Goal: Task Accomplishment & Management: Use online tool/utility

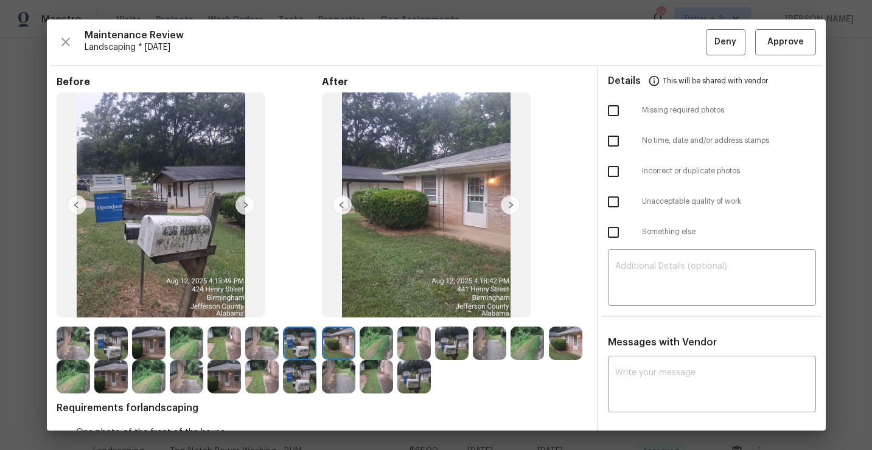
scroll to position [216, 0]
click at [777, 42] on span "Approve" at bounding box center [786, 42] width 37 height 15
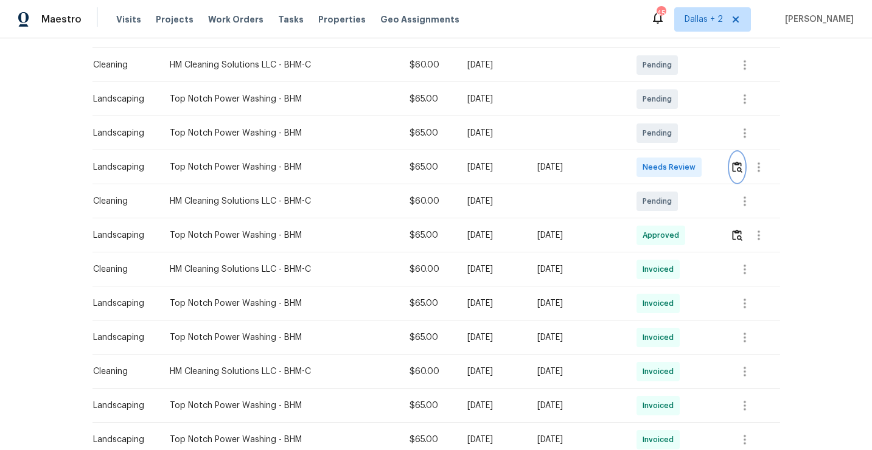
scroll to position [0, 0]
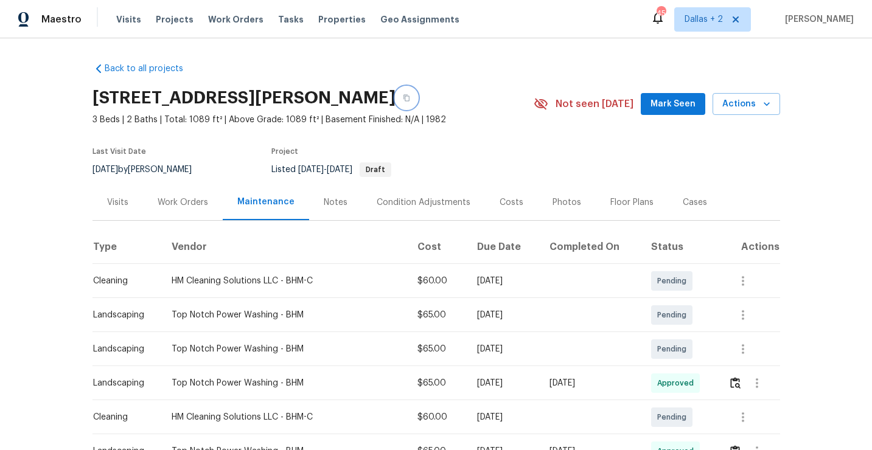
click at [405, 96] on icon "button" at bounding box center [406, 97] width 7 height 7
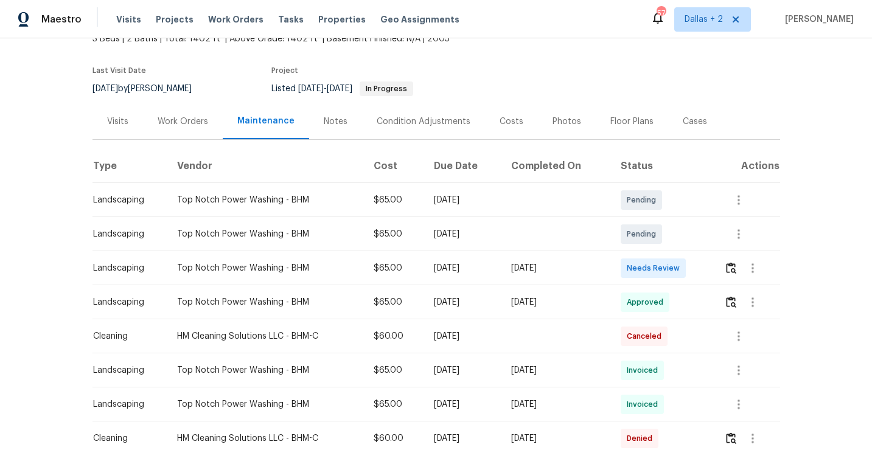
scroll to position [103, 0]
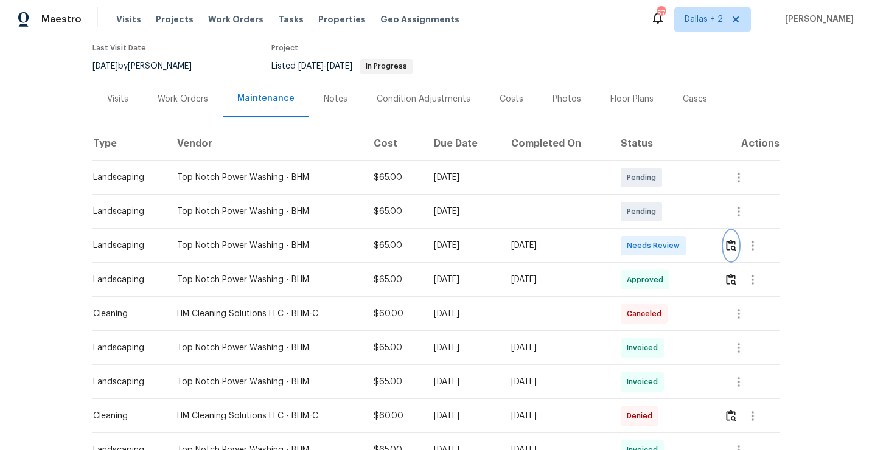
click at [735, 245] on img "button" at bounding box center [731, 246] width 10 height 12
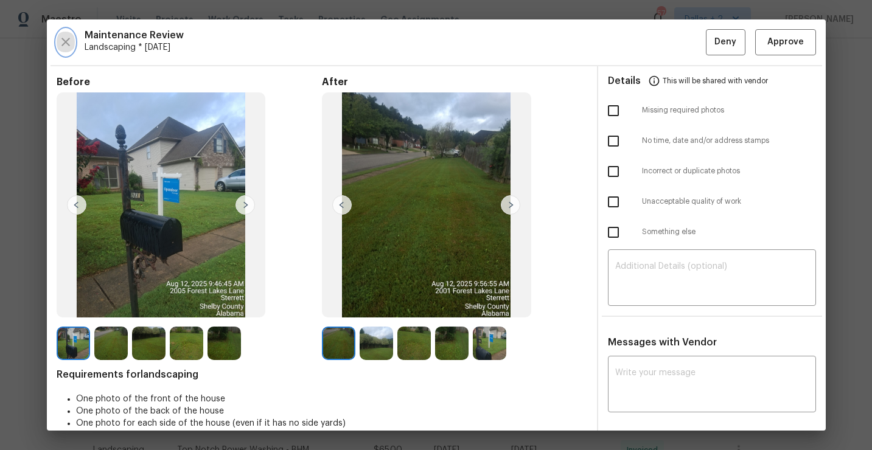
click at [61, 48] on icon "button" at bounding box center [65, 42] width 15 height 15
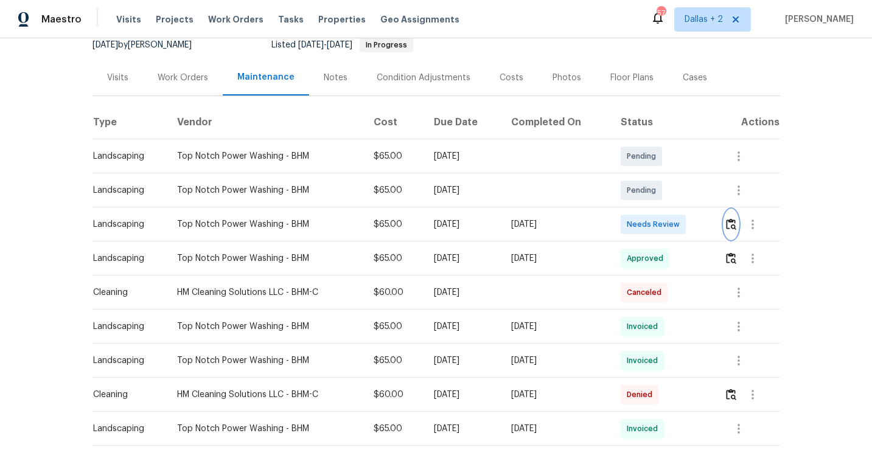
scroll to position [152, 0]
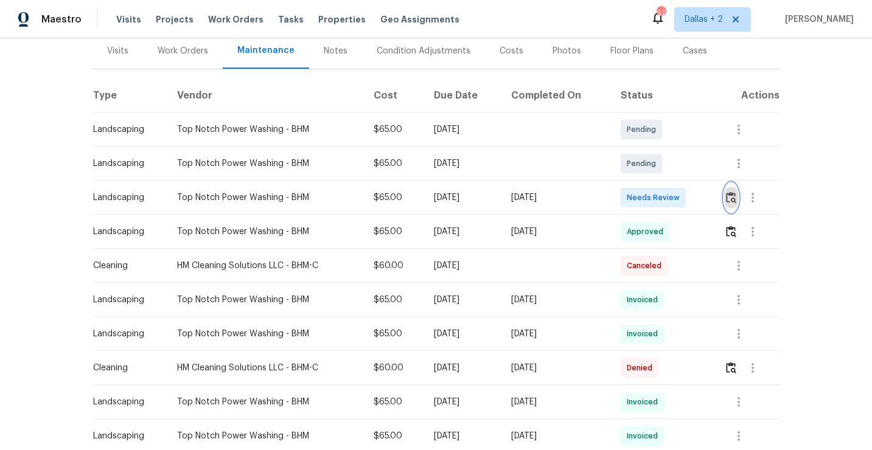
click at [735, 202] on img "button" at bounding box center [731, 198] width 10 height 12
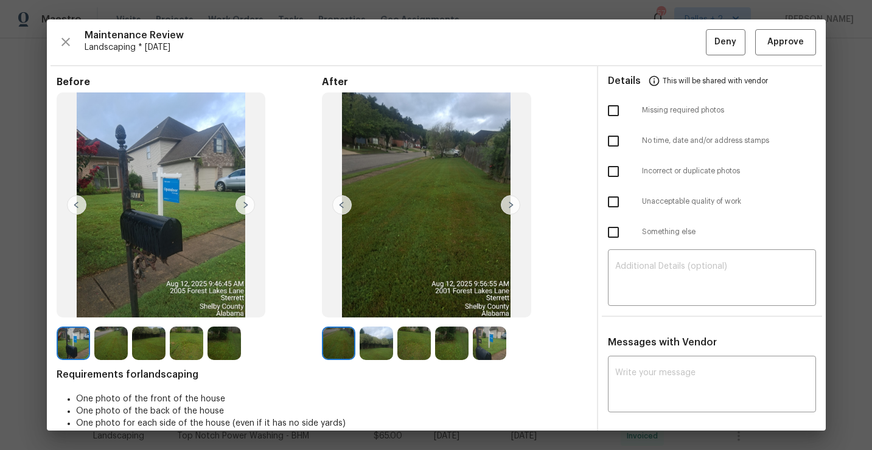
click at [511, 213] on img at bounding box center [510, 204] width 19 height 19
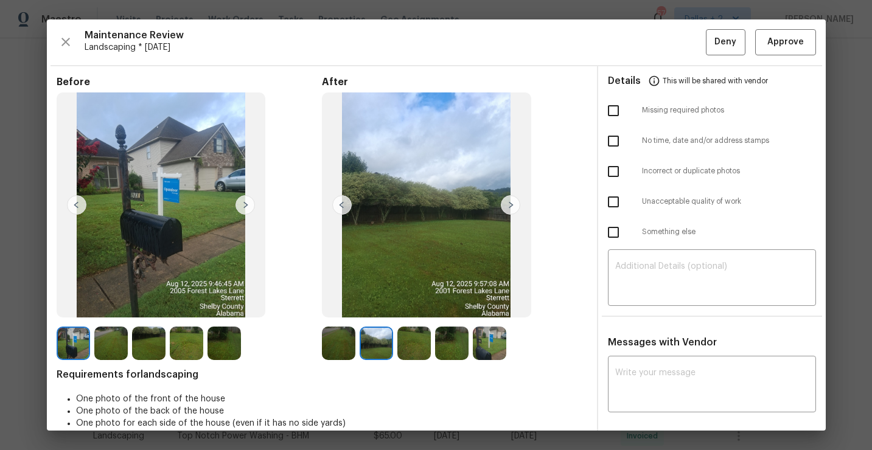
click at [514, 210] on img at bounding box center [510, 204] width 19 height 19
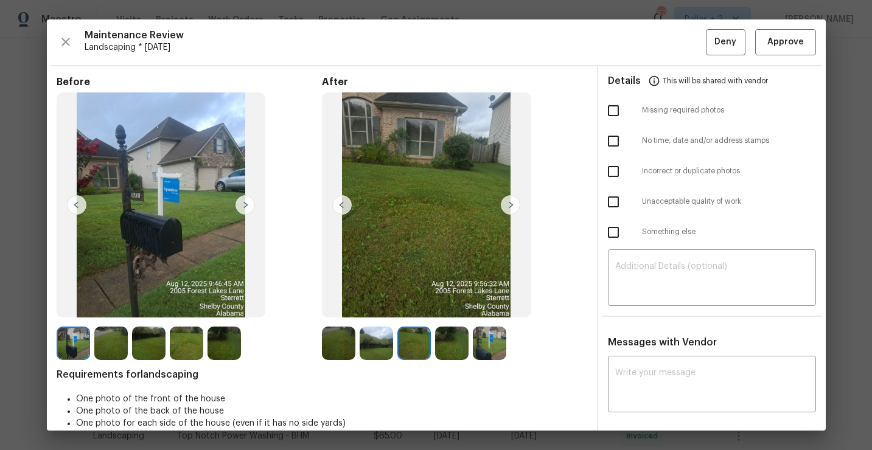
click at [378, 345] on img at bounding box center [376, 343] width 33 height 33
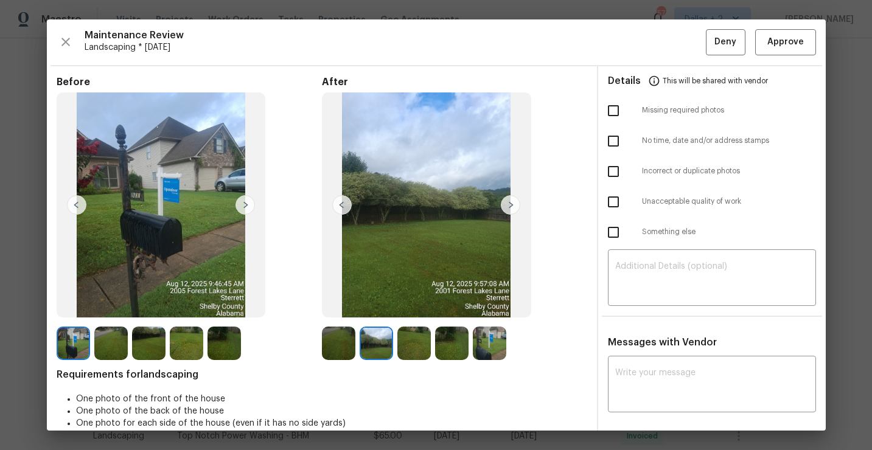
click at [342, 349] on img at bounding box center [338, 343] width 33 height 33
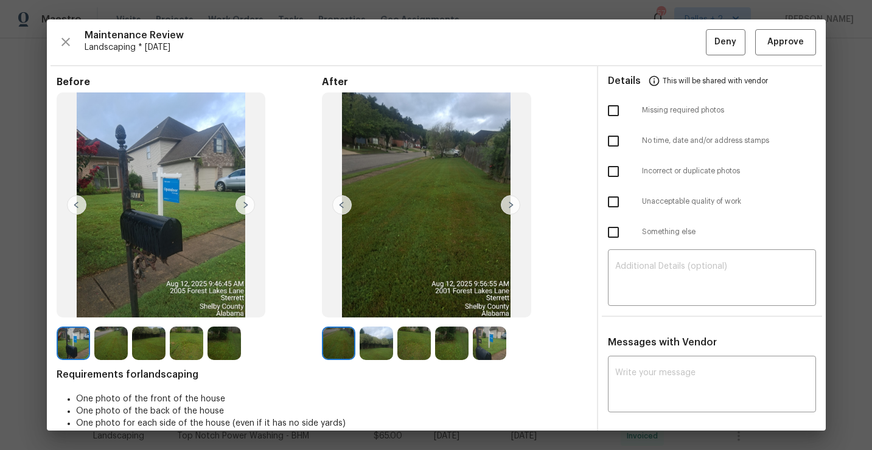
click at [517, 210] on img at bounding box center [510, 204] width 19 height 19
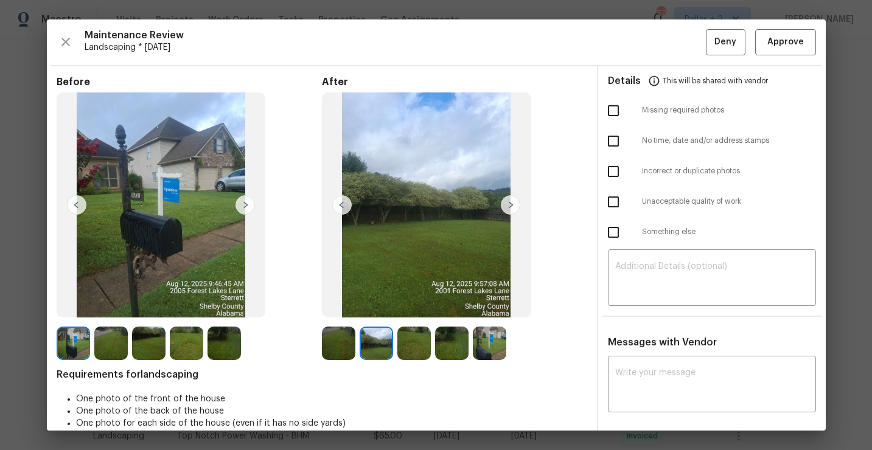
click at [517, 210] on img at bounding box center [510, 204] width 19 height 19
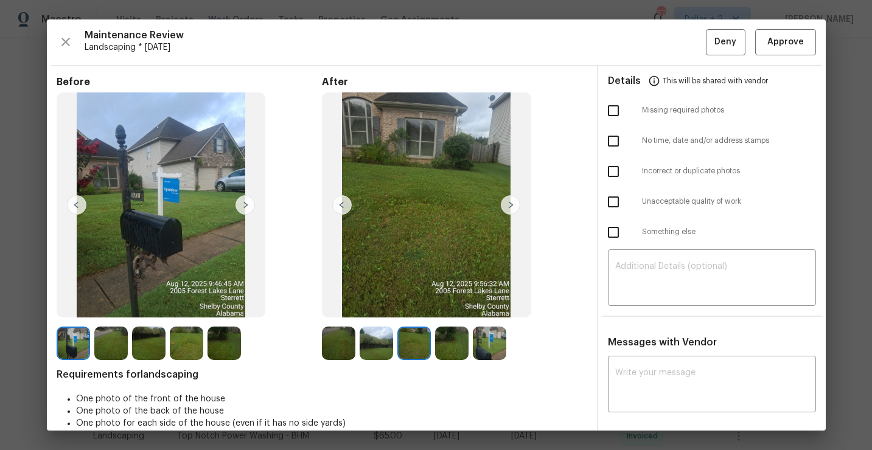
click at [455, 341] on img at bounding box center [451, 343] width 33 height 33
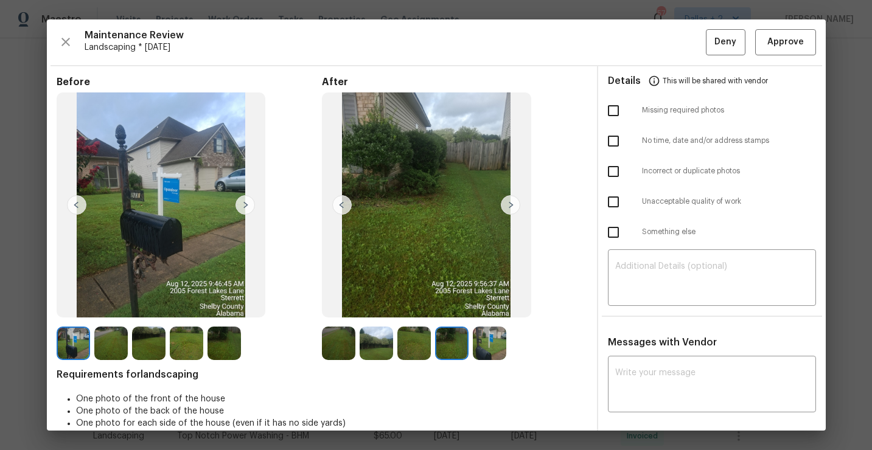
click at [494, 340] on img at bounding box center [489, 343] width 33 height 33
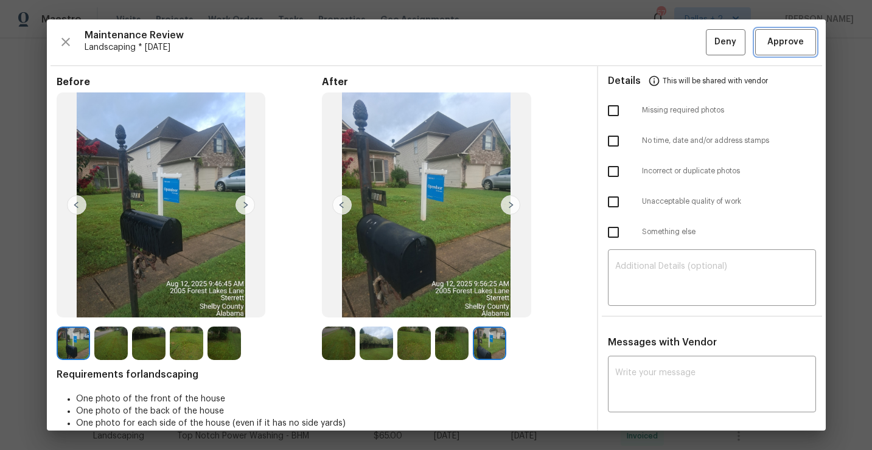
click at [774, 53] on button "Approve" at bounding box center [785, 42] width 61 height 26
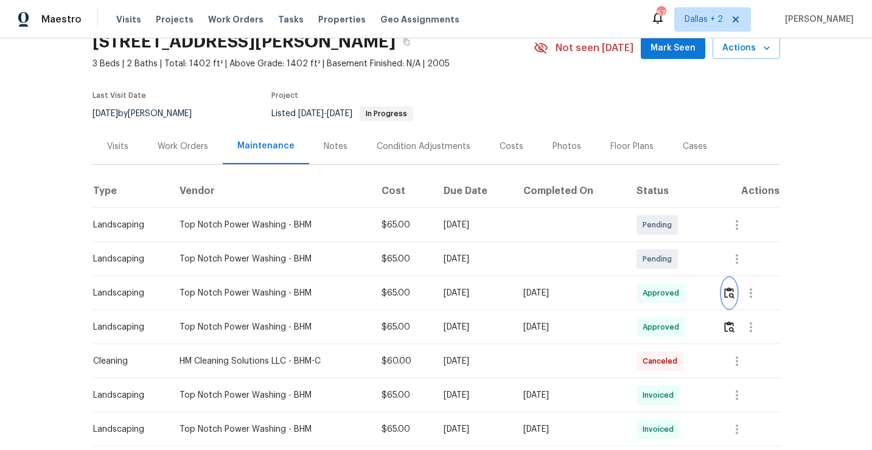
scroll to position [0, 0]
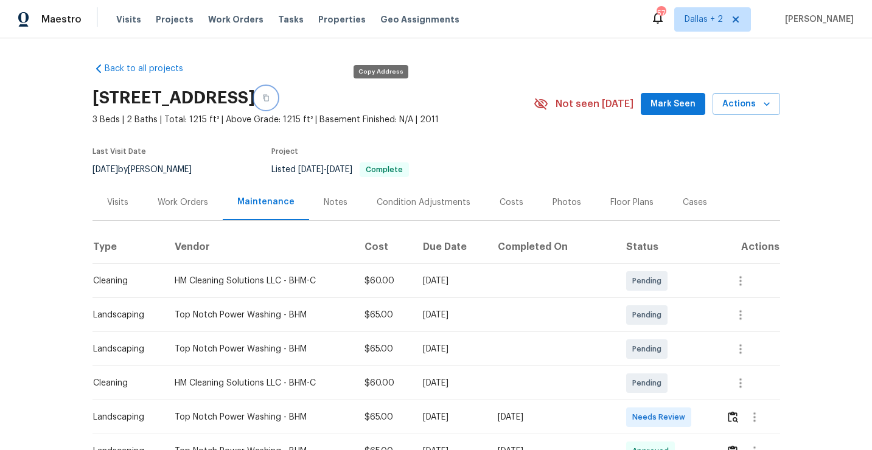
click at [277, 108] on button "button" at bounding box center [266, 98] width 22 height 22
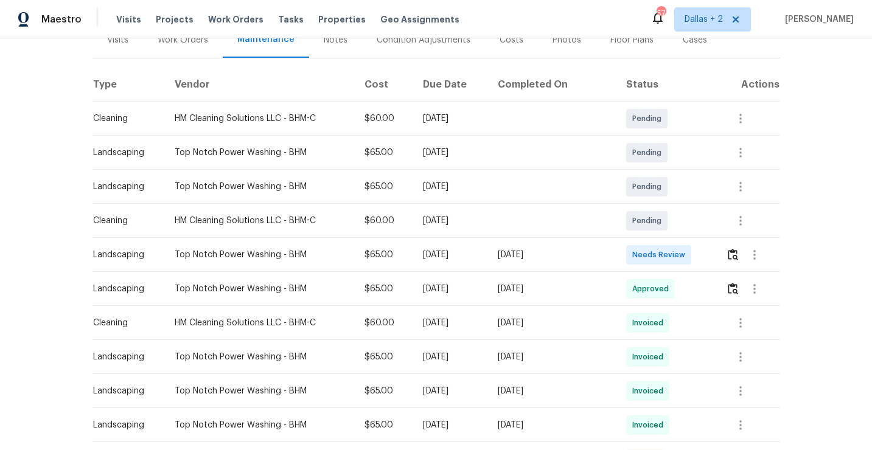
scroll to position [201, 0]
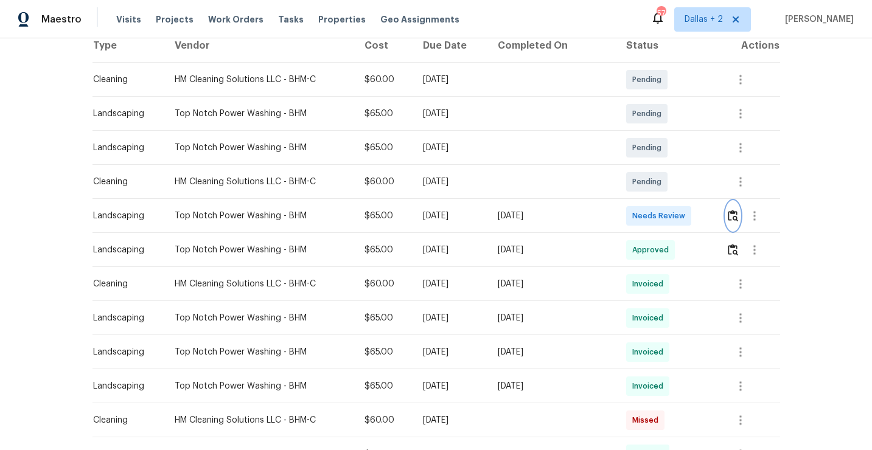
click at [735, 220] on img "button" at bounding box center [733, 216] width 10 height 12
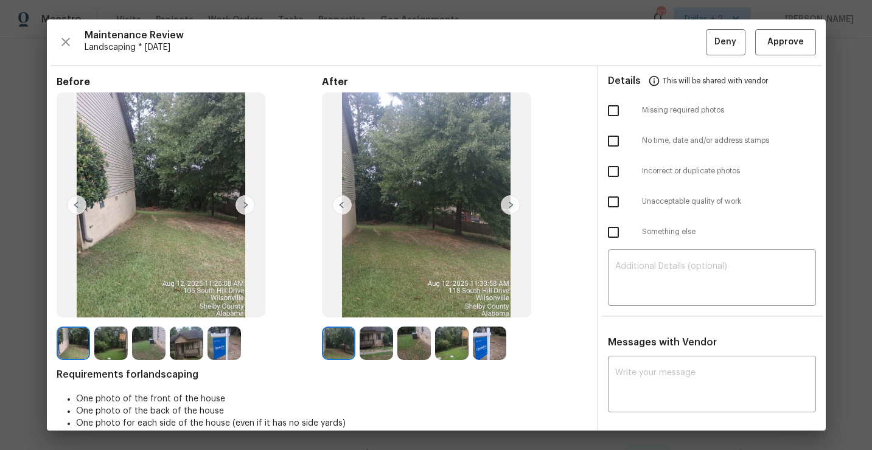
click at [346, 328] on img at bounding box center [338, 343] width 33 height 33
click at [504, 213] on img at bounding box center [510, 204] width 19 height 19
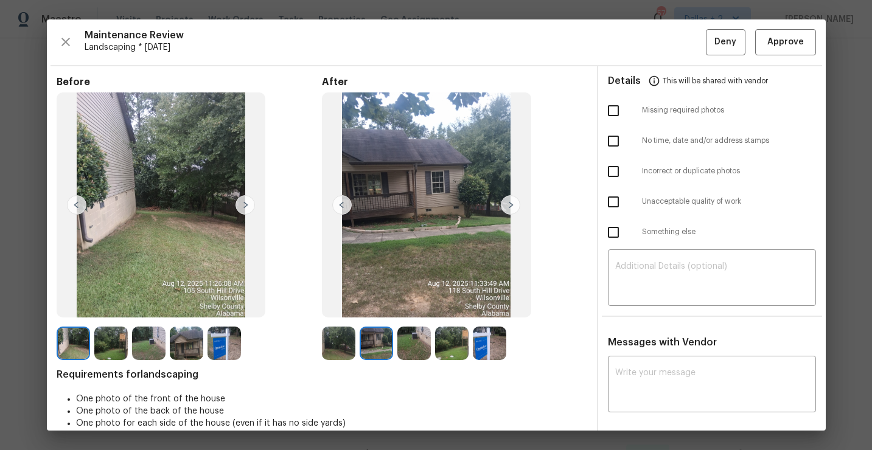
click at [508, 206] on img at bounding box center [510, 204] width 19 height 19
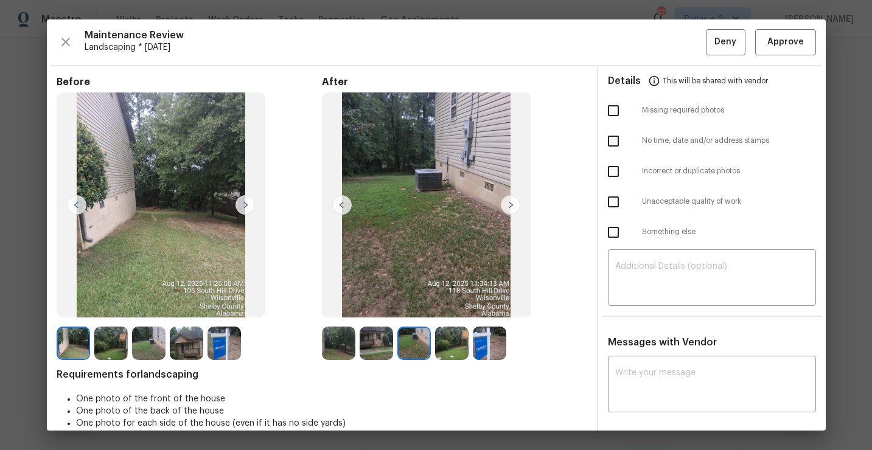
click at [377, 351] on img at bounding box center [376, 343] width 33 height 33
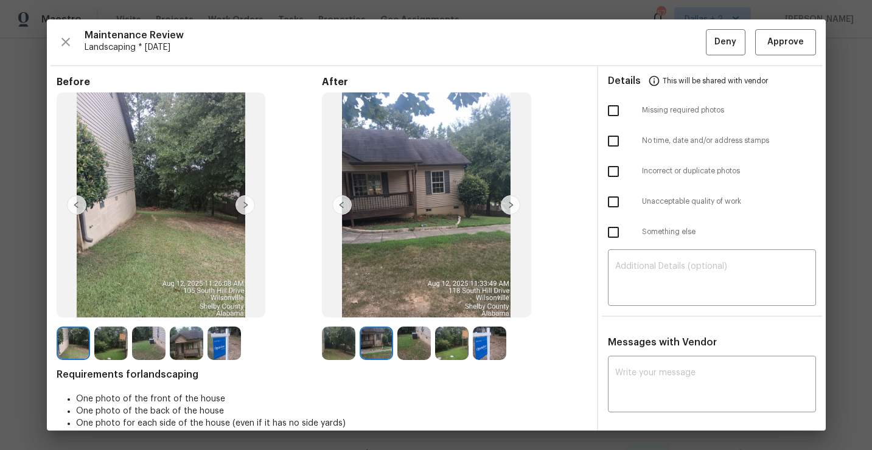
click at [409, 338] on img at bounding box center [413, 343] width 33 height 33
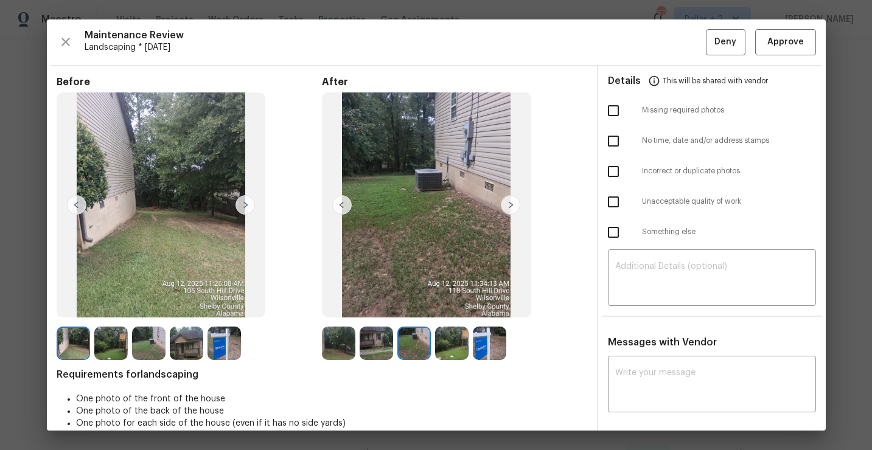
click at [449, 337] on img at bounding box center [451, 343] width 33 height 33
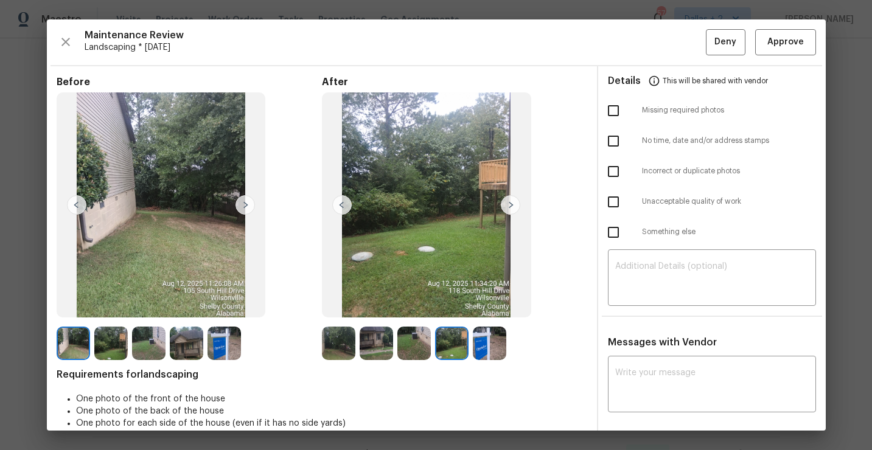
click at [333, 353] on img at bounding box center [338, 343] width 33 height 33
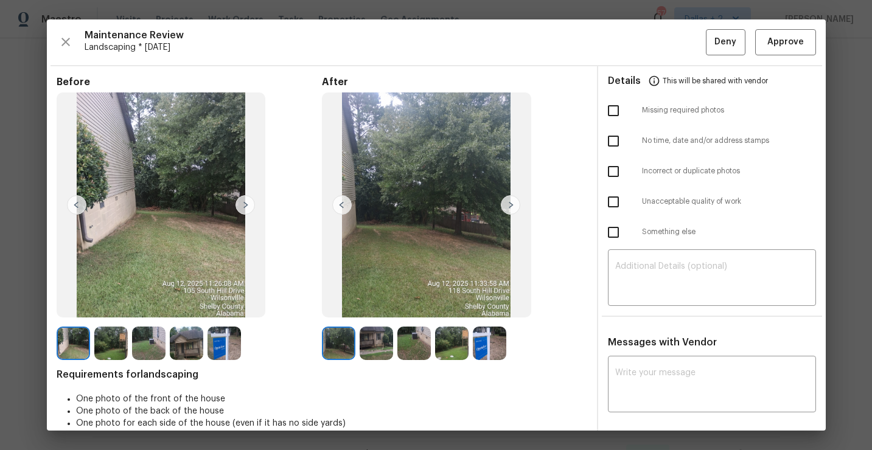
click at [371, 338] on img at bounding box center [376, 343] width 33 height 33
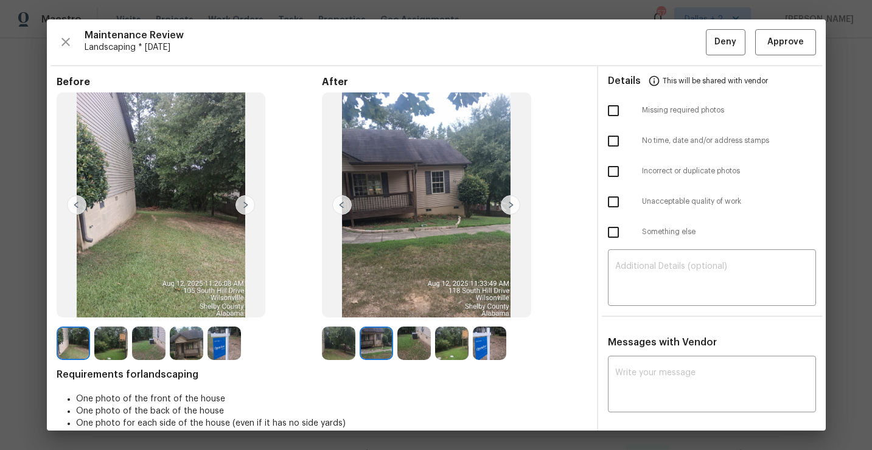
click at [413, 348] on img at bounding box center [413, 343] width 33 height 33
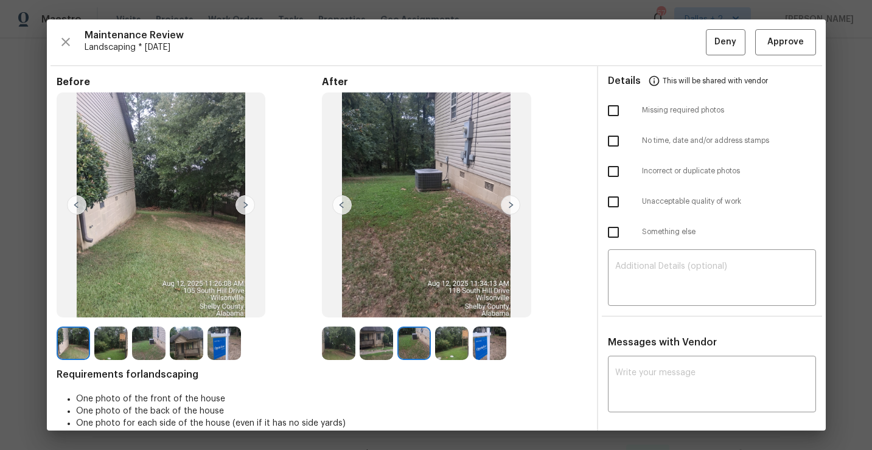
click at [457, 338] on img at bounding box center [451, 343] width 33 height 33
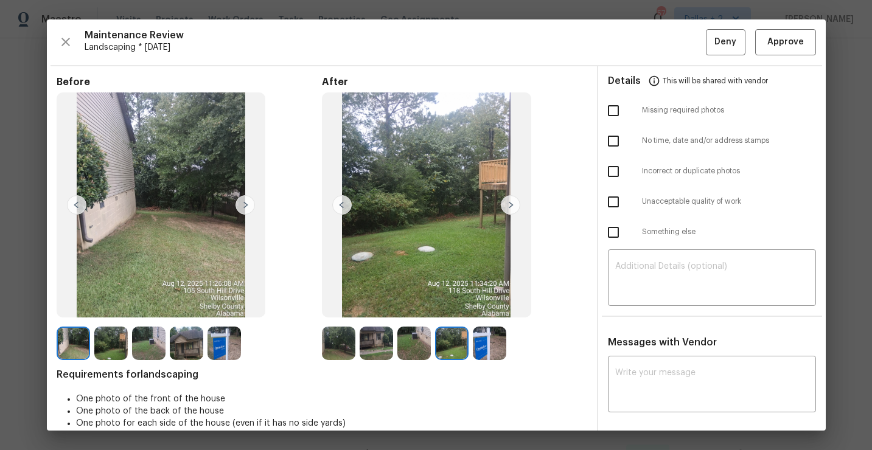
click at [484, 352] on img at bounding box center [489, 343] width 33 height 33
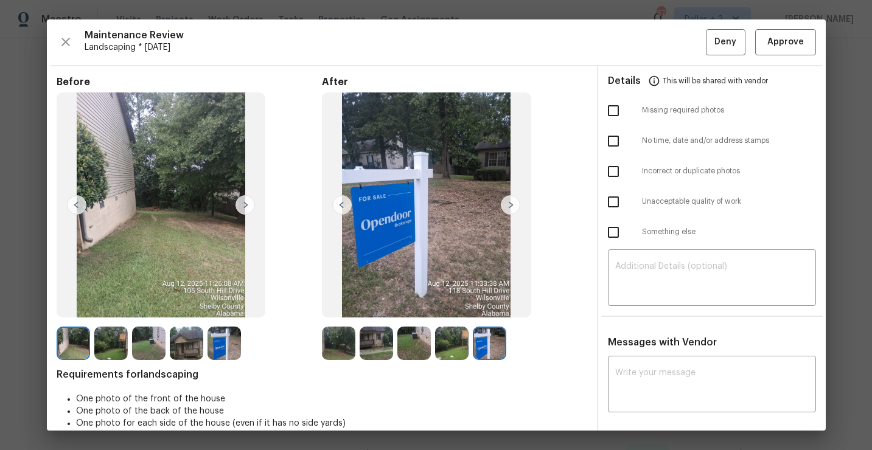
click at [74, 346] on img at bounding box center [73, 343] width 33 height 33
click at [242, 208] on img at bounding box center [245, 204] width 19 height 19
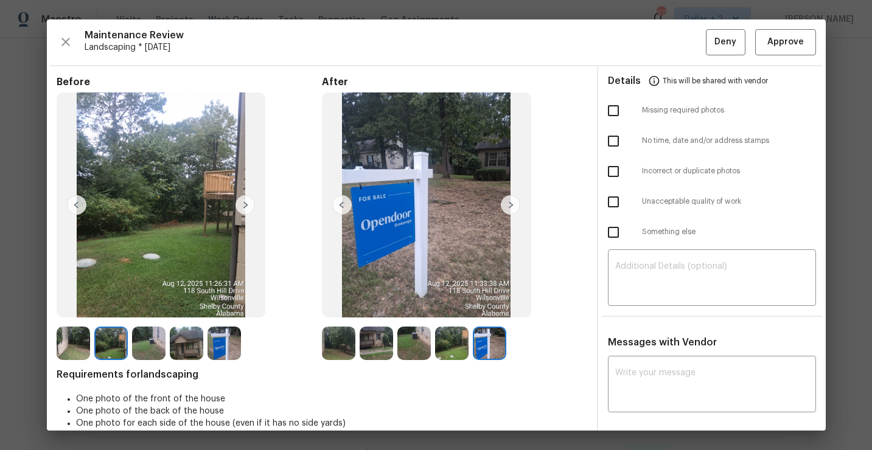
click at [142, 333] on img at bounding box center [148, 343] width 33 height 33
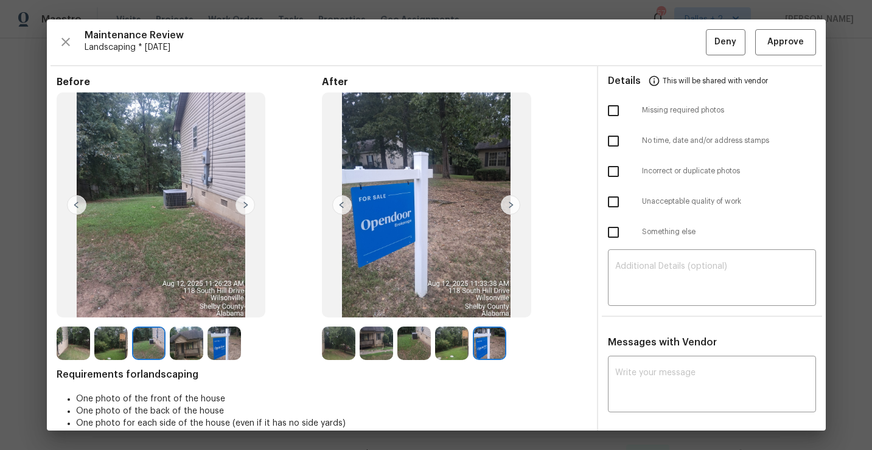
click at [186, 352] on img at bounding box center [186, 343] width 33 height 33
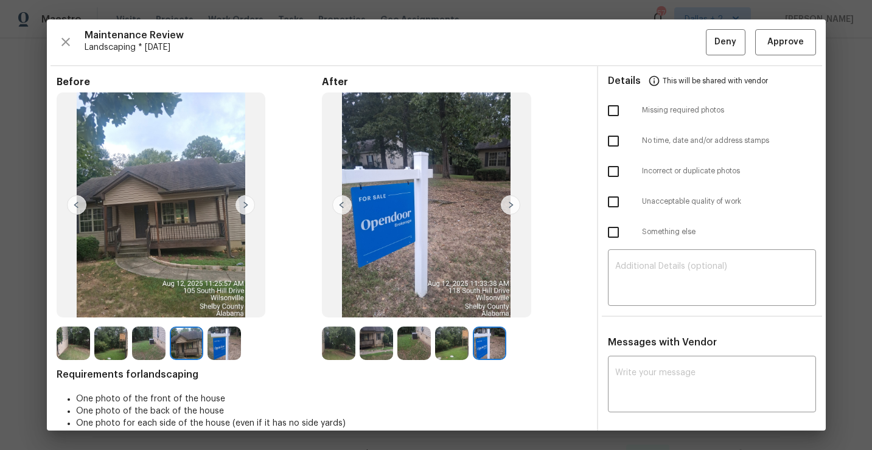
click at [222, 338] on img at bounding box center [224, 343] width 33 height 33
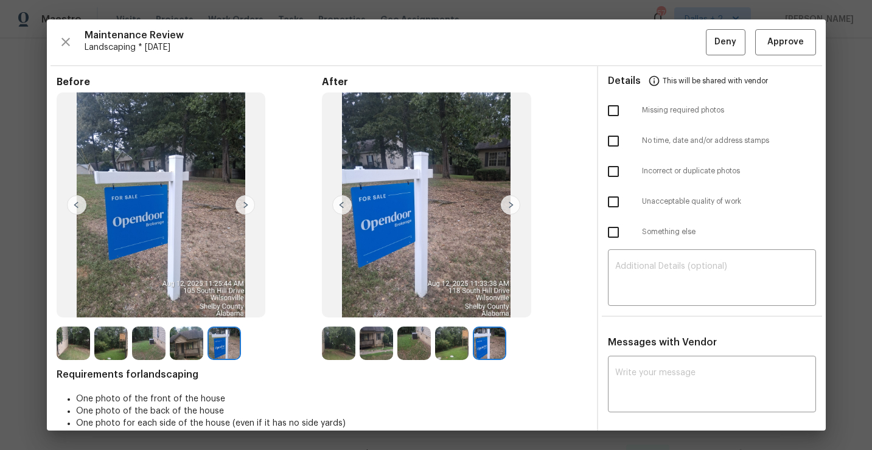
click at [185, 342] on img at bounding box center [186, 343] width 33 height 33
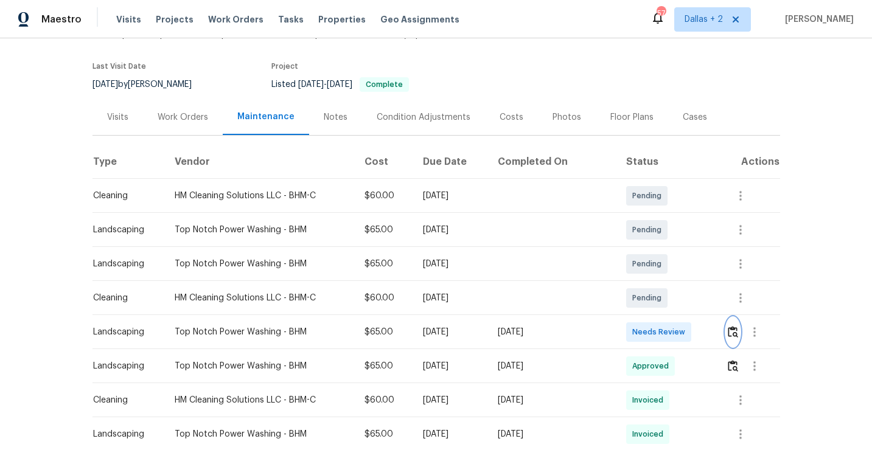
scroll to position [0, 0]
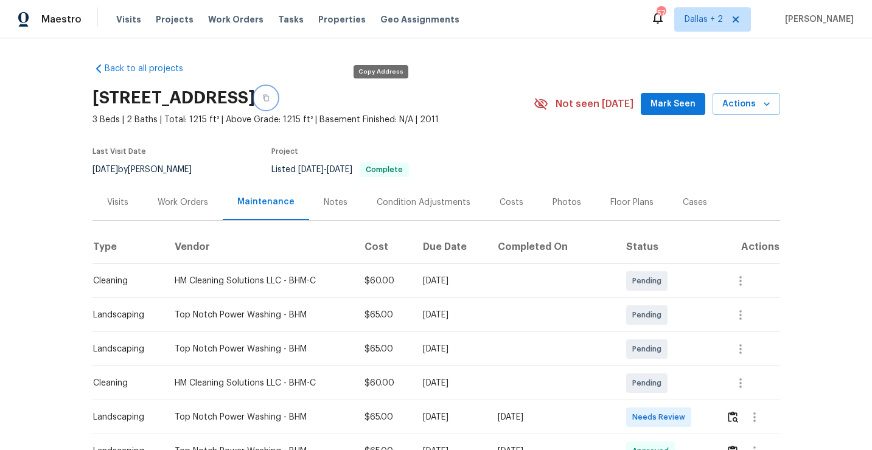
click at [270, 97] on icon "button" at bounding box center [265, 97] width 7 height 7
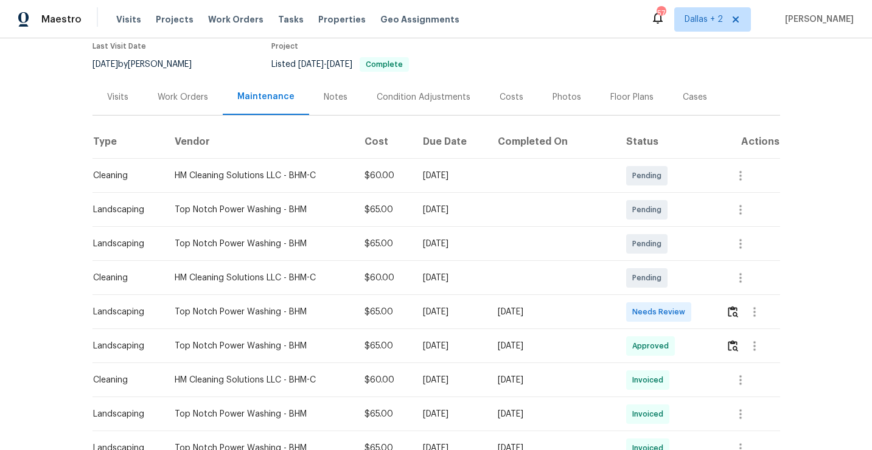
scroll to position [163, 0]
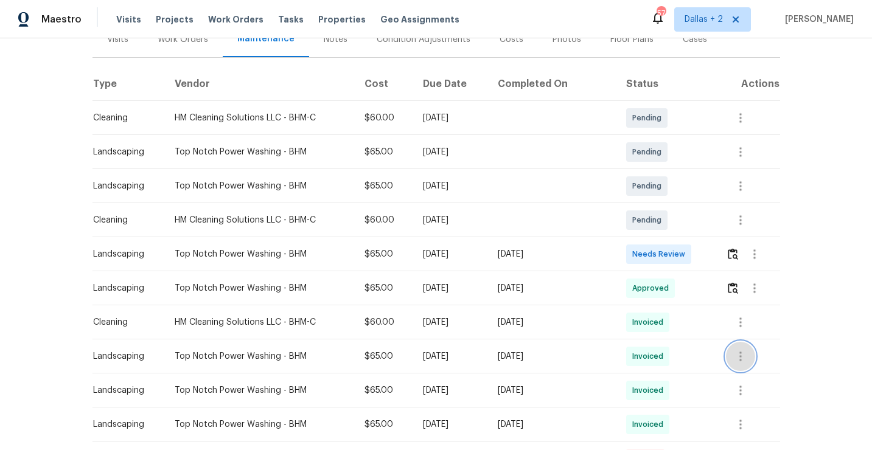
click at [741, 362] on icon "button" at bounding box center [740, 356] width 15 height 15
click at [754, 369] on li "View details" at bounding box center [770, 376] width 85 height 20
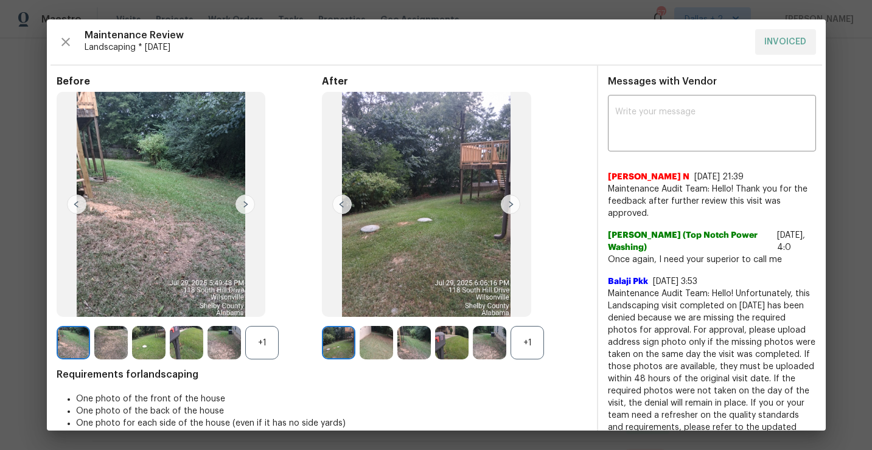
click at [447, 349] on img at bounding box center [451, 342] width 33 height 33
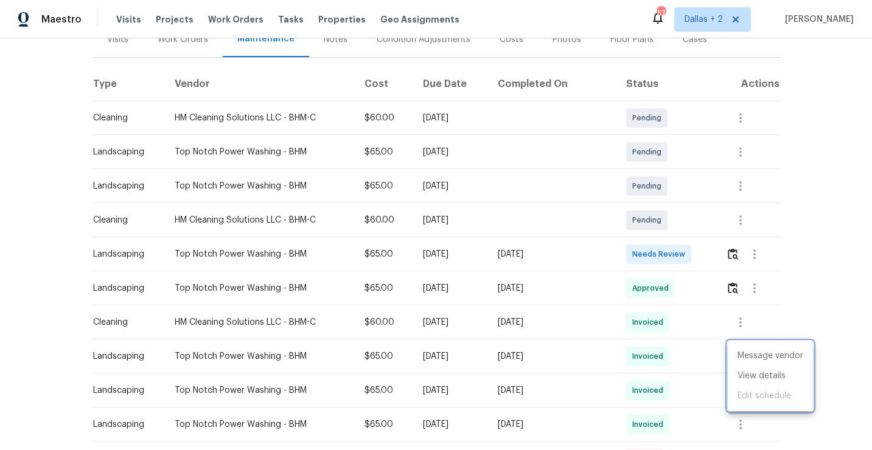
click at [729, 251] on div at bounding box center [436, 225] width 872 height 450
click at [738, 363] on icon "button" at bounding box center [740, 356] width 15 height 15
click at [754, 377] on li "View details" at bounding box center [770, 376] width 85 height 20
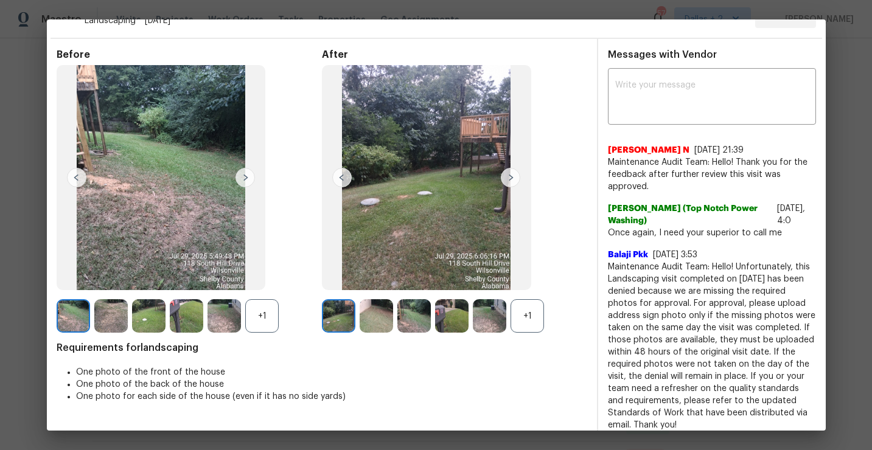
scroll to position [37, 0]
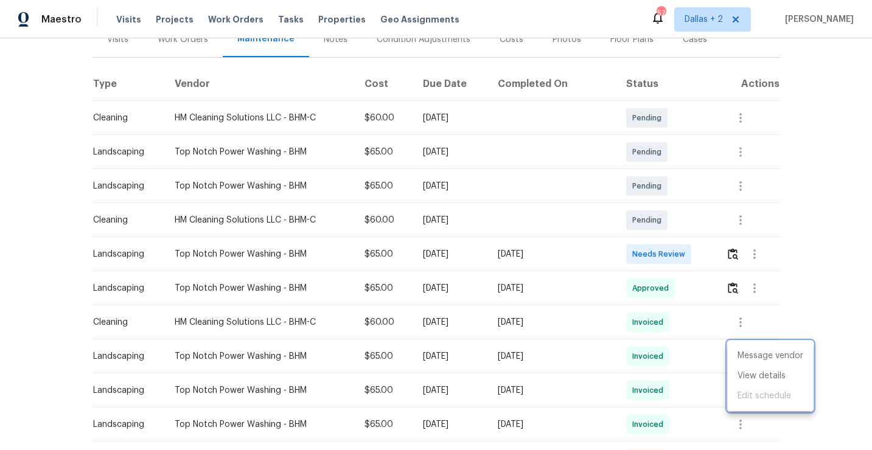
click at [685, 363] on div at bounding box center [436, 225] width 872 height 450
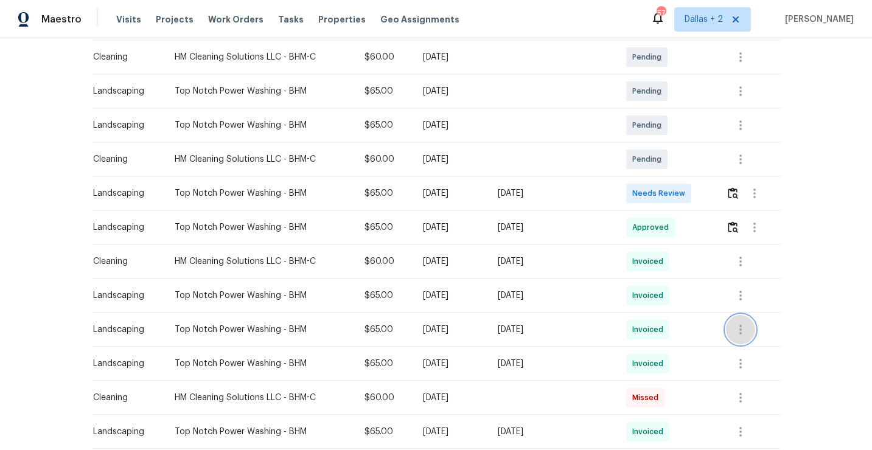
click at [746, 327] on icon "button" at bounding box center [740, 330] width 15 height 15
click at [749, 343] on li "View details" at bounding box center [770, 350] width 85 height 20
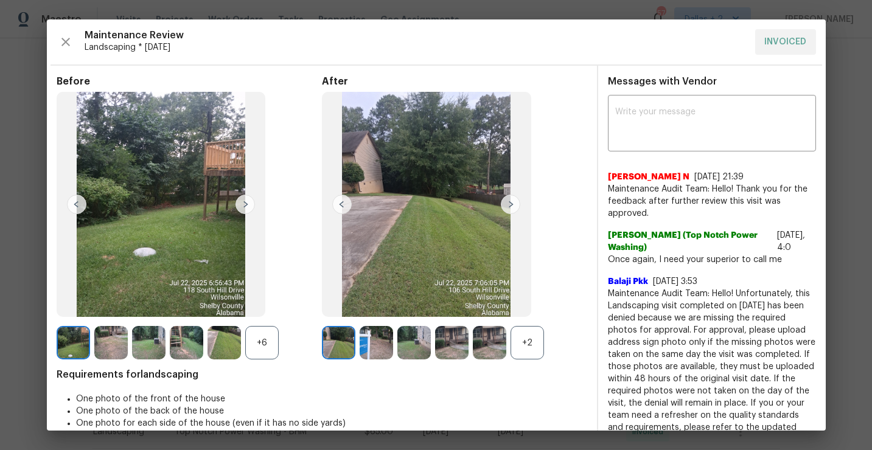
click at [526, 351] on div "+2" at bounding box center [527, 342] width 33 height 33
click at [261, 348] on div "+6" at bounding box center [261, 342] width 33 height 33
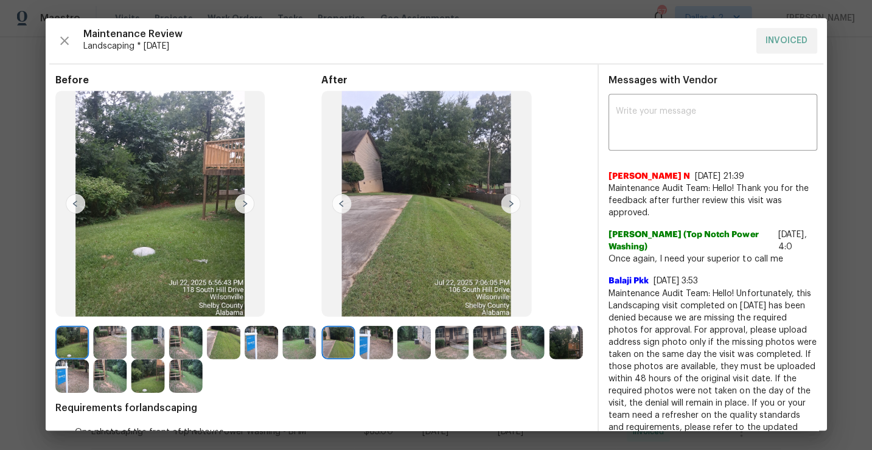
scroll to position [0, 0]
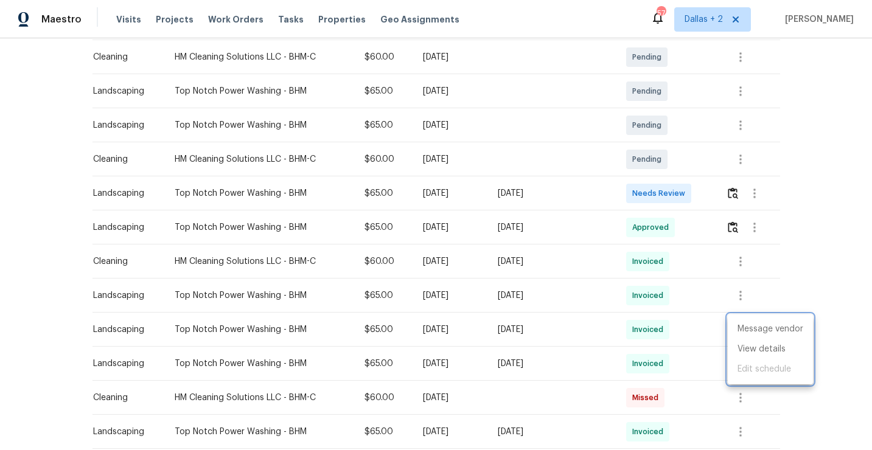
click at [703, 353] on div at bounding box center [436, 225] width 872 height 450
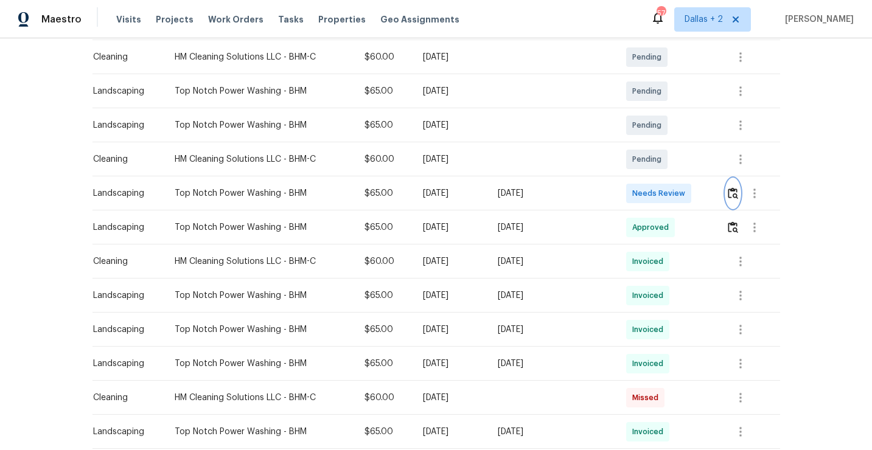
click at [736, 201] on button "button" at bounding box center [733, 193] width 14 height 29
click at [746, 362] on icon "button" at bounding box center [740, 364] width 15 height 15
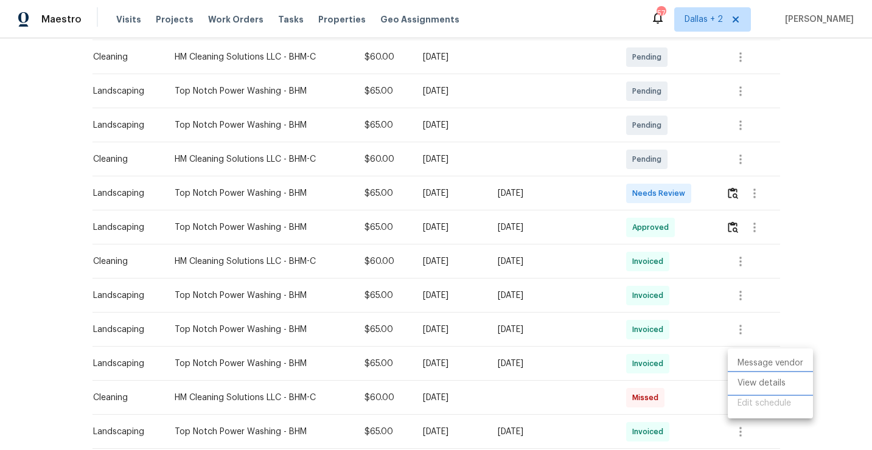
click at [749, 376] on li "View details" at bounding box center [770, 384] width 85 height 20
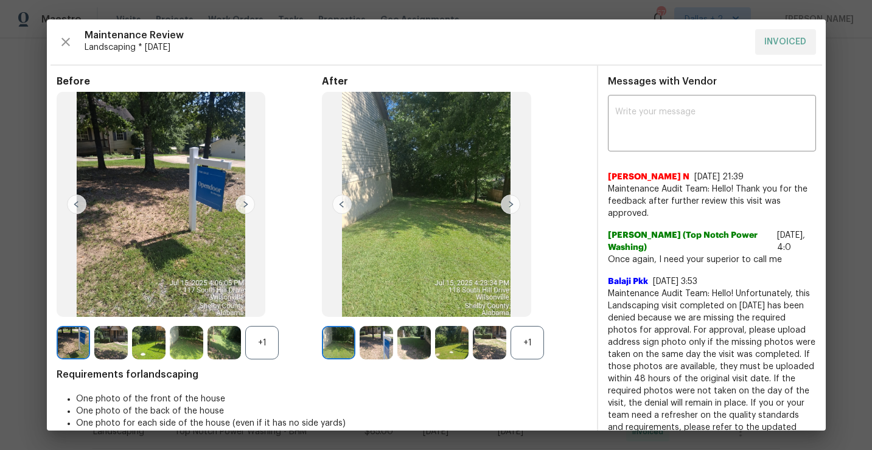
click at [521, 347] on div "+1" at bounding box center [527, 342] width 33 height 33
click at [258, 347] on div "+1" at bounding box center [261, 342] width 33 height 33
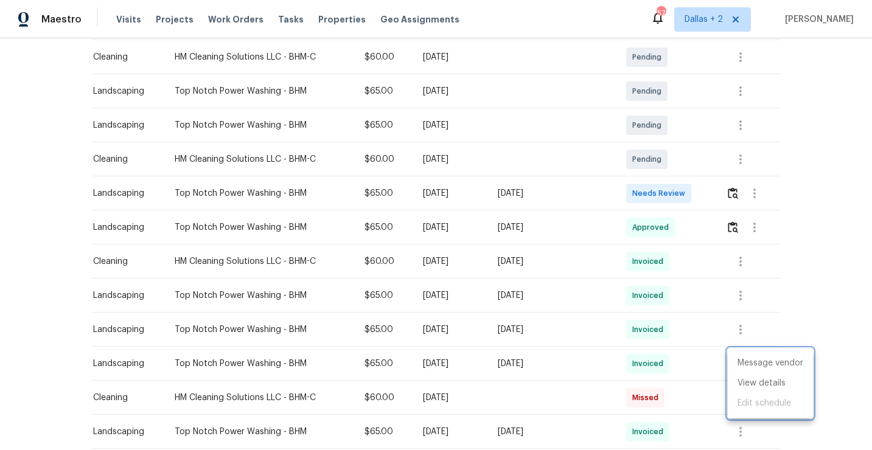
click at [741, 254] on div at bounding box center [436, 225] width 872 height 450
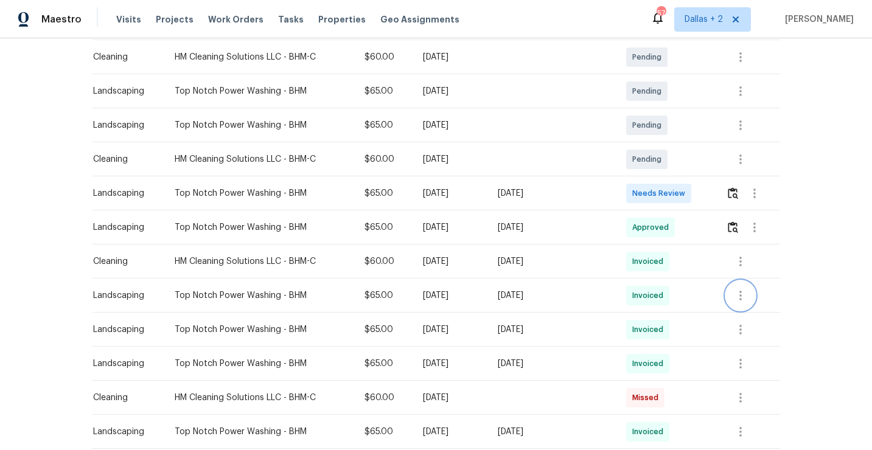
click at [742, 292] on icon "button" at bounding box center [741, 296] width 2 height 10
click at [748, 321] on li "View details" at bounding box center [770, 316] width 85 height 20
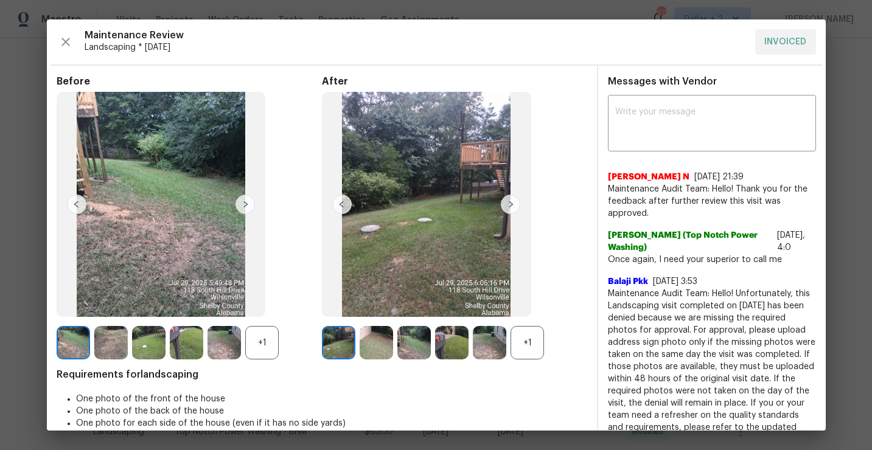
click at [444, 346] on img at bounding box center [451, 342] width 33 height 33
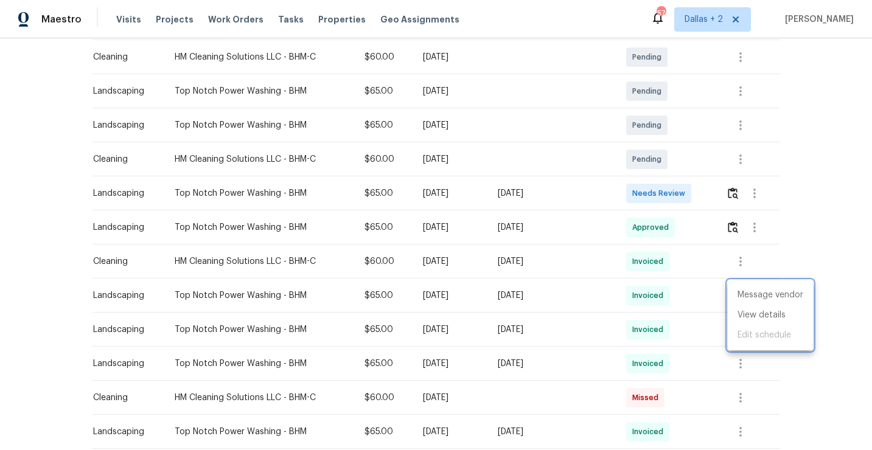
click at [703, 264] on div at bounding box center [436, 225] width 872 height 450
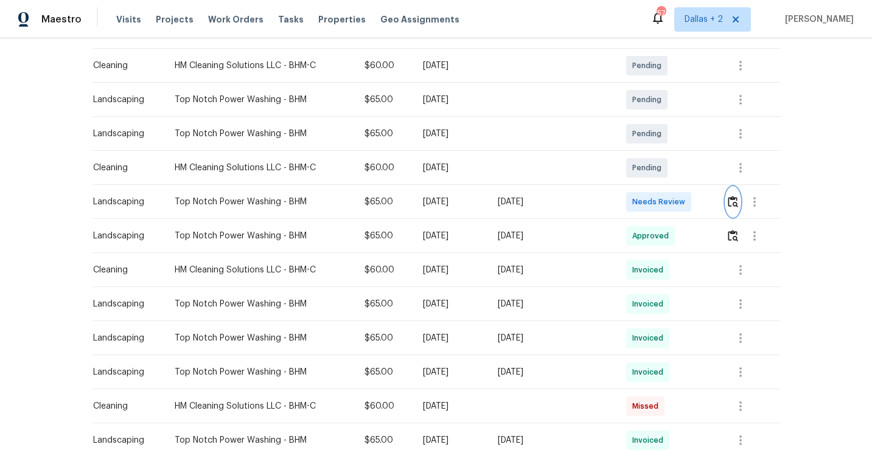
click at [732, 195] on button "button" at bounding box center [733, 201] width 14 height 29
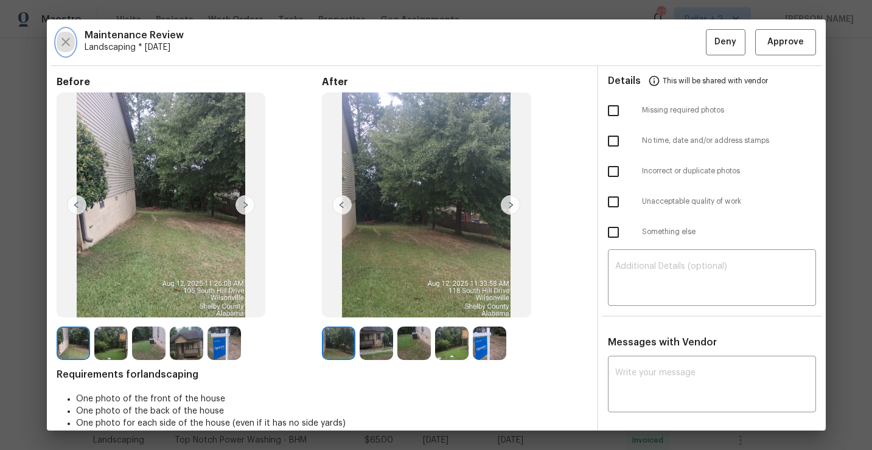
click at [60, 34] on button "button" at bounding box center [66, 42] width 18 height 26
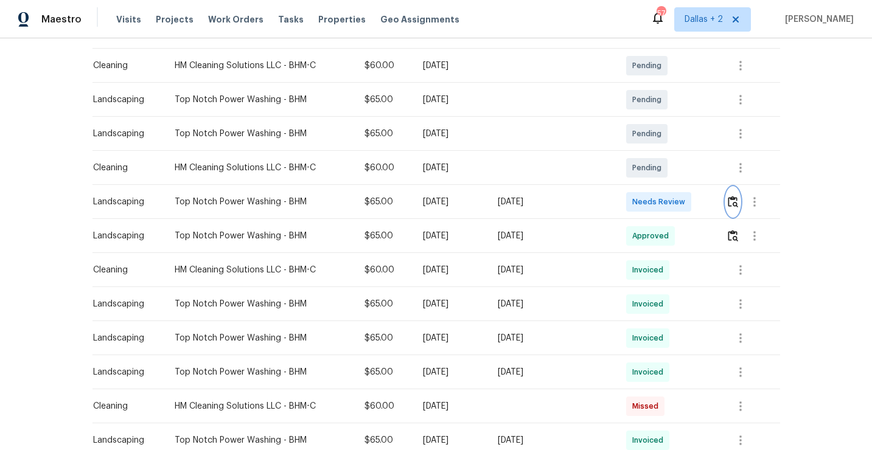
scroll to position [0, 0]
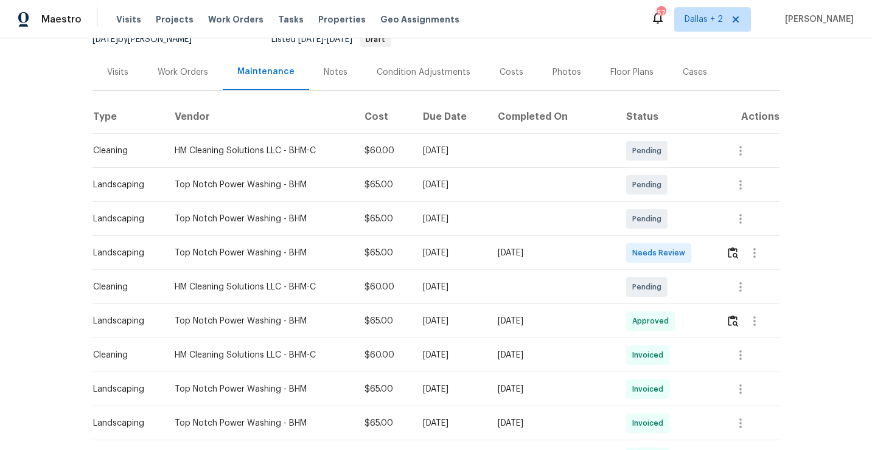
scroll to position [144, 0]
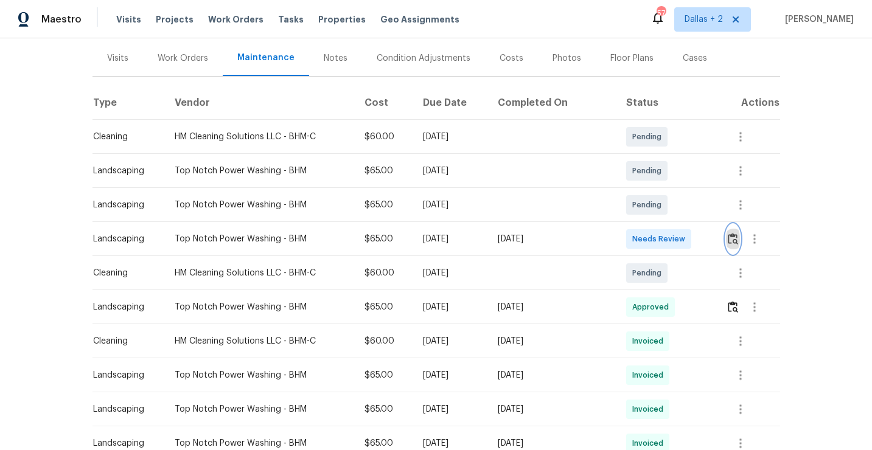
click at [737, 240] on img "button" at bounding box center [733, 239] width 10 height 12
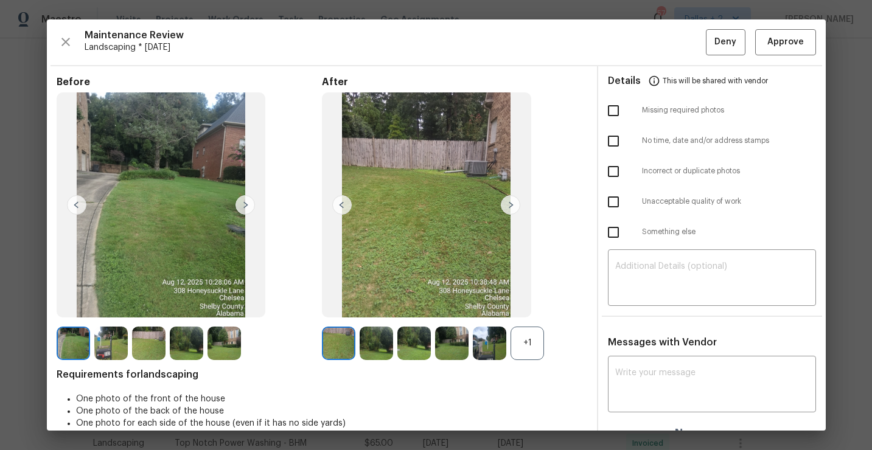
click at [101, 341] on img at bounding box center [110, 343] width 33 height 33
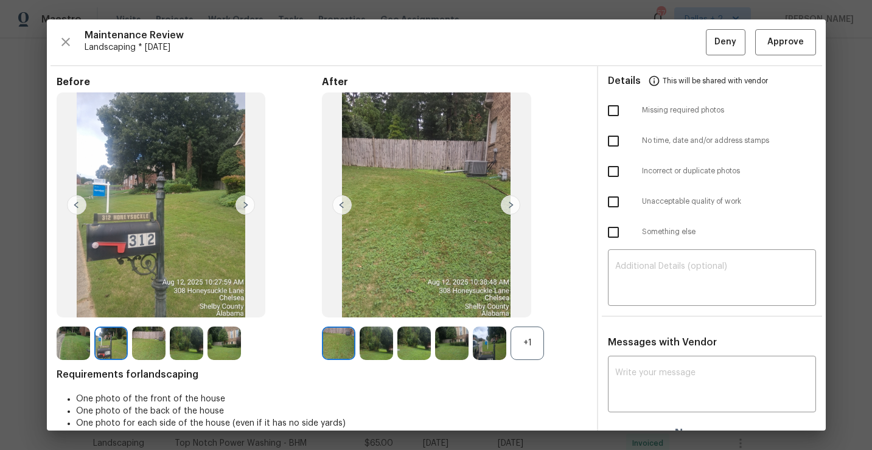
click at [531, 347] on div "+1" at bounding box center [527, 343] width 33 height 33
click at [794, 35] on span "Approve" at bounding box center [786, 42] width 37 height 15
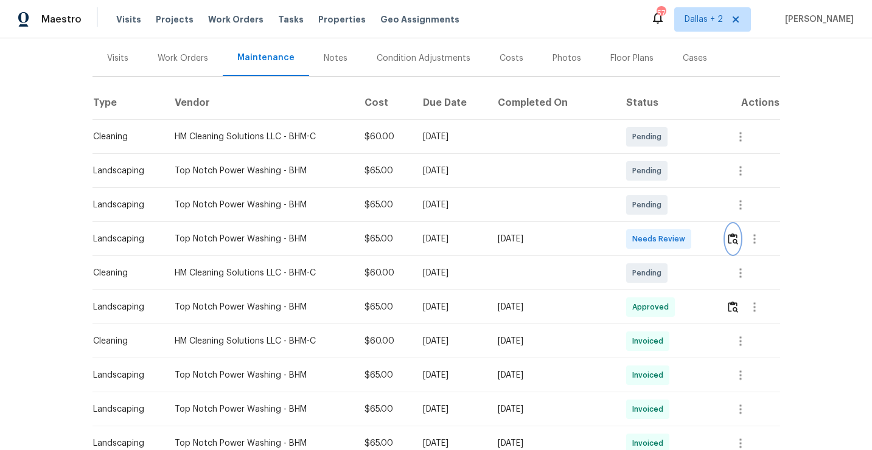
scroll to position [0, 0]
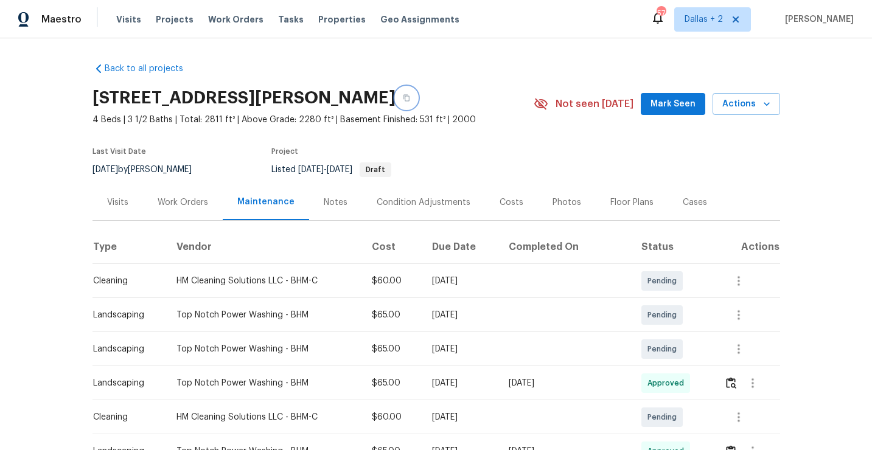
click at [418, 102] on button "button" at bounding box center [407, 98] width 22 height 22
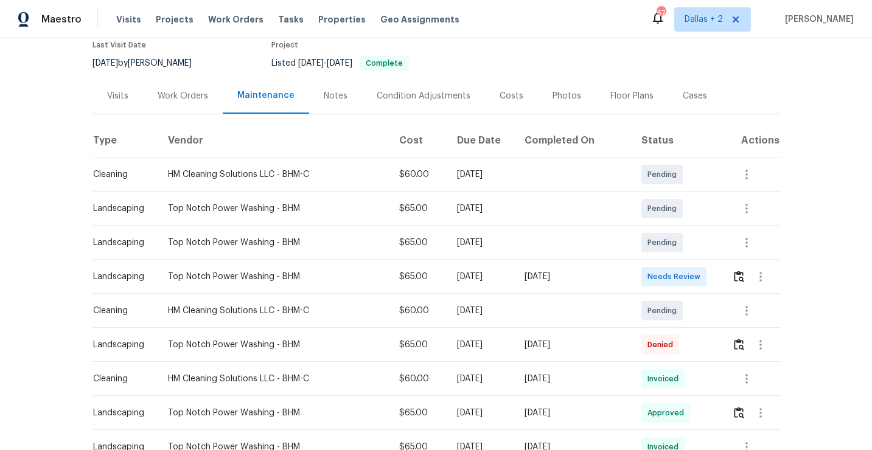
scroll to position [136, 0]
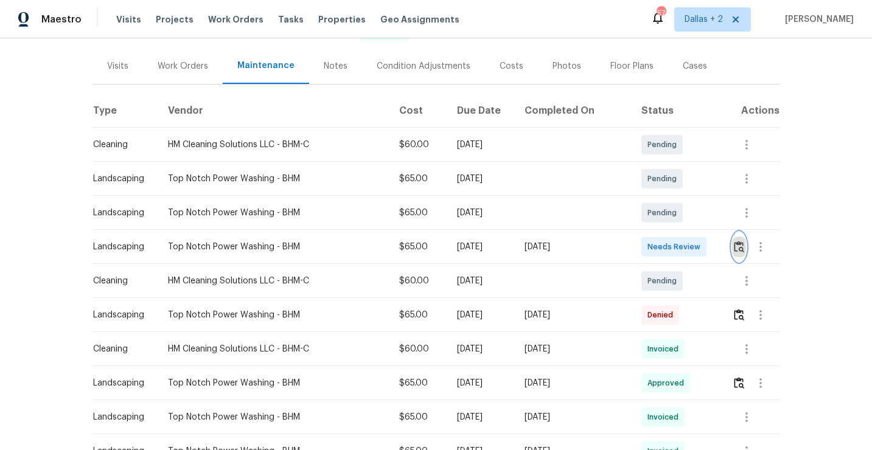
click at [744, 239] on button "button" at bounding box center [739, 247] width 14 height 29
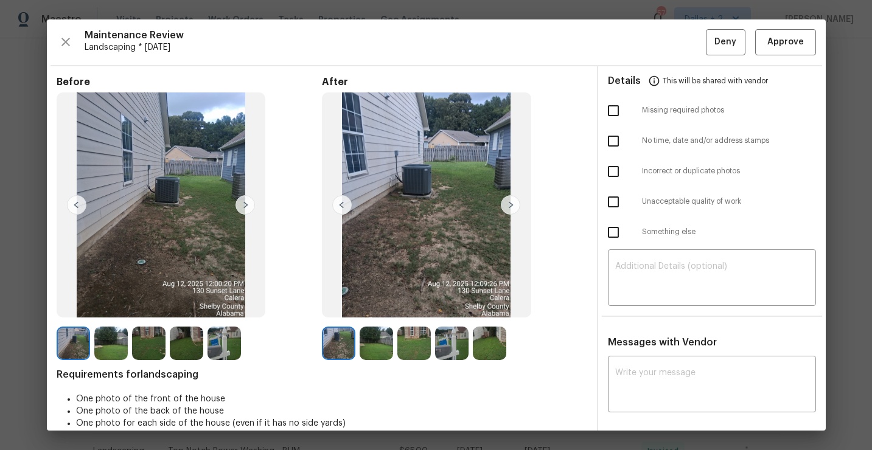
click at [227, 352] on img at bounding box center [224, 343] width 33 height 33
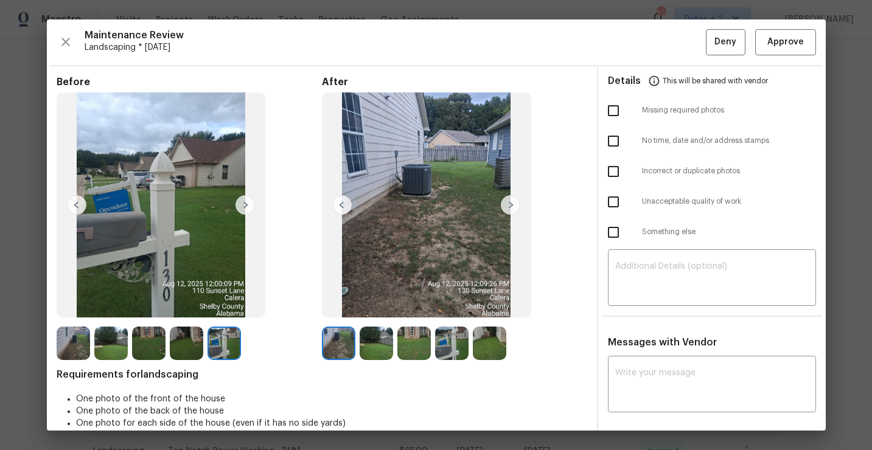
click at [152, 334] on img at bounding box center [148, 343] width 33 height 33
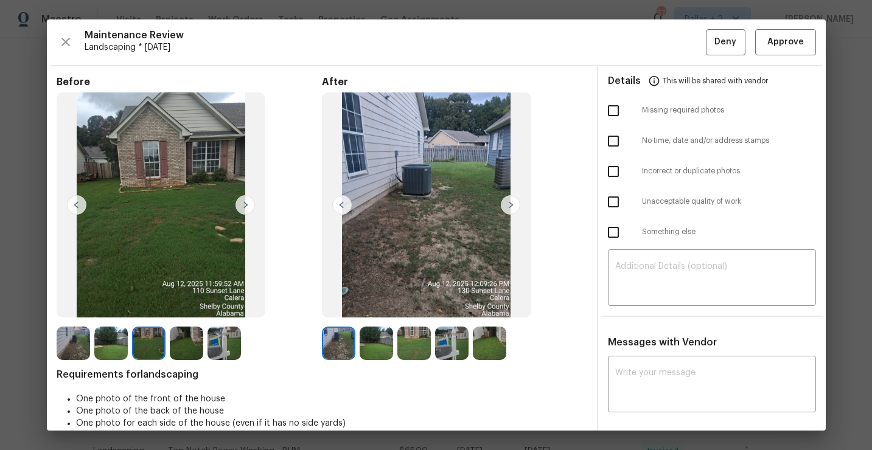
click at [340, 351] on img at bounding box center [338, 343] width 33 height 33
click at [385, 327] on img at bounding box center [376, 343] width 33 height 33
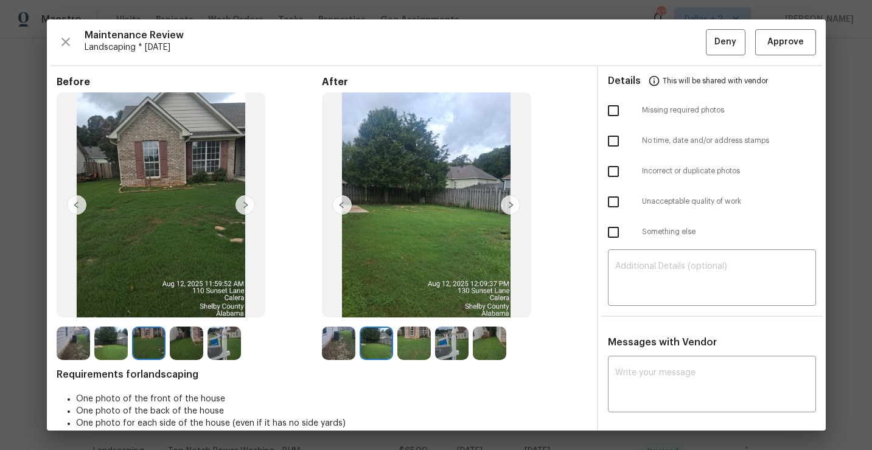
click at [407, 345] on img at bounding box center [413, 343] width 33 height 33
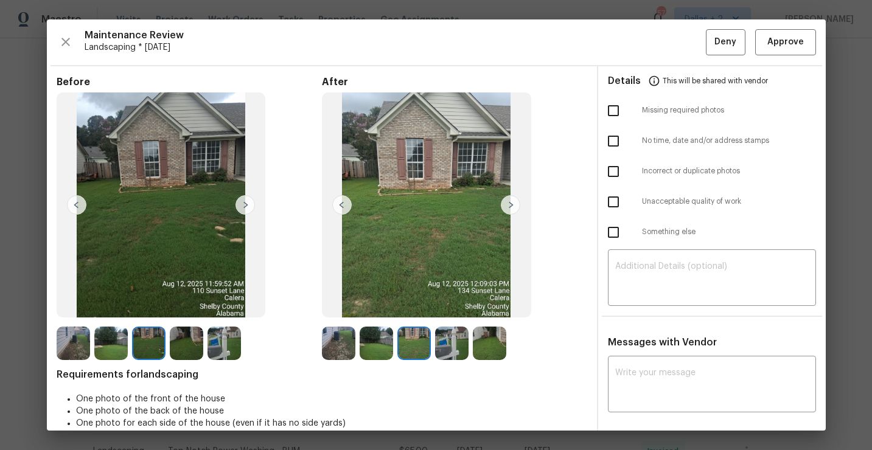
click at [445, 332] on img at bounding box center [451, 343] width 33 height 33
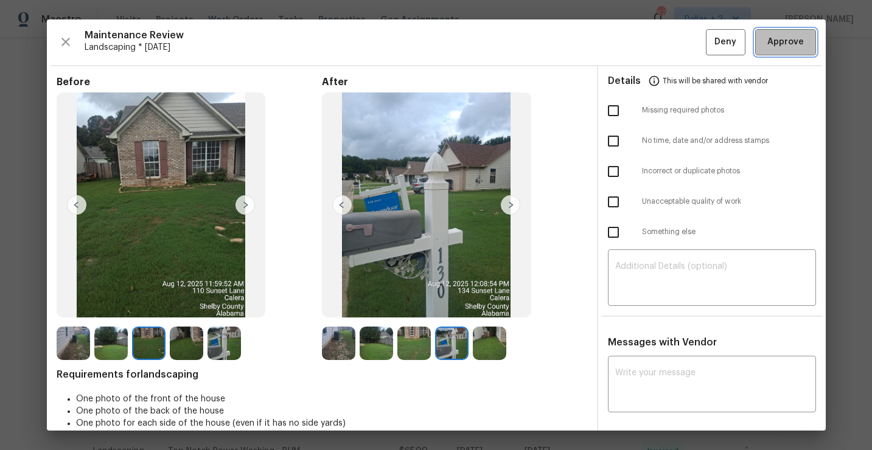
click at [772, 35] on span "Approve" at bounding box center [786, 42] width 37 height 15
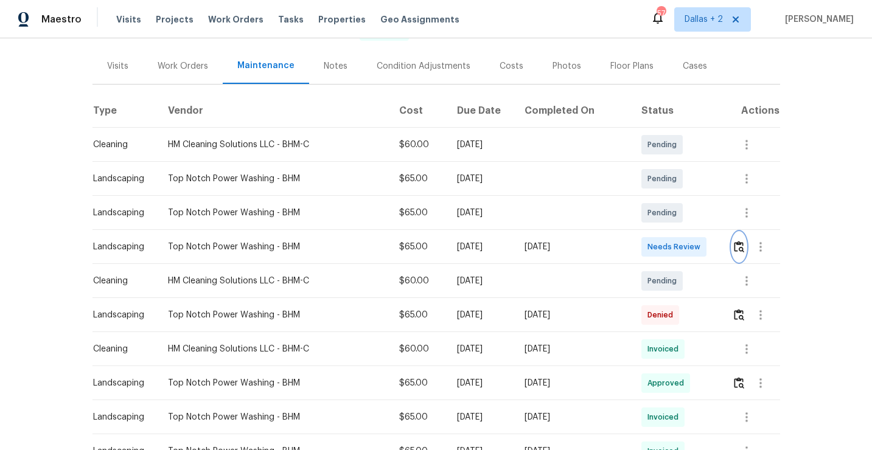
scroll to position [0, 0]
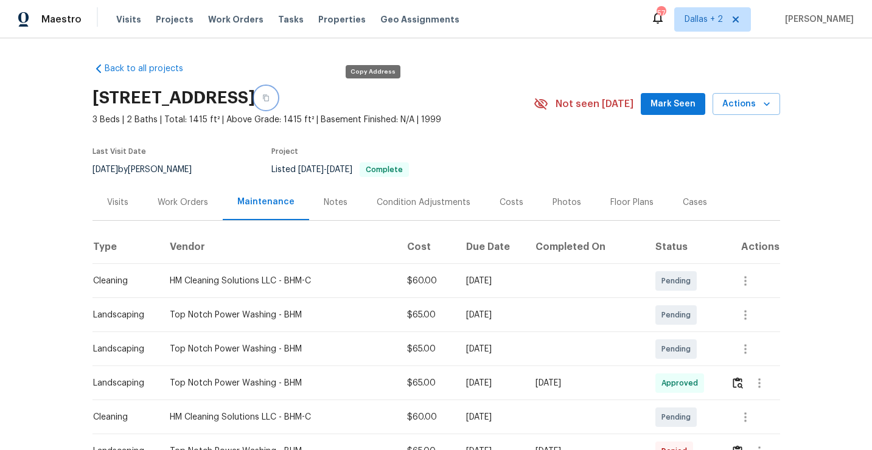
click at [270, 99] on icon "button" at bounding box center [265, 97] width 7 height 7
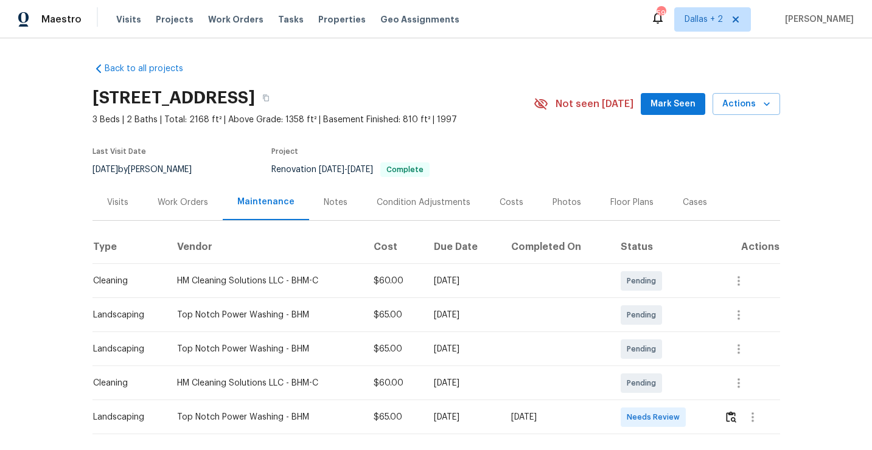
scroll to position [57, 0]
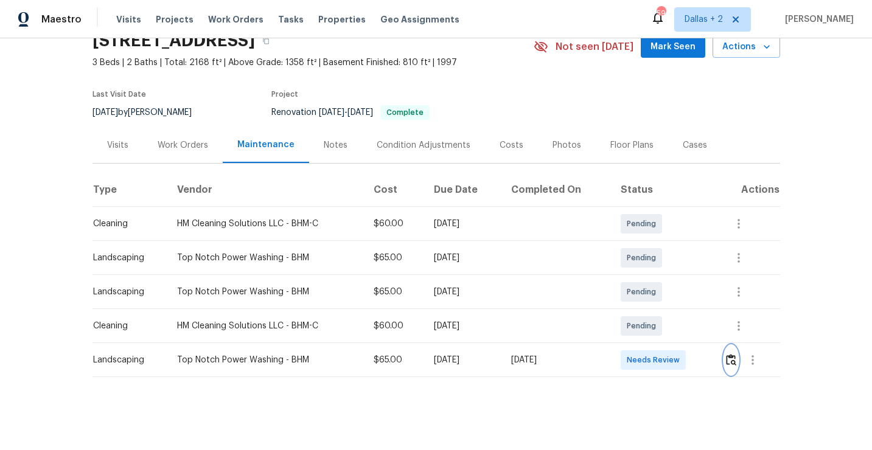
click at [737, 364] on img "button" at bounding box center [731, 360] width 10 height 12
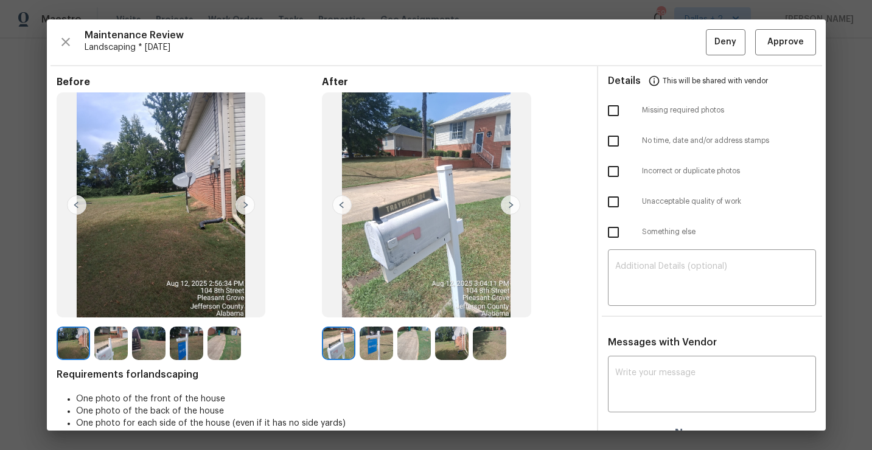
click at [107, 358] on img at bounding box center [110, 343] width 33 height 33
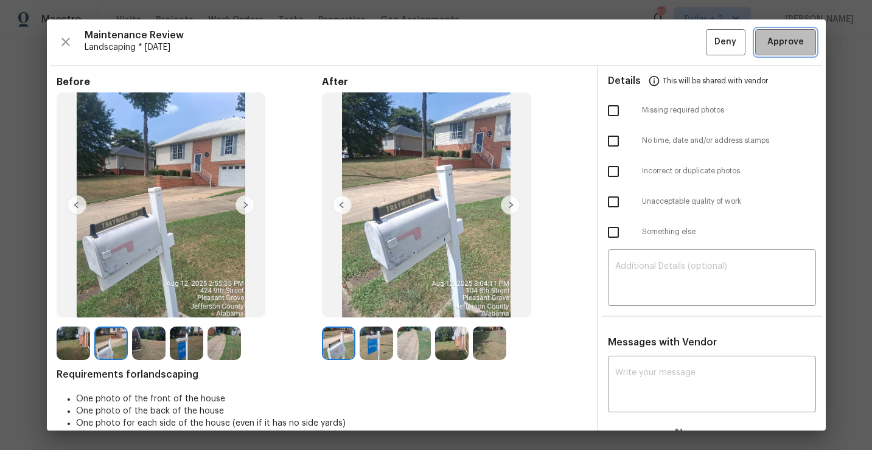
click at [789, 35] on span "Approve" at bounding box center [786, 42] width 37 height 15
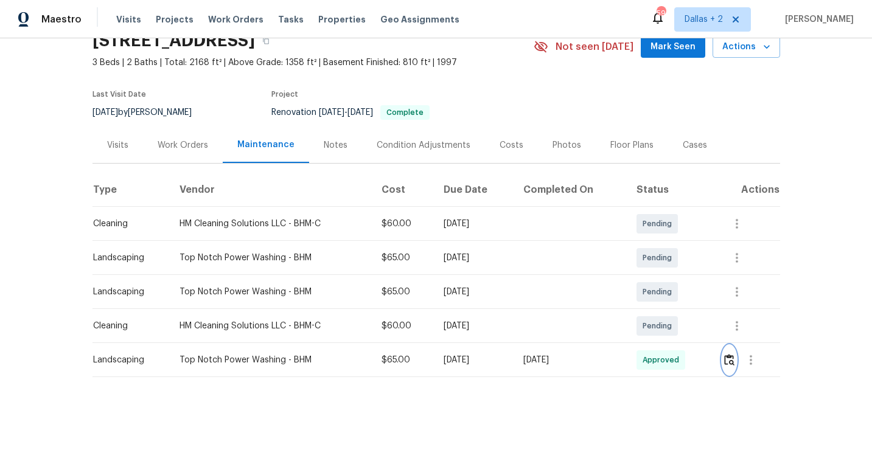
scroll to position [0, 0]
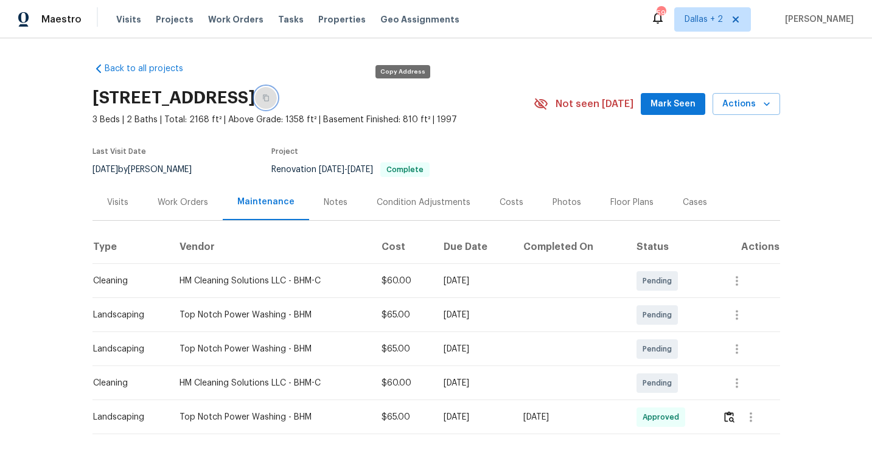
click at [270, 97] on icon "button" at bounding box center [265, 97] width 7 height 7
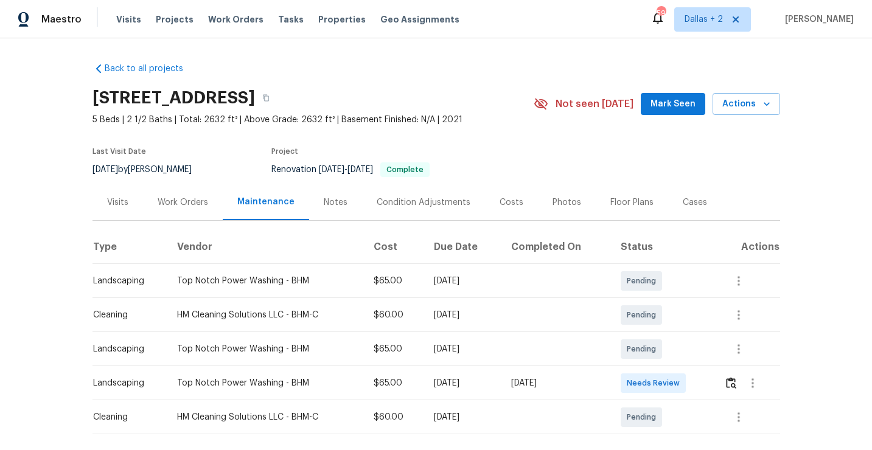
scroll to position [57, 0]
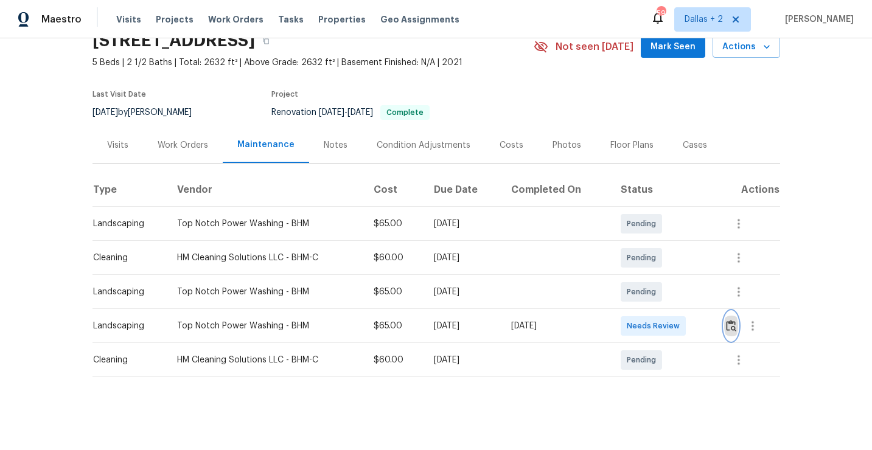
click at [733, 327] on img "button" at bounding box center [731, 326] width 10 height 12
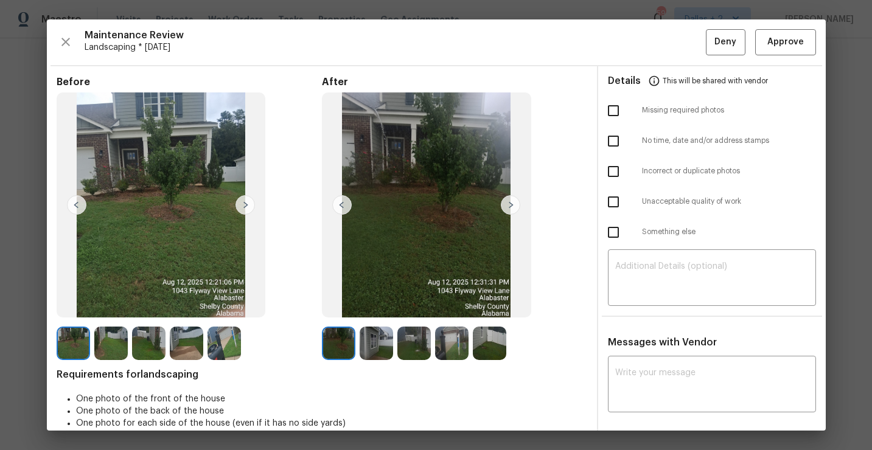
click at [220, 339] on img at bounding box center [224, 343] width 33 height 33
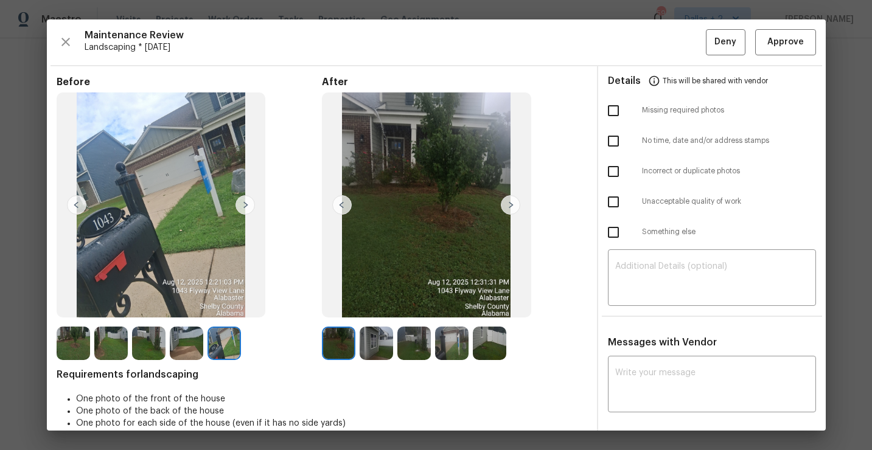
scroll to position [1, 0]
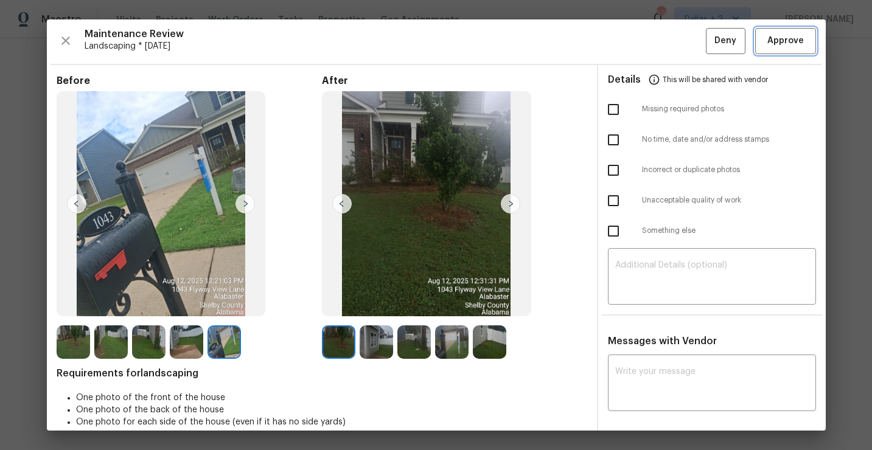
click at [786, 46] on span "Approve" at bounding box center [786, 40] width 37 height 15
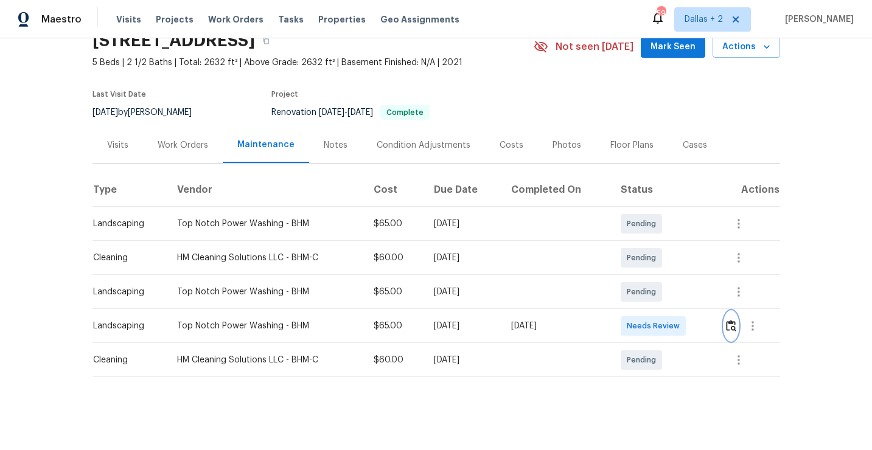
scroll to position [0, 0]
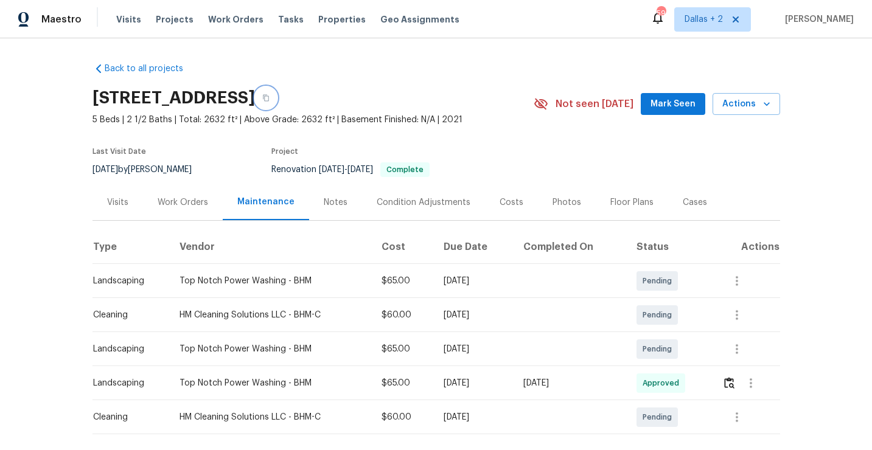
click at [270, 100] on icon "button" at bounding box center [265, 97] width 7 height 7
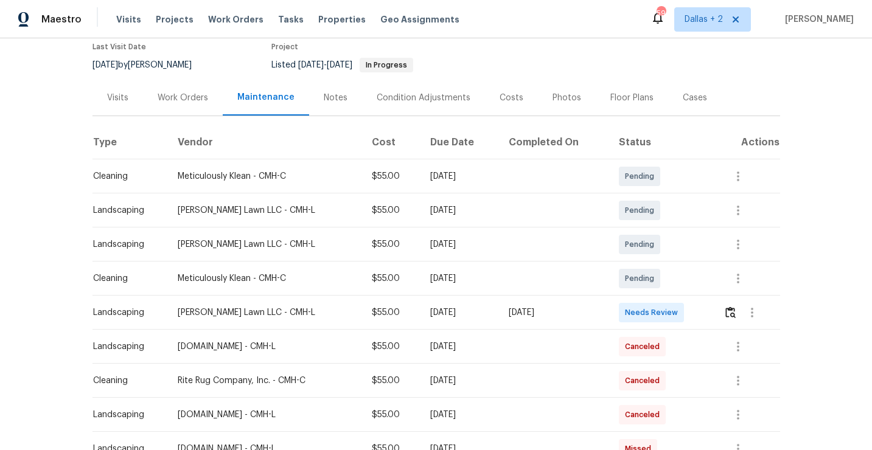
scroll to position [124, 0]
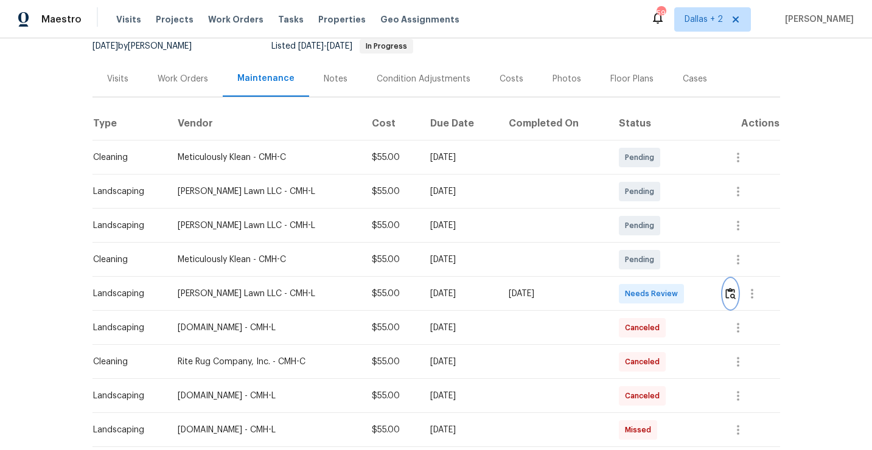
click at [733, 299] on img "button" at bounding box center [731, 294] width 10 height 12
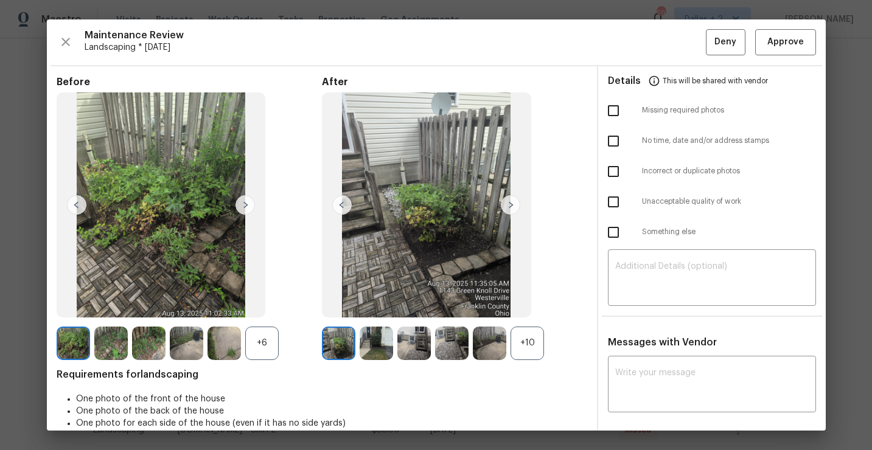
click at [525, 340] on div "+10" at bounding box center [527, 343] width 33 height 33
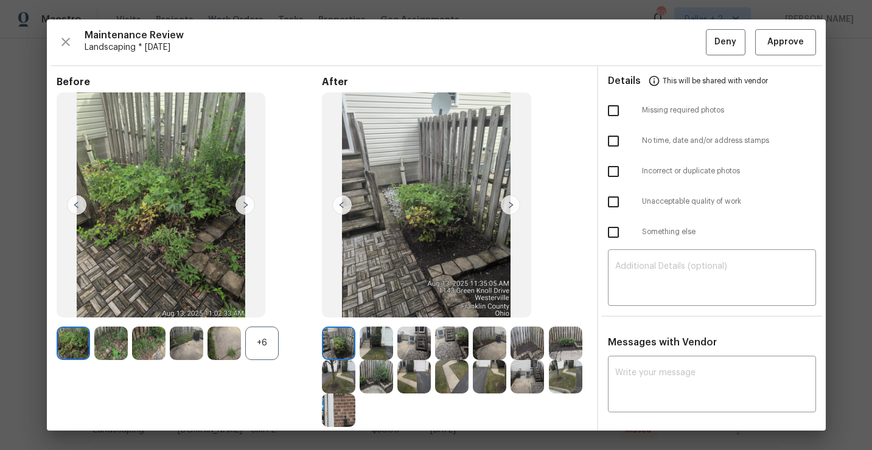
click at [264, 337] on div "+6" at bounding box center [261, 343] width 33 height 33
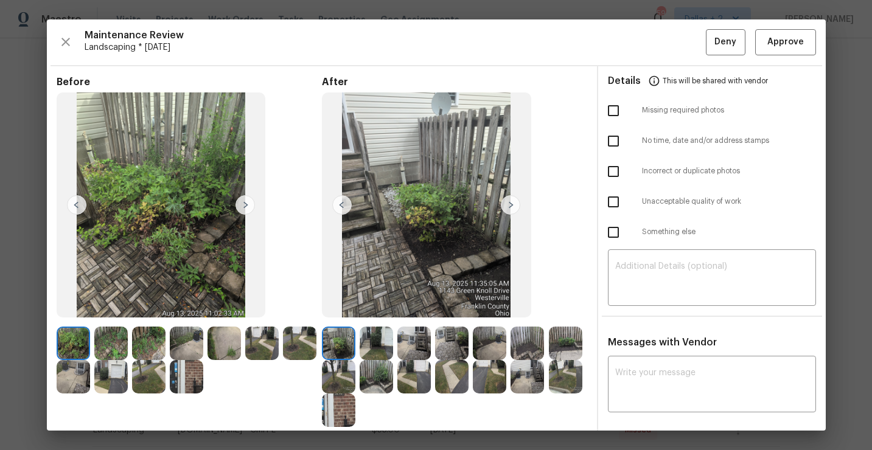
click at [184, 374] on img at bounding box center [186, 376] width 33 height 33
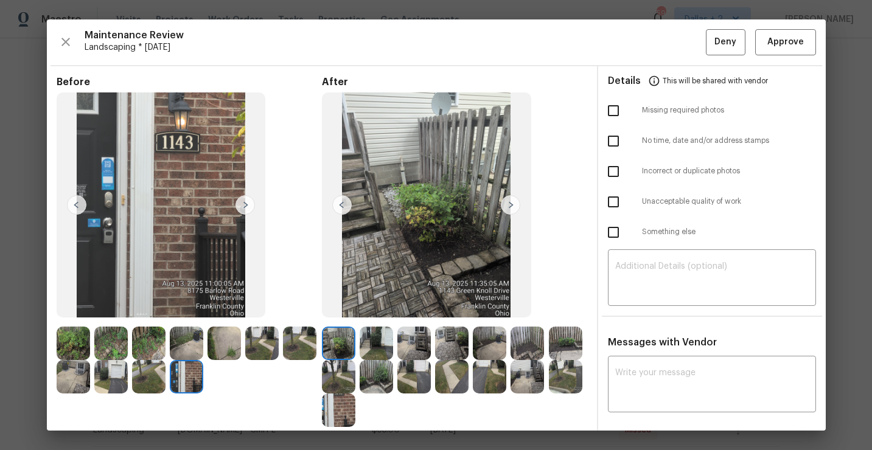
click at [334, 424] on img at bounding box center [338, 410] width 33 height 33
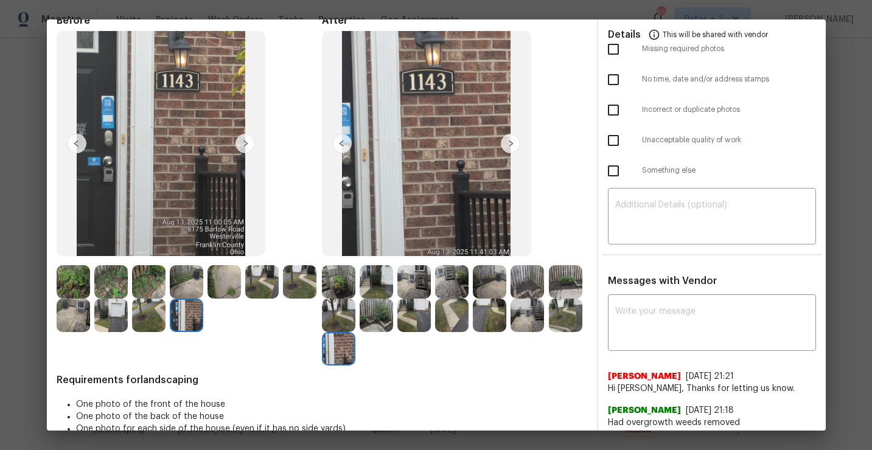
scroll to position [0, 0]
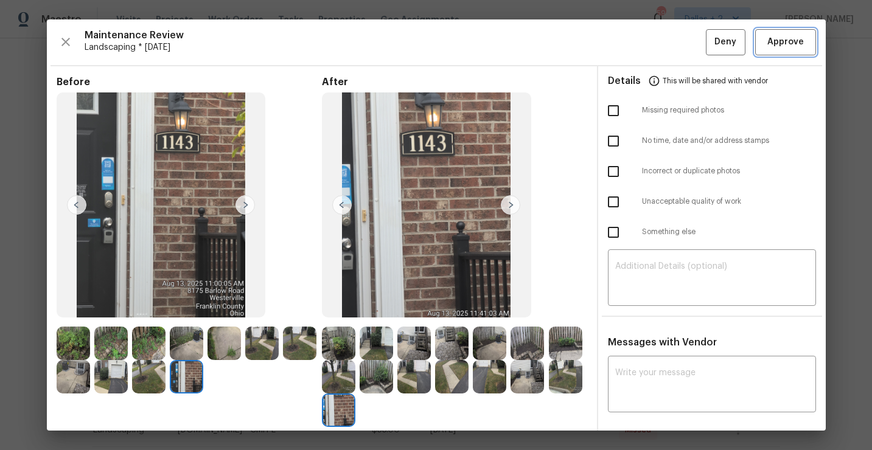
click at [773, 42] on span "Approve" at bounding box center [786, 42] width 37 height 15
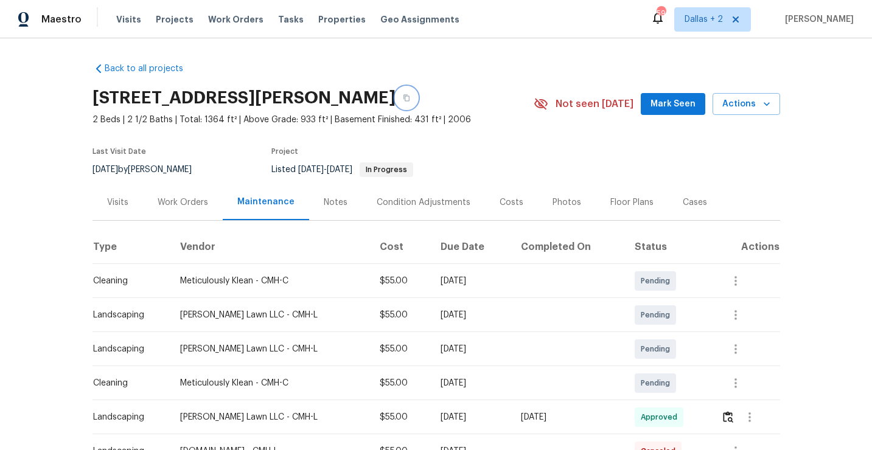
click at [418, 102] on button "button" at bounding box center [407, 98] width 22 height 22
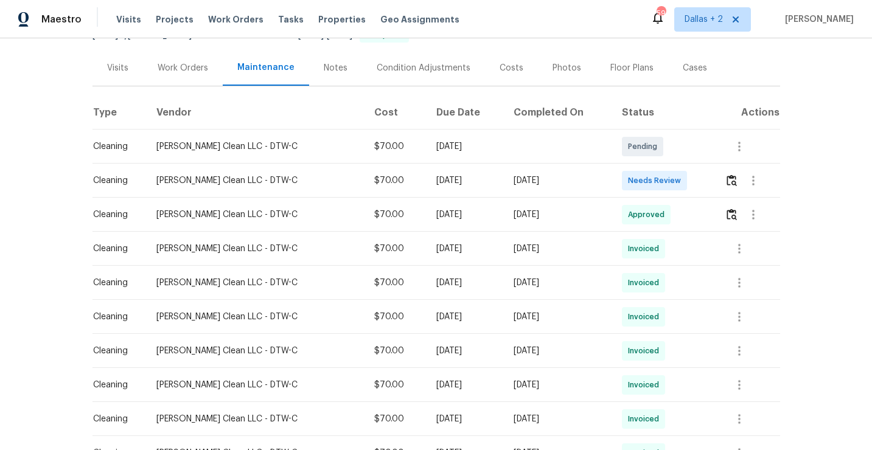
scroll to position [138, 0]
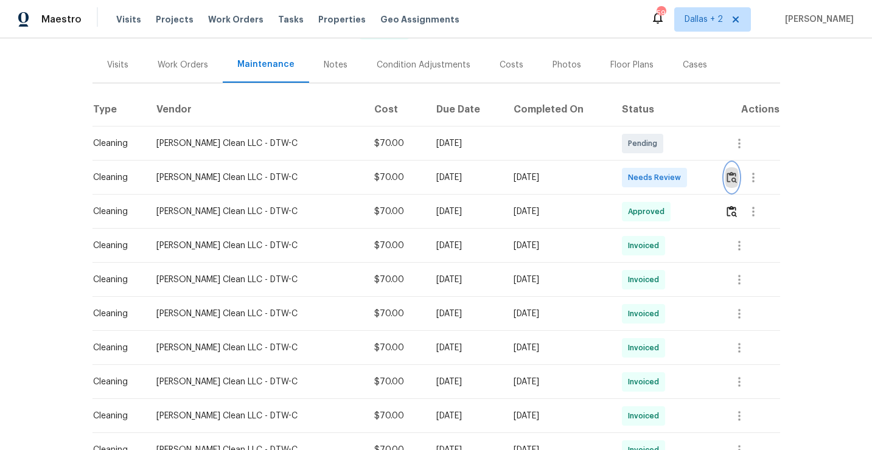
click at [733, 183] on img "button" at bounding box center [732, 178] width 10 height 12
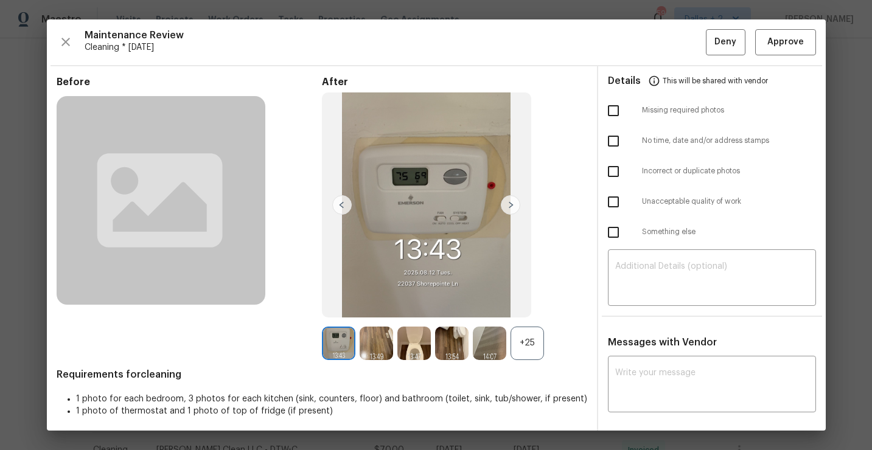
click at [530, 357] on div "+25" at bounding box center [527, 343] width 33 height 33
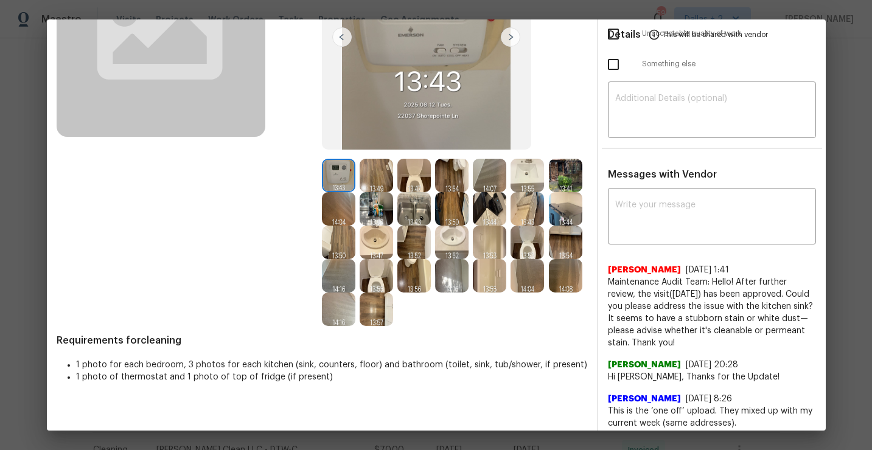
scroll to position [159, 0]
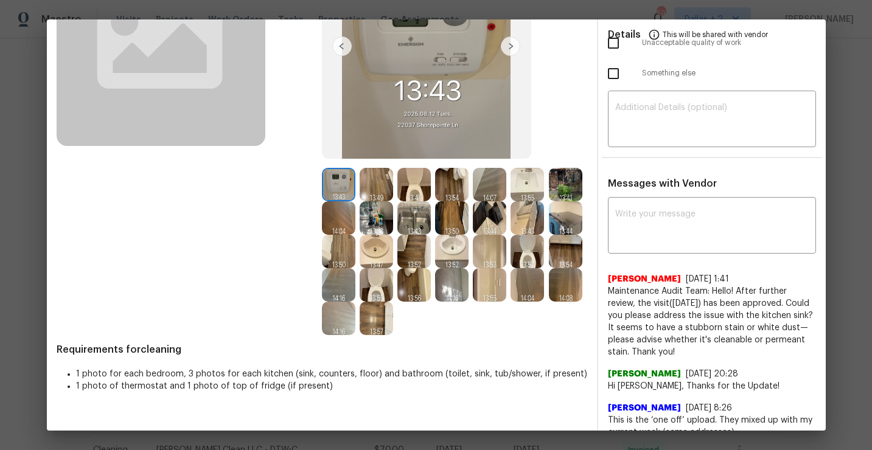
click at [371, 189] on img at bounding box center [376, 184] width 33 height 33
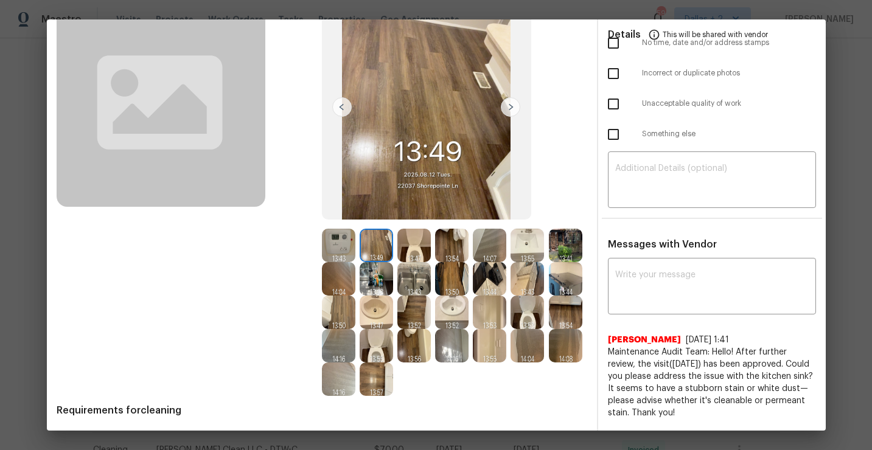
scroll to position [122, 0]
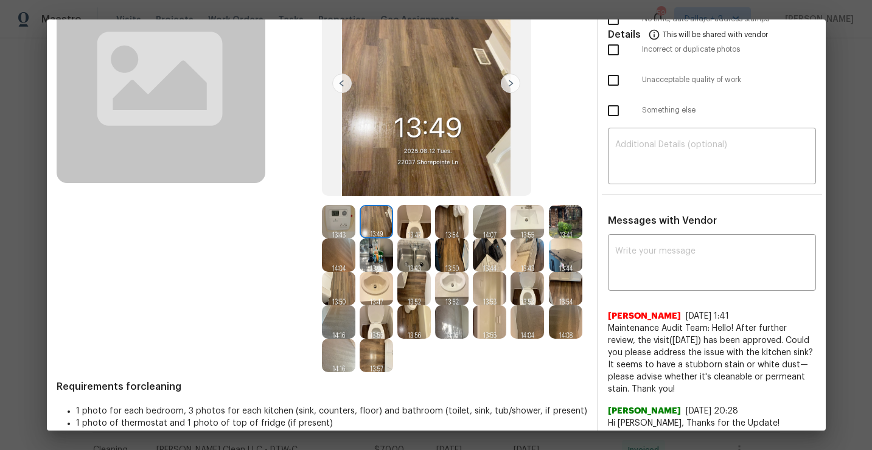
click at [405, 212] on img at bounding box center [413, 221] width 33 height 33
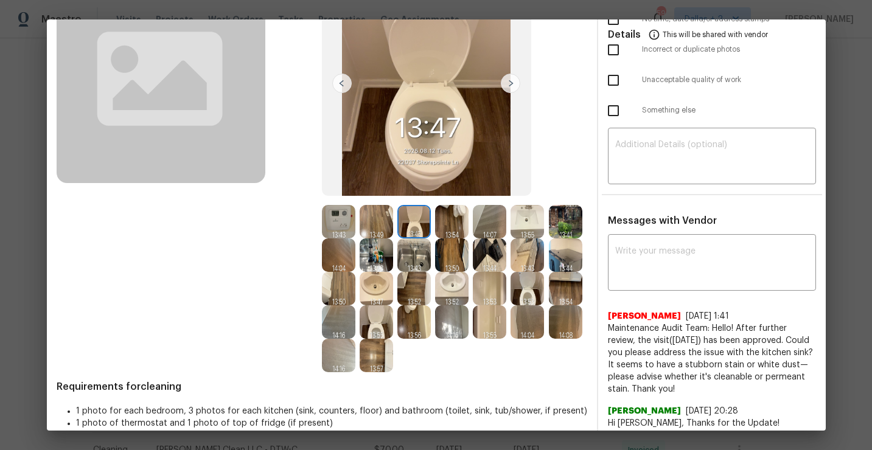
click at [453, 229] on img at bounding box center [451, 221] width 33 height 33
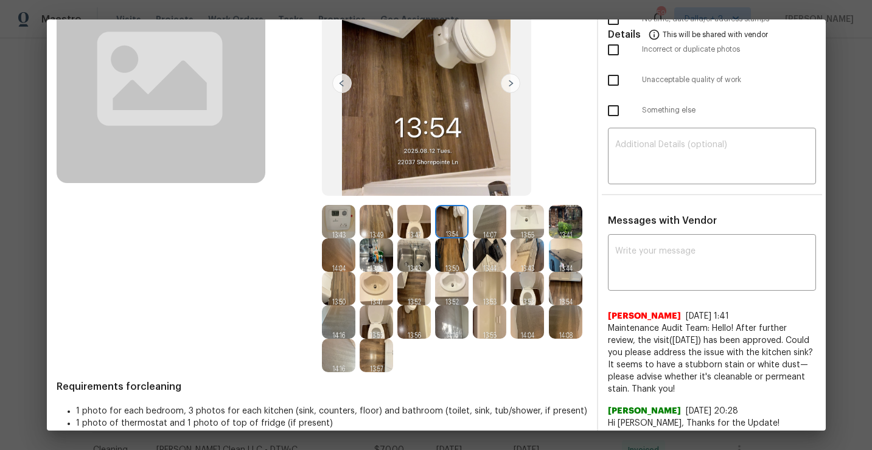
click at [338, 232] on img at bounding box center [338, 221] width 33 height 33
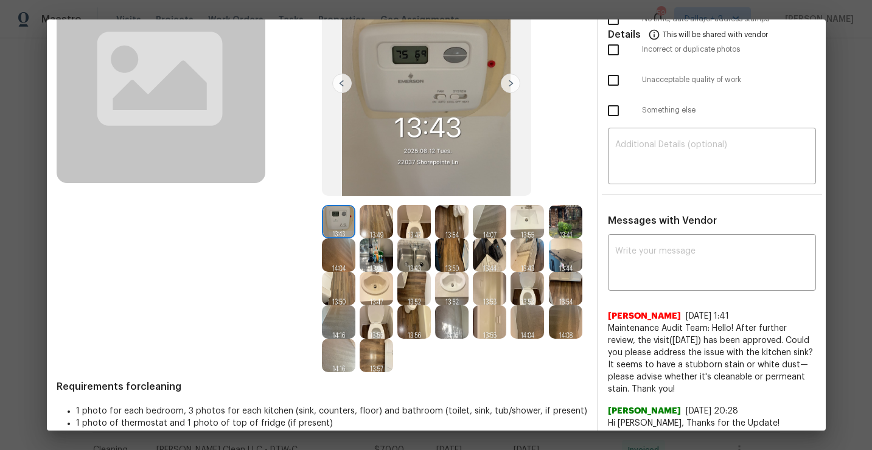
click at [380, 220] on img at bounding box center [376, 221] width 33 height 33
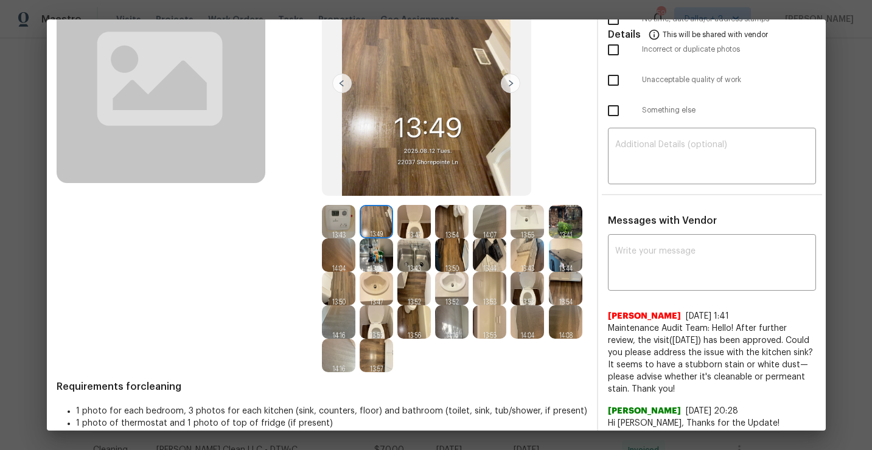
click at [395, 223] on div at bounding box center [379, 221] width 38 height 33
click at [418, 222] on img at bounding box center [413, 221] width 33 height 33
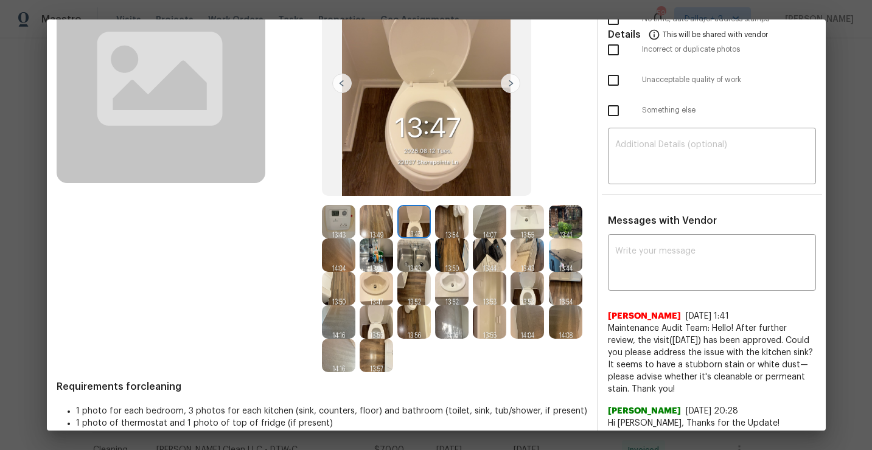
click at [449, 215] on img at bounding box center [451, 221] width 33 height 33
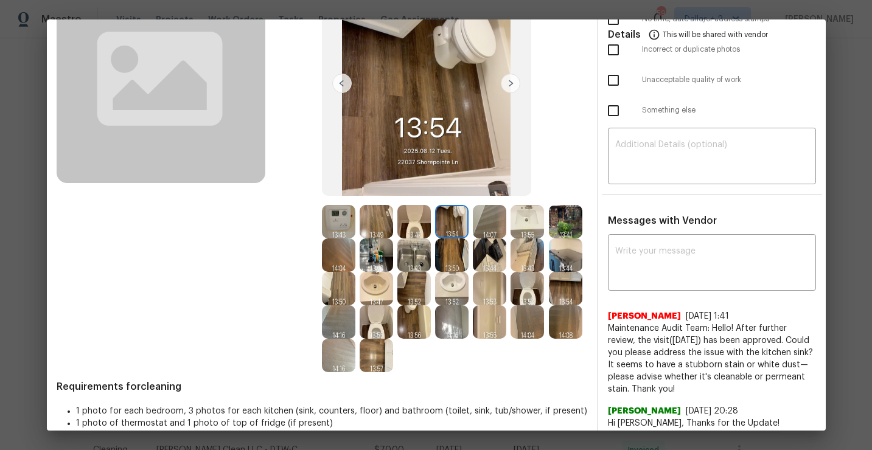
scroll to position [91, 0]
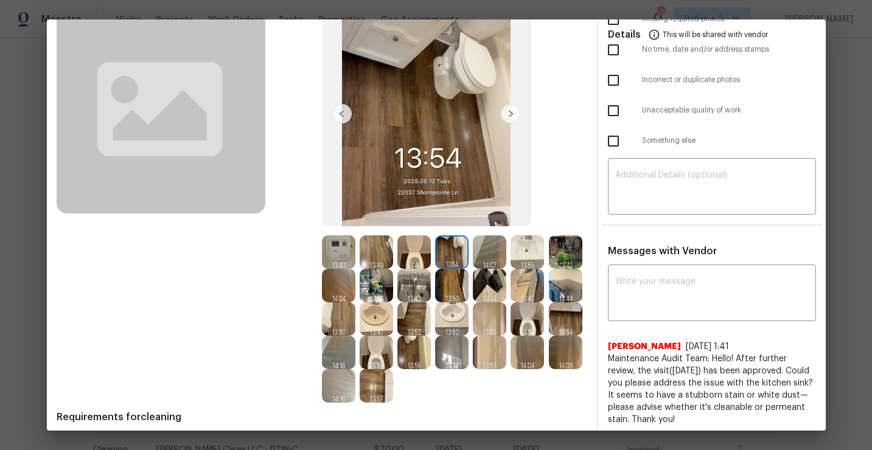
click at [484, 244] on img at bounding box center [489, 252] width 33 height 33
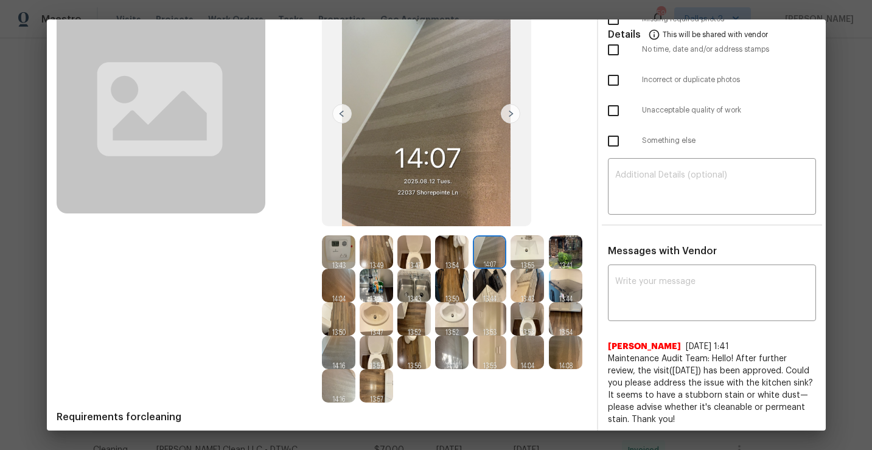
click at [520, 251] on img at bounding box center [527, 252] width 33 height 33
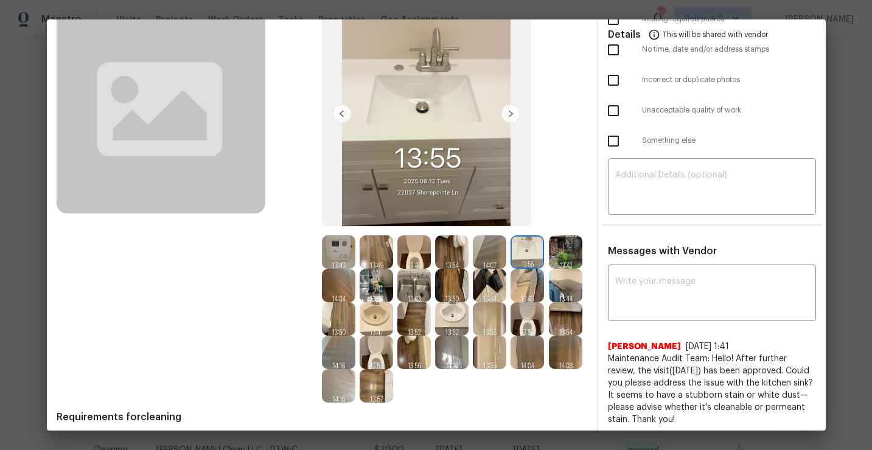
click at [517, 114] on img at bounding box center [510, 113] width 19 height 19
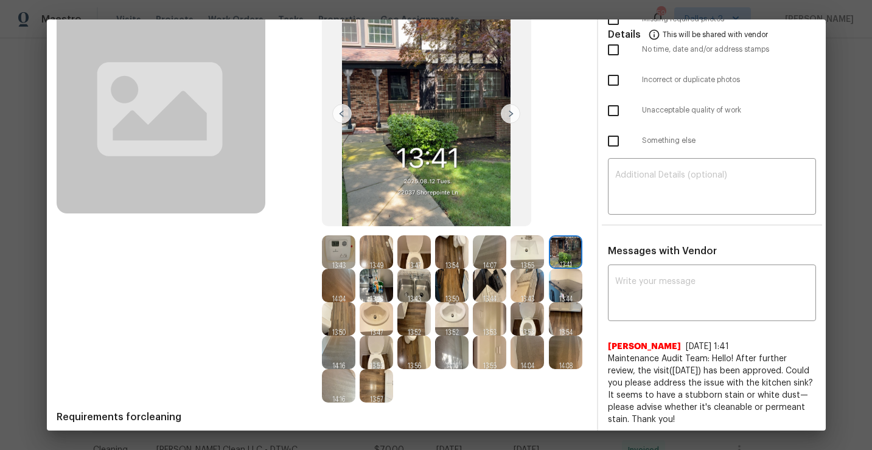
click at [509, 115] on img at bounding box center [510, 113] width 19 height 19
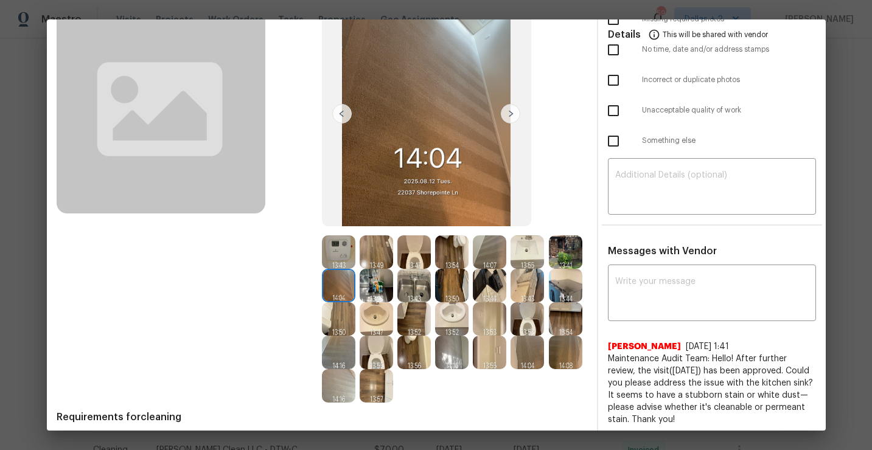
click at [509, 115] on img at bounding box center [510, 113] width 19 height 19
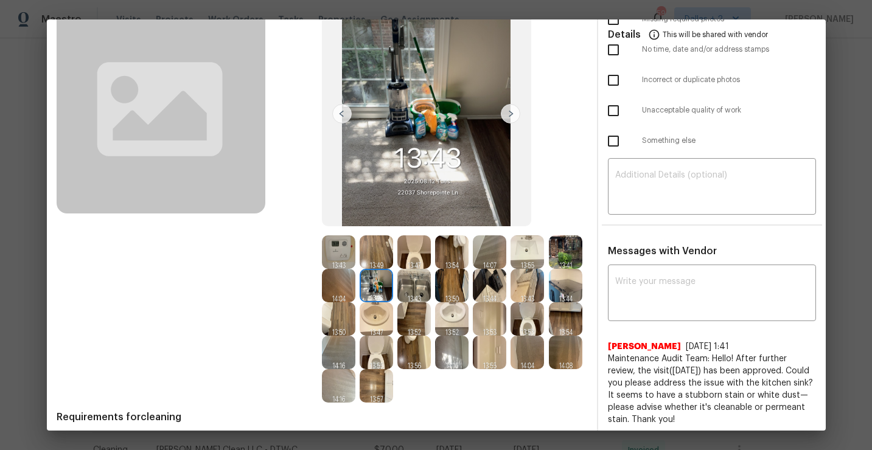
click at [415, 293] on img at bounding box center [413, 285] width 33 height 33
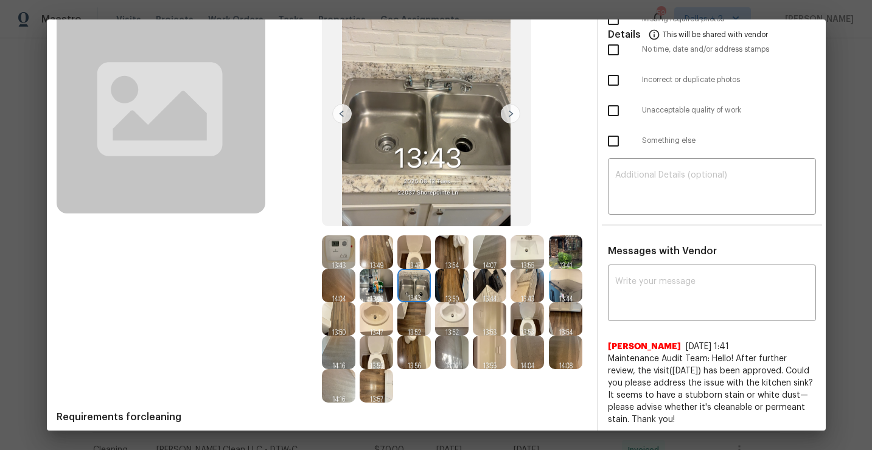
click at [516, 119] on img at bounding box center [510, 113] width 19 height 19
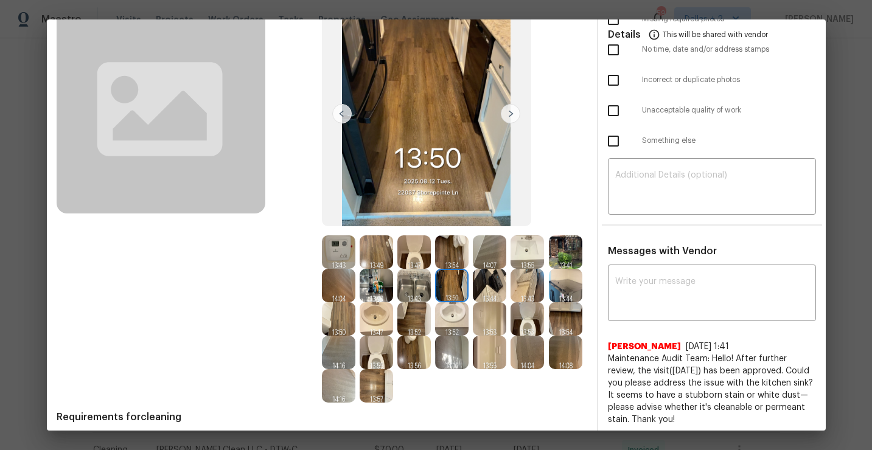
click at [486, 288] on img at bounding box center [489, 285] width 33 height 33
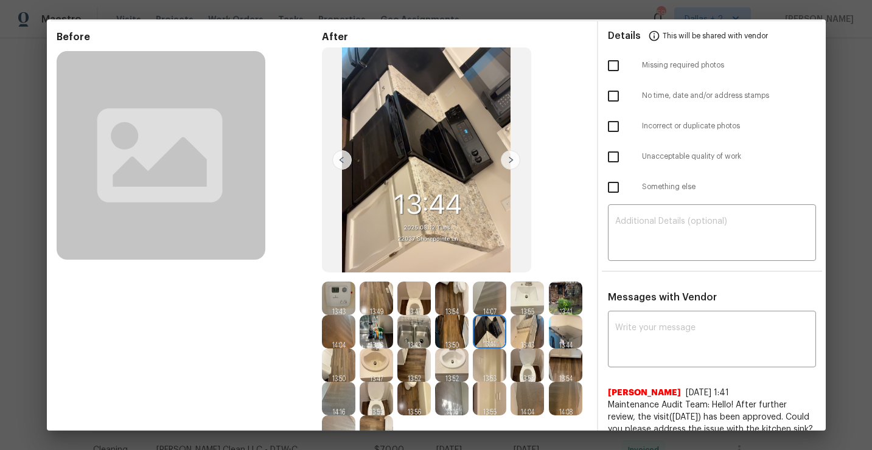
scroll to position [47, 0]
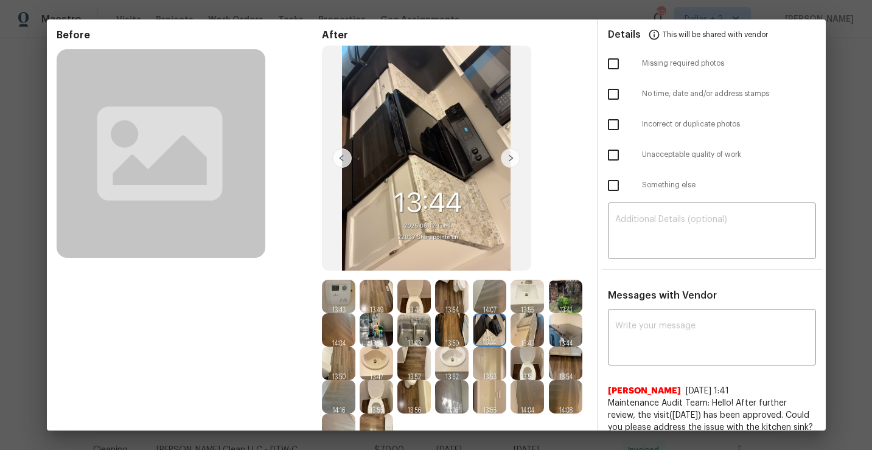
click at [508, 161] on img at bounding box center [510, 158] width 19 height 19
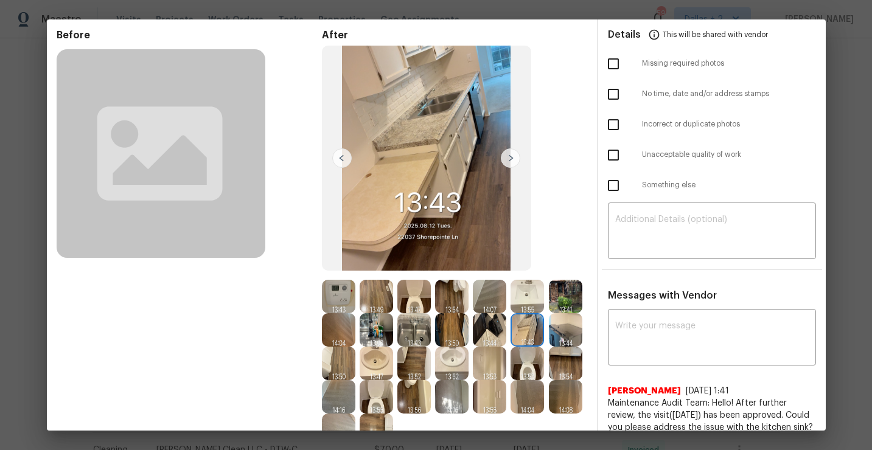
click at [558, 331] on img at bounding box center [565, 329] width 33 height 33
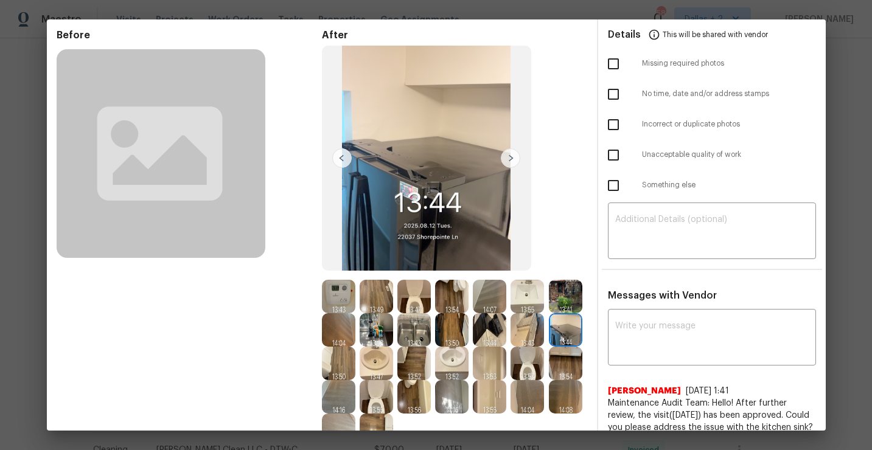
scroll to position [58, 0]
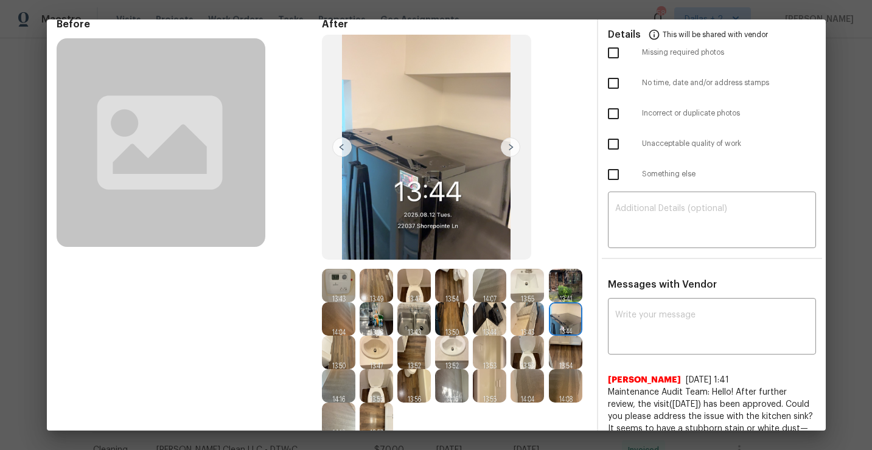
click at [334, 355] on img at bounding box center [338, 352] width 33 height 33
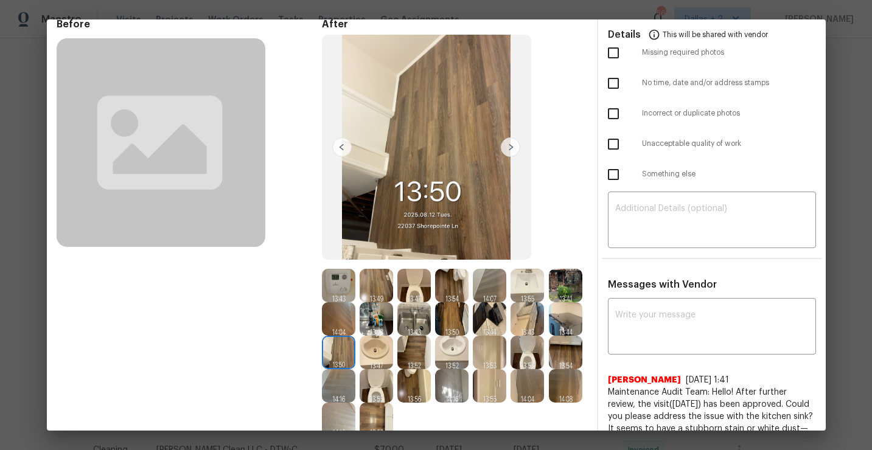
click at [570, 313] on img at bounding box center [565, 319] width 33 height 33
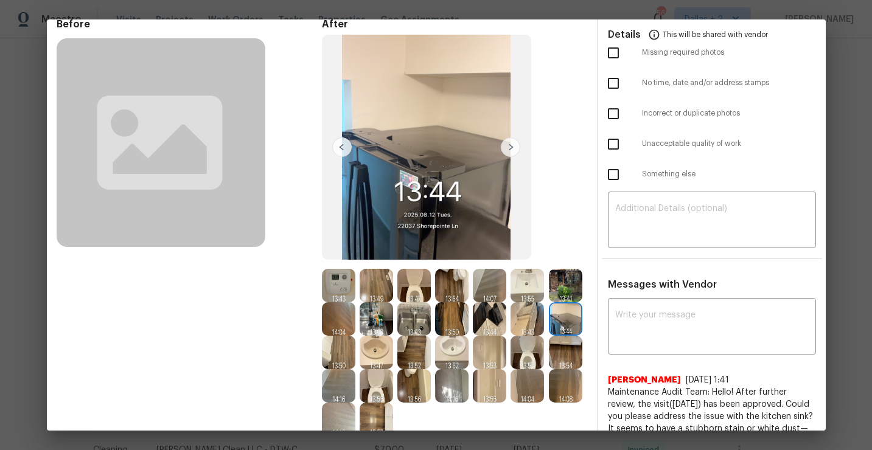
scroll to position [93, 0]
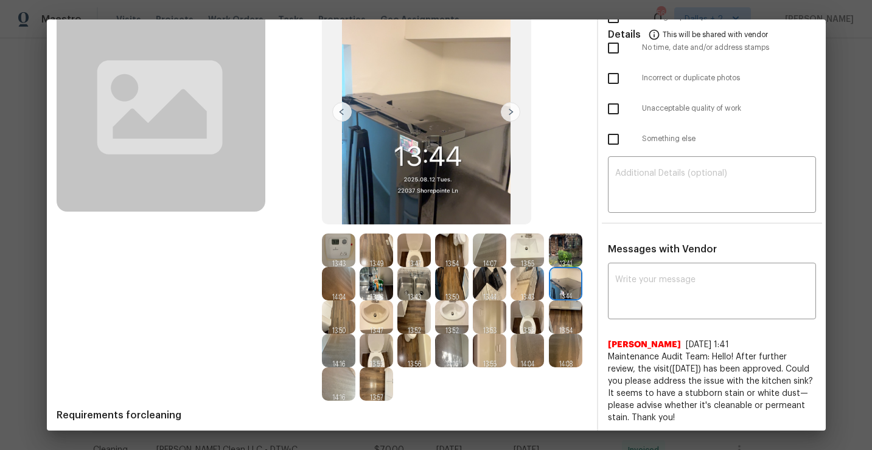
click at [367, 327] on img at bounding box center [376, 317] width 33 height 33
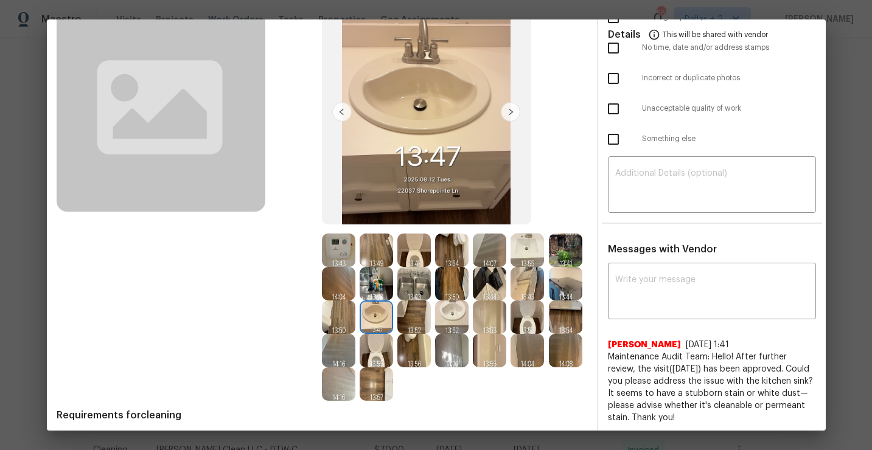
click at [415, 318] on img at bounding box center [413, 317] width 33 height 33
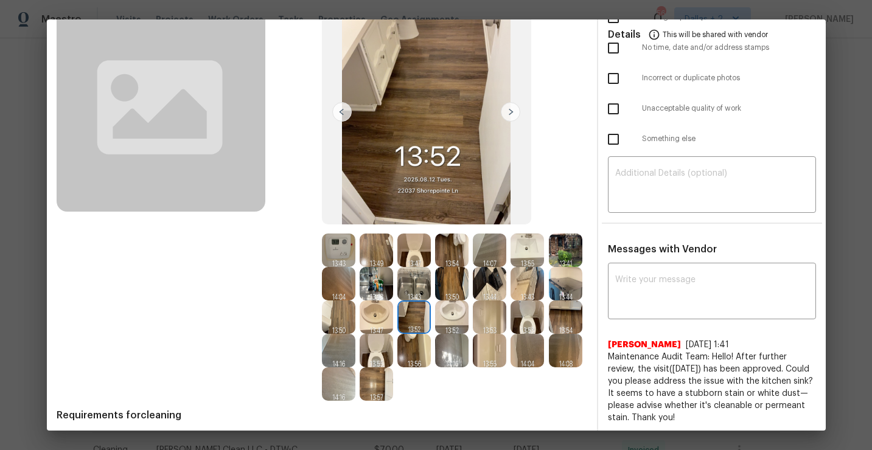
click at [446, 323] on img at bounding box center [451, 317] width 33 height 33
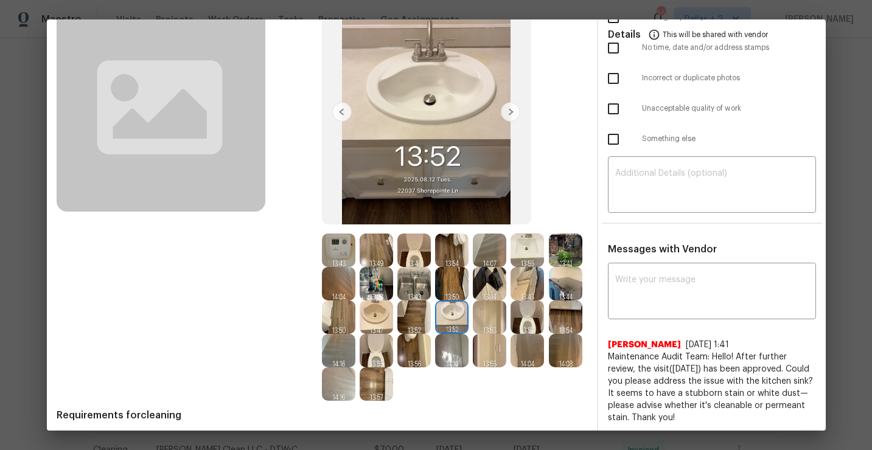
click at [489, 318] on img at bounding box center [489, 317] width 33 height 33
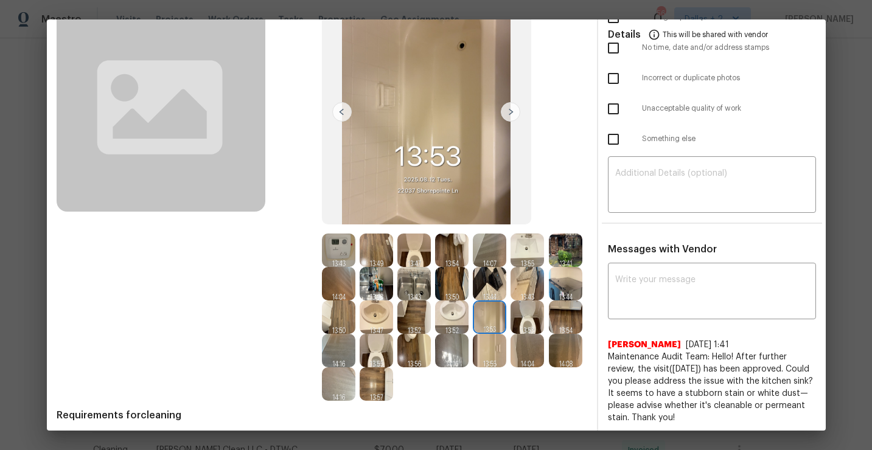
click at [540, 316] on img at bounding box center [527, 317] width 33 height 33
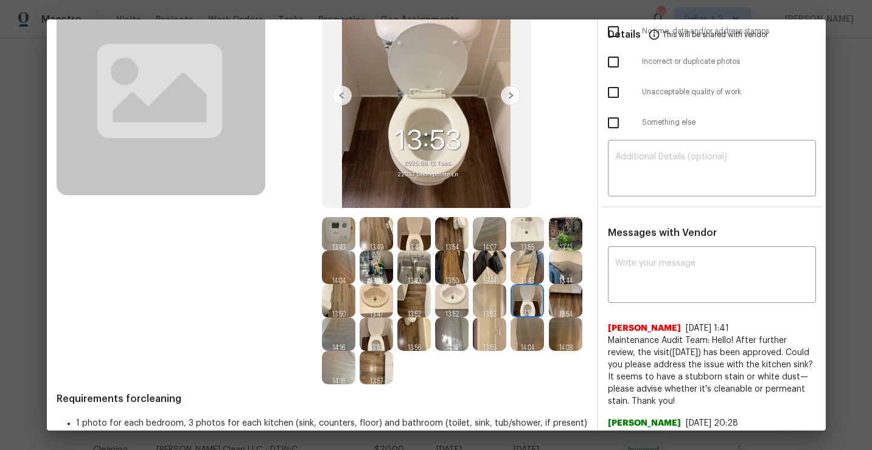
scroll to position [110, 0]
click at [402, 270] on img at bounding box center [413, 266] width 33 height 33
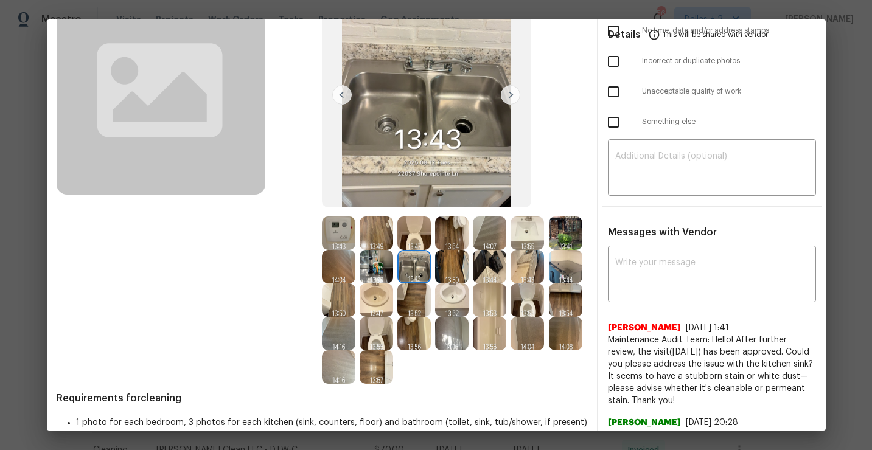
scroll to position [0, 0]
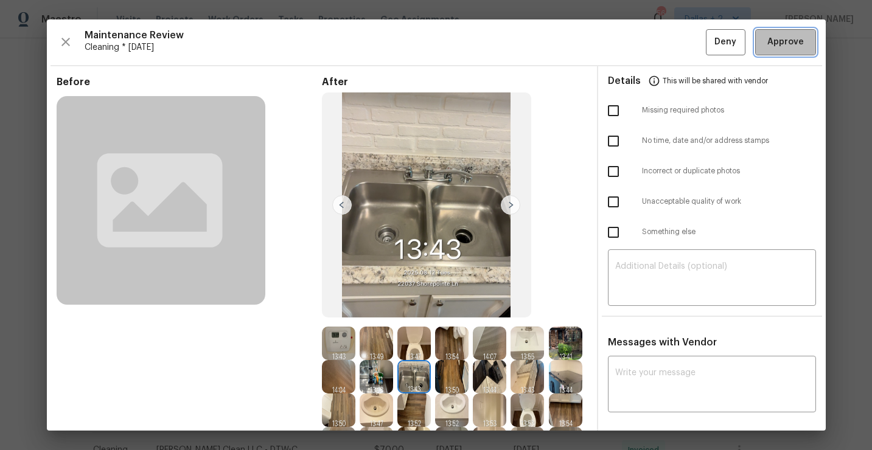
click at [785, 52] on button "Approve" at bounding box center [785, 42] width 61 height 26
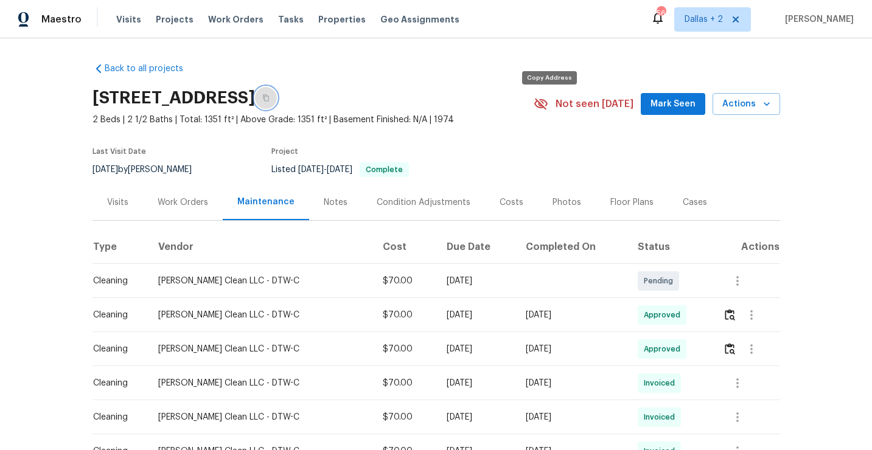
click at [270, 102] on icon "button" at bounding box center [265, 97] width 7 height 7
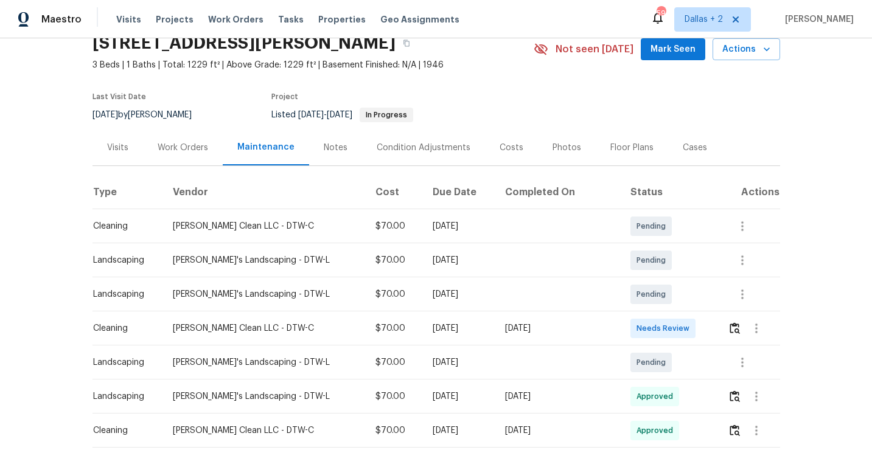
scroll to position [57, 0]
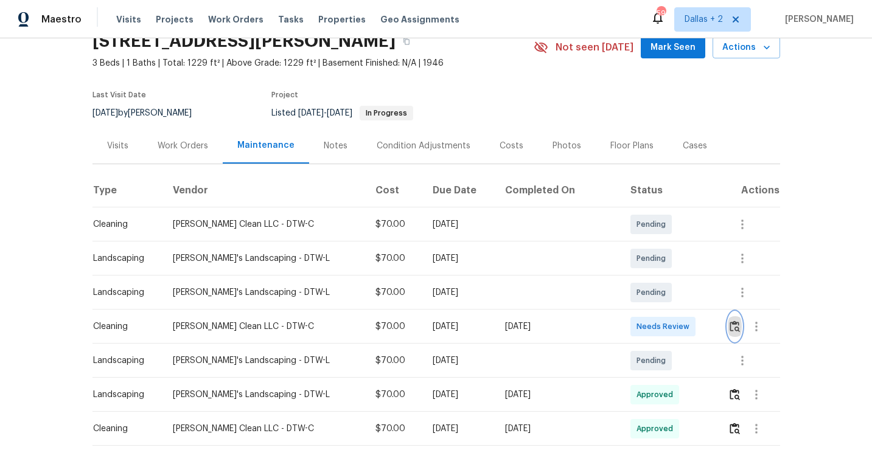
click at [732, 327] on img "button" at bounding box center [735, 327] width 10 height 12
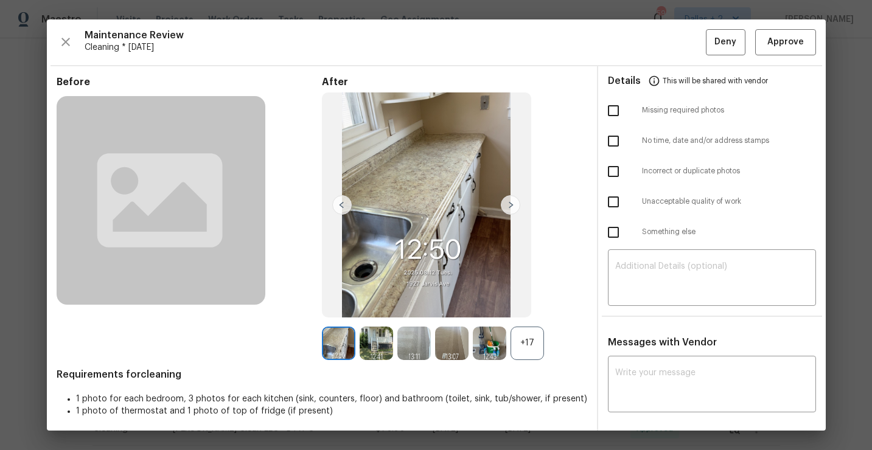
click at [523, 339] on div "+17" at bounding box center [527, 343] width 33 height 33
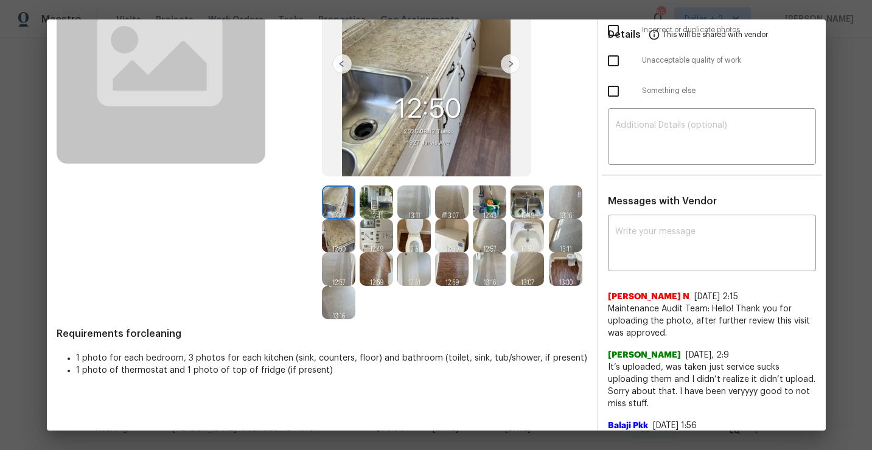
scroll to position [0, 0]
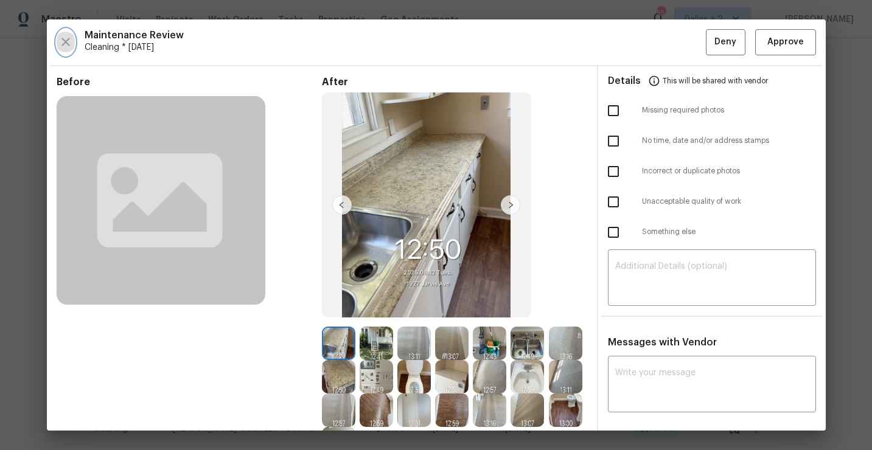
click at [65, 40] on icon "button" at bounding box center [65, 42] width 15 height 15
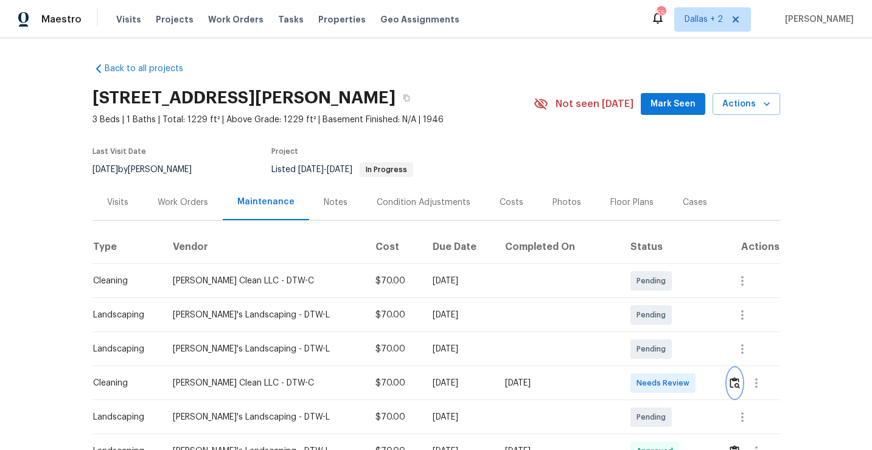
scroll to position [88, 0]
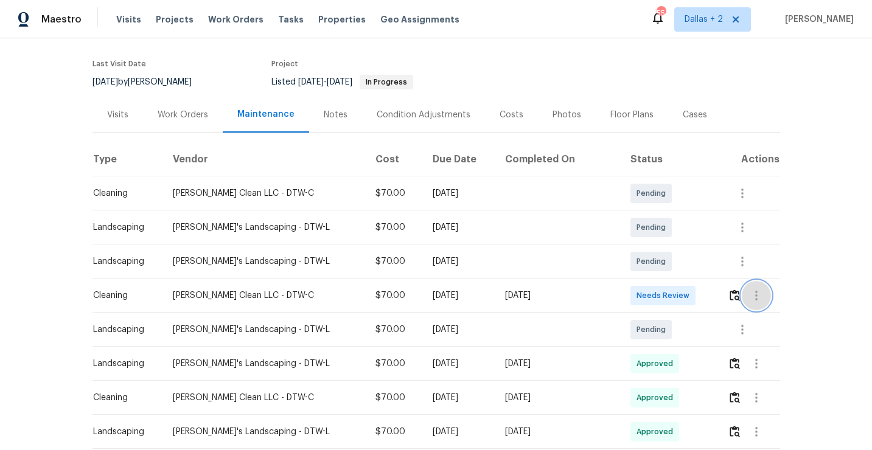
click at [742, 296] on button "button" at bounding box center [756, 295] width 29 height 29
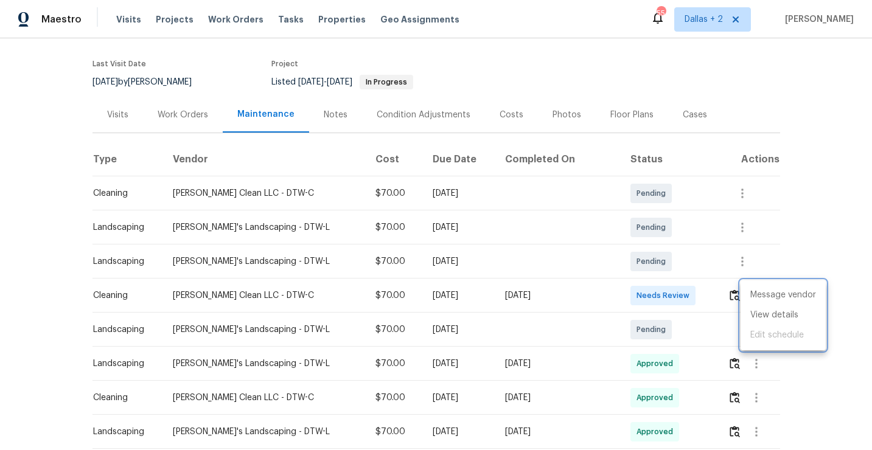
click at [709, 298] on div at bounding box center [436, 225] width 872 height 450
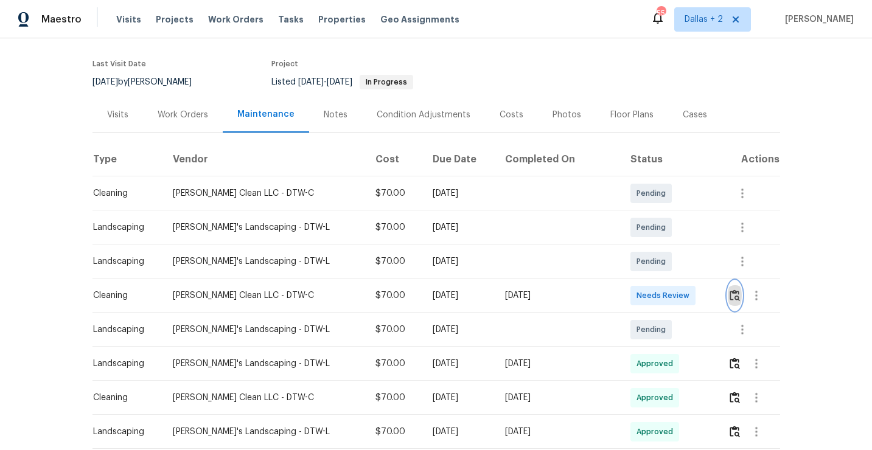
click at [731, 295] on img "button" at bounding box center [735, 296] width 10 height 12
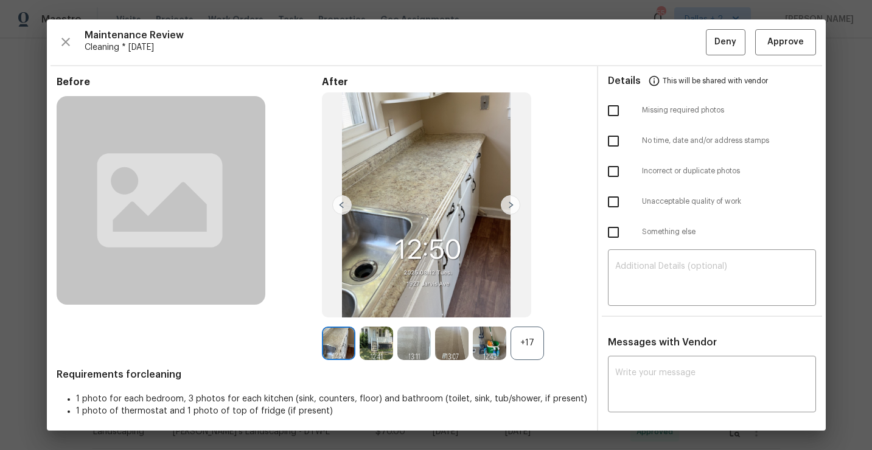
click at [547, 346] on div "+17" at bounding box center [454, 343] width 265 height 33
click at [528, 346] on div "+17" at bounding box center [527, 343] width 33 height 33
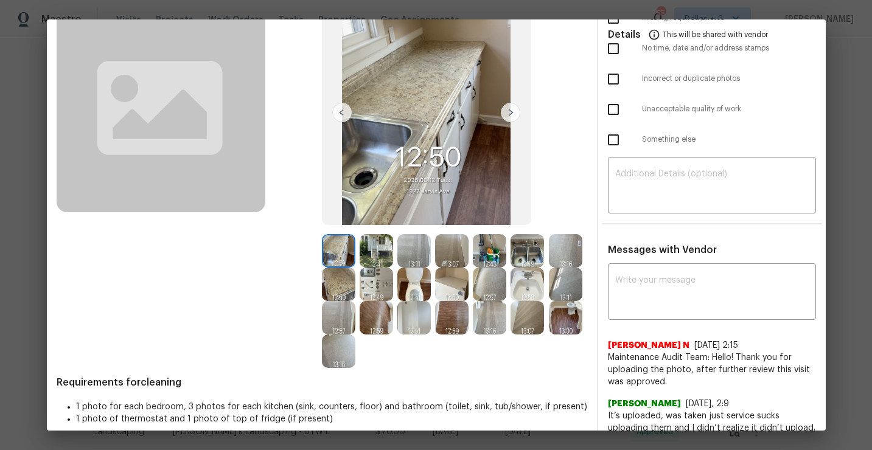
scroll to position [94, 0]
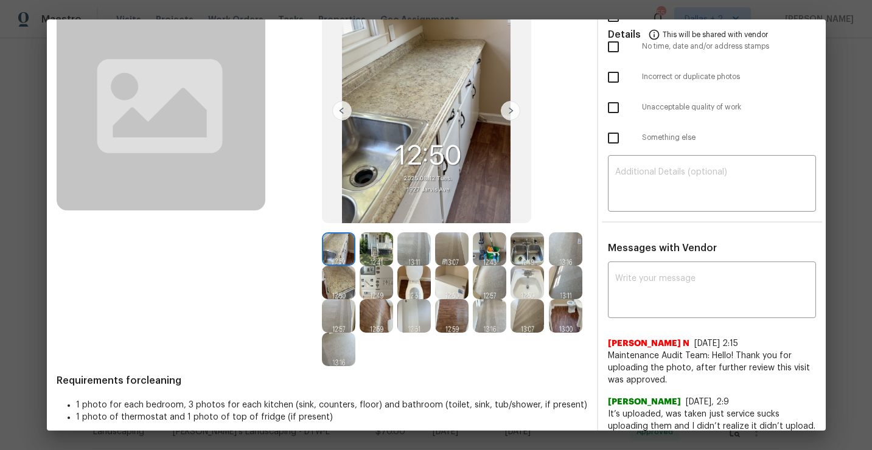
click at [334, 254] on img at bounding box center [338, 249] width 33 height 33
click at [389, 257] on img at bounding box center [376, 249] width 33 height 33
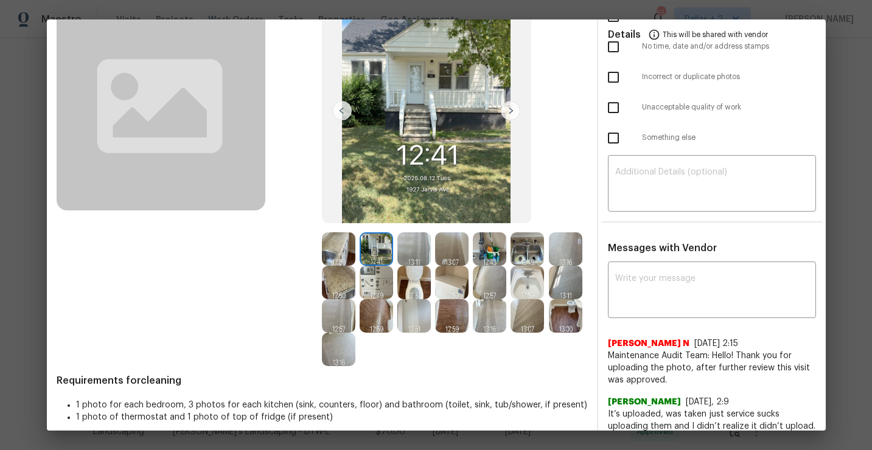
click at [490, 284] on img at bounding box center [489, 282] width 33 height 33
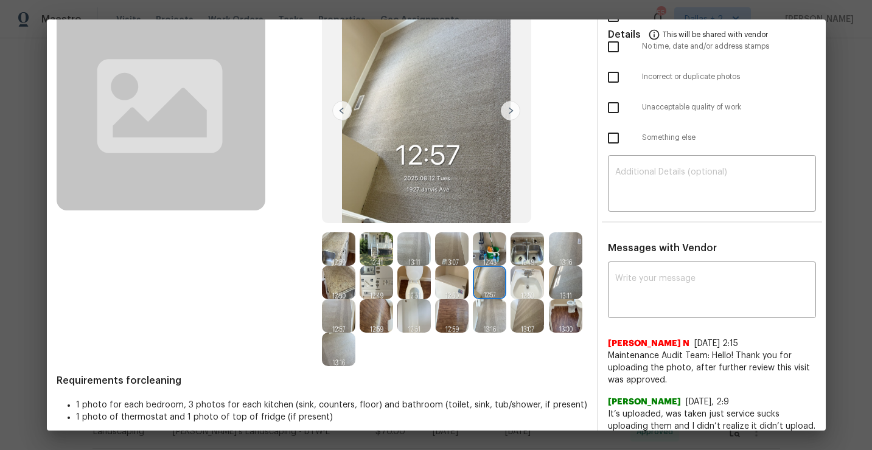
click at [523, 279] on img at bounding box center [527, 282] width 33 height 33
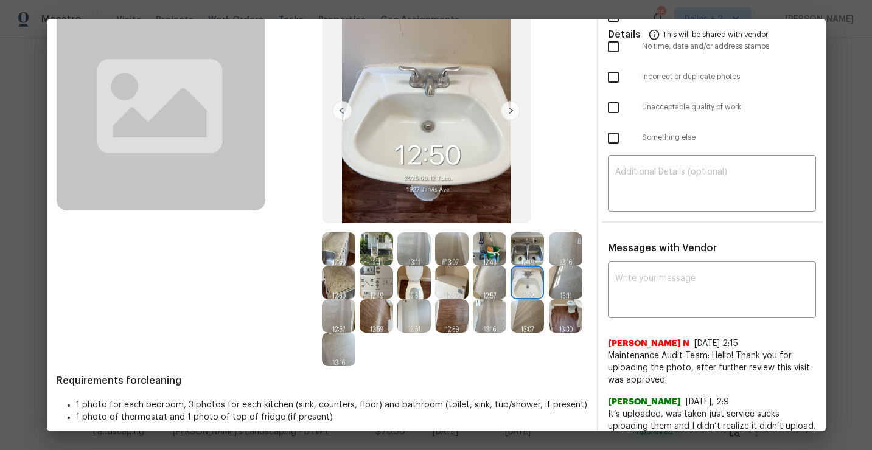
click at [530, 248] on img at bounding box center [527, 249] width 33 height 33
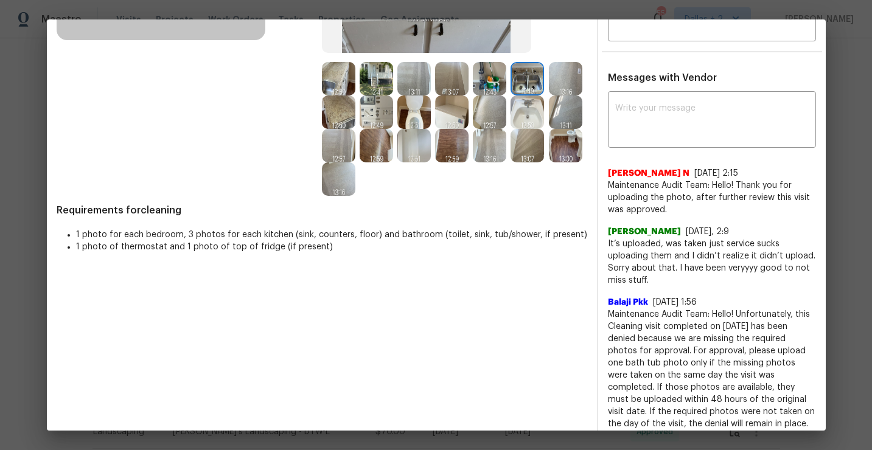
scroll to position [233, 0]
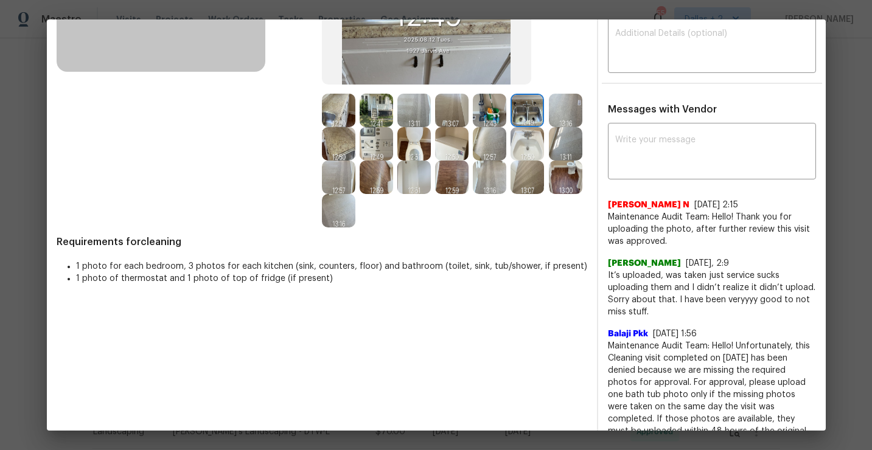
click at [411, 180] on img at bounding box center [413, 177] width 33 height 33
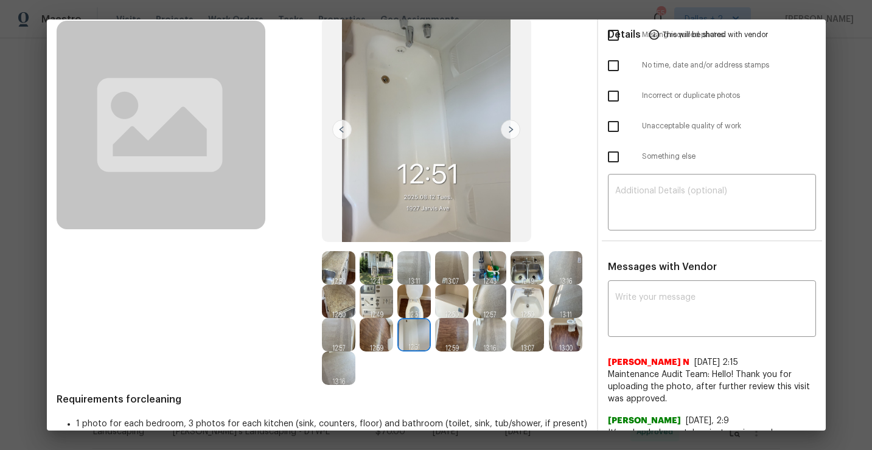
scroll to position [138, 0]
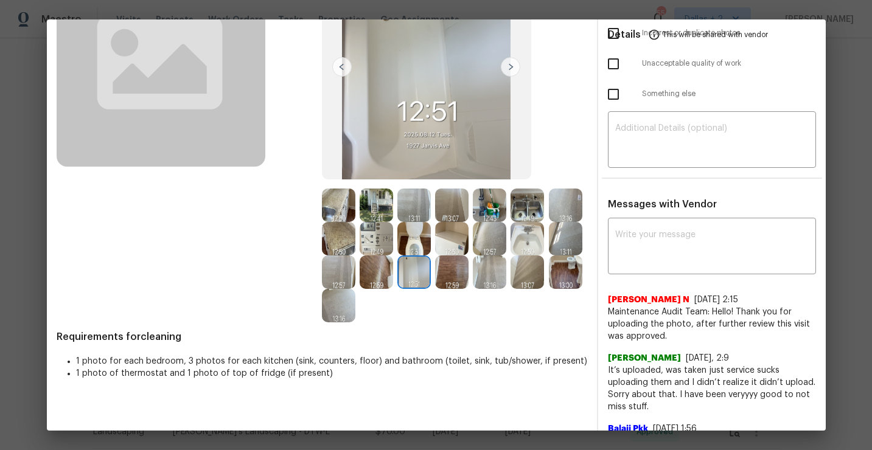
click at [490, 242] on img at bounding box center [489, 238] width 33 height 33
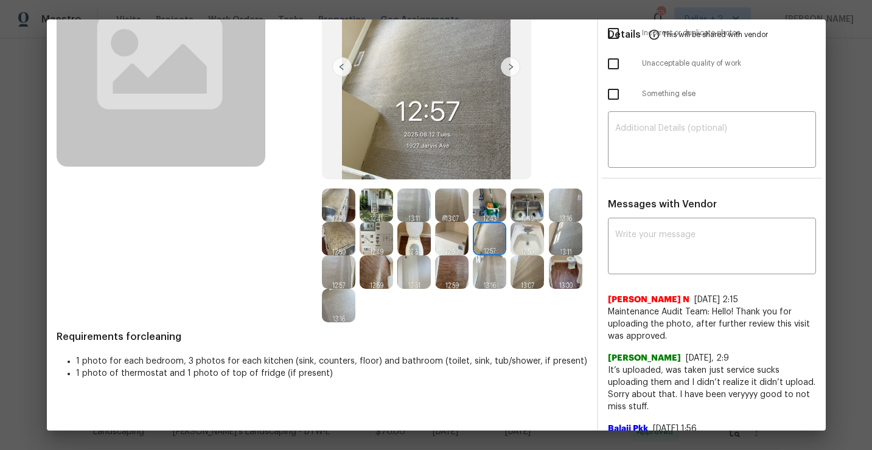
click at [523, 242] on img at bounding box center [527, 238] width 33 height 33
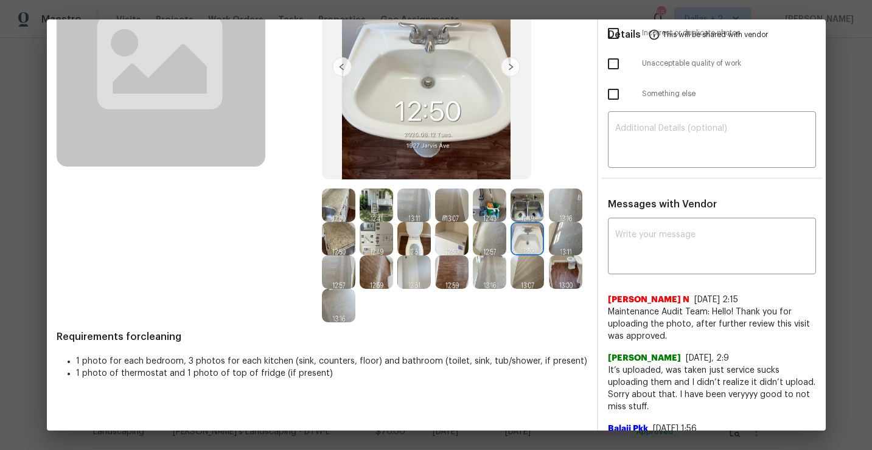
scroll to position [0, 0]
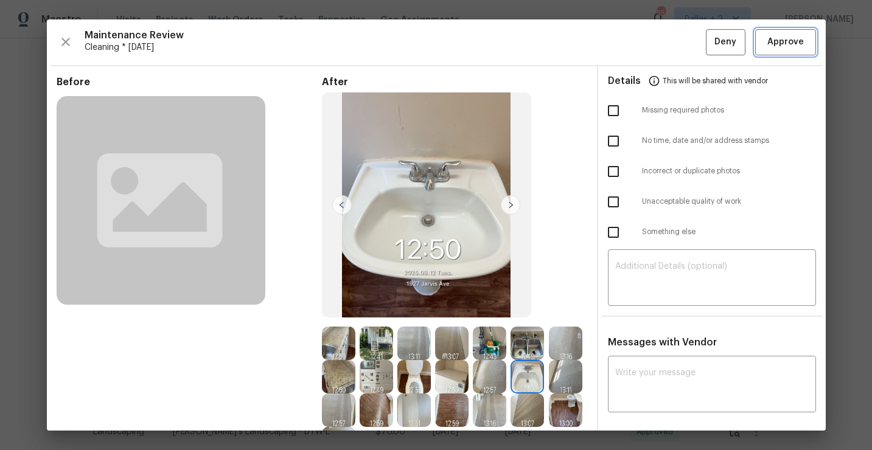
click at [783, 48] on span "Approve" at bounding box center [786, 42] width 37 height 15
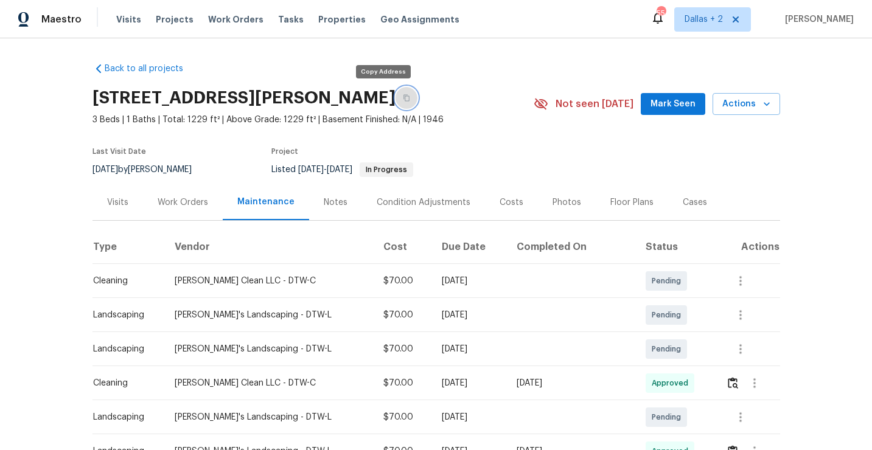
click at [396, 104] on button "button" at bounding box center [407, 98] width 22 height 22
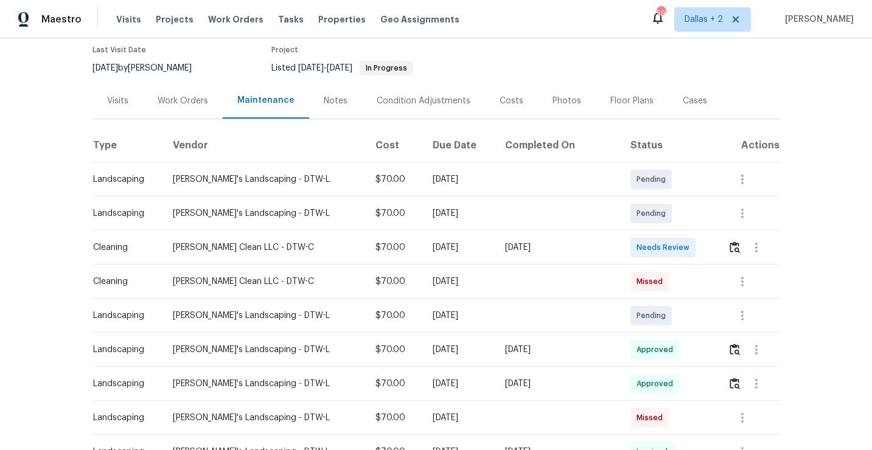
scroll to position [108, 0]
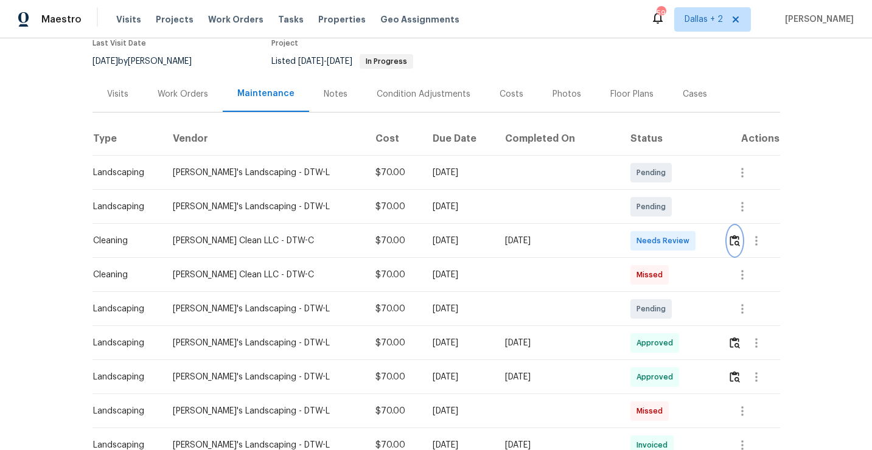
click at [733, 242] on img "button" at bounding box center [735, 241] width 10 height 12
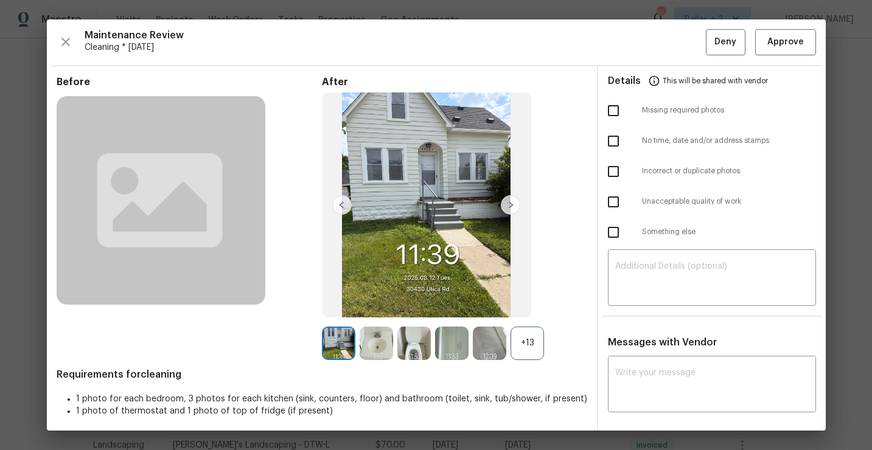
click at [534, 352] on div "+13" at bounding box center [527, 343] width 33 height 33
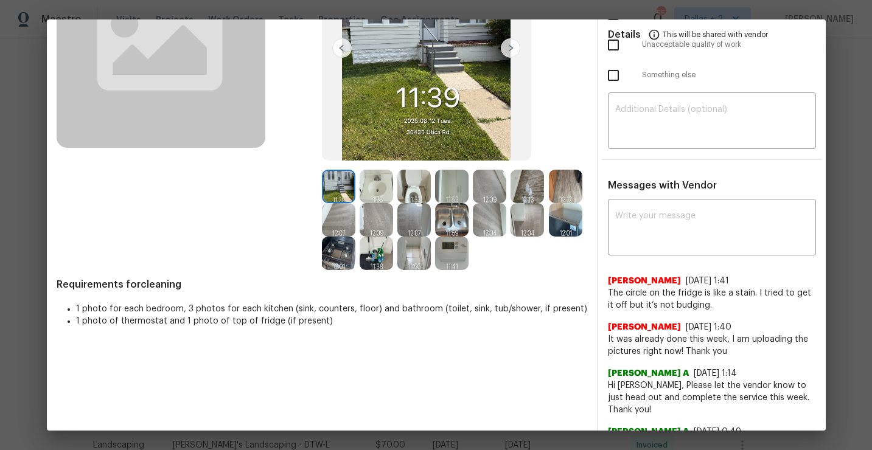
scroll to position [185, 0]
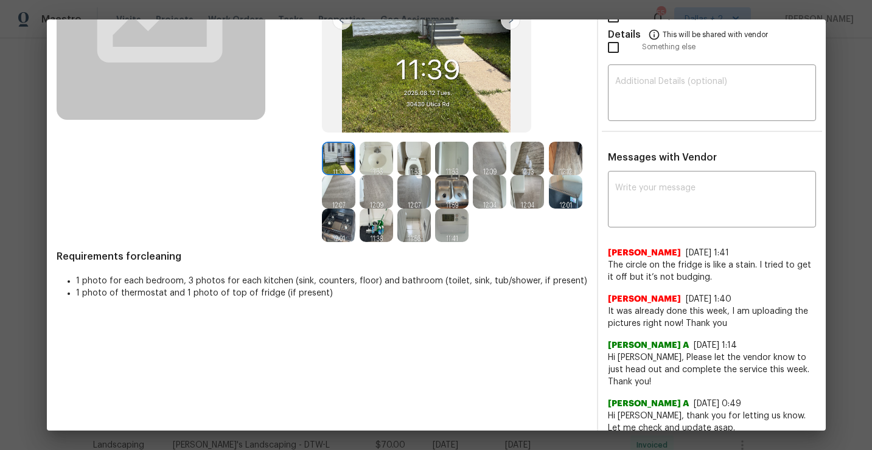
click at [343, 153] on img at bounding box center [338, 158] width 33 height 33
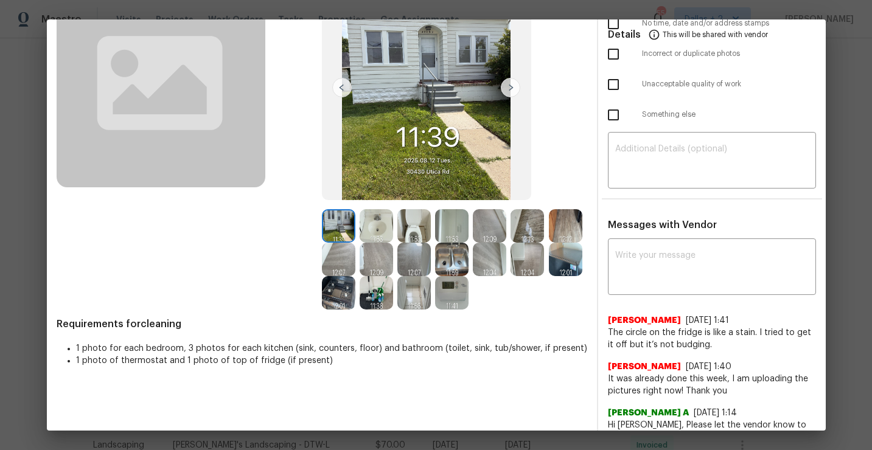
scroll to position [114, 0]
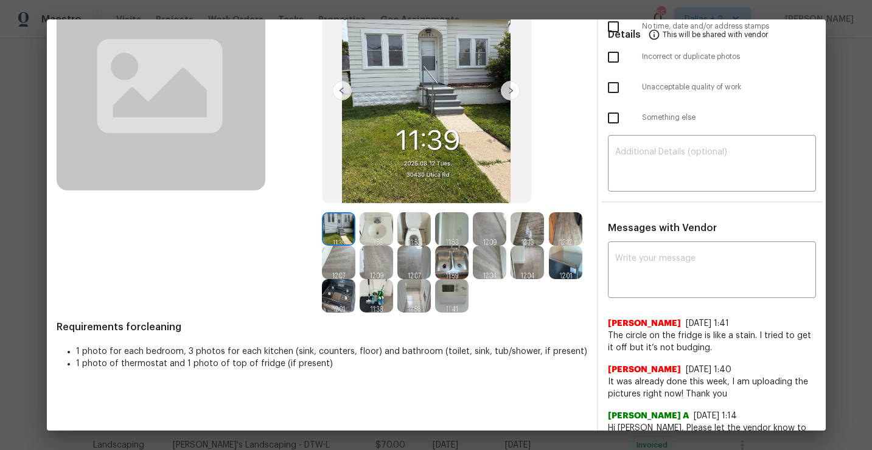
click at [377, 225] on img at bounding box center [376, 228] width 33 height 33
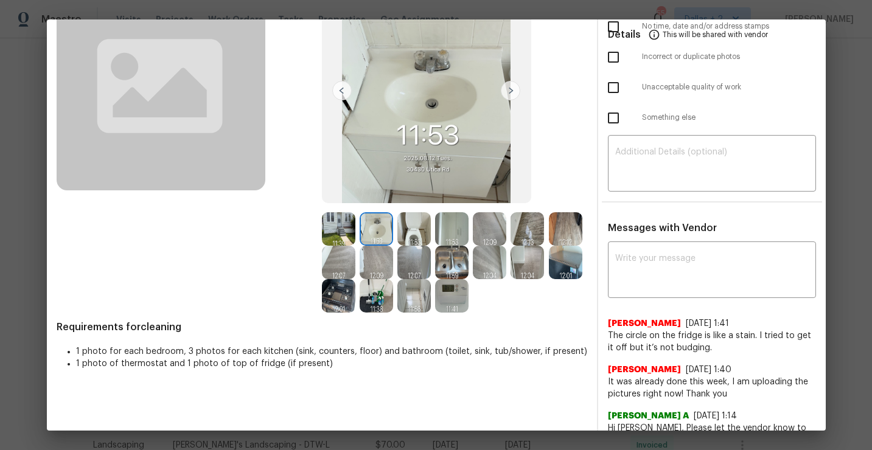
click at [417, 223] on img at bounding box center [413, 228] width 33 height 33
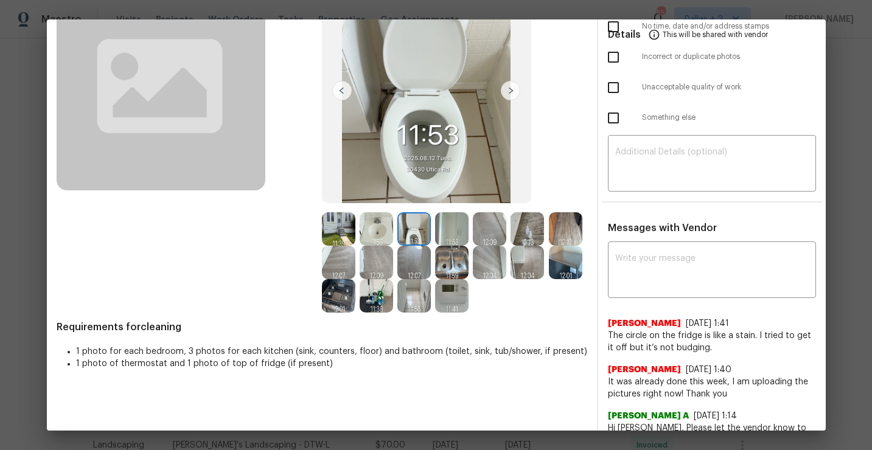
scroll to position [0, 0]
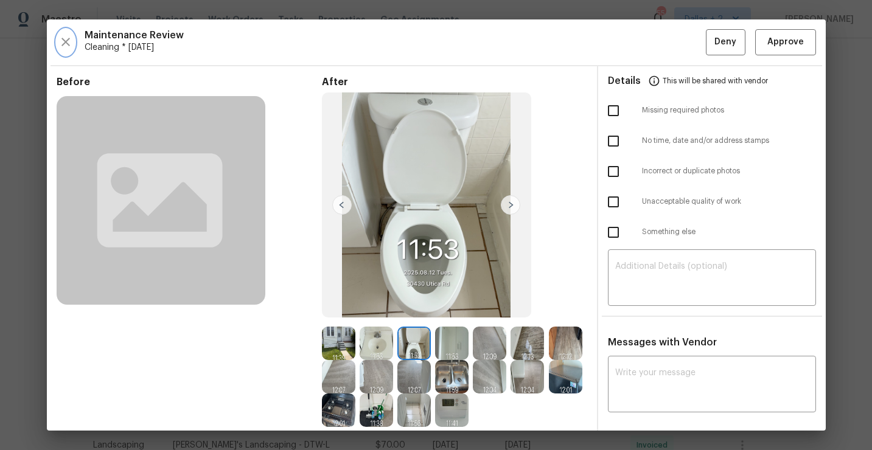
click at [57, 37] on button "button" at bounding box center [66, 42] width 18 height 26
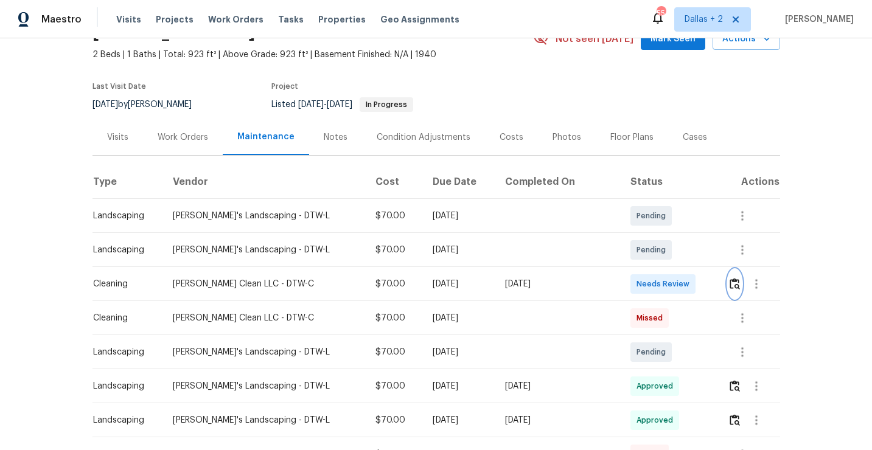
scroll to position [82, 0]
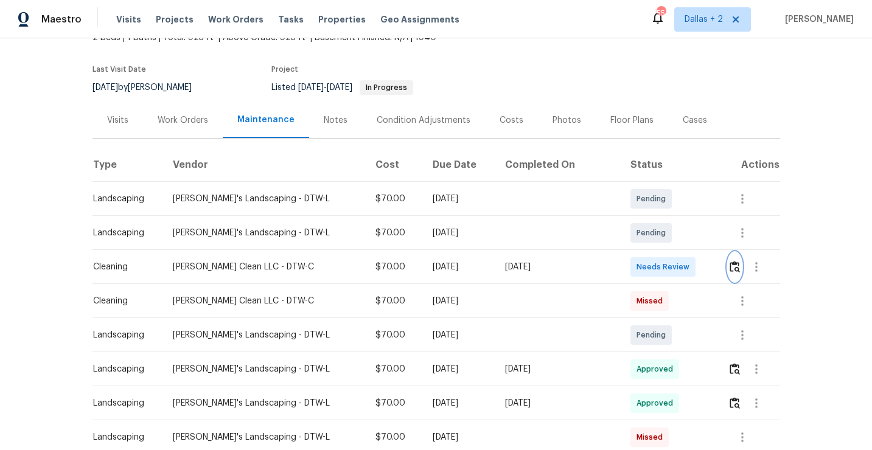
click at [731, 268] on img "button" at bounding box center [735, 267] width 10 height 12
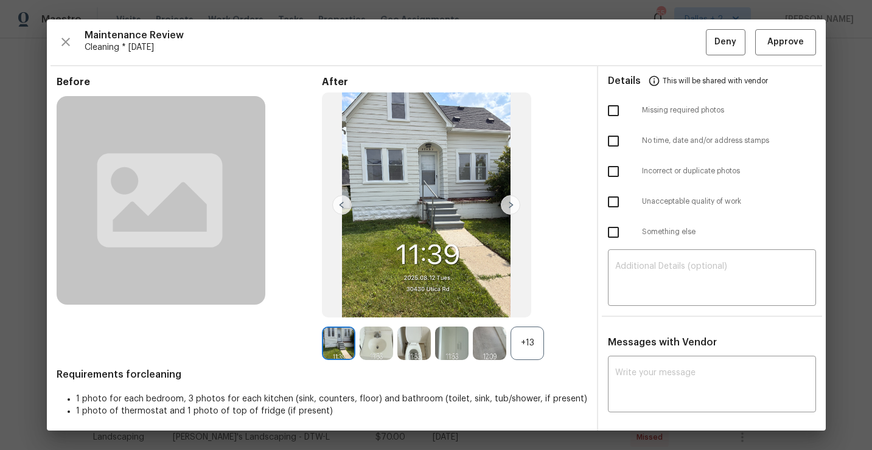
click at [529, 351] on div "+13" at bounding box center [527, 343] width 33 height 33
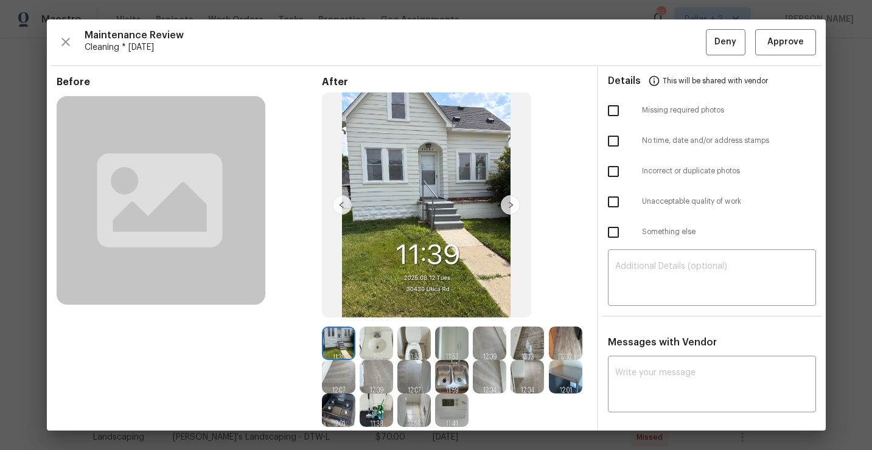
scroll to position [70, 0]
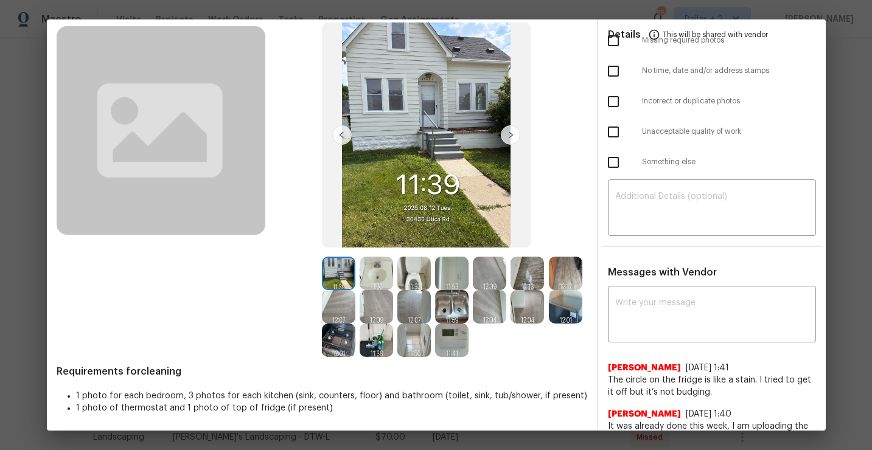
click at [345, 284] on img at bounding box center [338, 273] width 33 height 33
click at [372, 276] on img at bounding box center [376, 273] width 33 height 33
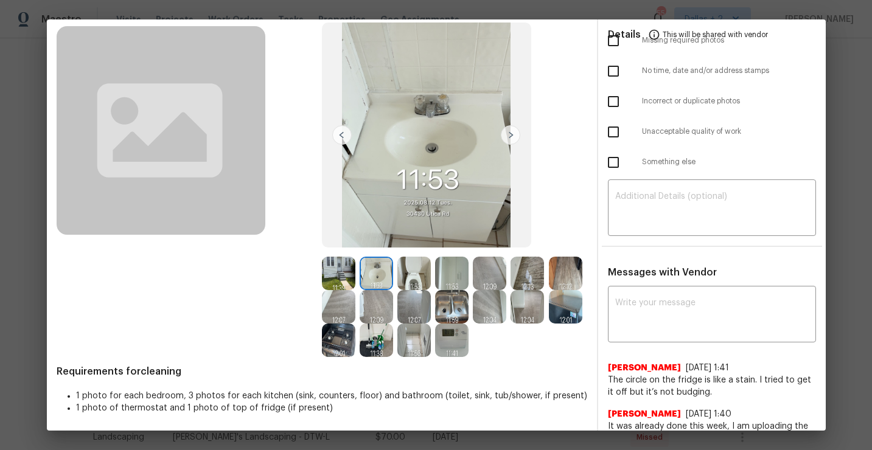
click at [410, 270] on img at bounding box center [413, 273] width 33 height 33
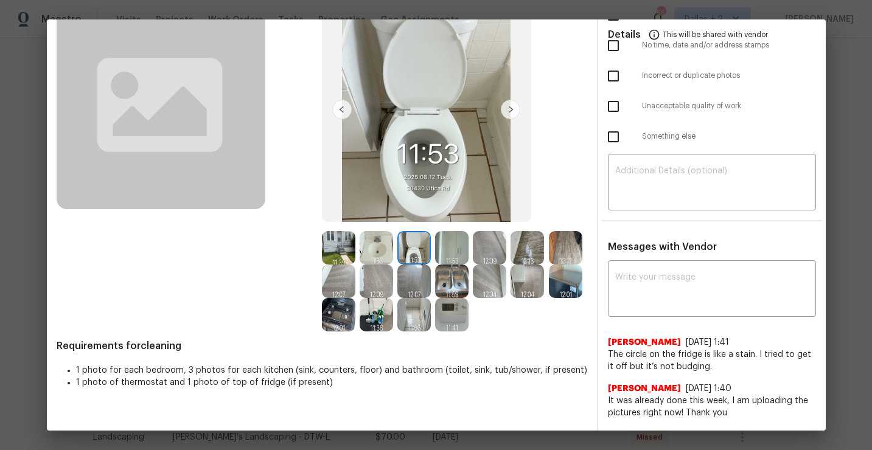
scroll to position [99, 0]
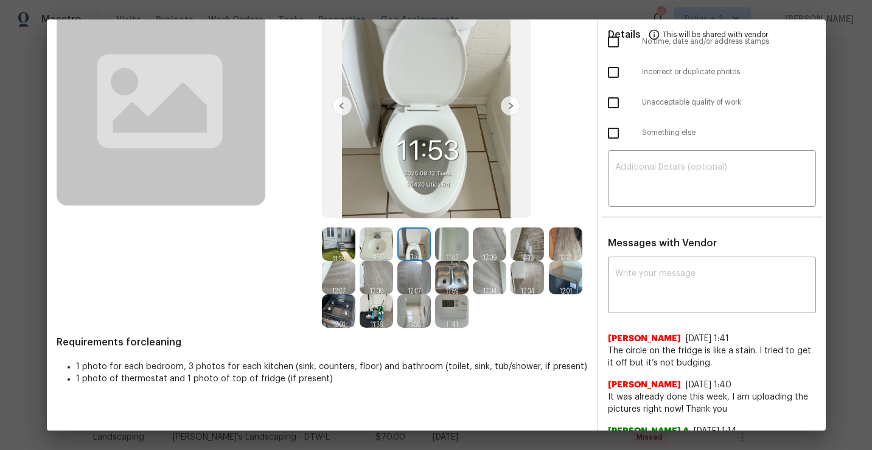
click at [450, 300] on img at bounding box center [451, 311] width 33 height 33
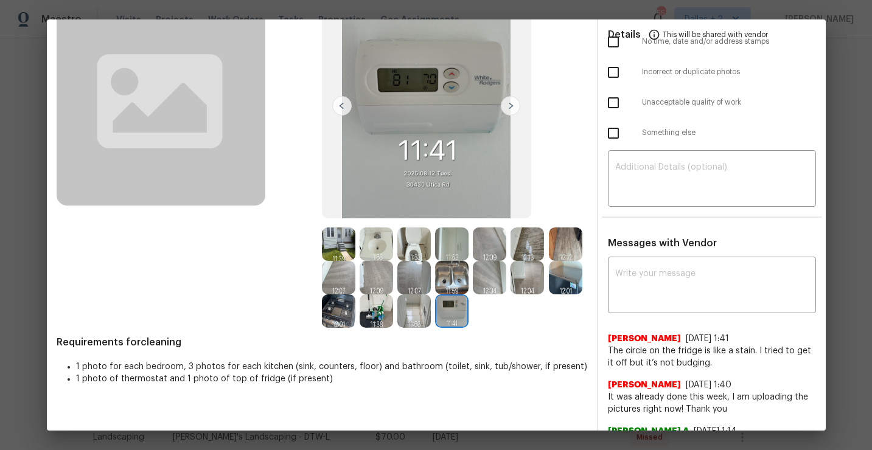
click at [412, 307] on img at bounding box center [413, 311] width 33 height 33
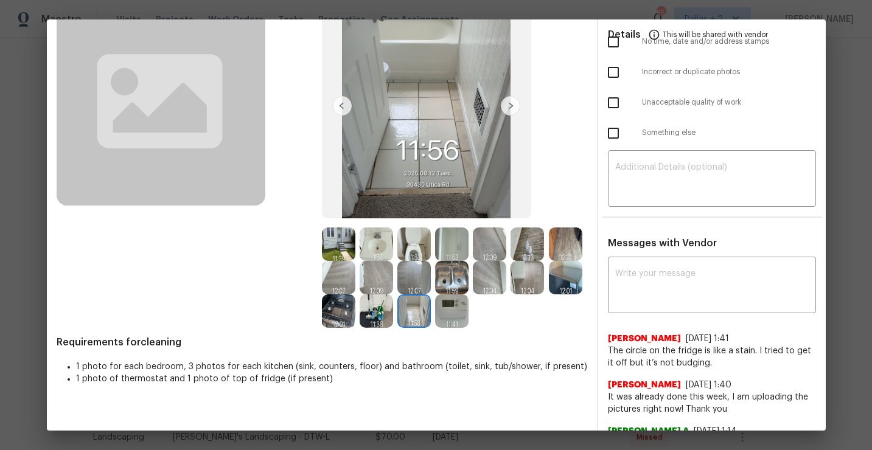
click at [457, 312] on img at bounding box center [451, 311] width 33 height 33
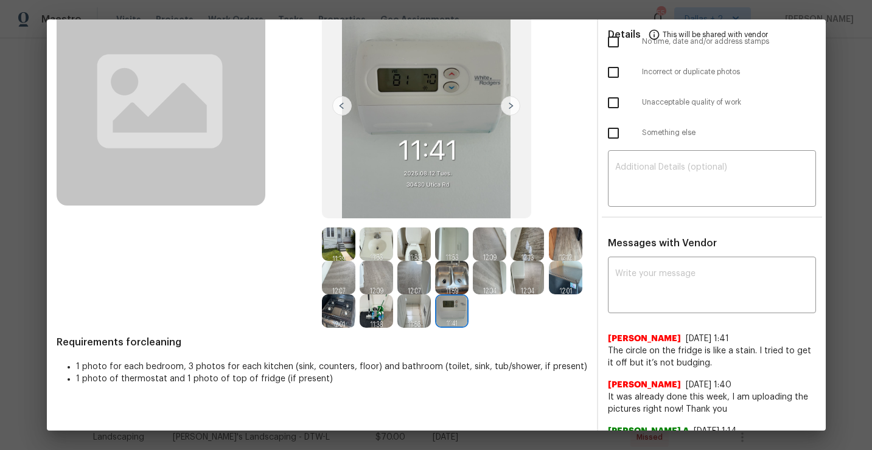
click at [413, 312] on img at bounding box center [413, 311] width 33 height 33
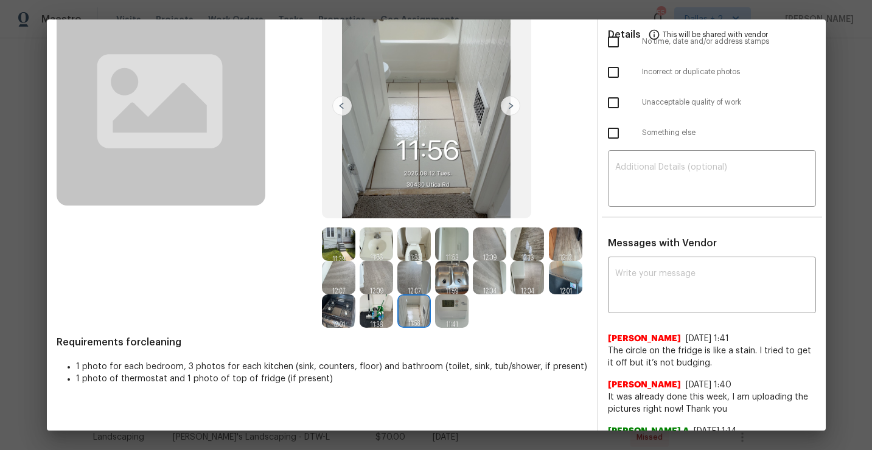
click at [377, 317] on img at bounding box center [376, 311] width 33 height 33
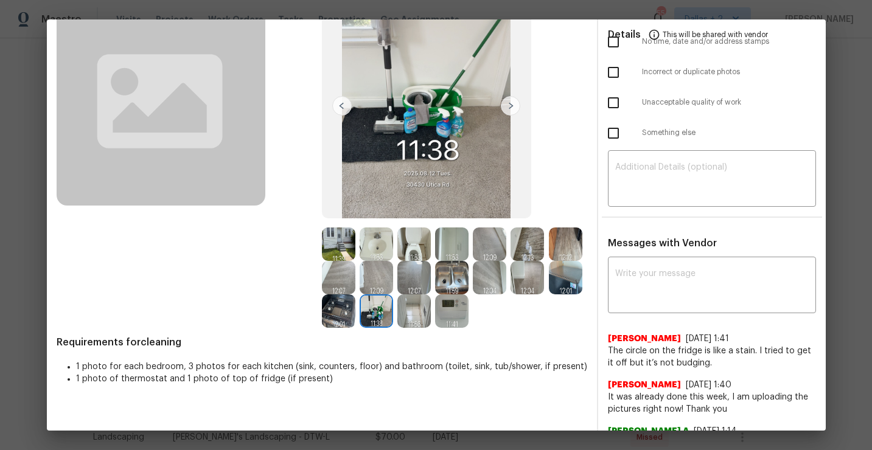
click at [568, 275] on img at bounding box center [565, 277] width 33 height 33
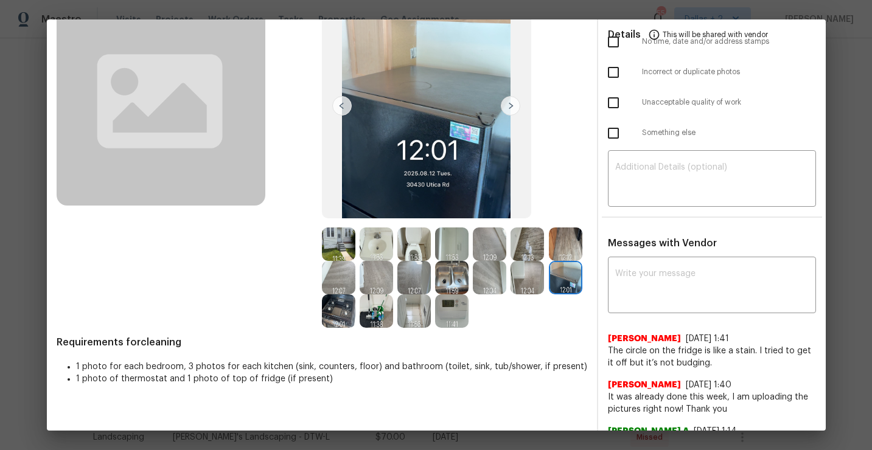
scroll to position [0, 0]
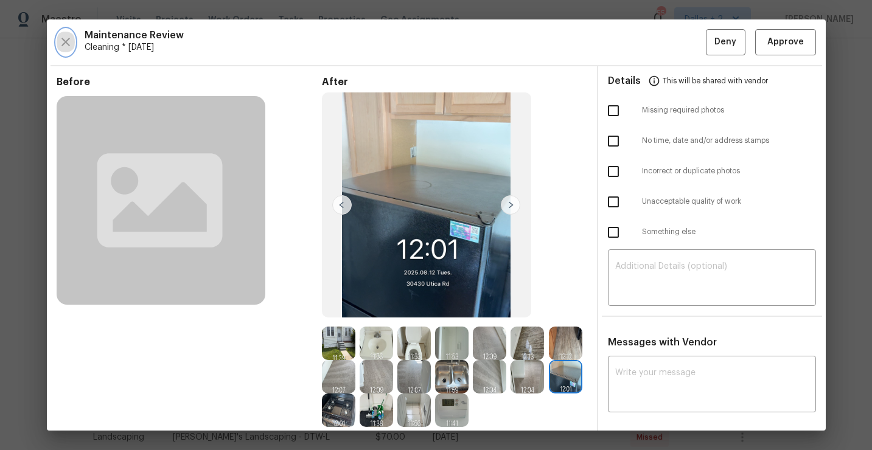
click at [69, 44] on icon "button" at bounding box center [65, 42] width 15 height 15
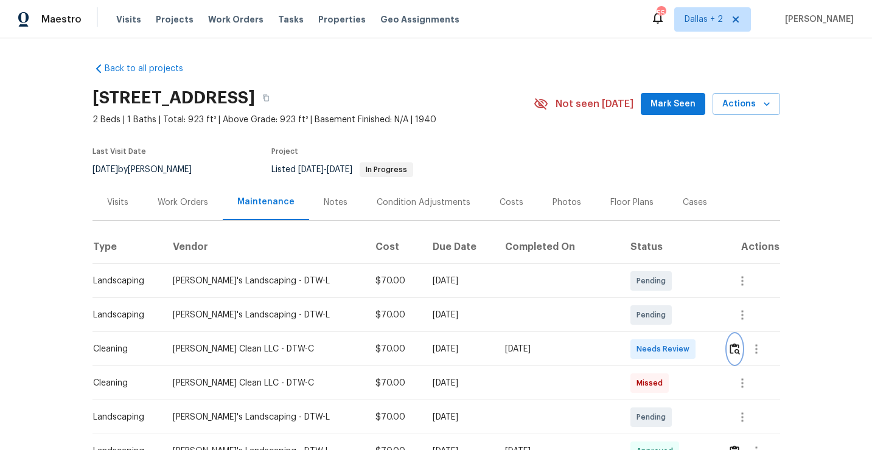
click at [732, 357] on button "button" at bounding box center [735, 349] width 14 height 29
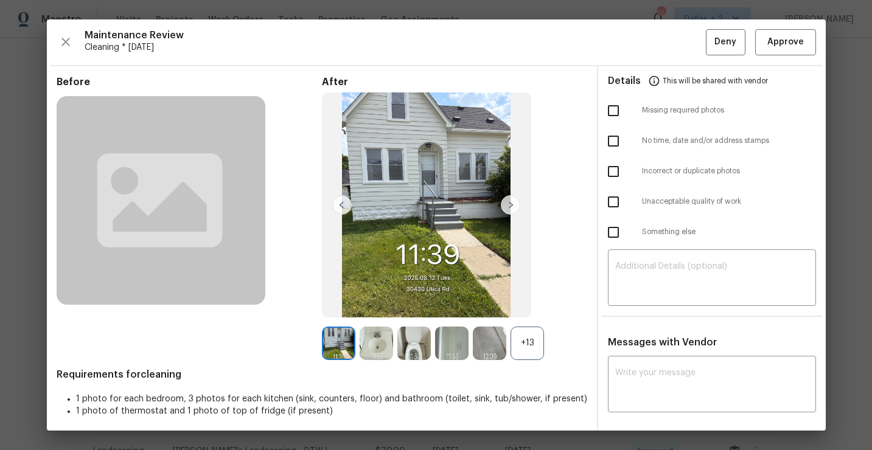
click at [526, 340] on div "+13" at bounding box center [527, 343] width 33 height 33
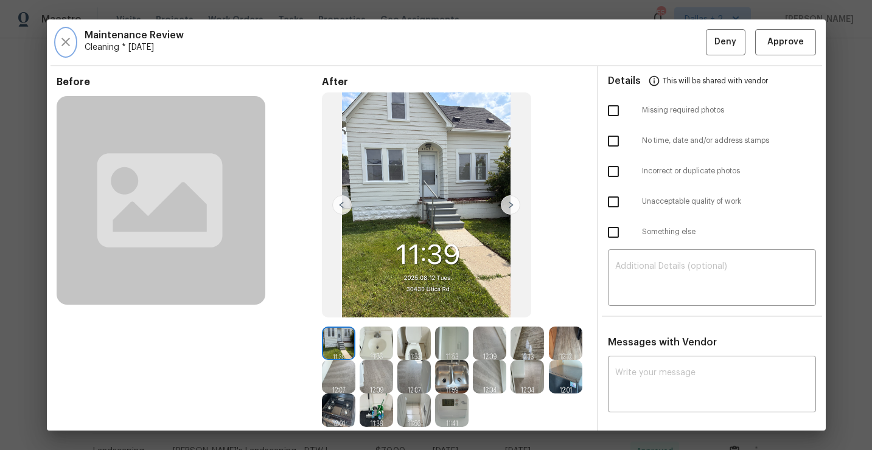
click at [57, 44] on button "button" at bounding box center [66, 42] width 18 height 26
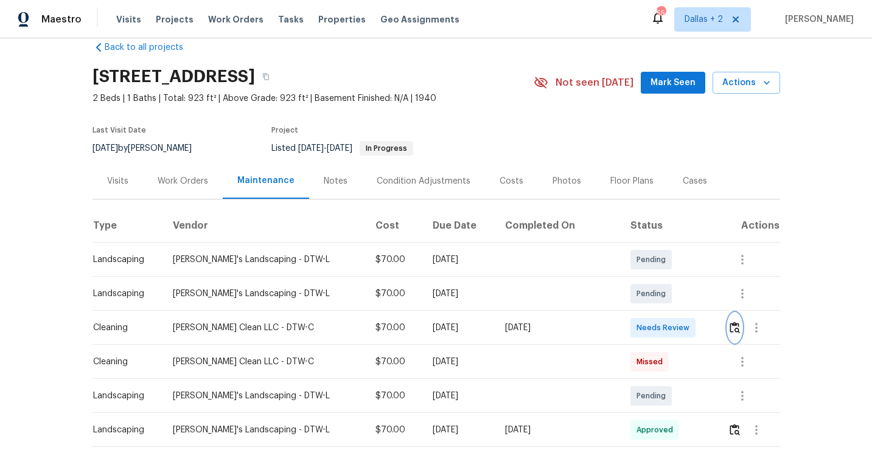
scroll to position [19, 0]
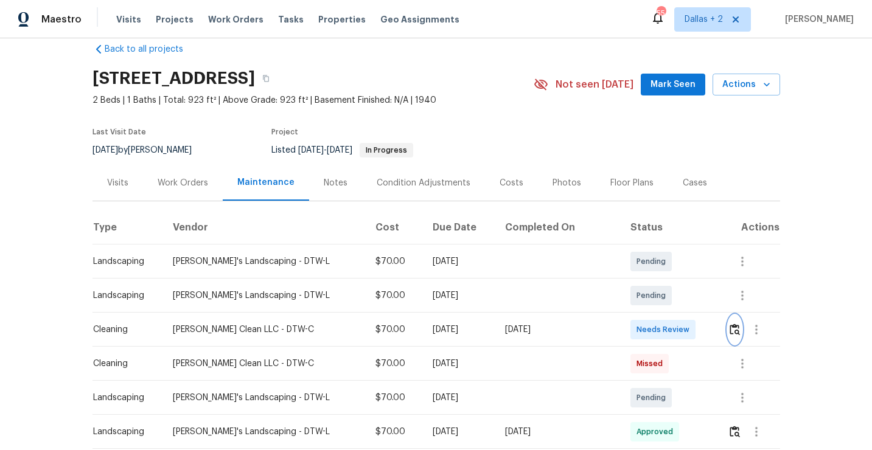
click at [730, 332] on img "button" at bounding box center [735, 330] width 10 height 12
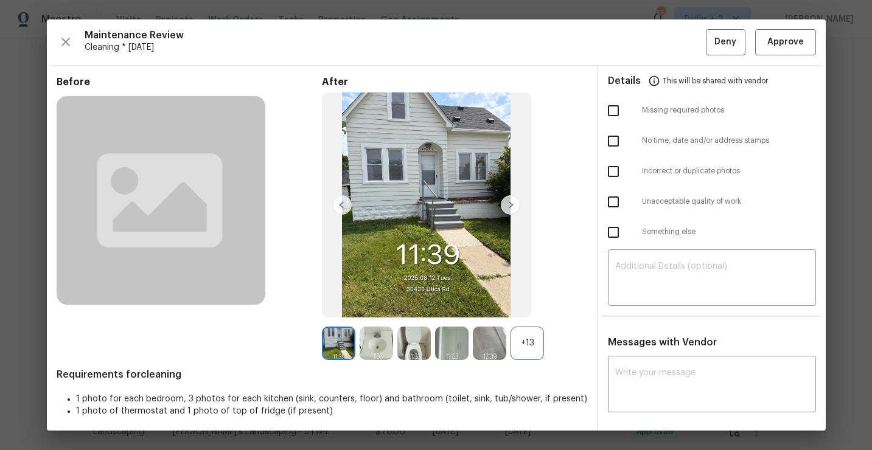
click at [529, 342] on div "+13" at bounding box center [527, 343] width 33 height 33
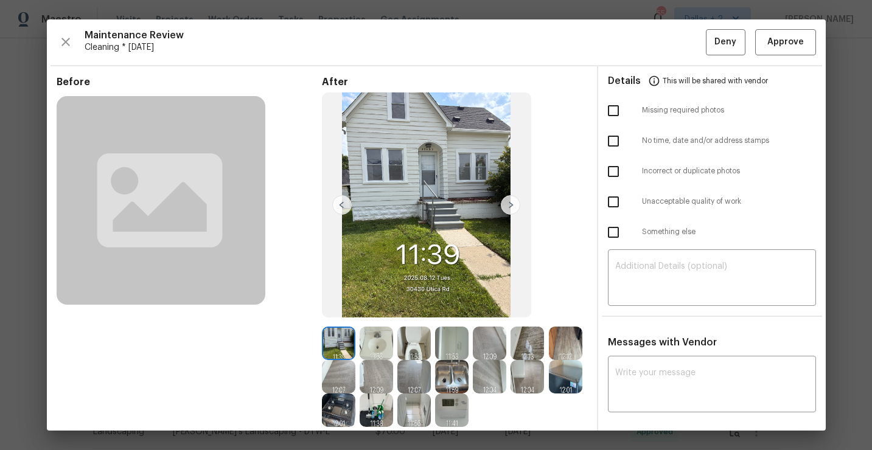
click at [55, 43] on div "Maintenance Review Cleaning * Tue, Aug 12 Deny Approve Before After Requirement…" at bounding box center [436, 224] width 779 height 411
click at [78, 47] on div "Maintenance Review Cleaning * Tue, Aug 12 Deny Approve" at bounding box center [437, 42] width 760 height 26
click at [67, 43] on icon "button" at bounding box center [65, 42] width 15 height 15
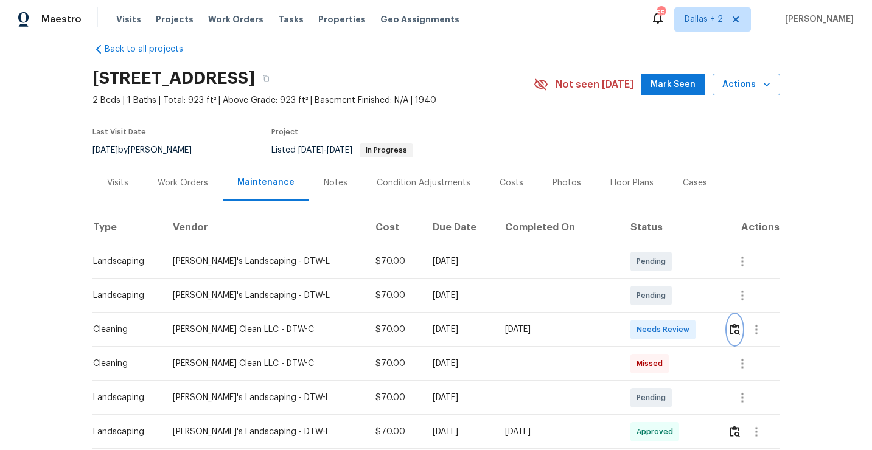
scroll to position [118, 0]
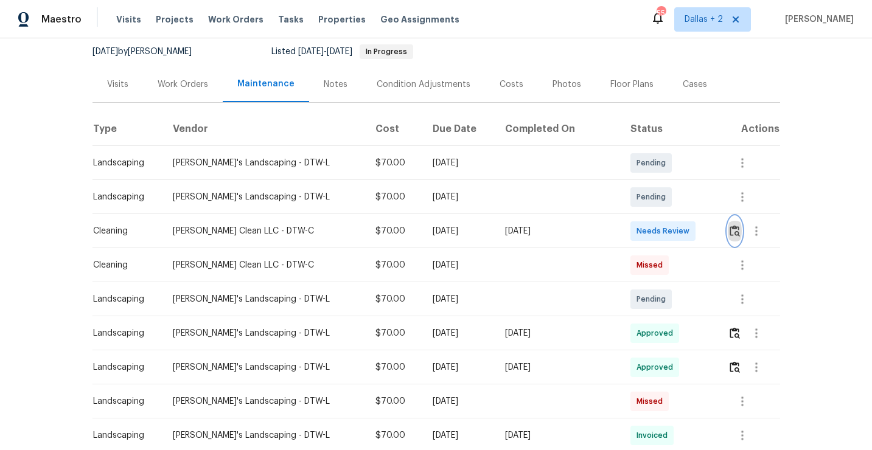
click at [730, 237] on button "button" at bounding box center [735, 231] width 14 height 29
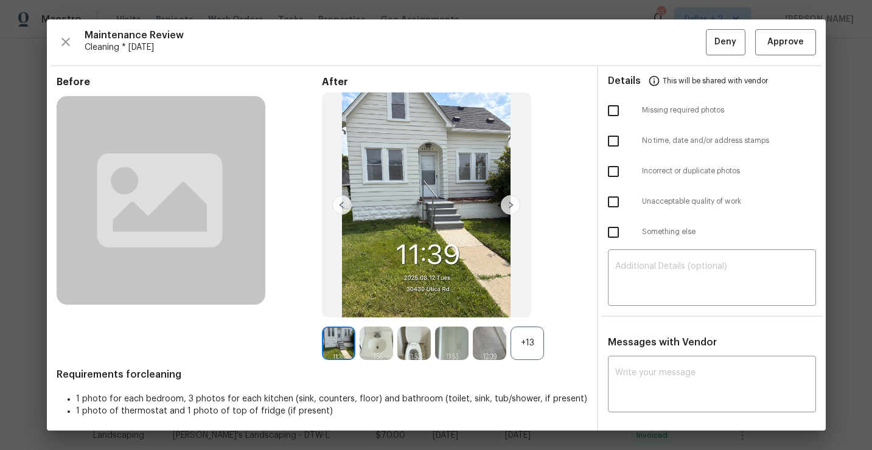
click at [508, 207] on img at bounding box center [510, 204] width 19 height 19
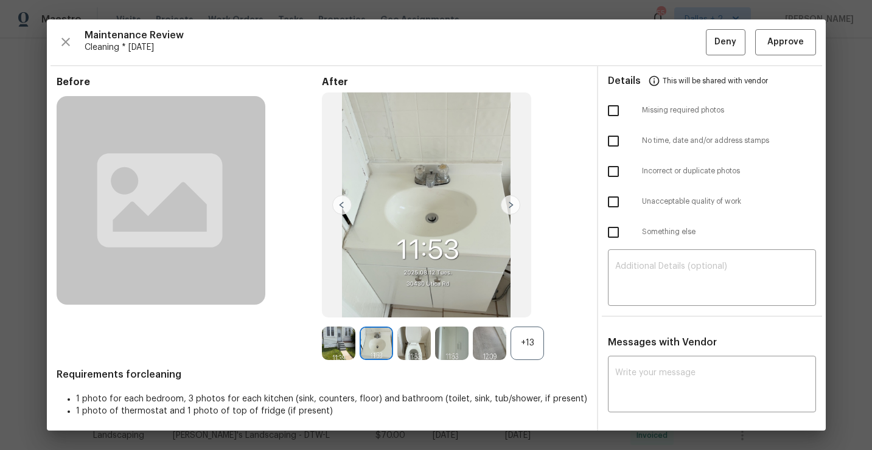
click at [531, 346] on div "+13" at bounding box center [527, 343] width 33 height 33
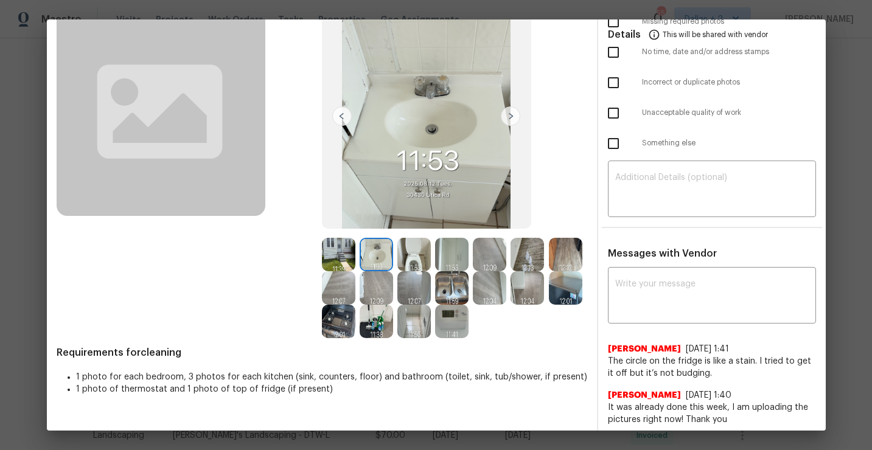
scroll to position [19, 0]
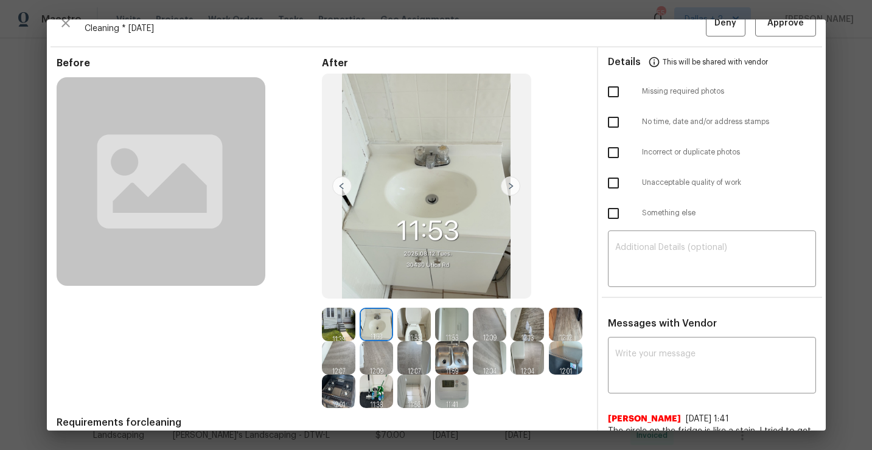
click at [418, 323] on img at bounding box center [413, 324] width 33 height 33
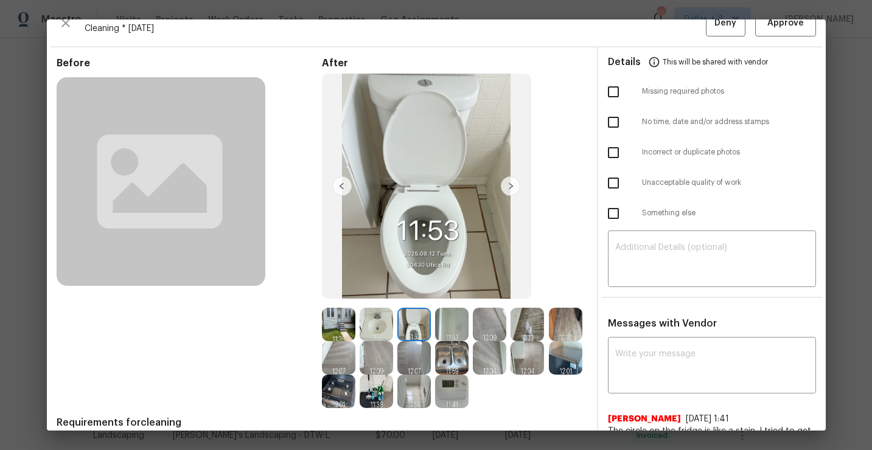
click at [380, 333] on img at bounding box center [376, 324] width 33 height 33
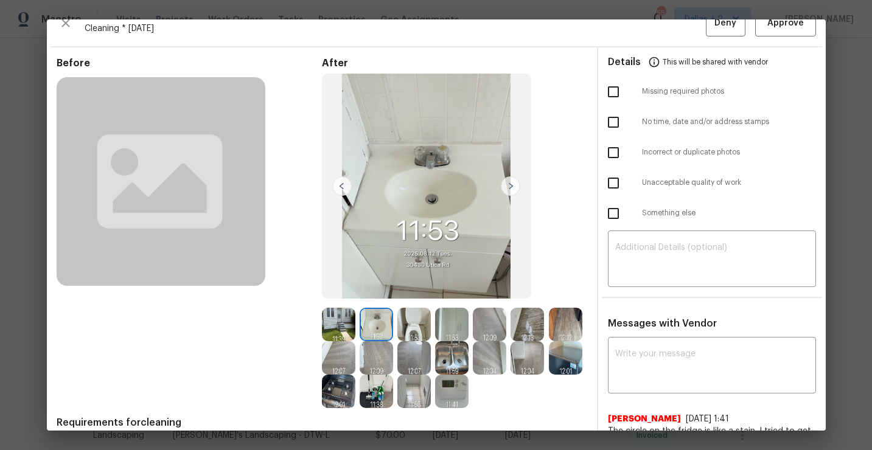
click at [560, 369] on img at bounding box center [565, 357] width 33 height 33
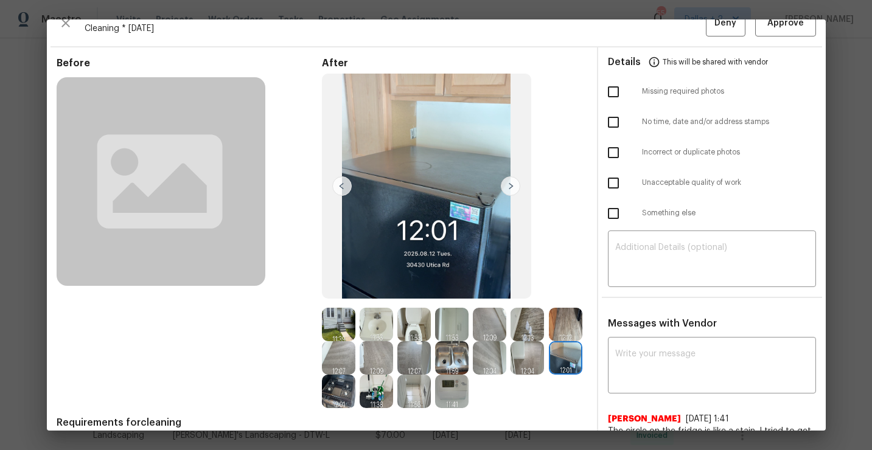
scroll to position [0, 0]
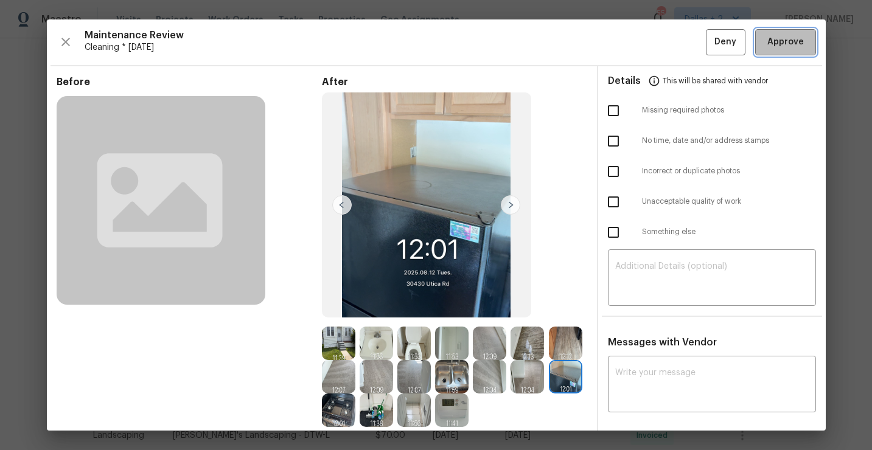
click at [778, 32] on button "Approve" at bounding box center [785, 42] width 61 height 26
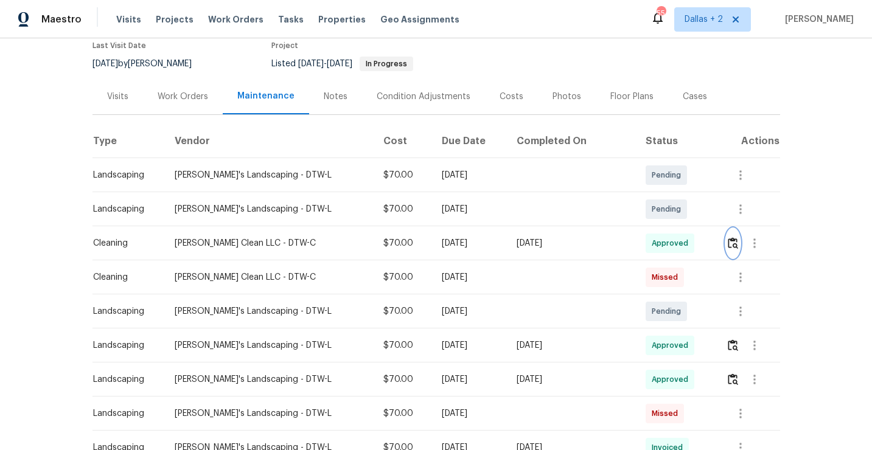
scroll to position [129, 0]
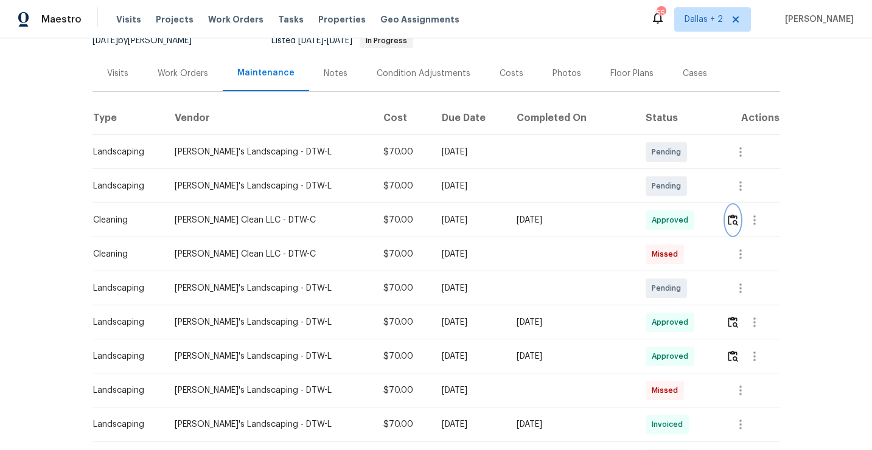
click at [735, 222] on img "button" at bounding box center [733, 220] width 10 height 12
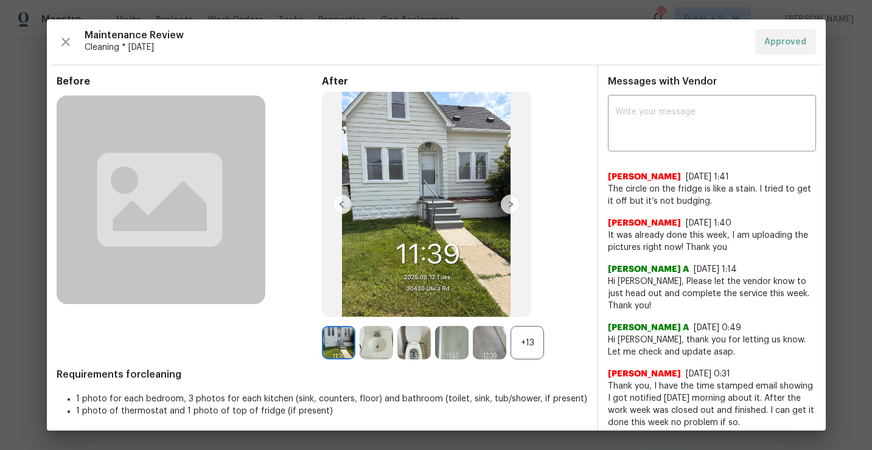
click at [74, 44] on div "Maintenance Review Cleaning * Tue, Aug 12 Approved" at bounding box center [437, 42] width 760 height 26
click at [63, 48] on icon "button" at bounding box center [65, 42] width 15 height 15
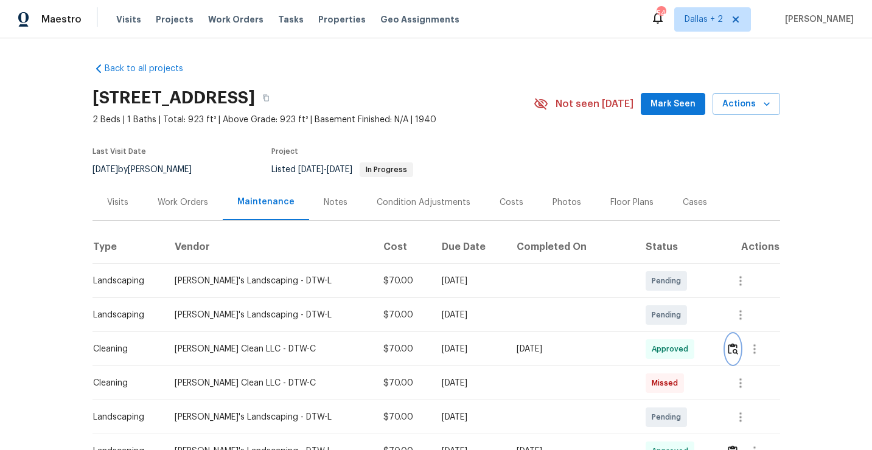
scroll to position [92, 0]
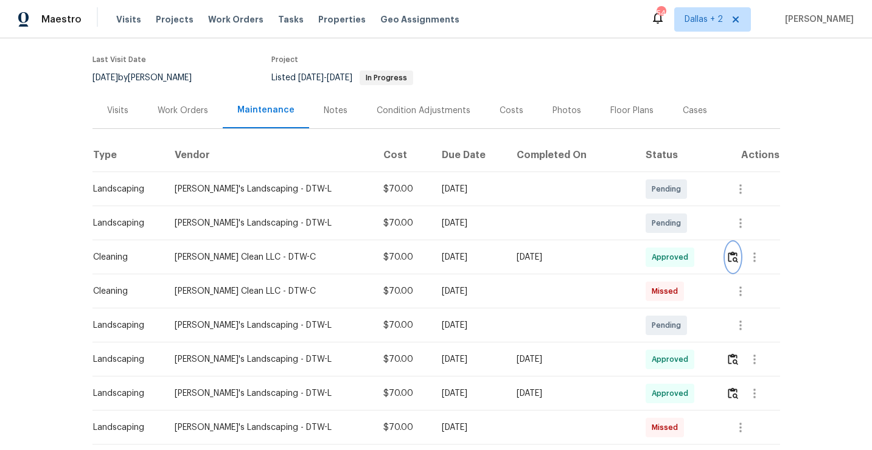
click at [730, 257] on img "button" at bounding box center [733, 257] width 10 height 12
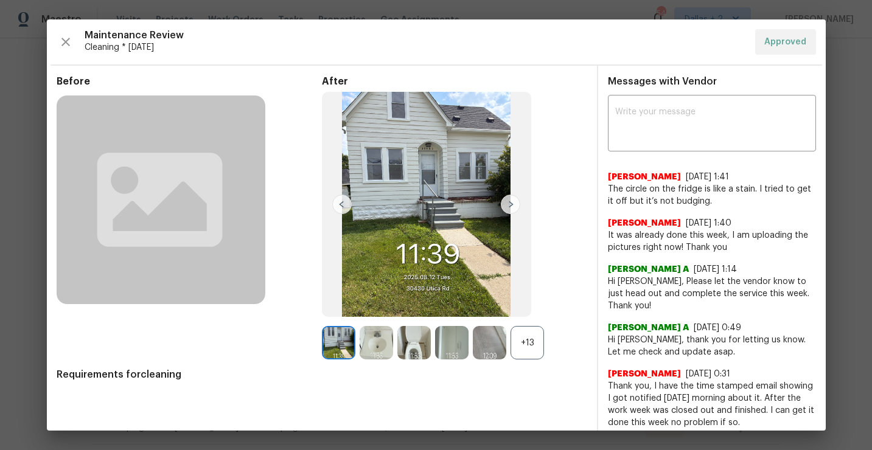
click at [527, 352] on div "+13" at bounding box center [527, 342] width 33 height 33
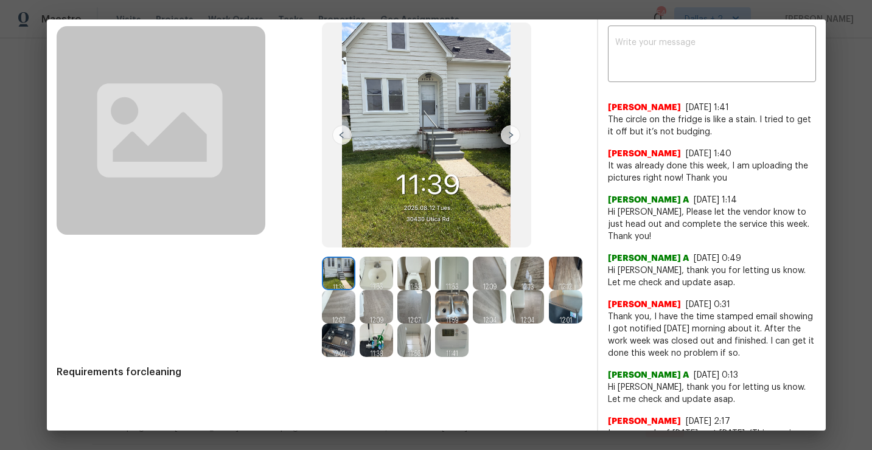
scroll to position [0, 0]
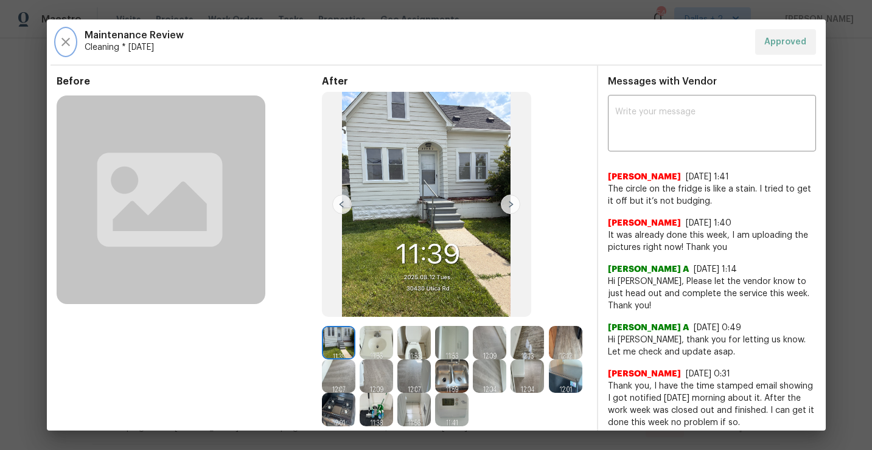
click at [60, 41] on icon "button" at bounding box center [65, 42] width 15 height 15
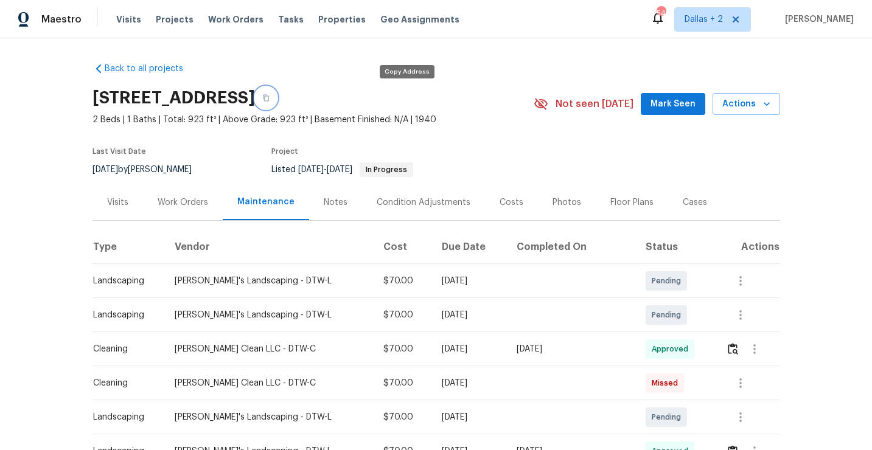
click at [270, 101] on icon "button" at bounding box center [265, 97] width 7 height 7
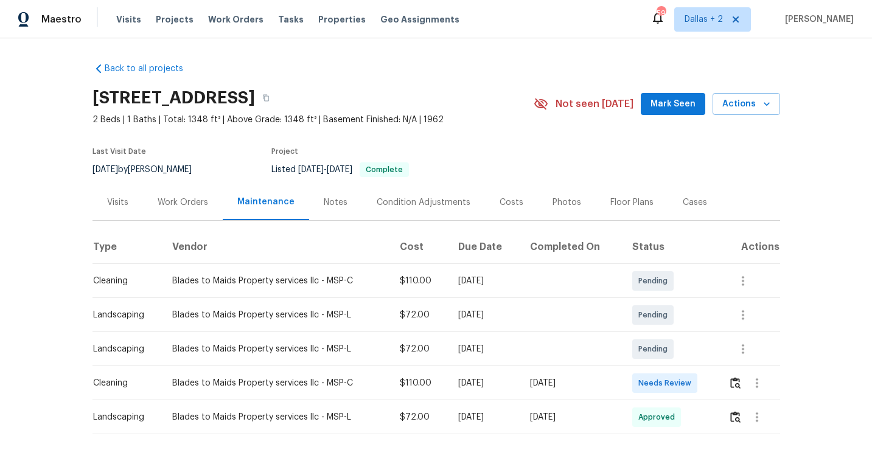
scroll to position [57, 0]
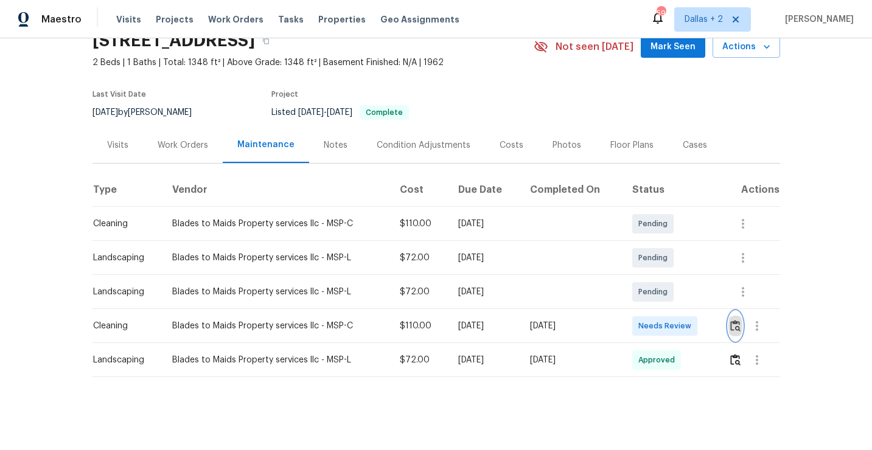
click at [737, 325] on img "button" at bounding box center [735, 326] width 10 height 12
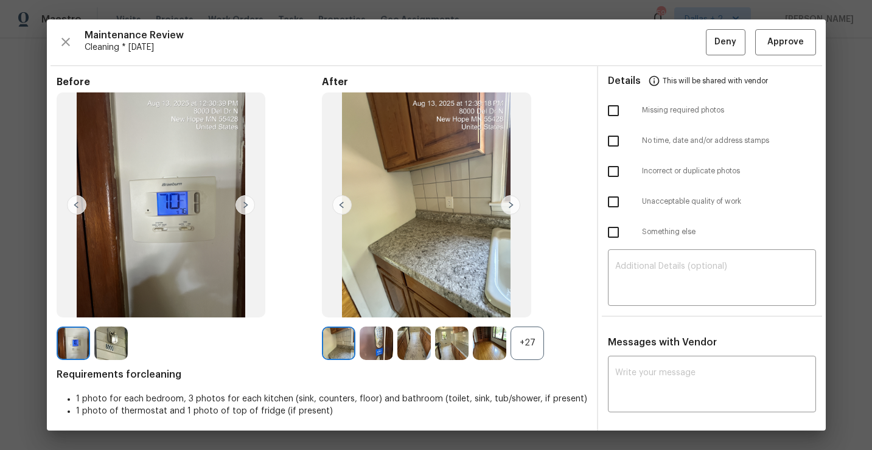
click at [522, 357] on div "+27" at bounding box center [527, 343] width 33 height 33
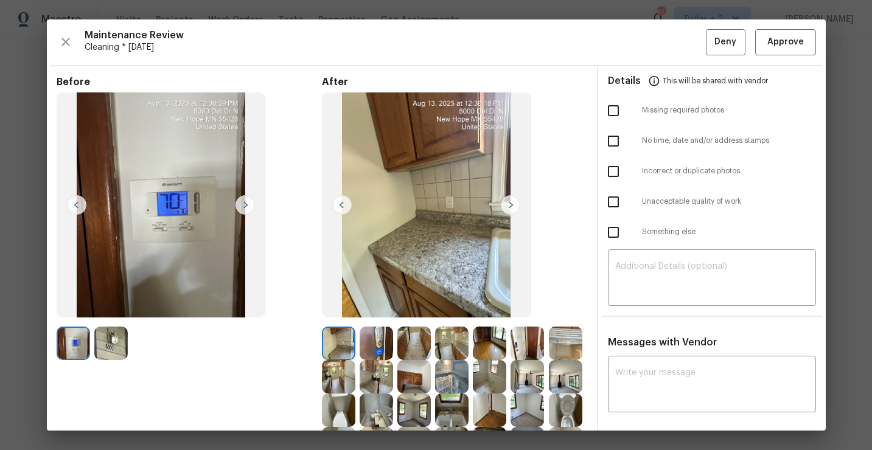
scroll to position [46, 0]
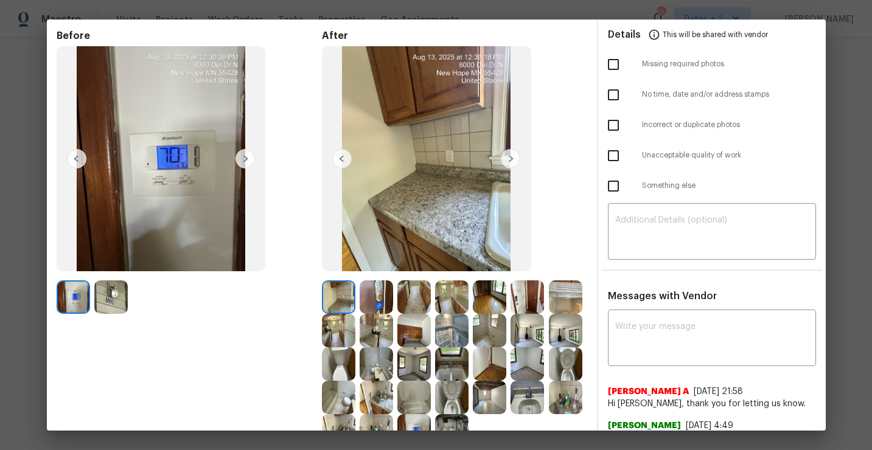
click at [387, 306] on img at bounding box center [376, 297] width 33 height 33
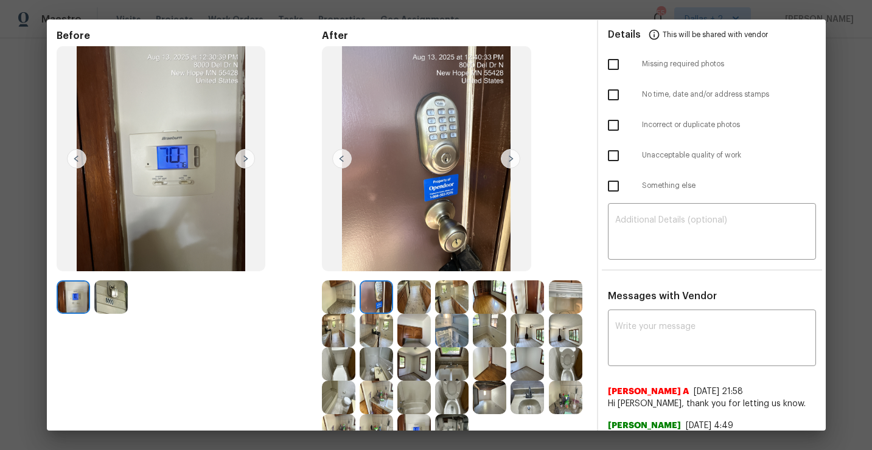
click at [374, 298] on img at bounding box center [376, 297] width 33 height 33
click at [322, 343] on img at bounding box center [338, 330] width 33 height 33
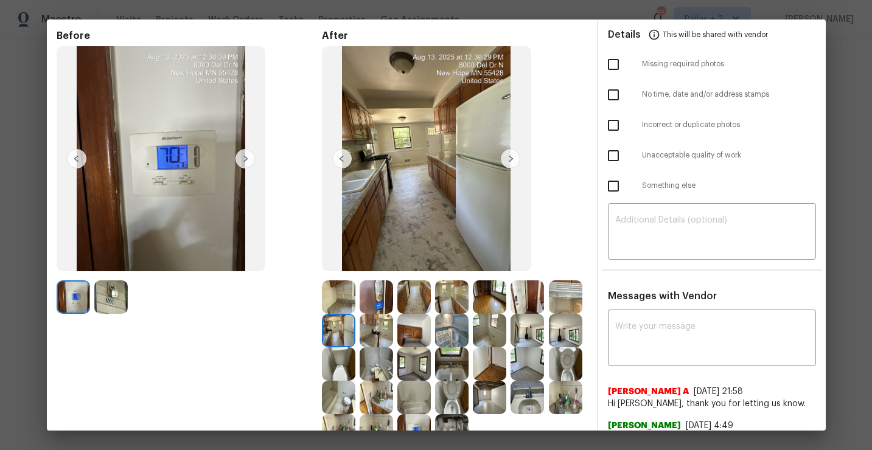
click at [379, 327] on img at bounding box center [376, 330] width 33 height 33
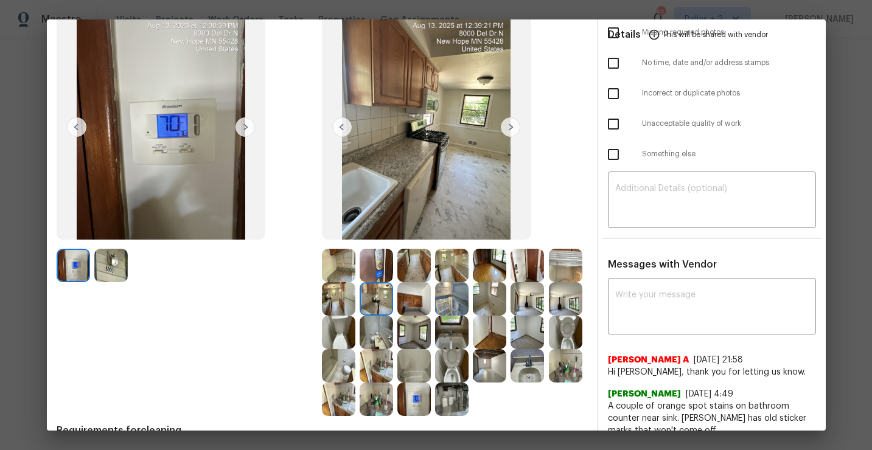
scroll to position [85, 0]
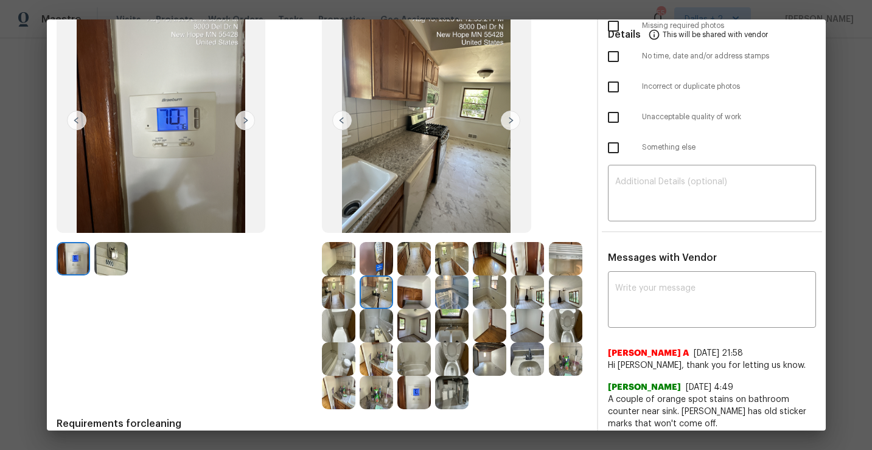
click at [533, 294] on img at bounding box center [527, 292] width 33 height 33
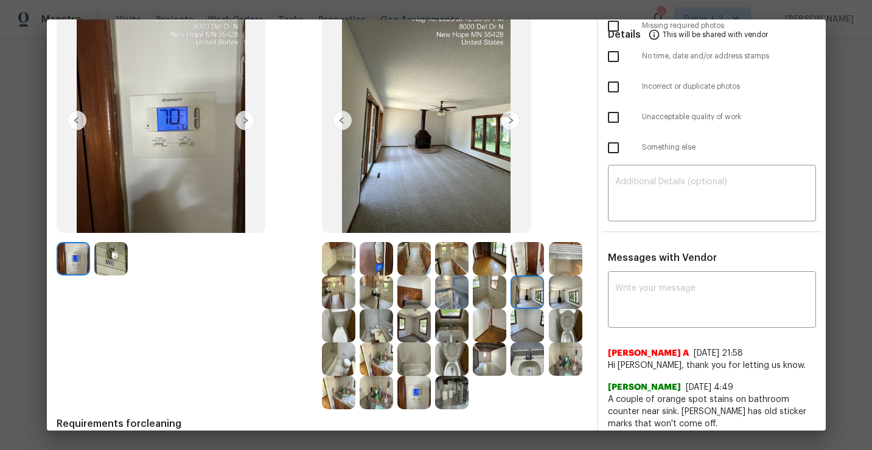
click at [373, 384] on img at bounding box center [376, 392] width 33 height 33
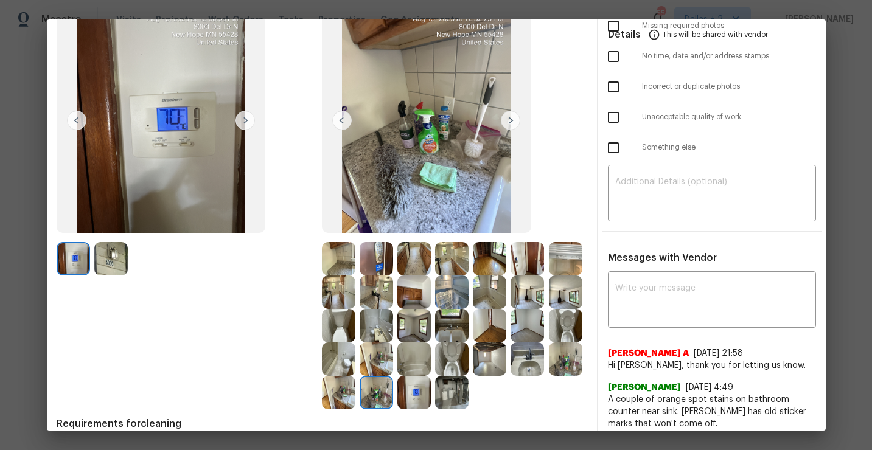
click at [382, 389] on img at bounding box center [376, 392] width 33 height 33
click at [453, 397] on img at bounding box center [451, 392] width 33 height 33
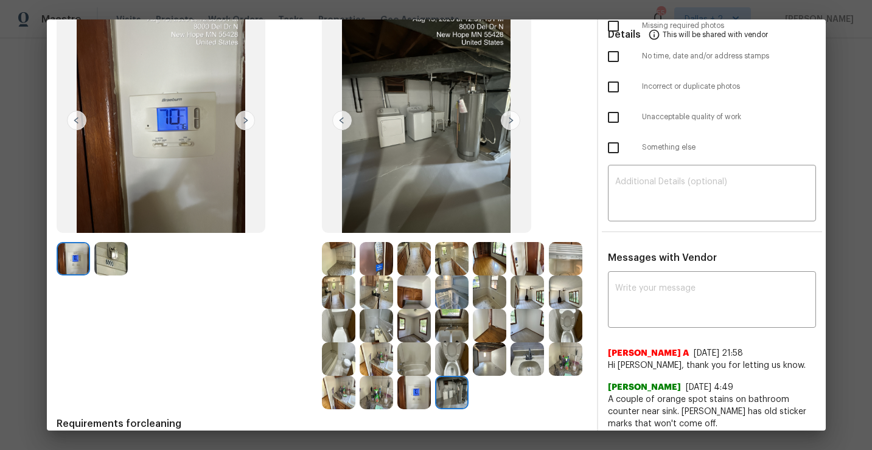
click at [360, 392] on img at bounding box center [376, 392] width 33 height 33
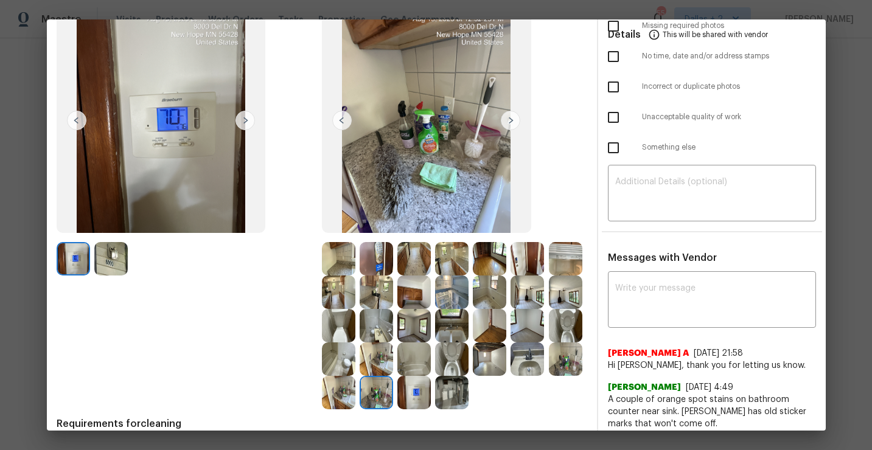
click at [451, 400] on img at bounding box center [451, 392] width 33 height 33
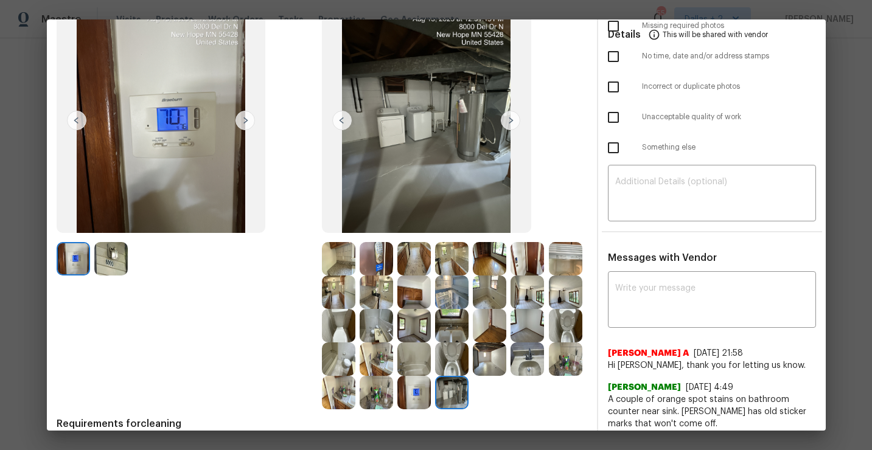
click at [379, 364] on img at bounding box center [376, 359] width 33 height 33
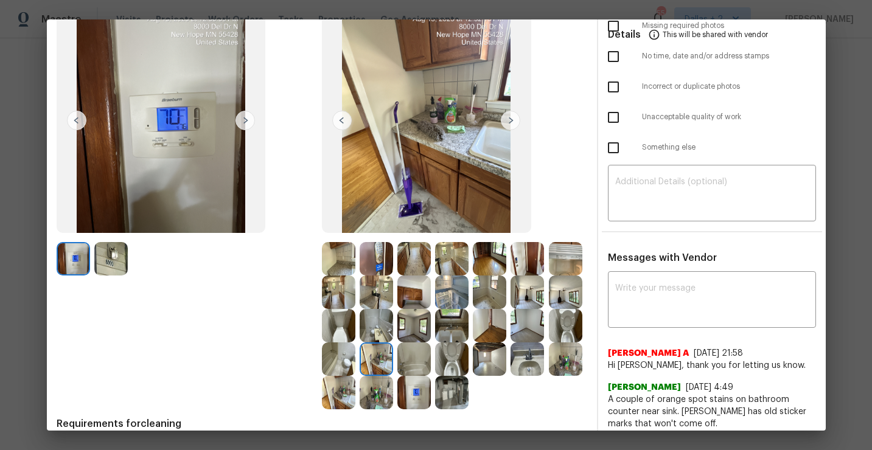
click at [377, 306] on img at bounding box center [376, 292] width 33 height 33
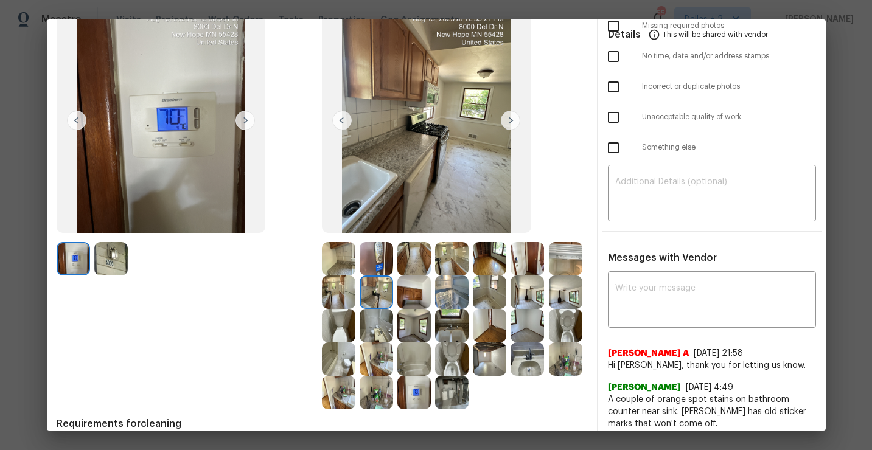
click at [377, 292] on img at bounding box center [376, 292] width 33 height 33
click at [377, 298] on img at bounding box center [376, 292] width 33 height 33
click at [379, 296] on img at bounding box center [376, 292] width 33 height 33
click at [520, 356] on img at bounding box center [527, 359] width 33 height 33
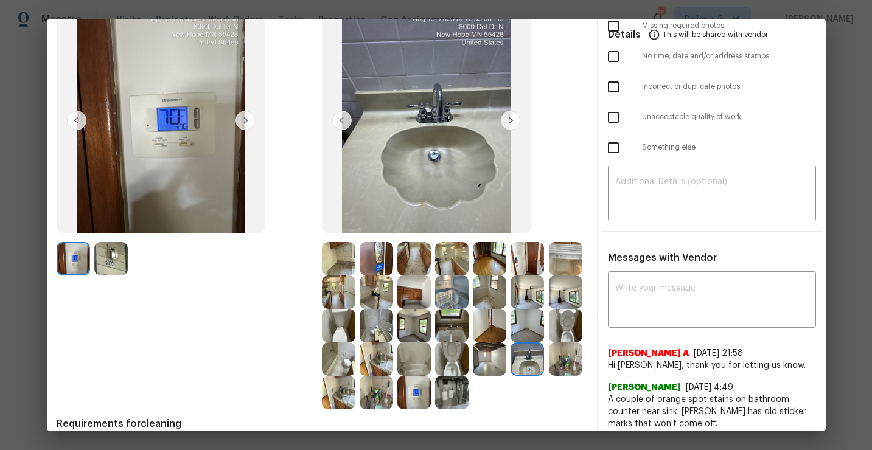
click at [559, 367] on img at bounding box center [565, 359] width 33 height 33
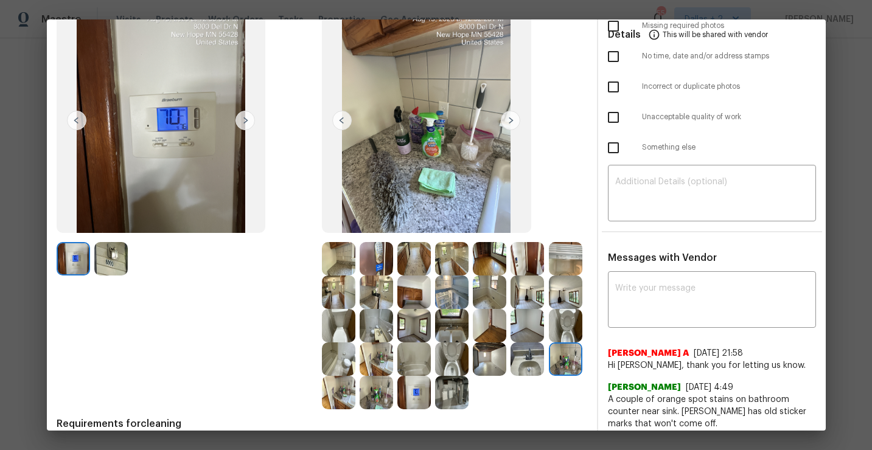
click at [414, 401] on img at bounding box center [413, 392] width 33 height 33
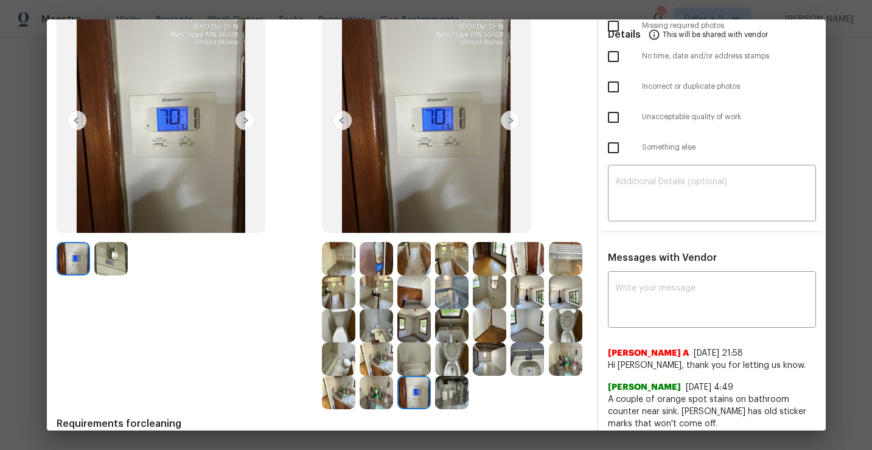
click at [359, 412] on div "Before After Requirements for cleaning 1 photo for each bedroom, 3 photos for e…" at bounding box center [322, 238] width 531 height 494
click at [371, 402] on img at bounding box center [376, 392] width 33 height 33
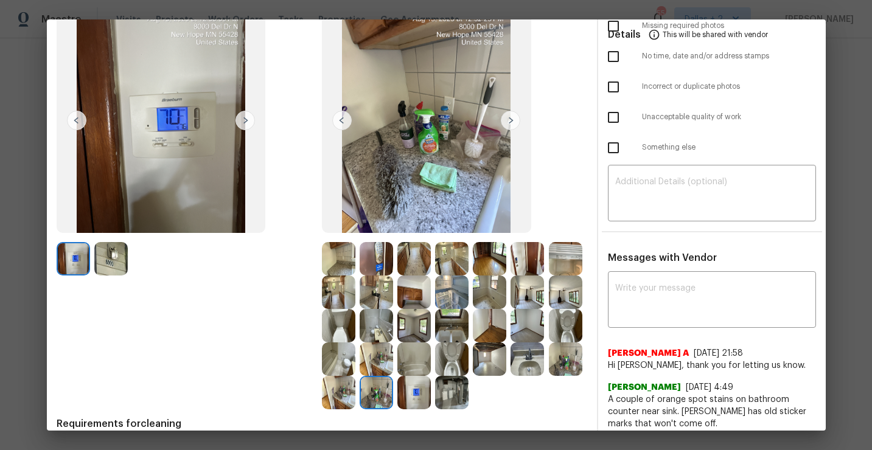
click at [421, 264] on img at bounding box center [413, 258] width 33 height 33
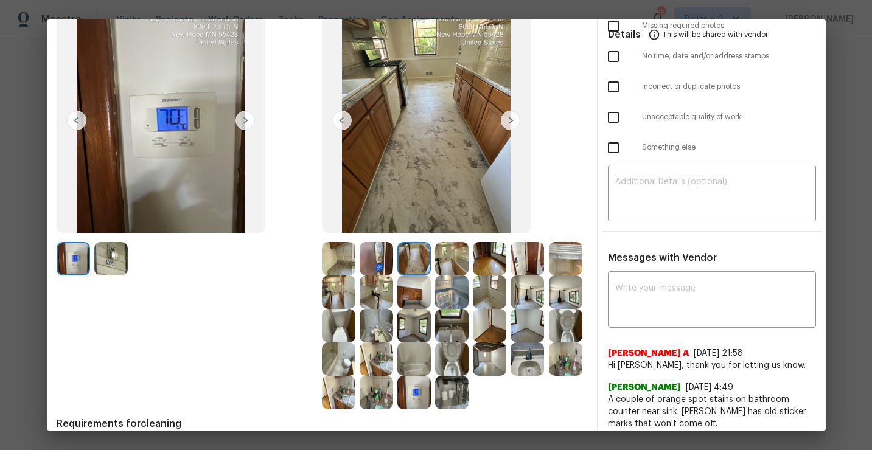
click at [447, 253] on img at bounding box center [451, 258] width 33 height 33
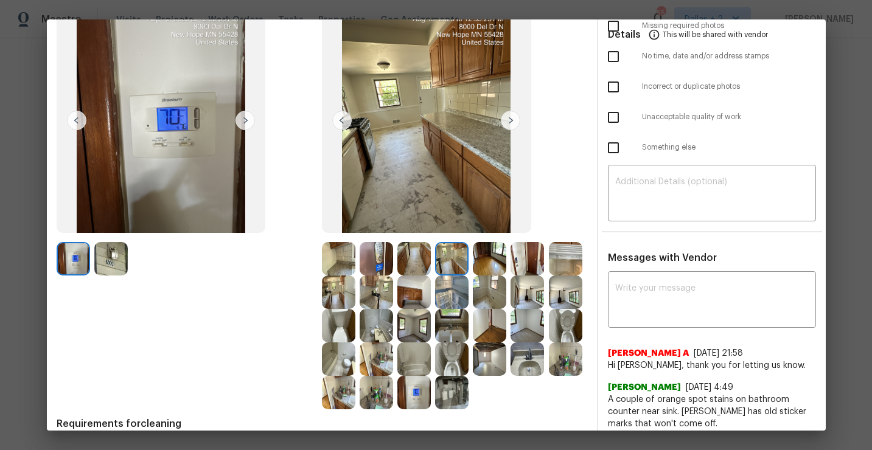
click at [486, 250] on img at bounding box center [489, 258] width 33 height 33
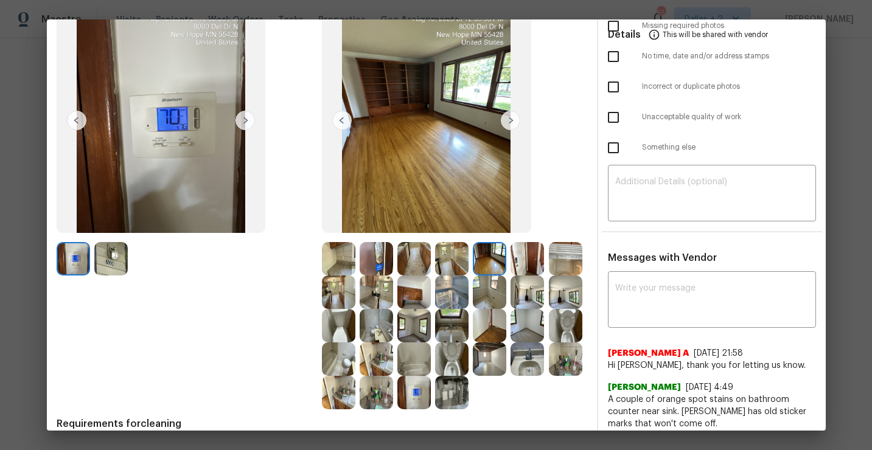
click at [334, 306] on img at bounding box center [338, 292] width 33 height 33
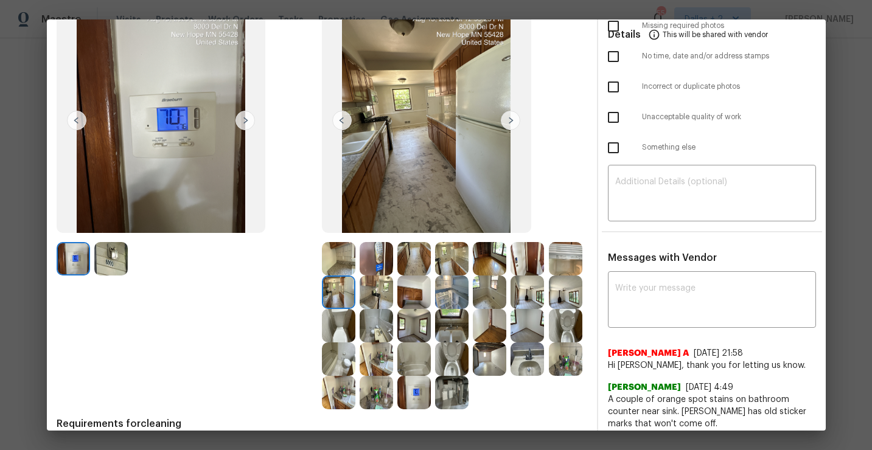
click at [339, 247] on img at bounding box center [338, 258] width 33 height 33
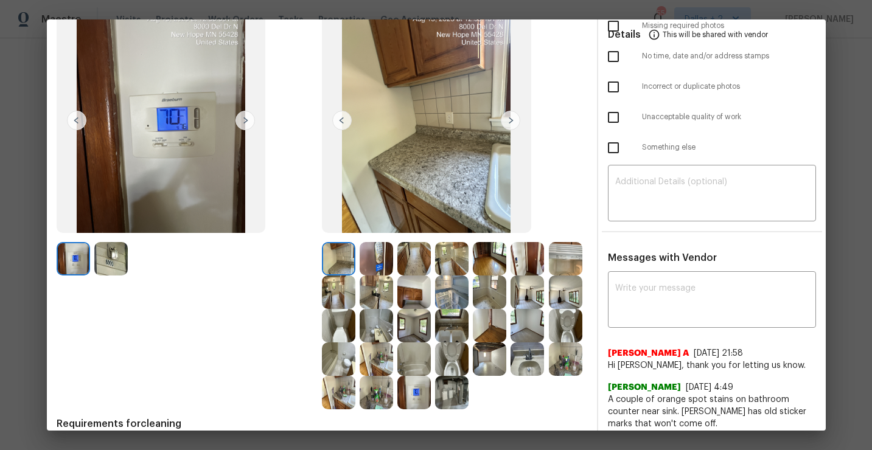
click at [509, 123] on img at bounding box center [510, 120] width 19 height 19
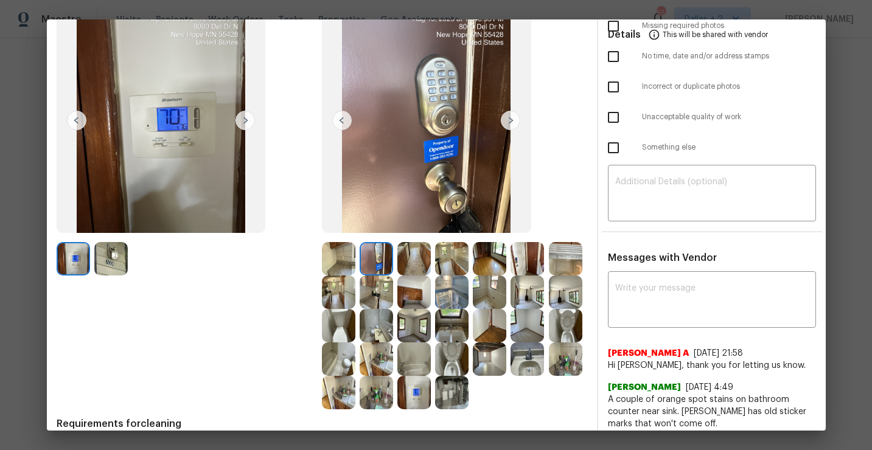
click at [509, 123] on img at bounding box center [510, 120] width 19 height 19
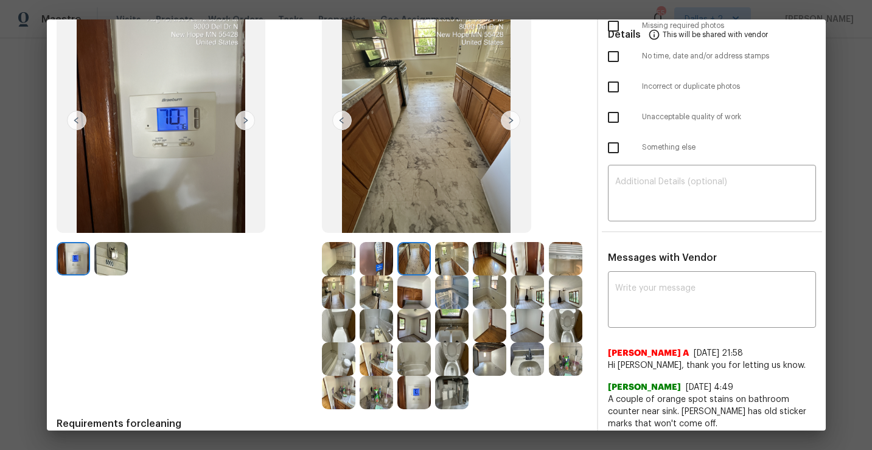
click at [509, 123] on img at bounding box center [510, 120] width 19 height 19
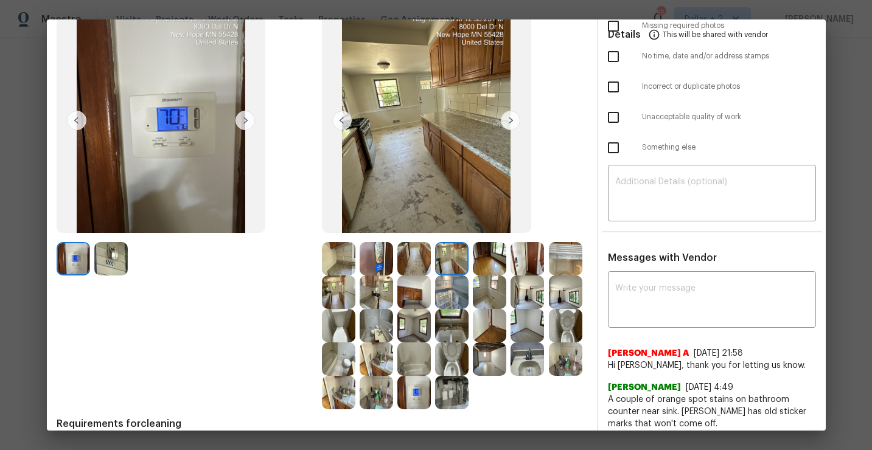
click at [509, 123] on img at bounding box center [510, 120] width 19 height 19
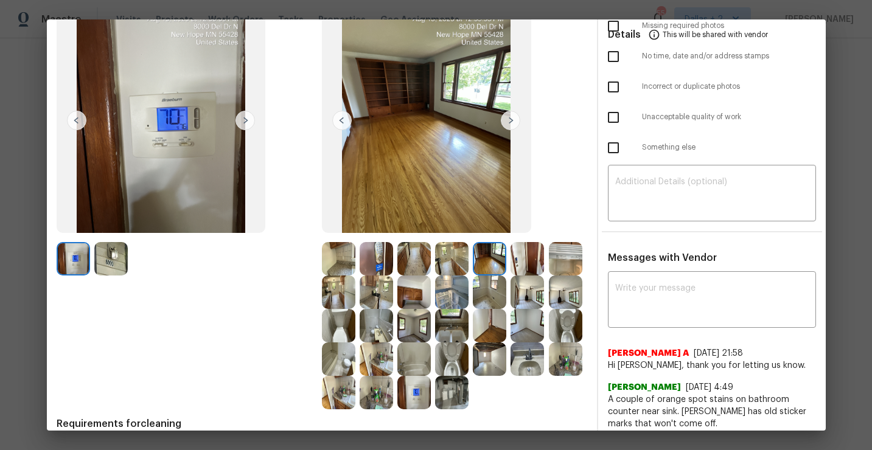
click at [509, 123] on img at bounding box center [510, 120] width 19 height 19
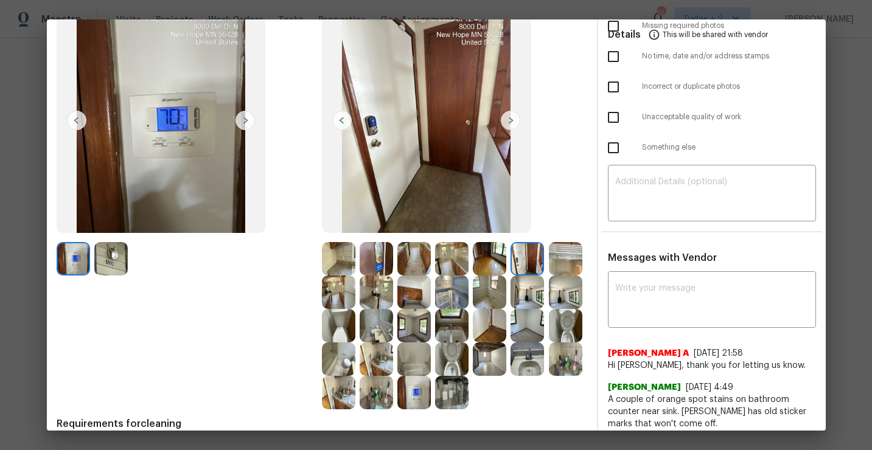
click at [510, 121] on img at bounding box center [510, 120] width 19 height 19
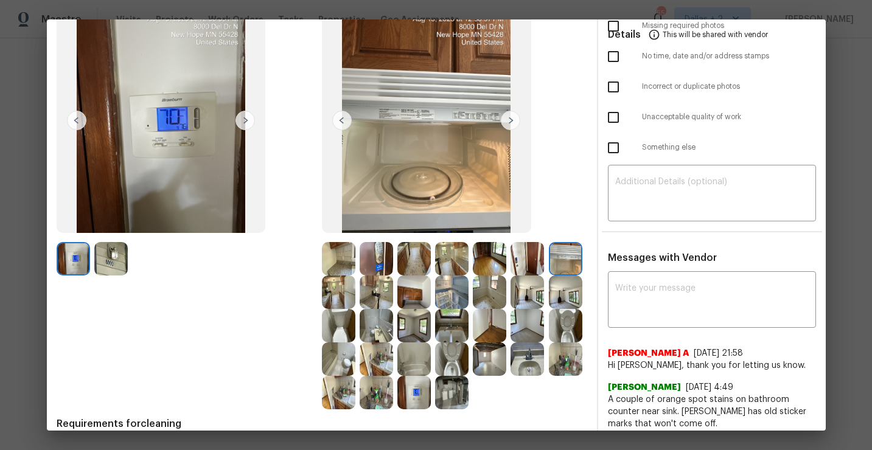
click at [411, 261] on img at bounding box center [413, 258] width 33 height 33
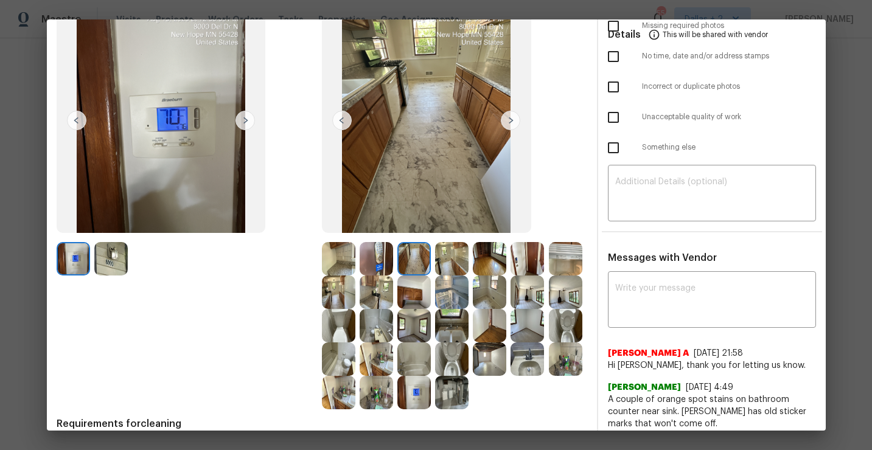
click at [509, 113] on img at bounding box center [510, 120] width 19 height 19
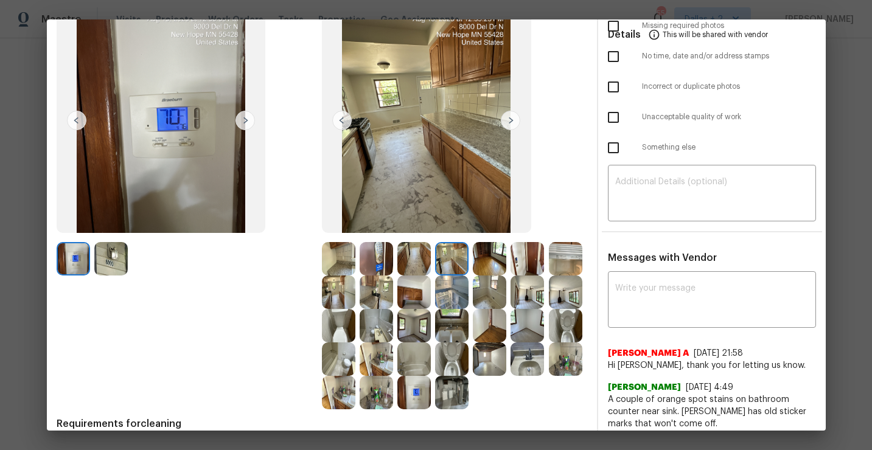
click at [509, 113] on img at bounding box center [510, 120] width 19 height 19
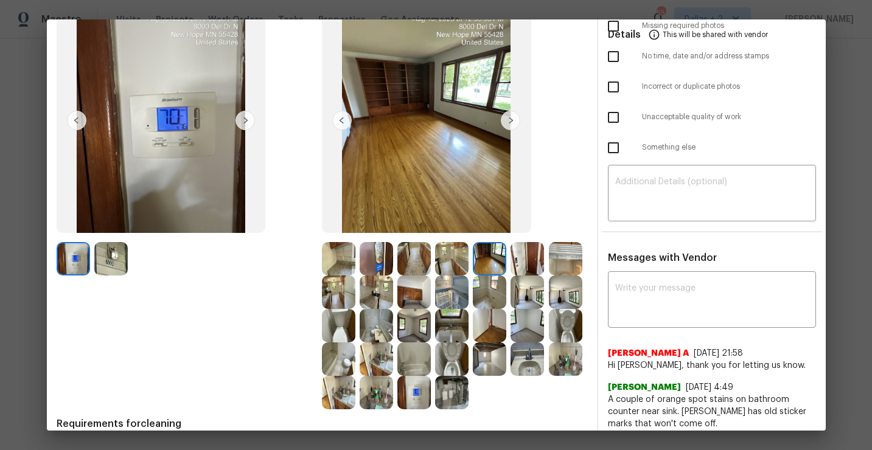
click at [509, 113] on img at bounding box center [510, 120] width 19 height 19
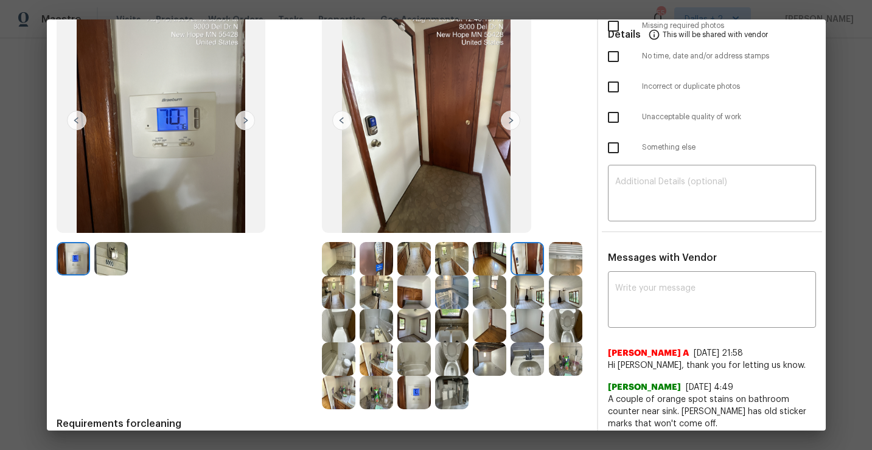
click at [509, 113] on img at bounding box center [510, 120] width 19 height 19
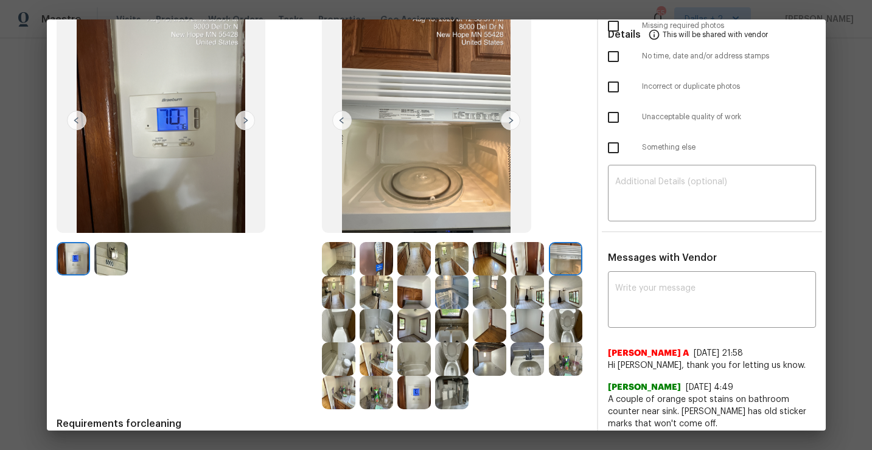
click at [509, 113] on img at bounding box center [510, 120] width 19 height 19
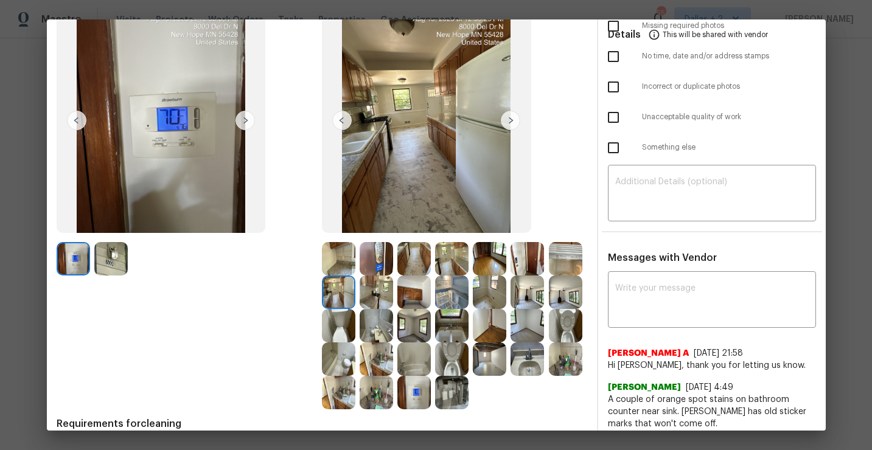
click at [509, 113] on img at bounding box center [510, 120] width 19 height 19
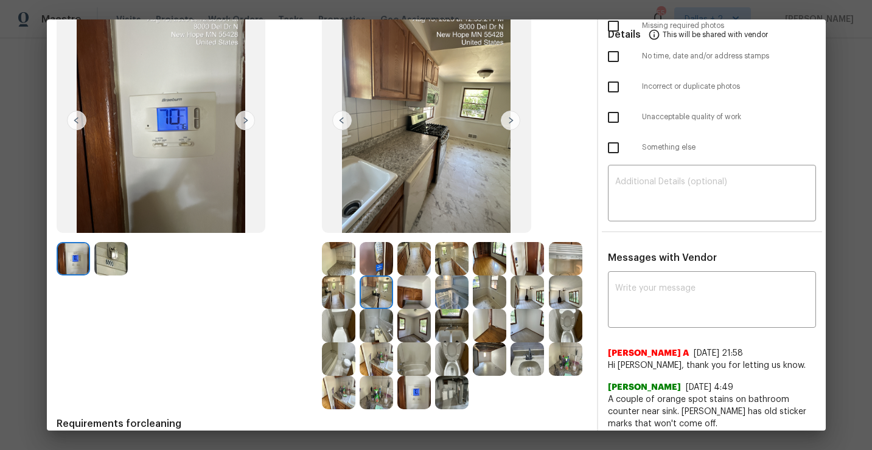
click at [509, 113] on img at bounding box center [510, 120] width 19 height 19
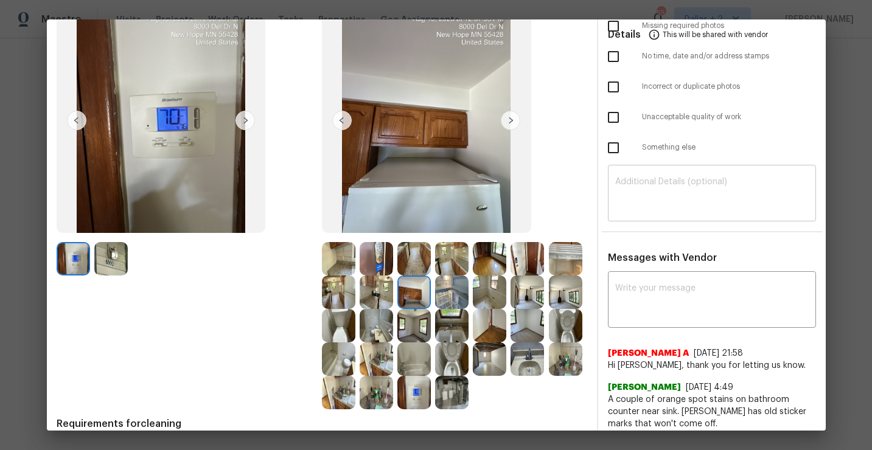
scroll to position [0, 0]
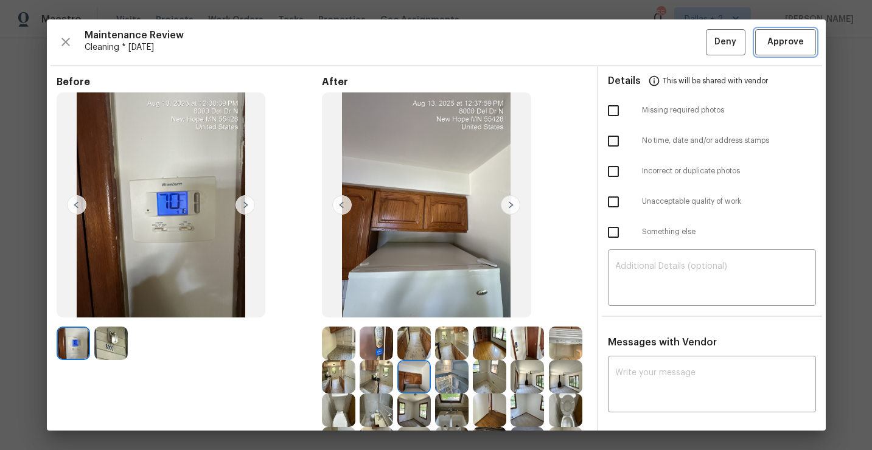
click at [781, 47] on span "Approve" at bounding box center [786, 42] width 37 height 15
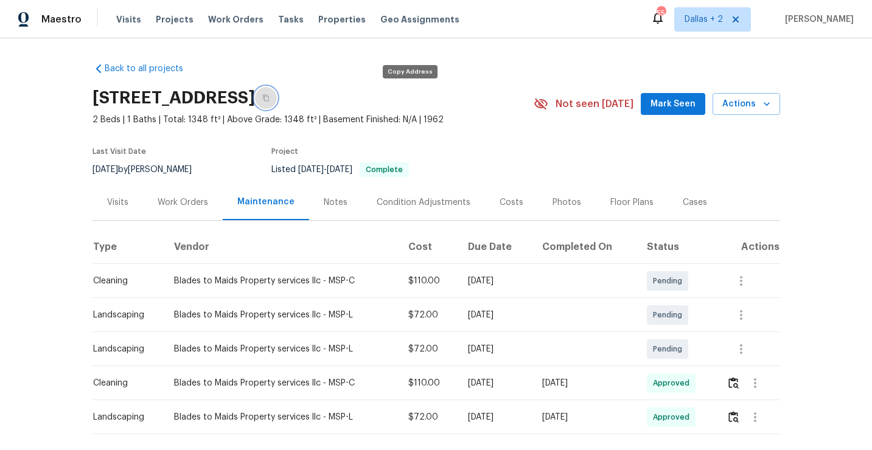
click at [277, 92] on button "button" at bounding box center [266, 98] width 22 height 22
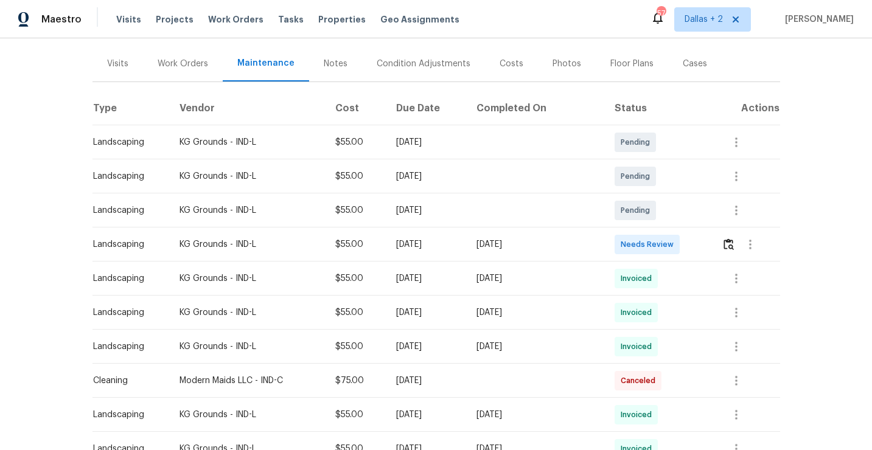
scroll to position [169, 0]
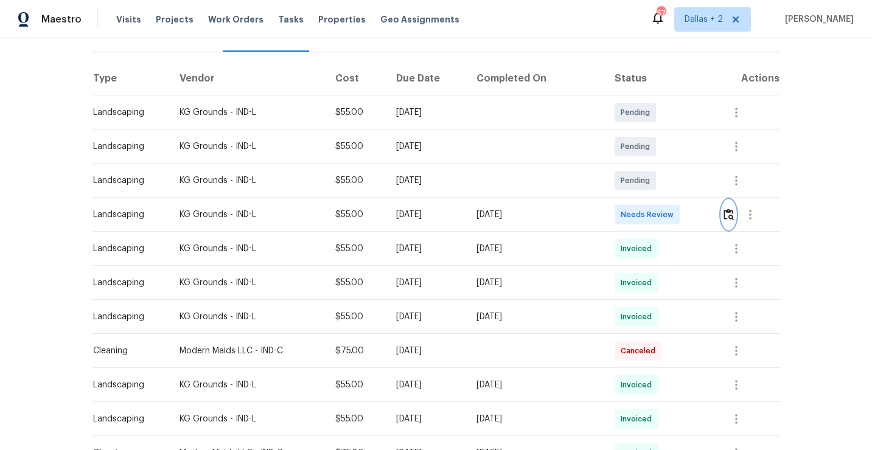
click at [731, 213] on img "button" at bounding box center [729, 215] width 10 height 12
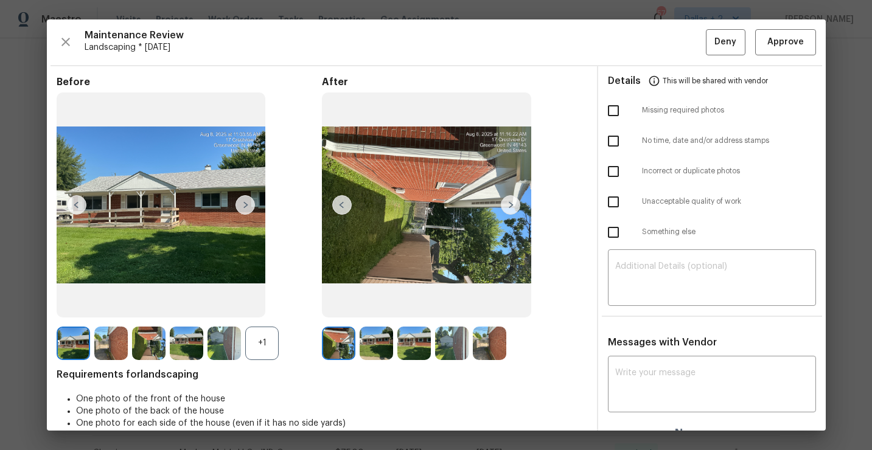
click at [340, 351] on img at bounding box center [338, 343] width 33 height 33
click at [262, 338] on div "+1" at bounding box center [261, 343] width 33 height 33
click at [349, 348] on img at bounding box center [338, 343] width 33 height 33
click at [346, 345] on img at bounding box center [338, 343] width 33 height 33
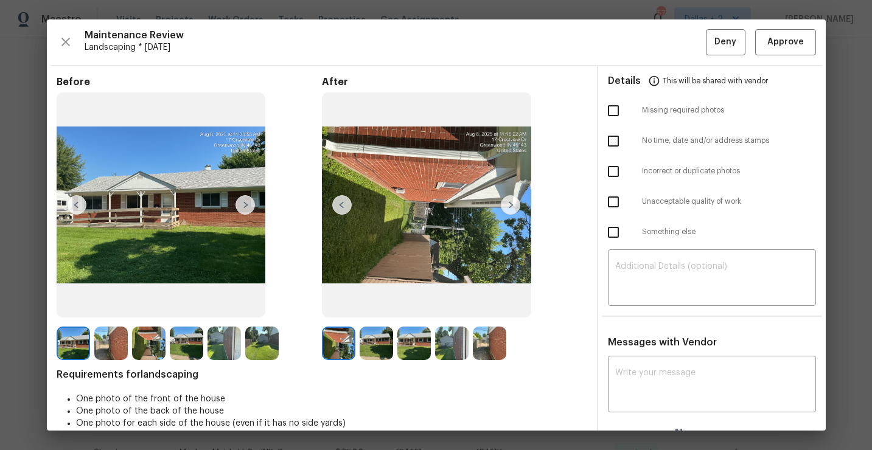
click at [105, 348] on img at bounding box center [110, 343] width 33 height 33
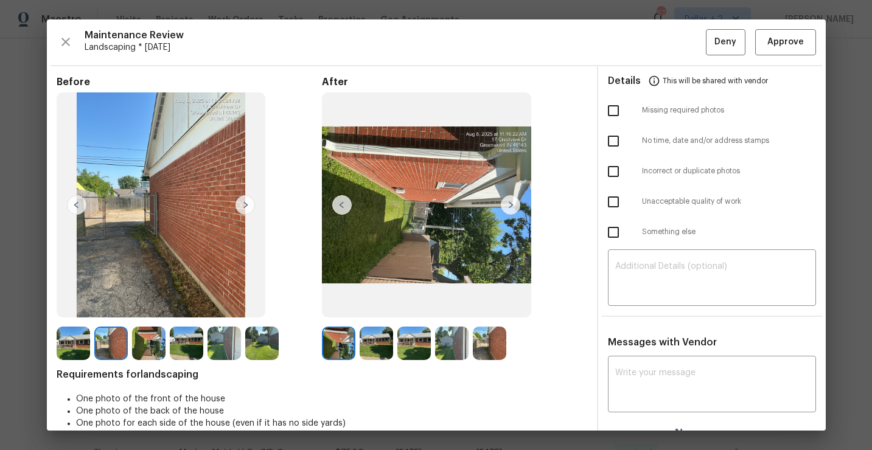
click at [243, 202] on img at bounding box center [245, 204] width 19 height 19
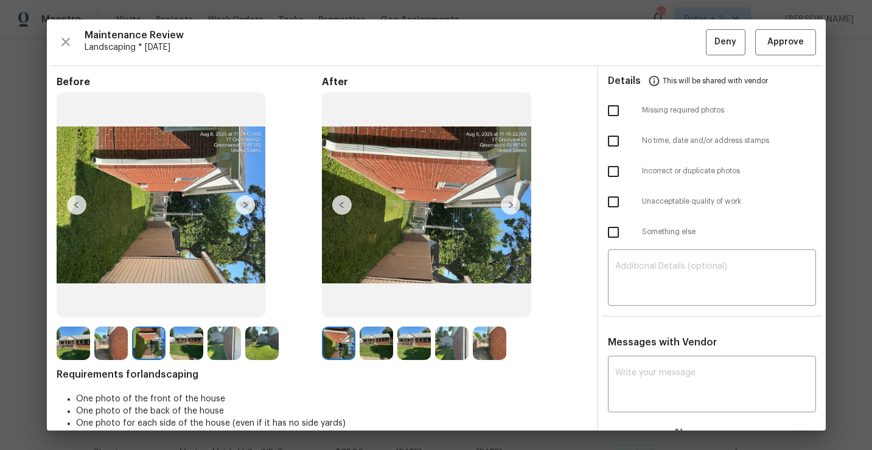
click at [243, 202] on img at bounding box center [245, 204] width 19 height 19
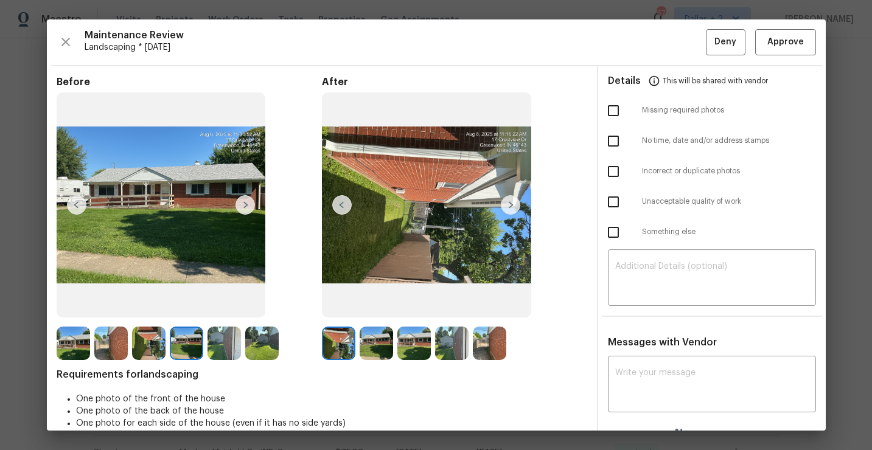
click at [223, 341] on img at bounding box center [224, 343] width 33 height 33
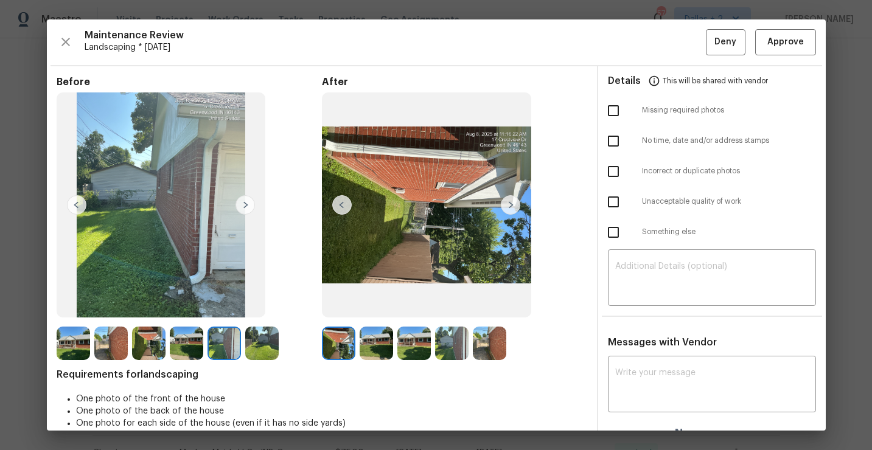
click at [264, 343] on img at bounding box center [261, 343] width 33 height 33
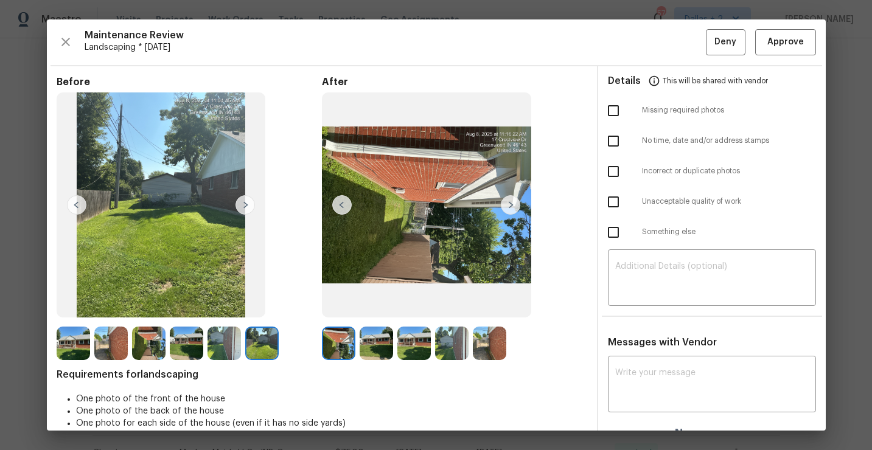
click at [370, 348] on img at bounding box center [376, 343] width 33 height 33
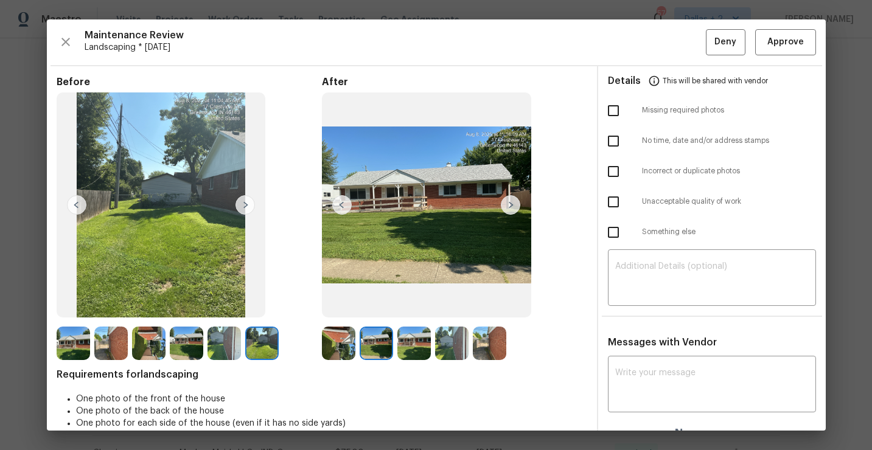
click at [52, 340] on div "Before After Requirements for landscaping One photo of the front of the house O…" at bounding box center [436, 257] width 779 height 383
click at [63, 340] on img at bounding box center [73, 343] width 33 height 33
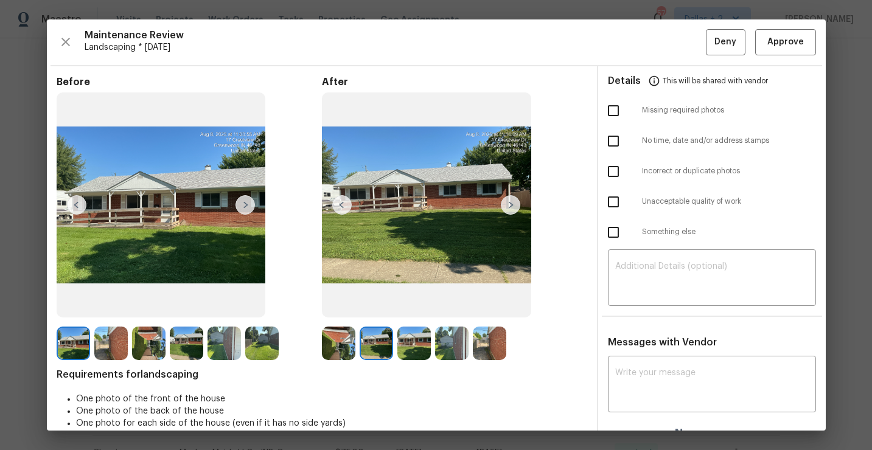
click at [243, 213] on img at bounding box center [245, 204] width 19 height 19
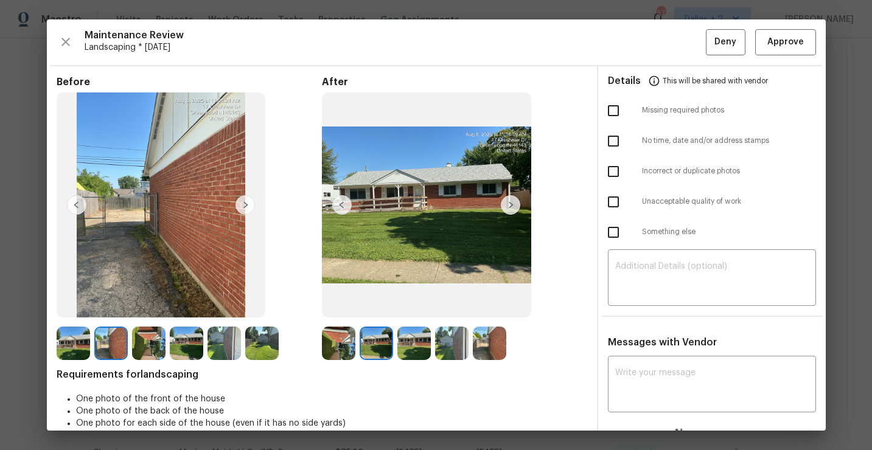
click at [244, 212] on img at bounding box center [245, 204] width 19 height 19
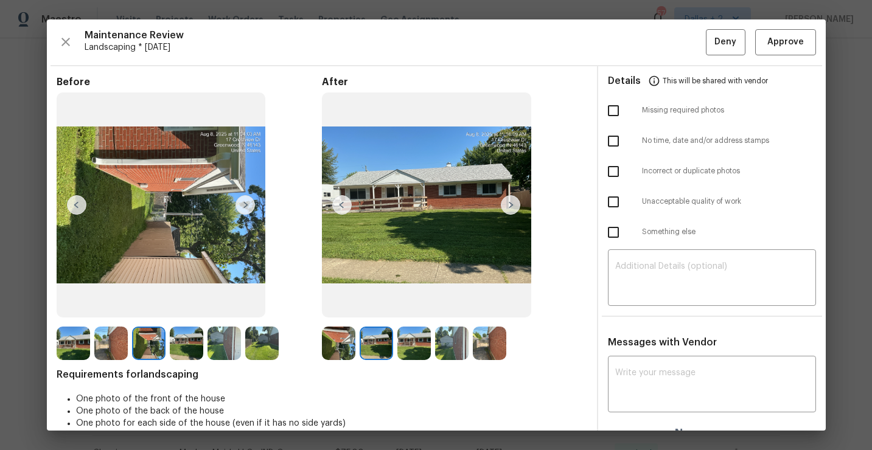
click at [244, 212] on img at bounding box center [245, 204] width 19 height 19
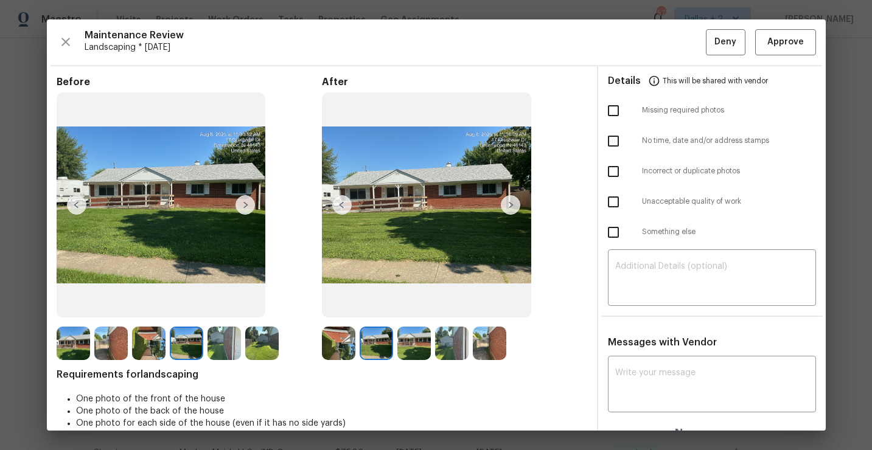
click at [244, 212] on img at bounding box center [245, 204] width 19 height 19
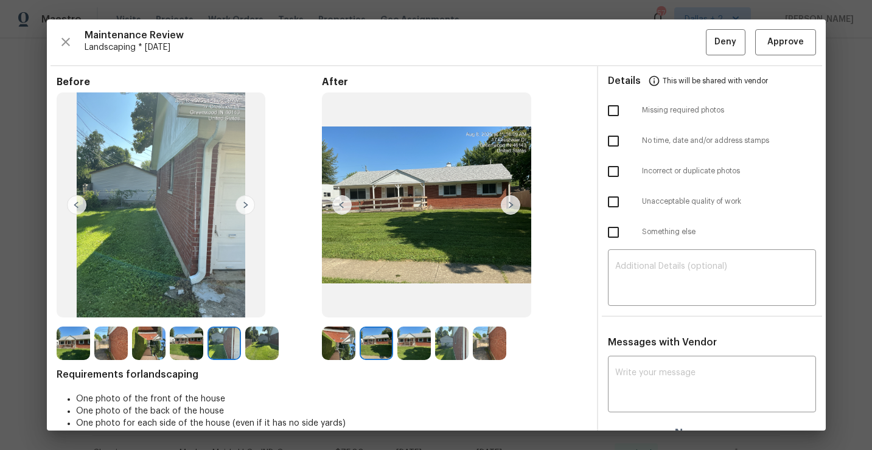
click at [244, 212] on img at bounding box center [245, 204] width 19 height 19
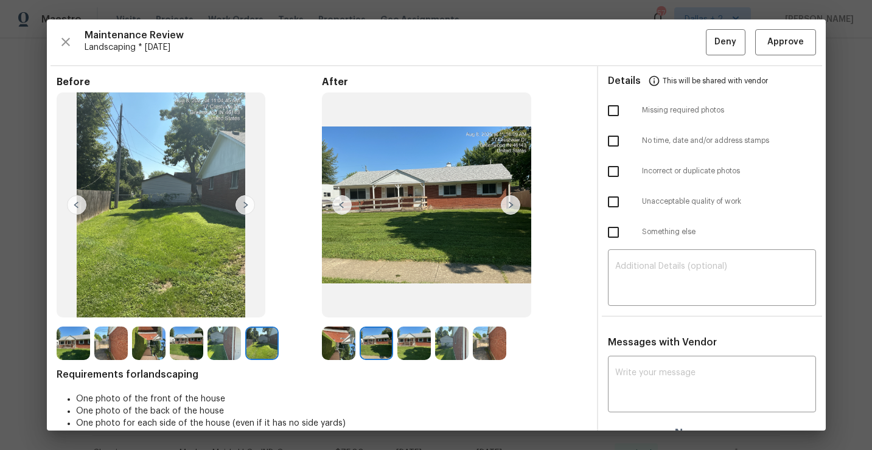
click at [328, 338] on img at bounding box center [338, 343] width 33 height 33
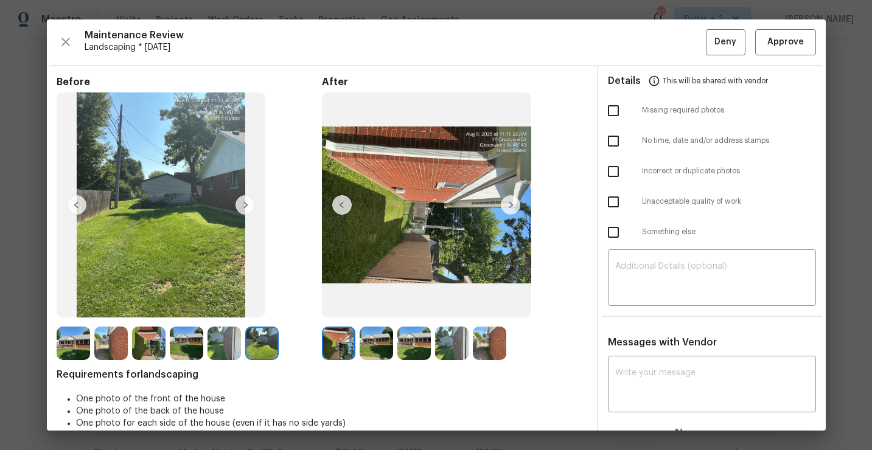
click at [511, 202] on img at bounding box center [510, 204] width 19 height 19
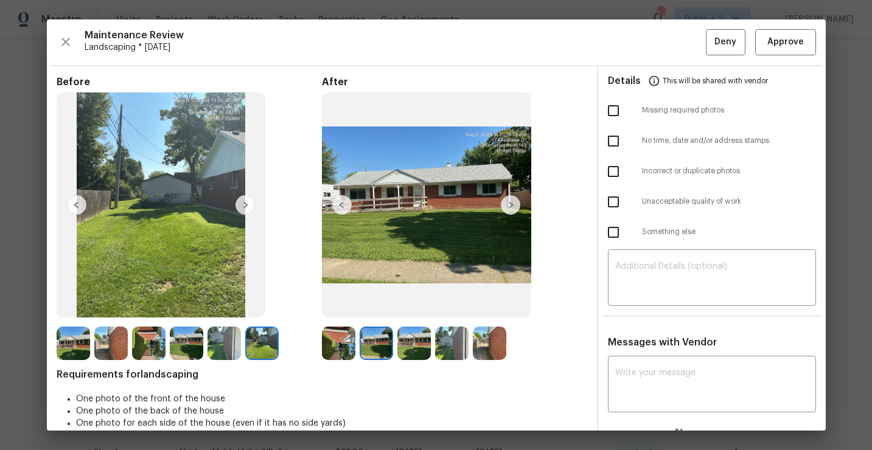
click at [511, 202] on img at bounding box center [510, 204] width 19 height 19
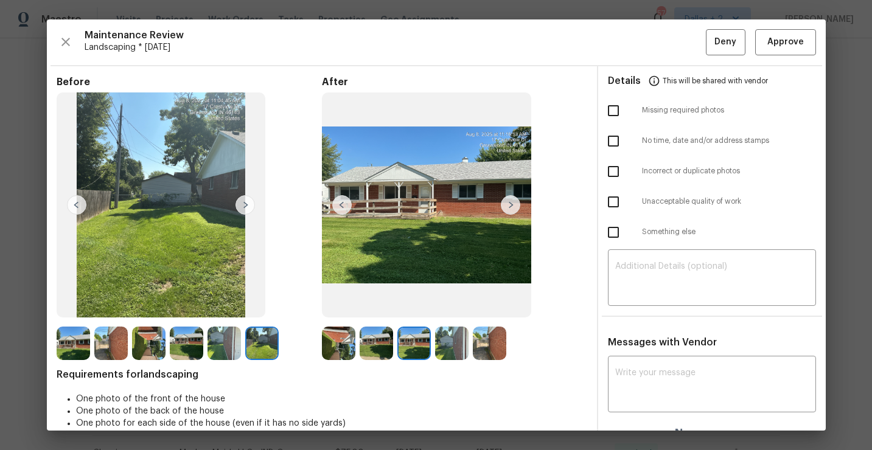
click at [511, 202] on img at bounding box center [510, 204] width 19 height 19
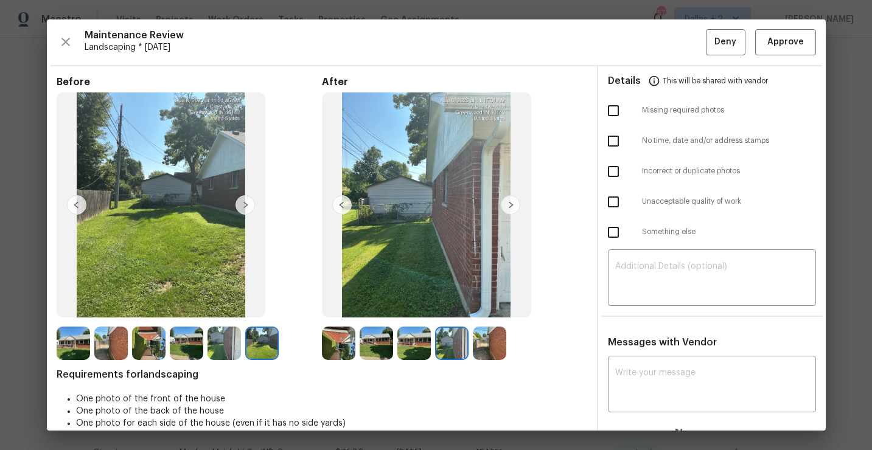
click at [511, 202] on img at bounding box center [510, 204] width 19 height 19
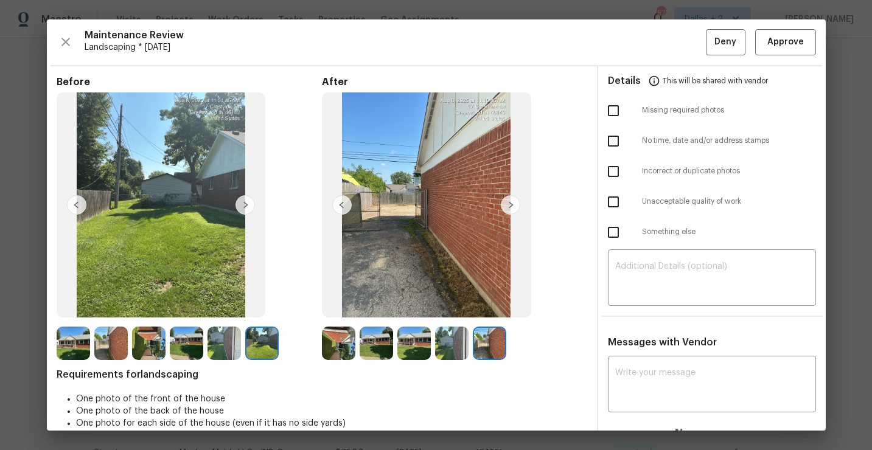
click at [55, 40] on div "Maintenance Review Landscaping * [DATE] Deny Approve Before After Requirements …" at bounding box center [436, 224] width 779 height 411
click at [59, 39] on icon "button" at bounding box center [65, 42] width 15 height 15
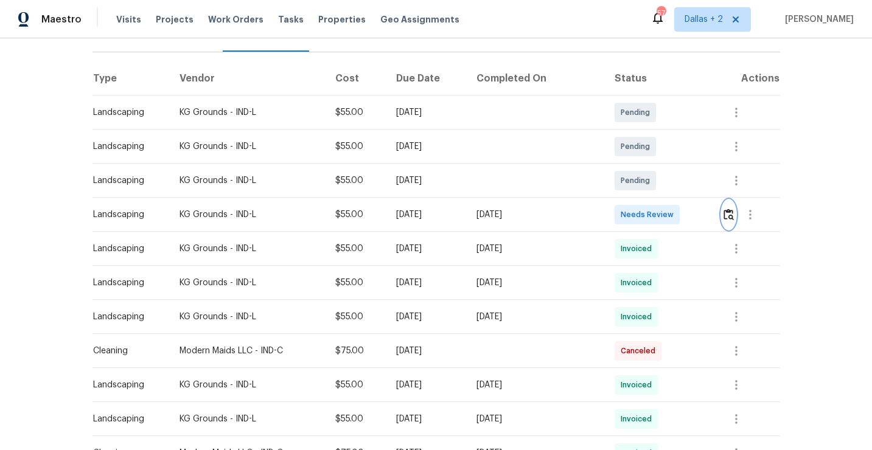
scroll to position [0, 0]
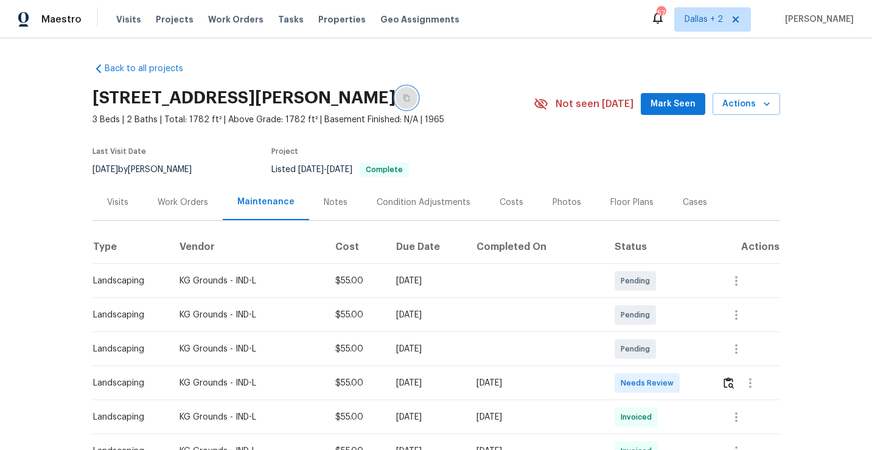
click at [410, 100] on icon "button" at bounding box center [406, 97] width 7 height 7
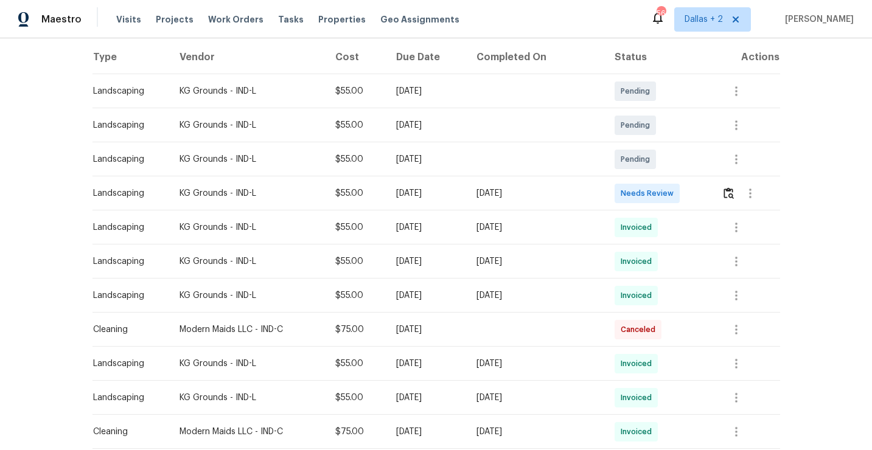
scroll to position [93, 0]
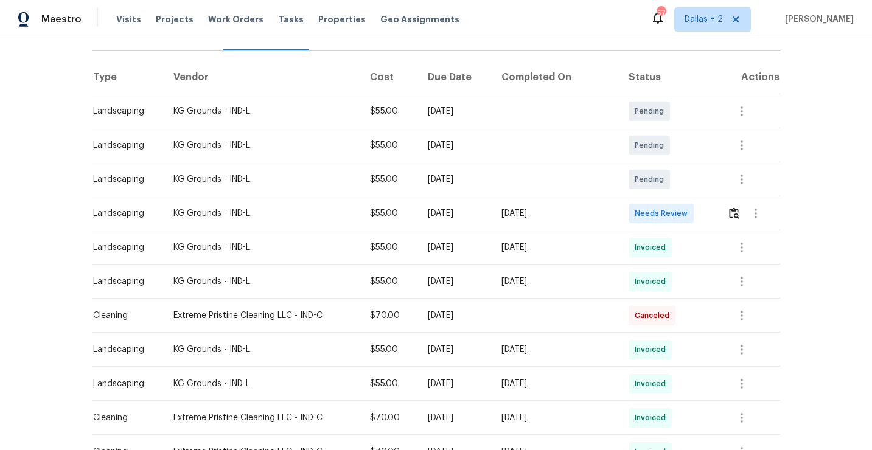
scroll to position [183, 0]
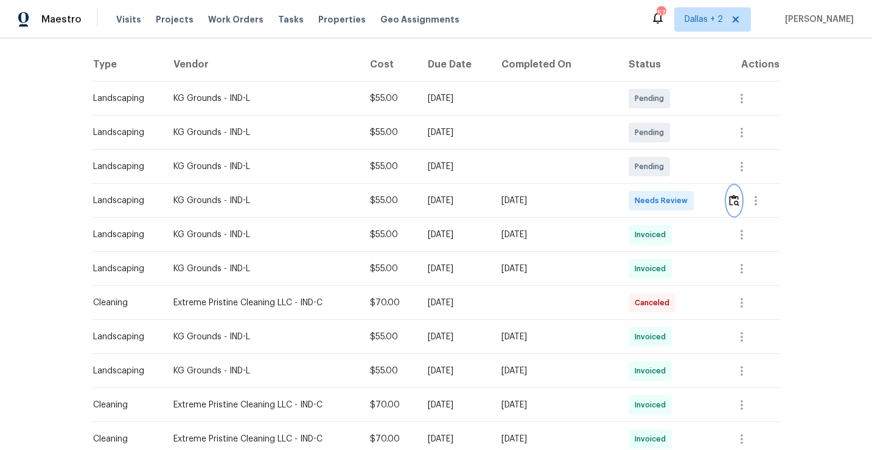
click at [741, 203] on button "button" at bounding box center [734, 200] width 14 height 29
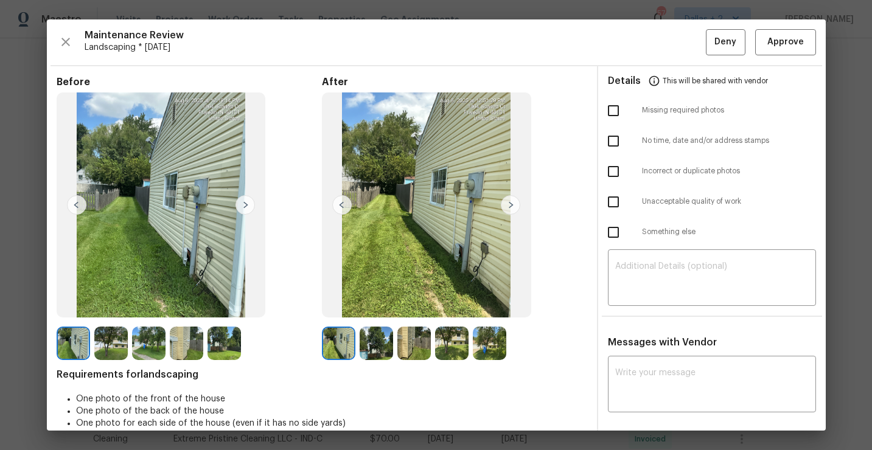
click at [340, 357] on img at bounding box center [338, 343] width 33 height 33
click at [374, 353] on img at bounding box center [376, 343] width 33 height 33
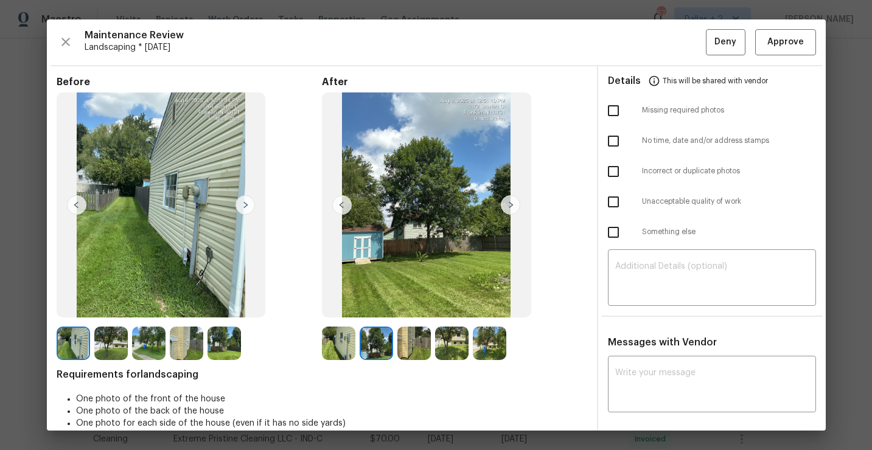
click at [455, 338] on img at bounding box center [451, 343] width 33 height 33
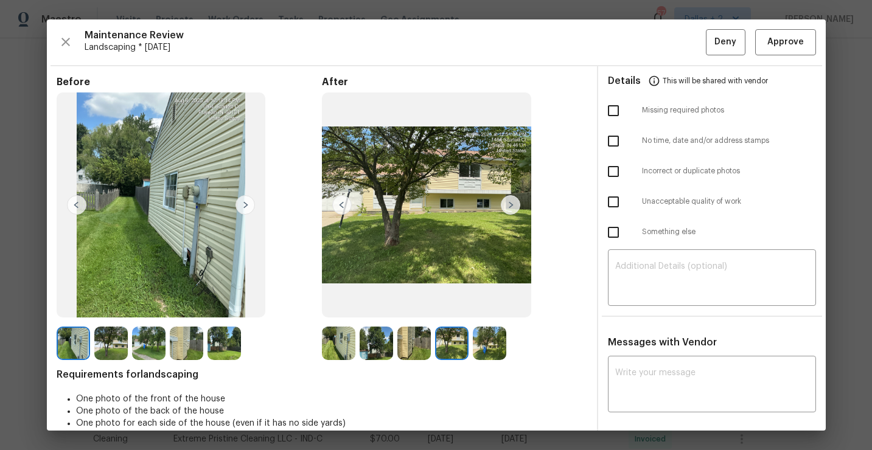
click at [499, 343] on img at bounding box center [489, 343] width 33 height 33
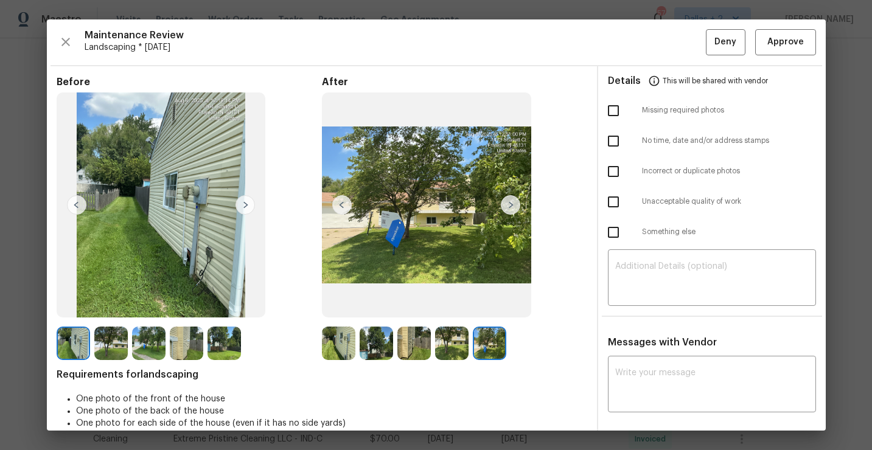
click at [346, 343] on img at bounding box center [338, 343] width 33 height 33
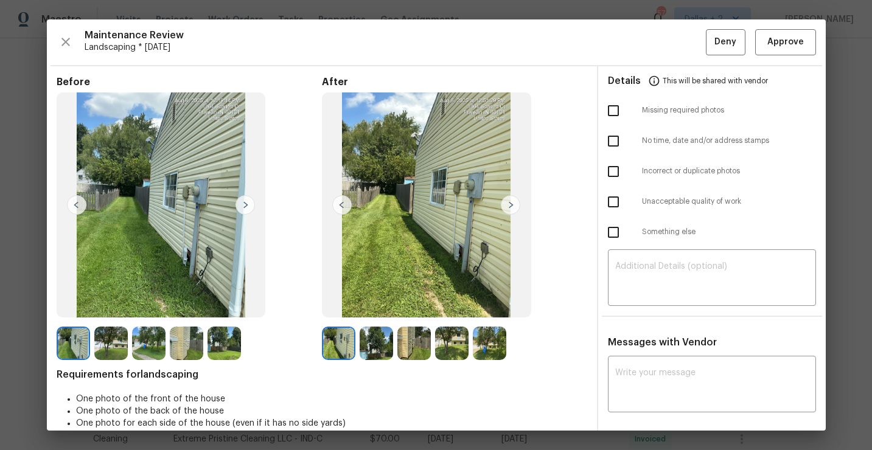
click at [370, 341] on img at bounding box center [376, 343] width 33 height 33
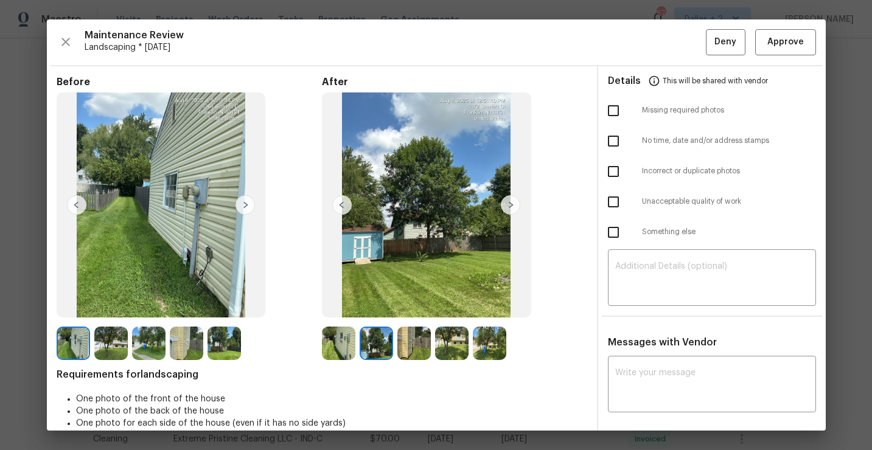
click at [415, 338] on img at bounding box center [413, 343] width 33 height 33
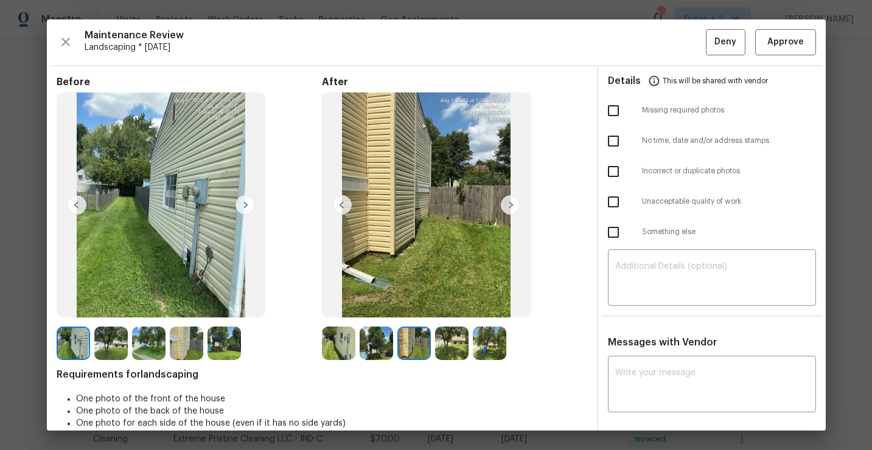
click at [452, 345] on img at bounding box center [451, 343] width 33 height 33
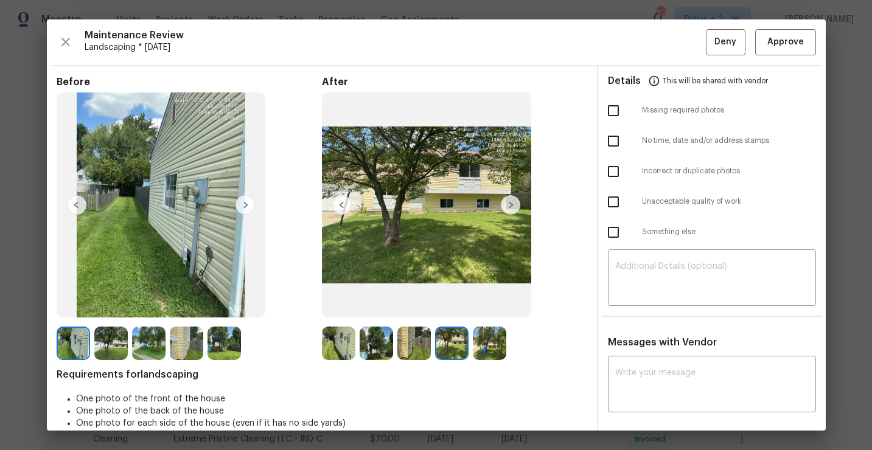
click at [489, 341] on img at bounding box center [489, 343] width 33 height 33
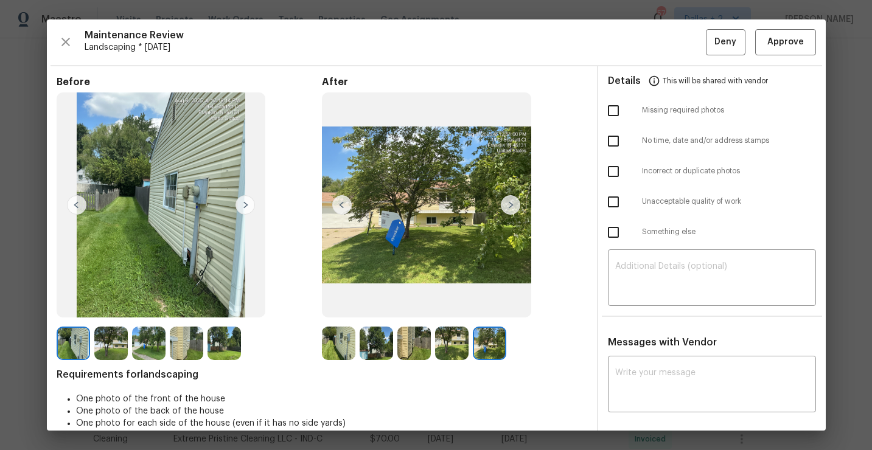
click at [107, 345] on img at bounding box center [110, 343] width 33 height 33
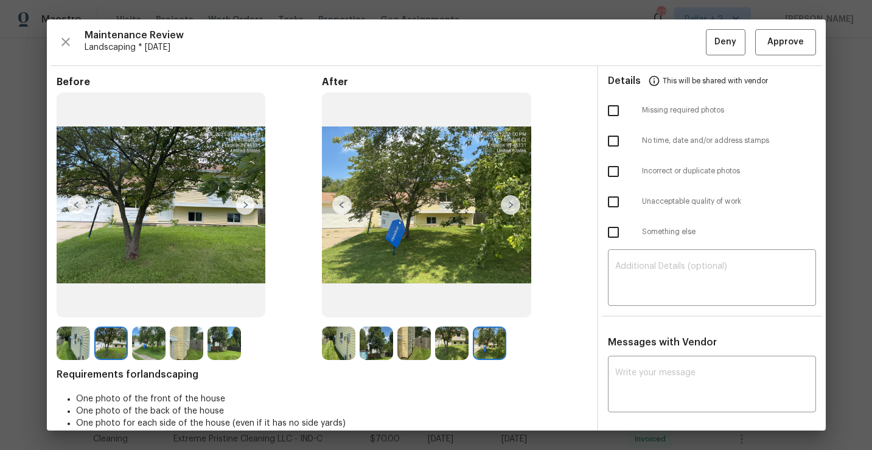
click at [144, 343] on img at bounding box center [148, 343] width 33 height 33
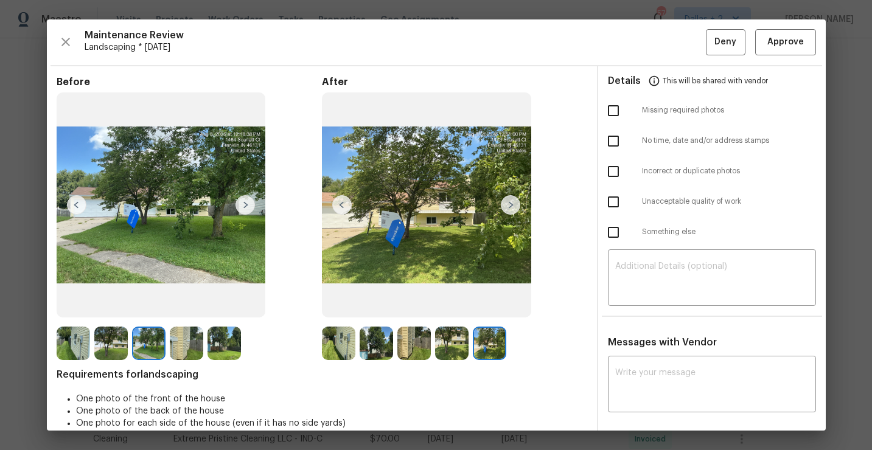
click at [218, 346] on img at bounding box center [224, 343] width 33 height 33
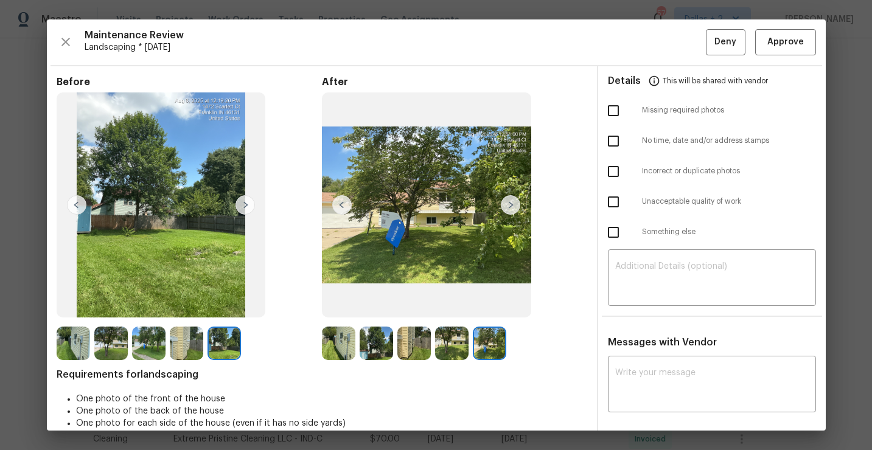
click at [65, 338] on img at bounding box center [73, 343] width 33 height 33
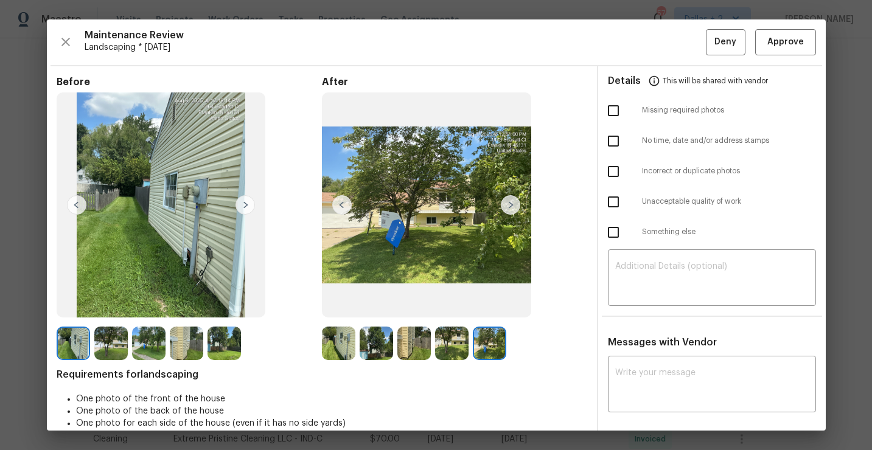
click at [110, 350] on img at bounding box center [110, 343] width 33 height 33
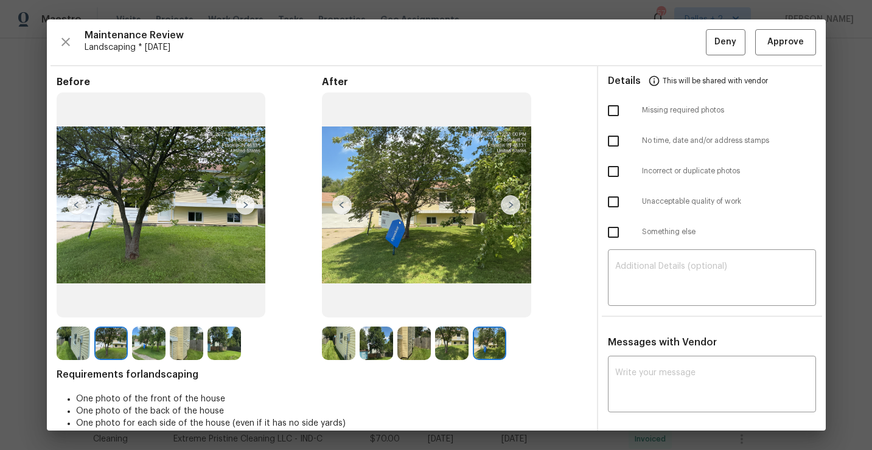
click at [156, 337] on img at bounding box center [148, 343] width 33 height 33
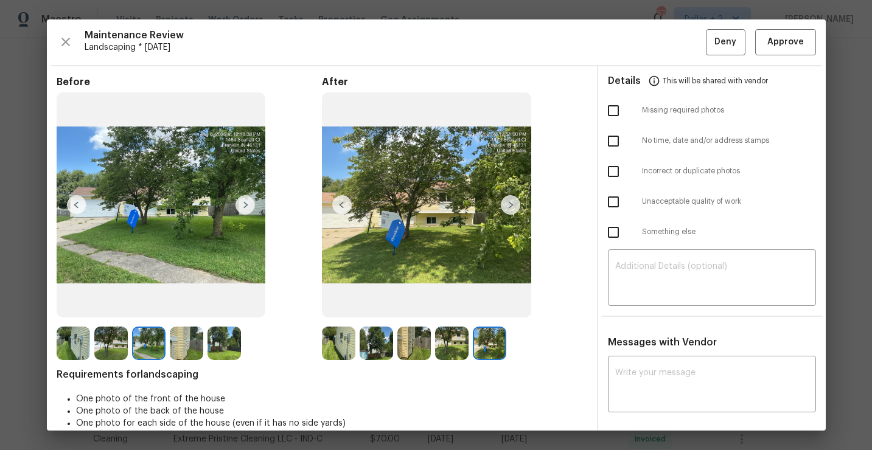
click at [217, 343] on img at bounding box center [224, 343] width 33 height 33
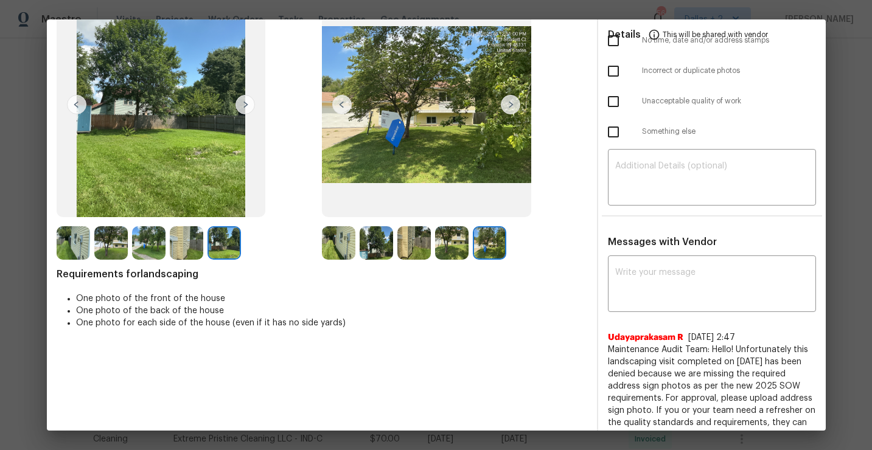
scroll to position [132, 0]
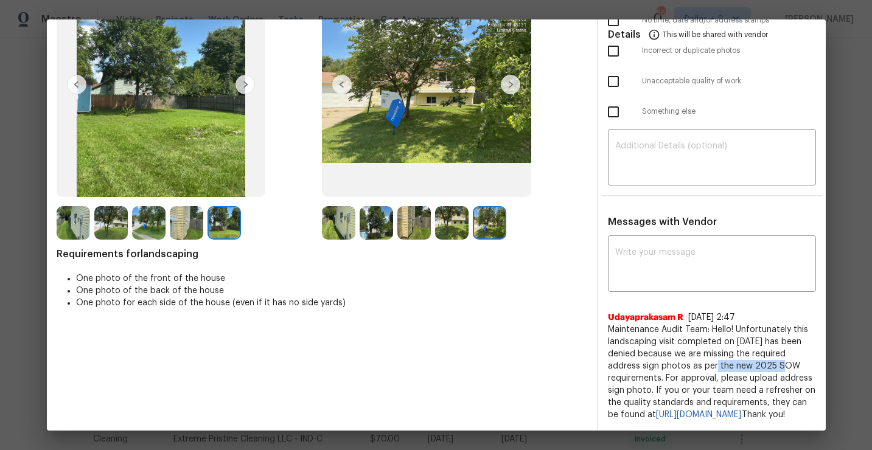
drag, startPoint x: 699, startPoint y: 354, endPoint x: 760, endPoint y: 354, distance: 61.5
click at [760, 354] on span "Maintenance Audit Team: Hello! Unfortunately this landscaping visit completed o…" at bounding box center [712, 372] width 208 height 97
click at [759, 355] on span "Maintenance Audit Team: Hello! Unfortunately this landscaping visit completed o…" at bounding box center [712, 372] width 208 height 97
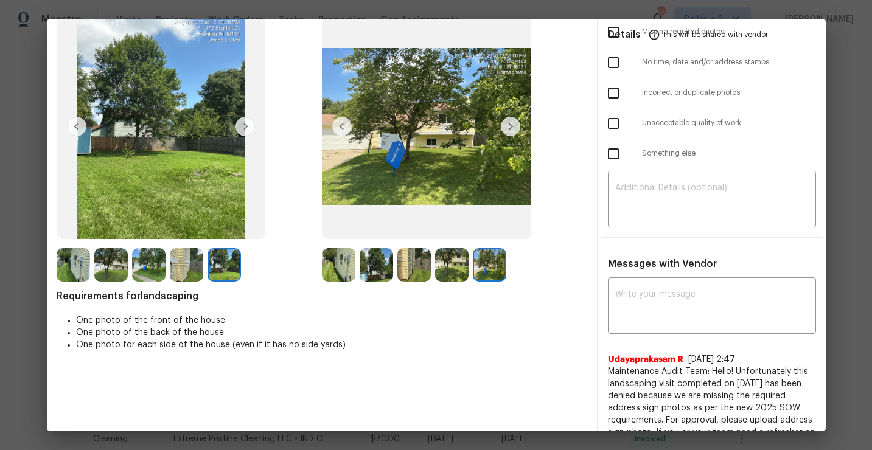
scroll to position [44, 0]
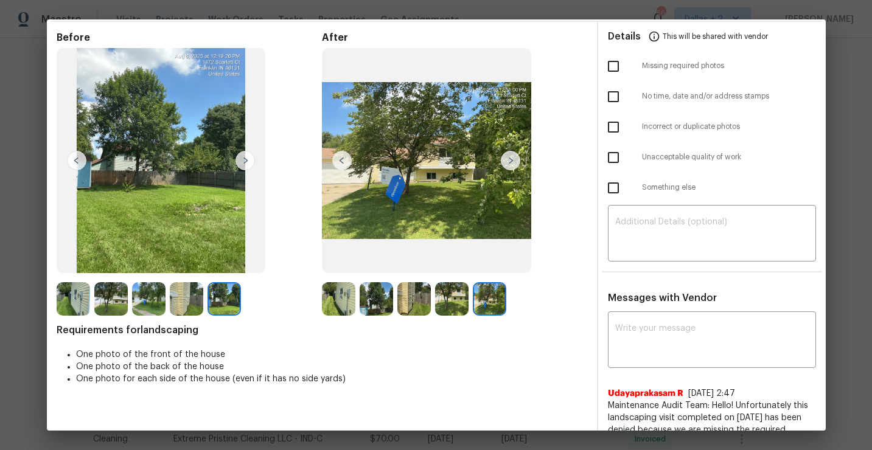
click at [109, 301] on img at bounding box center [110, 298] width 33 height 33
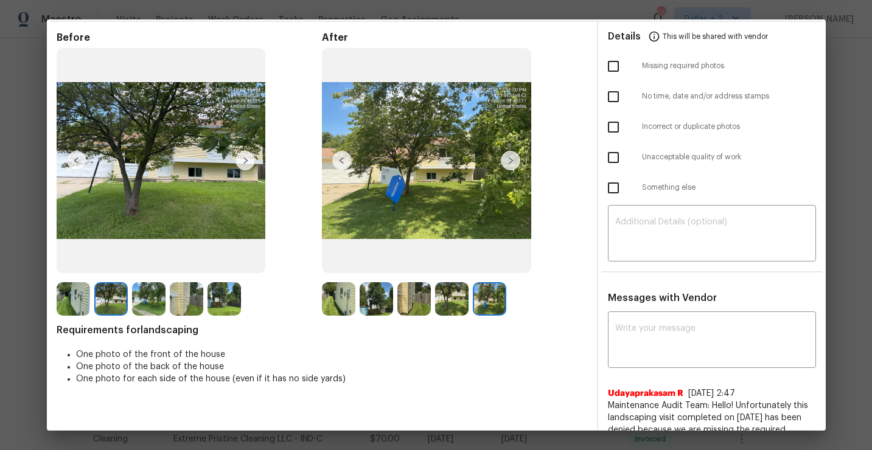
click at [183, 296] on img at bounding box center [186, 298] width 33 height 33
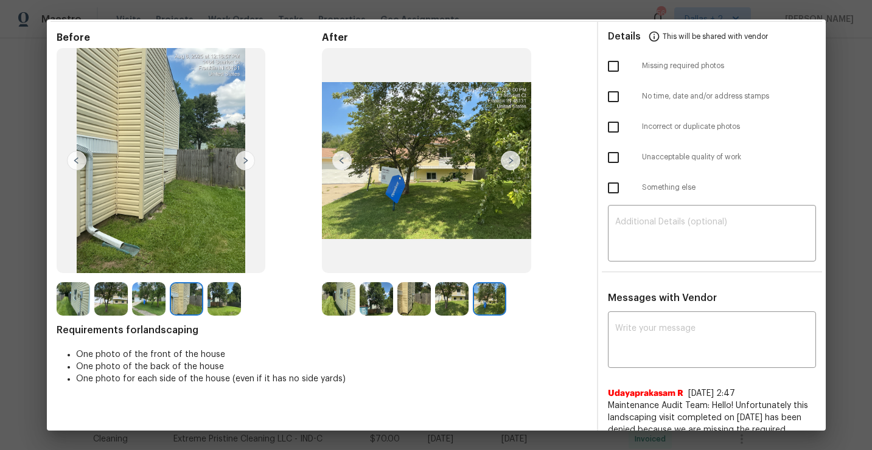
click at [343, 306] on img at bounding box center [338, 298] width 33 height 33
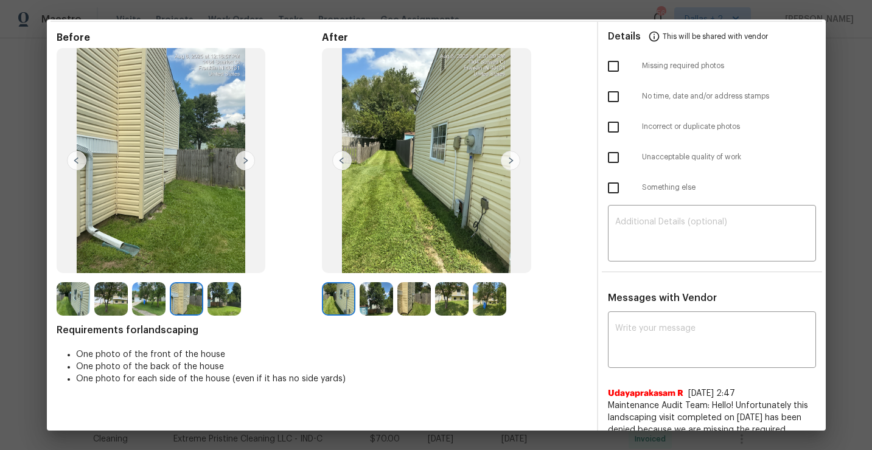
click at [373, 299] on img at bounding box center [376, 298] width 33 height 33
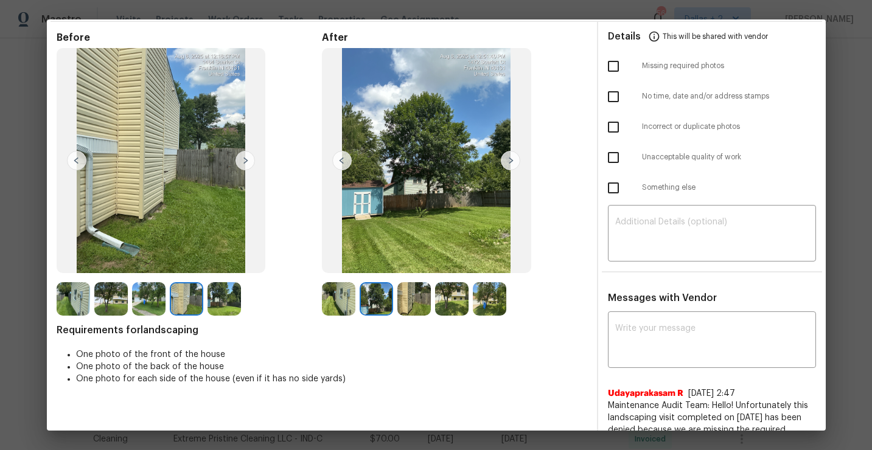
click at [410, 296] on img at bounding box center [413, 298] width 33 height 33
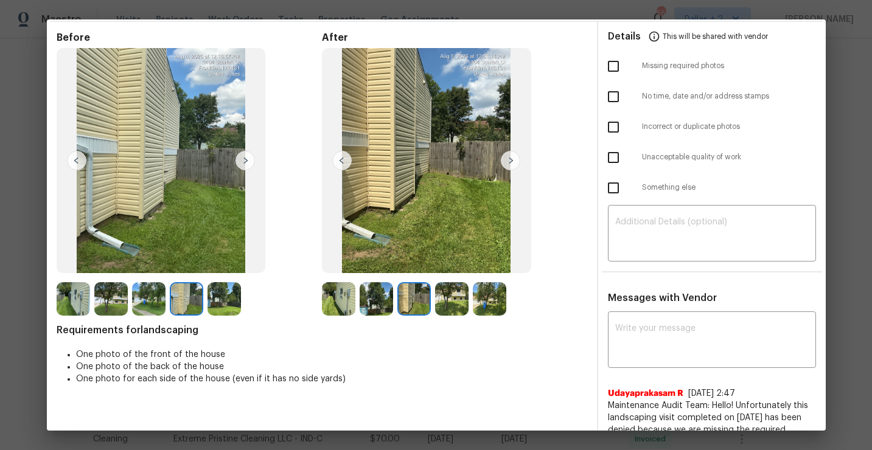
click at [444, 299] on img at bounding box center [451, 298] width 33 height 33
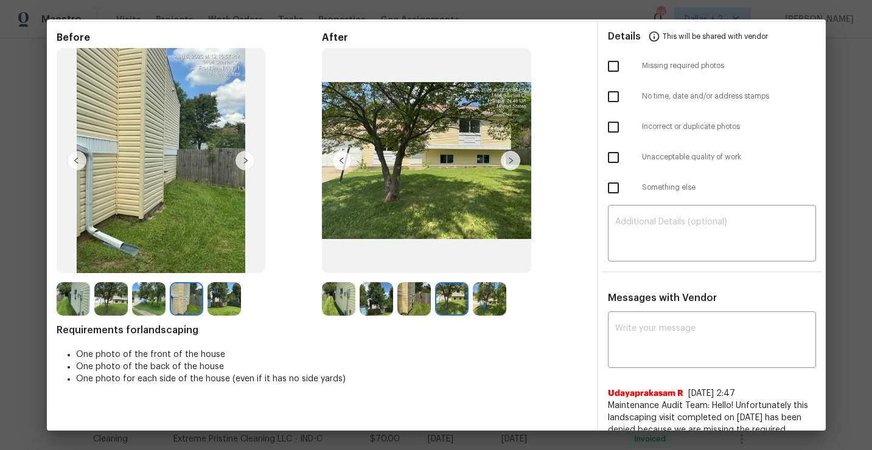
click at [494, 296] on img at bounding box center [489, 298] width 33 height 33
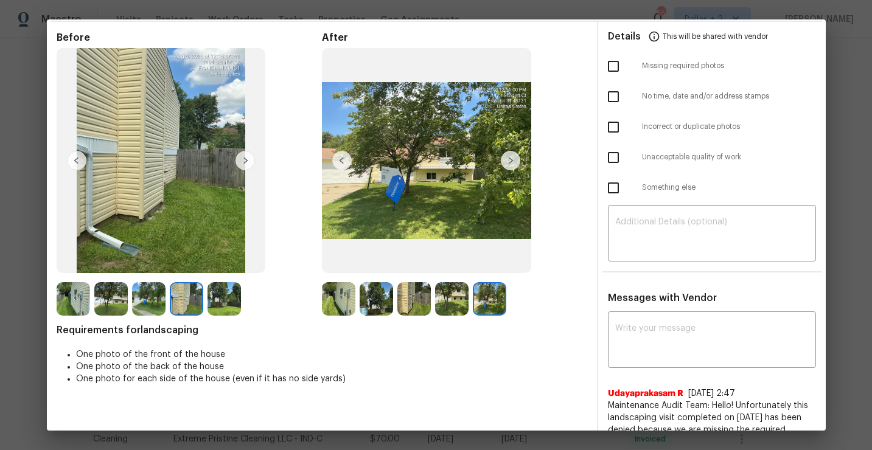
scroll to position [0, 0]
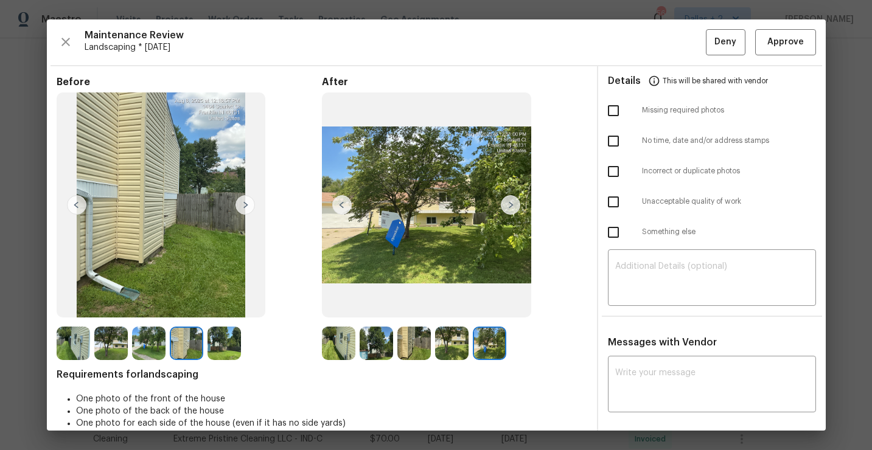
click at [63, 353] on img at bounding box center [73, 343] width 33 height 33
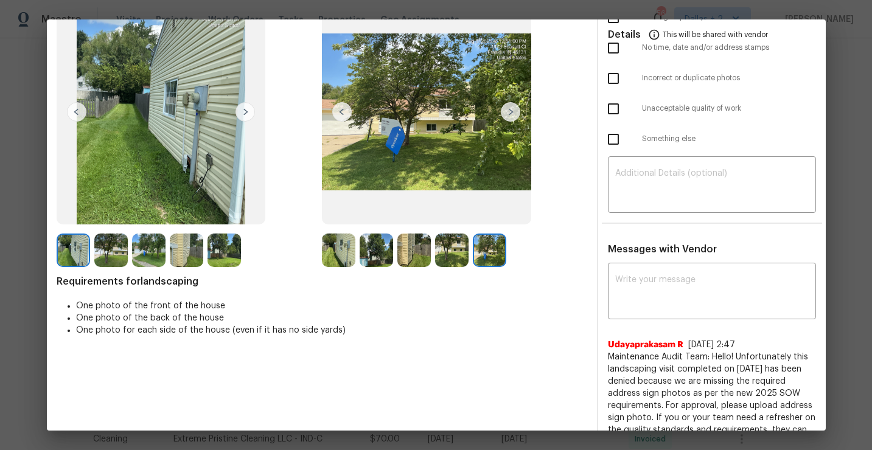
scroll to position [132, 0]
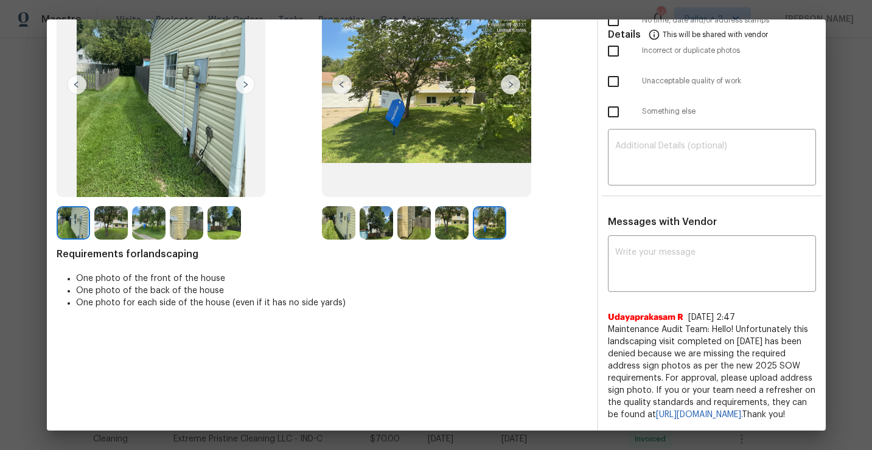
drag, startPoint x: 712, startPoint y: 421, endPoint x: 606, endPoint y: 320, distance: 147.2
click at [606, 320] on div "Messages with Vendor x ​ Udayaprakasam R 7/9/25, 2:47 Maintenance Audit Team: H…" at bounding box center [712, 323] width 228 height 215
copy span "Maintenance Audit Team: Hello! Unfortunately this landscaping visit completed o…"
click at [671, 250] on textarea at bounding box center [712, 265] width 194 height 34
paste textarea "Maintenance Audit Team: Hello! Unfortunately this landscaping visit completed o…"
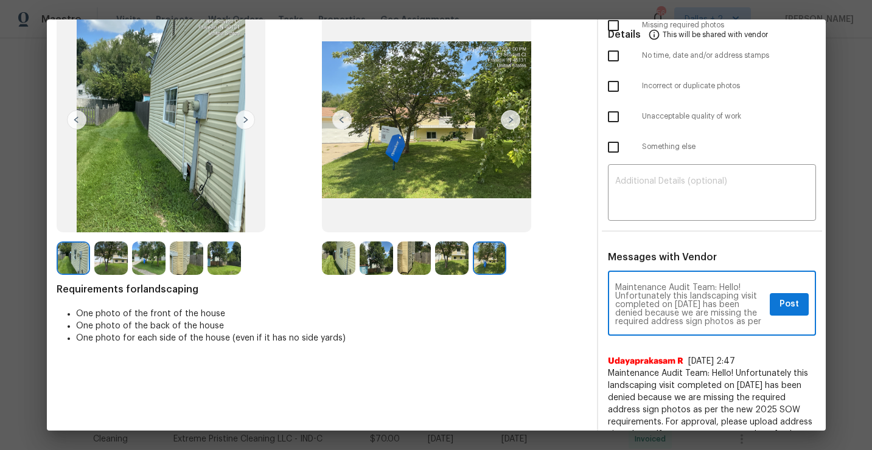
scroll to position [0, 0]
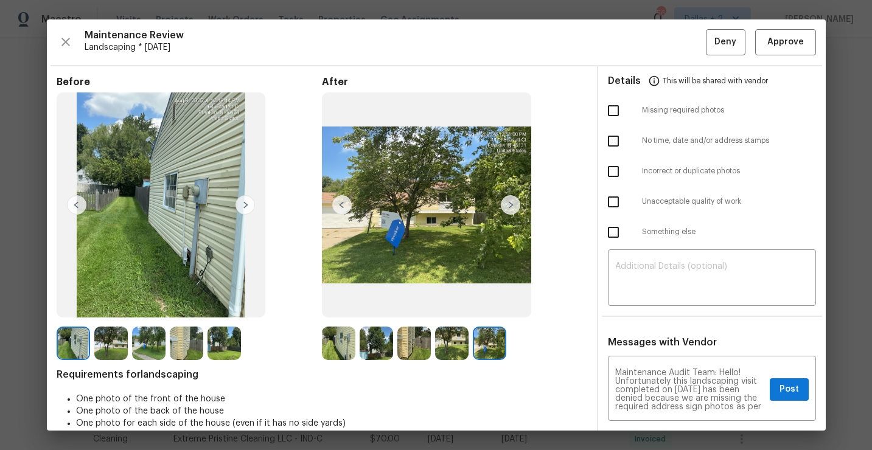
click at [338, 345] on img at bounding box center [338, 343] width 33 height 33
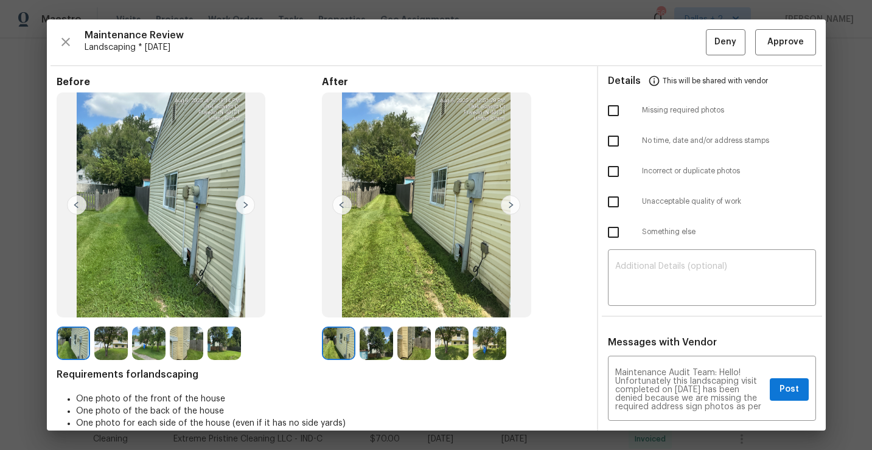
click at [508, 203] on img at bounding box center [510, 204] width 19 height 19
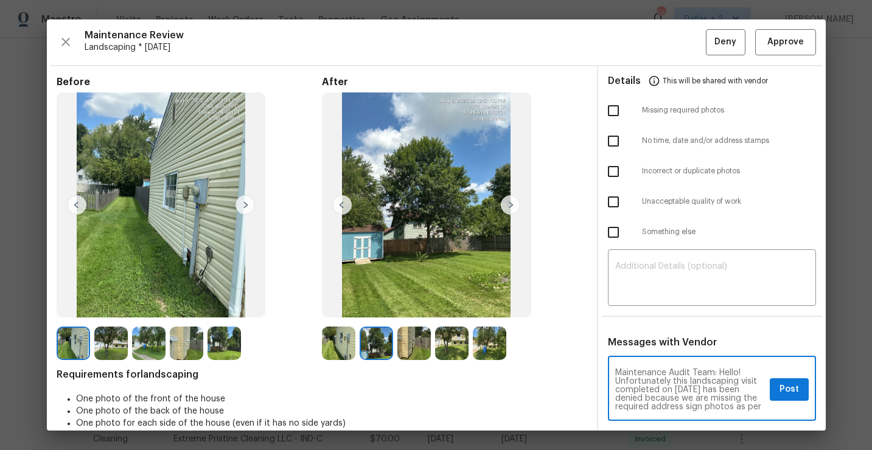
click at [684, 387] on textarea "Maintenance Audit Team: Hello! Unfortunately this landscaping visit completed o…" at bounding box center [690, 390] width 150 height 43
click at [696, 388] on textarea "Maintenance Audit Team: Hello! Unfortunately this landscaping visit completed o…" at bounding box center [690, 390] width 150 height 43
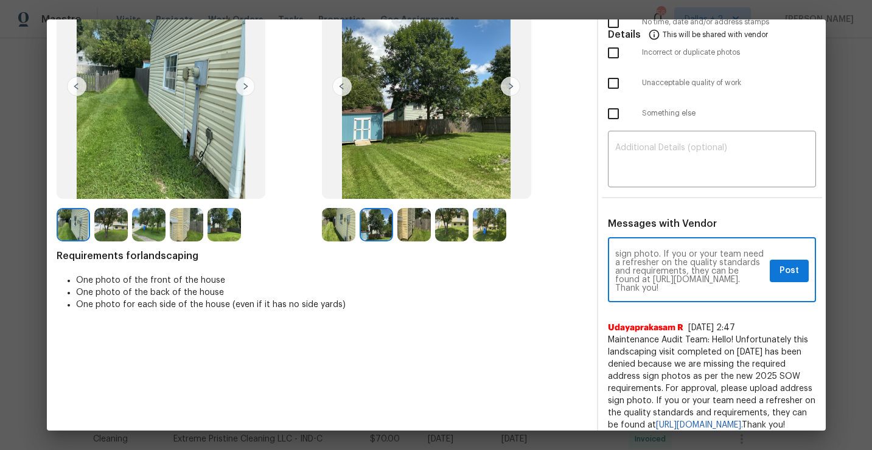
scroll to position [141, 0]
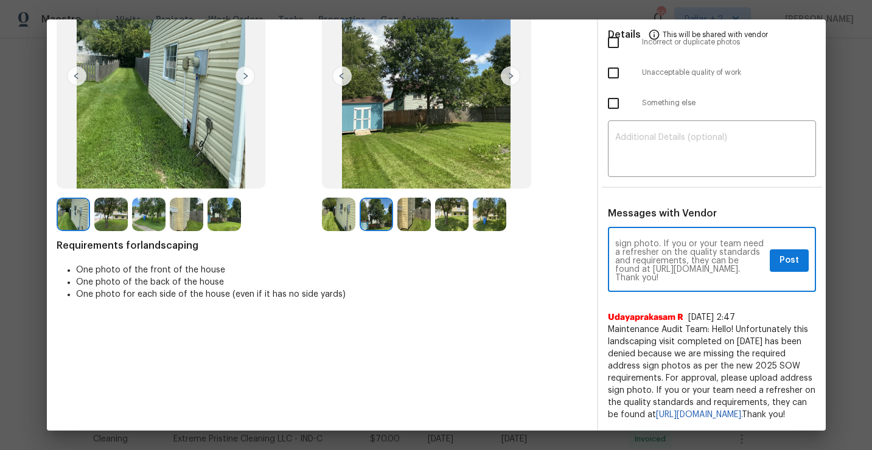
type textarea "Maintenance Audit Team: Hello! Unfortunately this landscaping visit completed o…"
click at [783, 255] on span "Post" at bounding box center [789, 260] width 19 height 15
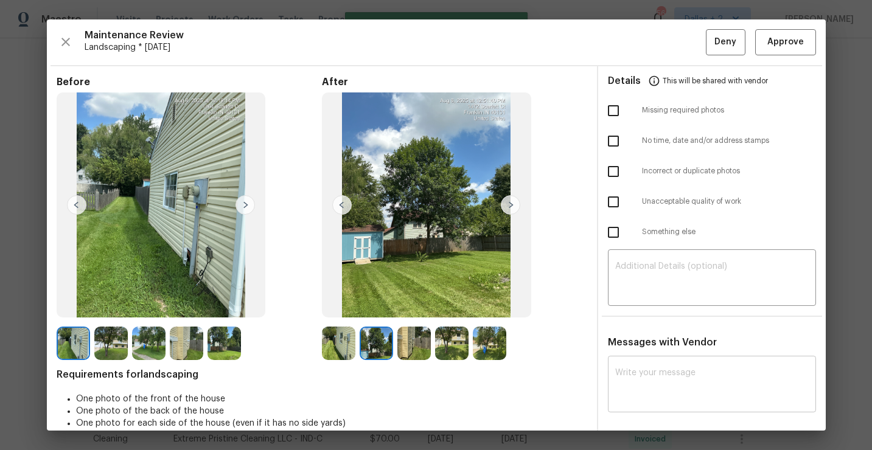
scroll to position [0, 0]
click at [612, 111] on input "checkbox" at bounding box center [614, 111] width 26 height 26
checkbox input "true"
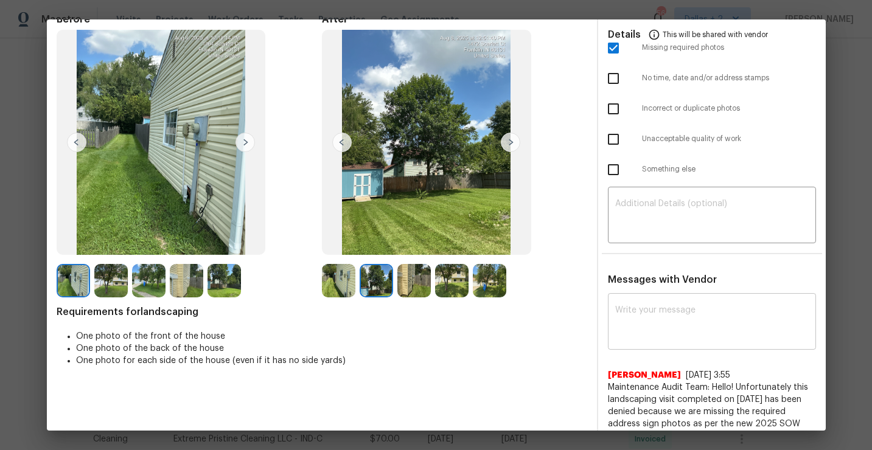
scroll to position [1, 0]
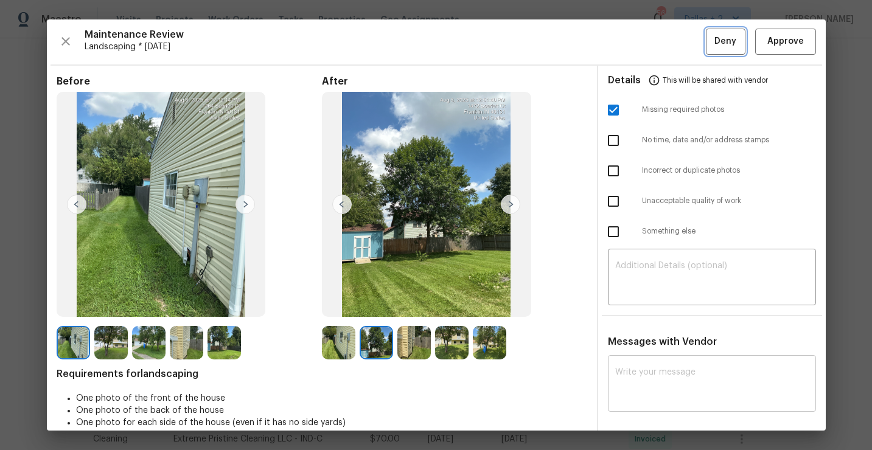
click at [719, 40] on span "Deny" at bounding box center [726, 41] width 22 height 15
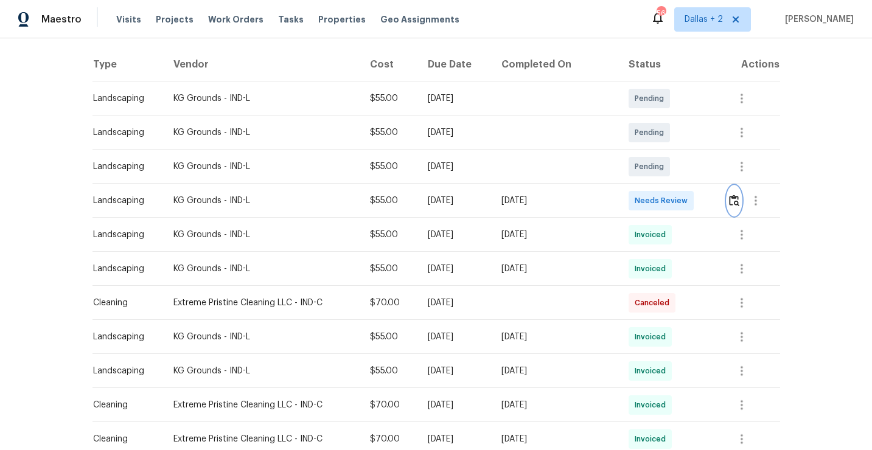
scroll to position [0, 0]
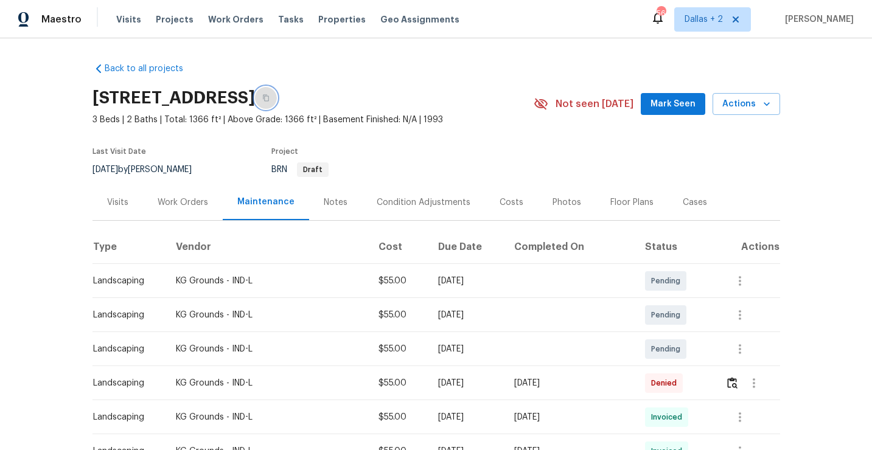
click at [270, 99] on icon "button" at bounding box center [265, 97] width 7 height 7
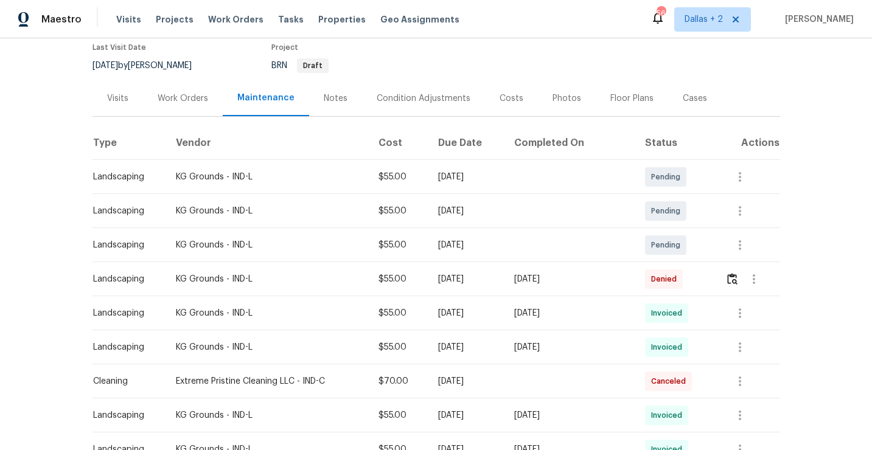
scroll to position [134, 0]
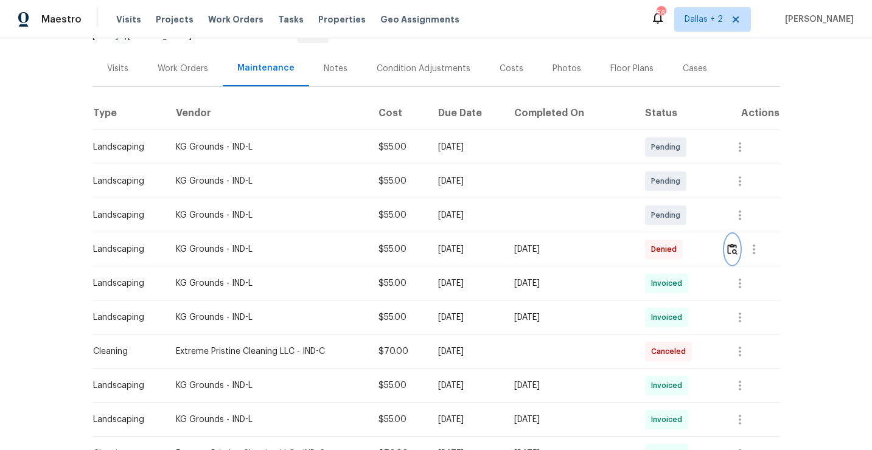
click at [735, 252] on img "button" at bounding box center [732, 249] width 10 height 12
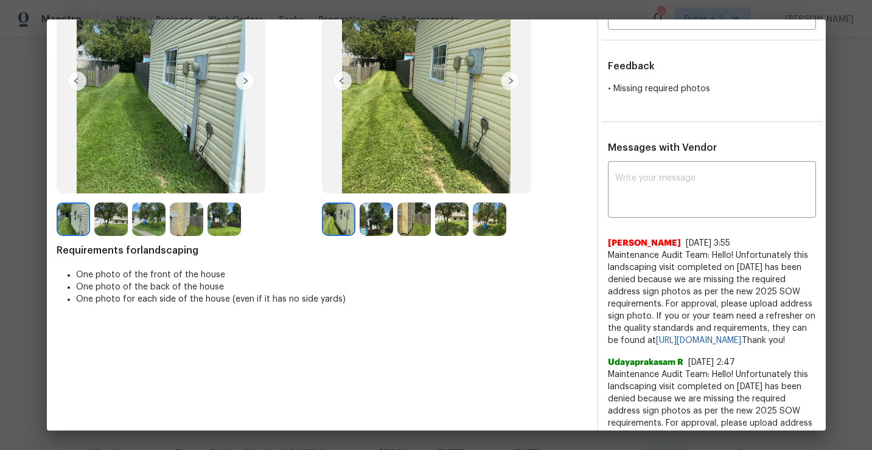
scroll to position [178, 0]
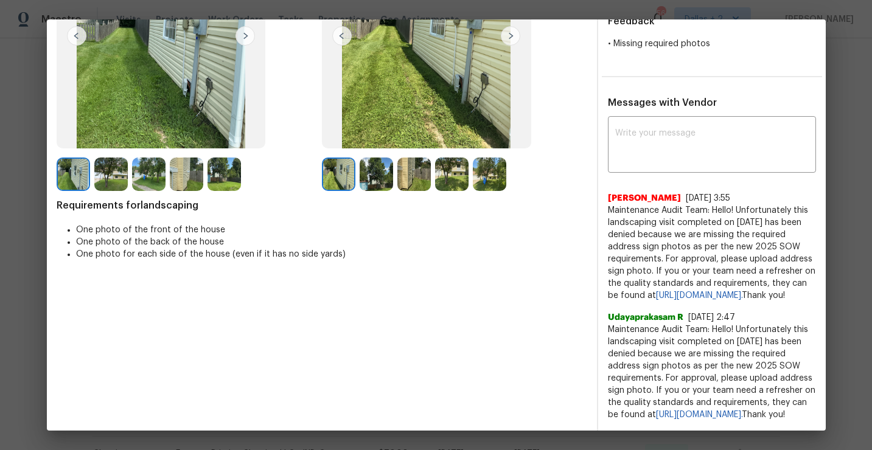
drag, startPoint x: 719, startPoint y: 302, endPoint x: 598, endPoint y: 203, distance: 156.6
click at [598, 203] on div "x ​ Jithin Franklin 8/15/25, 3:55 Maintenance Audit Team: Hello! Unfortunately …" at bounding box center [712, 270] width 228 height 302
copy span "Maintenance Audit Team: Hello! Unfortunately this landscaping visit completed o…"
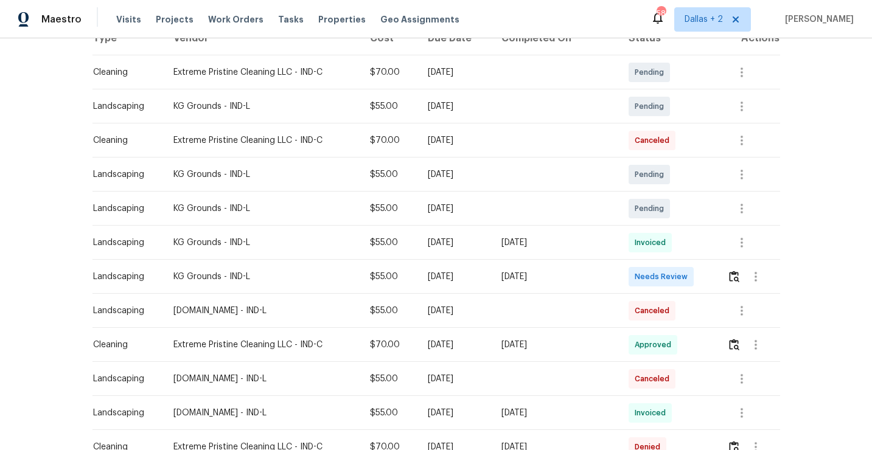
scroll to position [229, 0]
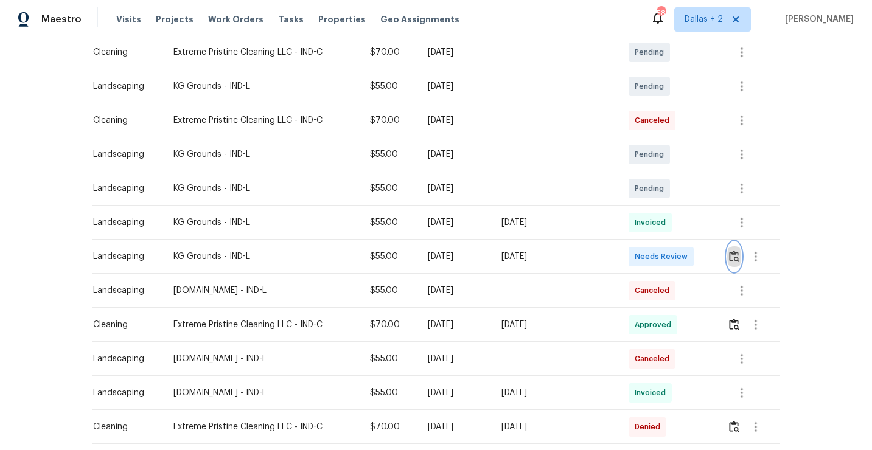
click at [735, 258] on img "button" at bounding box center [734, 257] width 10 height 12
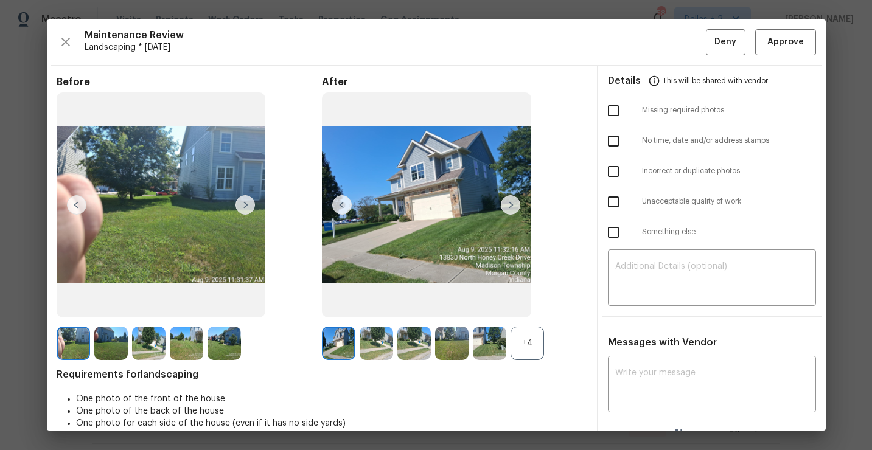
click at [528, 361] on div "Before After +4 Requirements for landscaping One photo of the front of the hous…" at bounding box center [322, 262] width 531 height 373
click at [524, 346] on div "+4" at bounding box center [527, 343] width 33 height 33
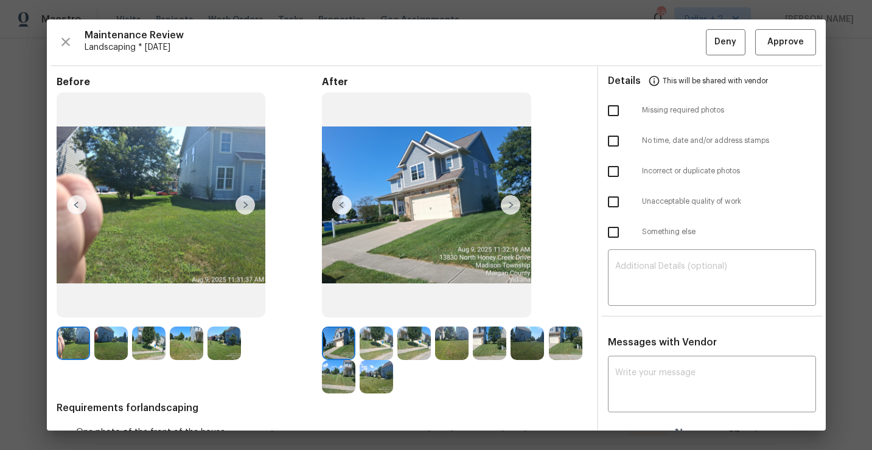
click at [486, 350] on img at bounding box center [489, 343] width 33 height 33
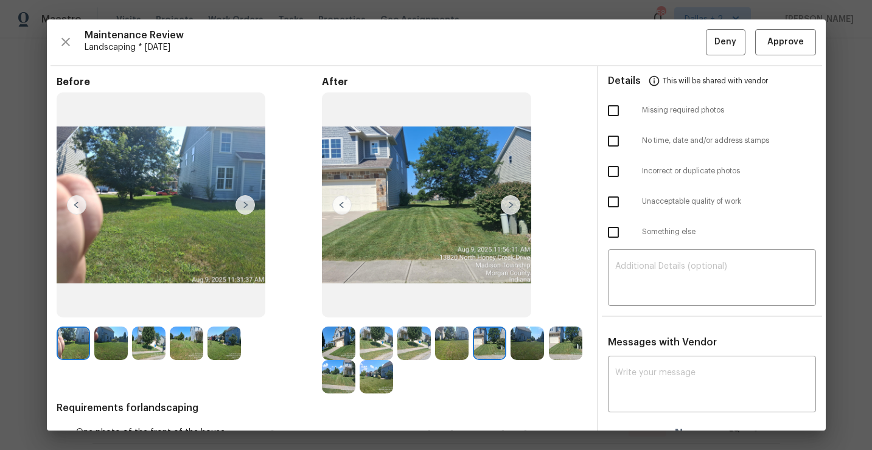
click at [336, 345] on img at bounding box center [338, 343] width 33 height 33
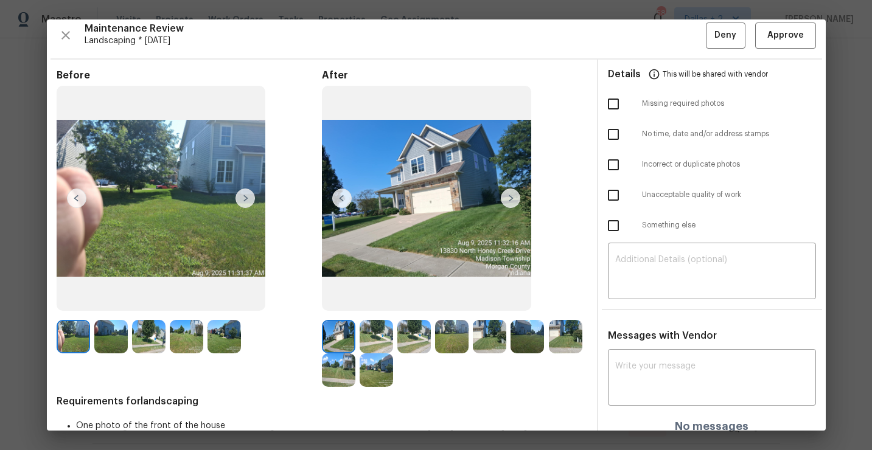
scroll to position [9, 0]
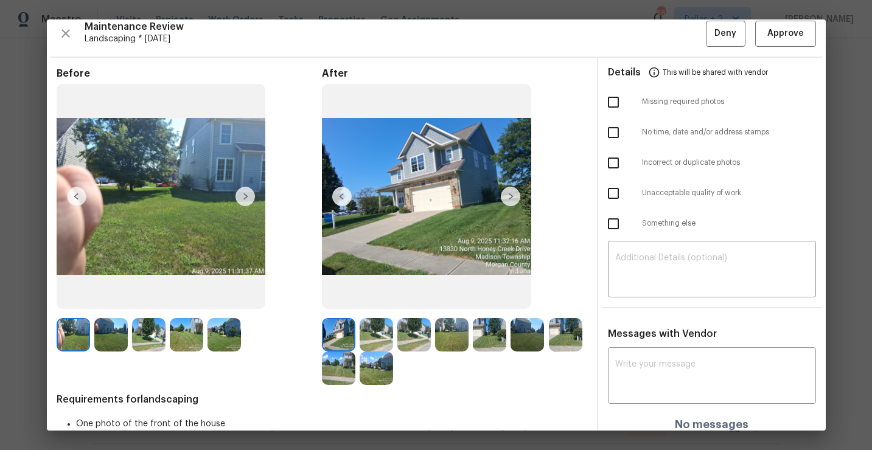
click at [394, 203] on img at bounding box center [426, 196] width 209 height 225
click at [511, 203] on img at bounding box center [510, 196] width 19 height 19
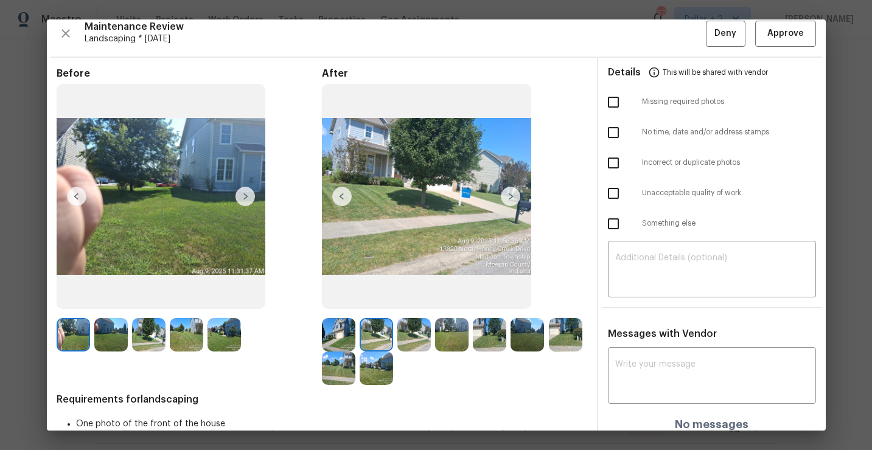
click at [411, 209] on img at bounding box center [426, 196] width 209 height 225
click at [407, 324] on img at bounding box center [413, 334] width 33 height 33
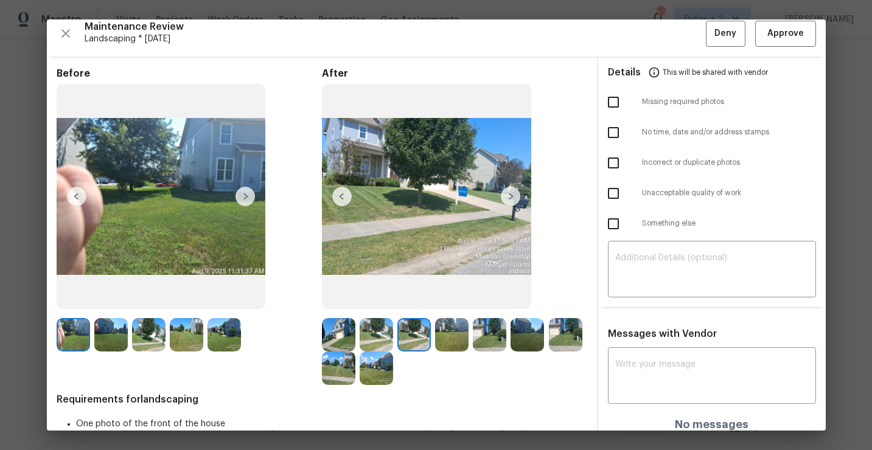
click at [435, 340] on img at bounding box center [451, 334] width 33 height 33
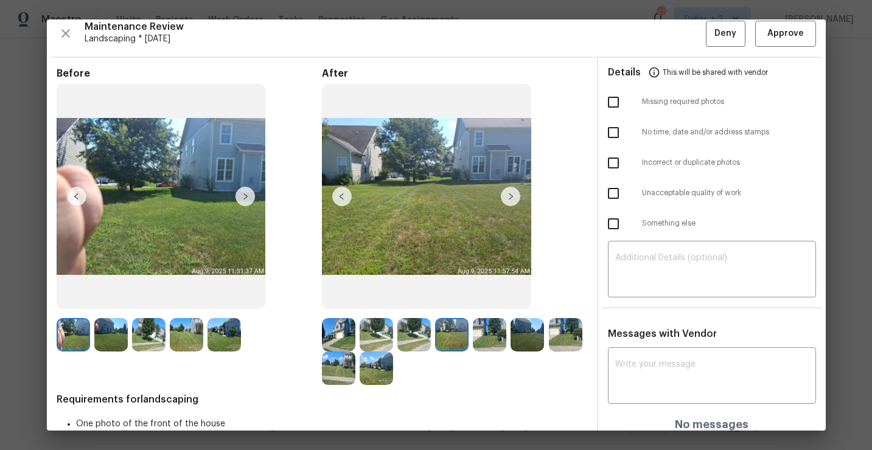
click at [452, 338] on img at bounding box center [451, 334] width 33 height 33
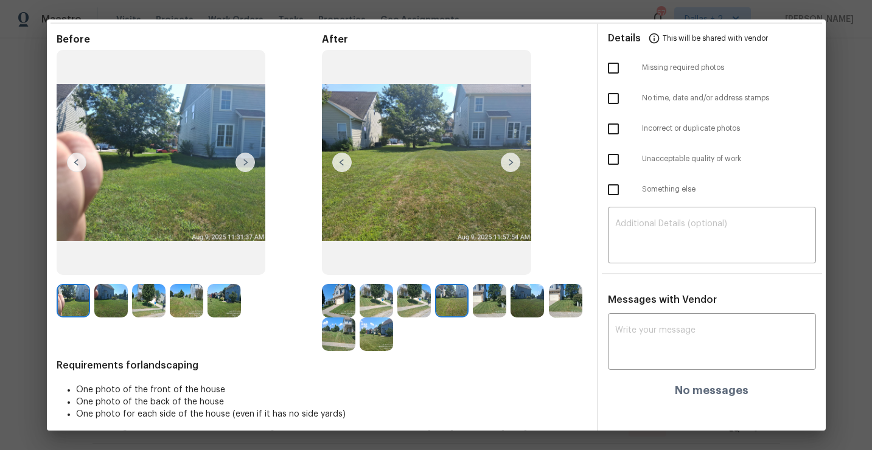
click at [453, 338] on div at bounding box center [454, 317] width 265 height 67
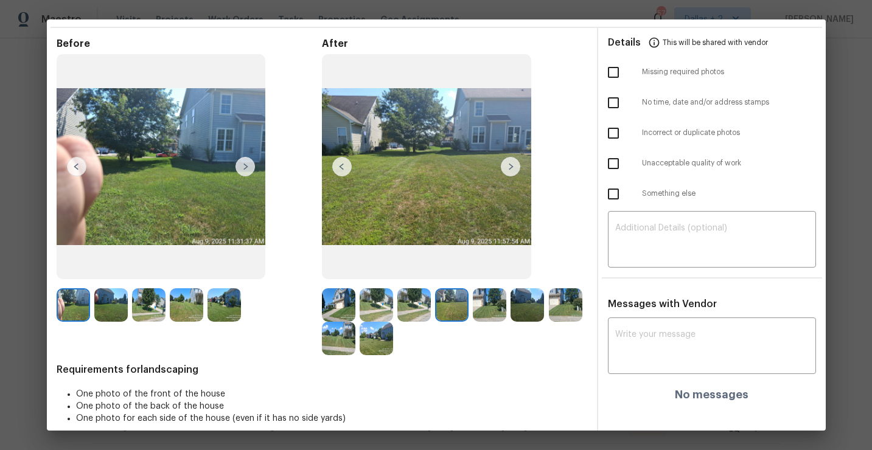
scroll to position [36, 0]
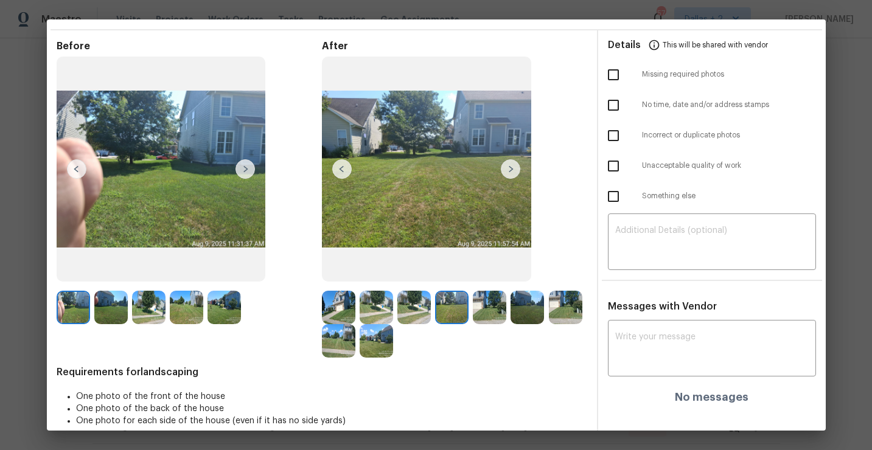
click at [348, 311] on img at bounding box center [338, 307] width 33 height 33
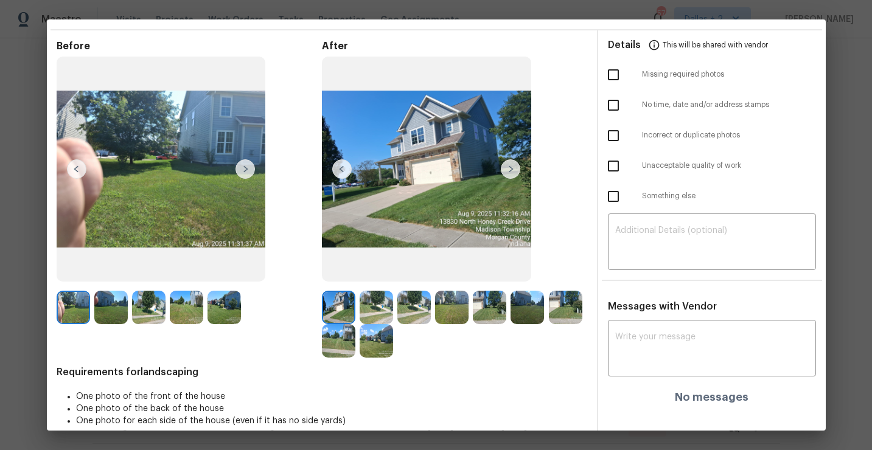
click at [410, 304] on img at bounding box center [413, 307] width 33 height 33
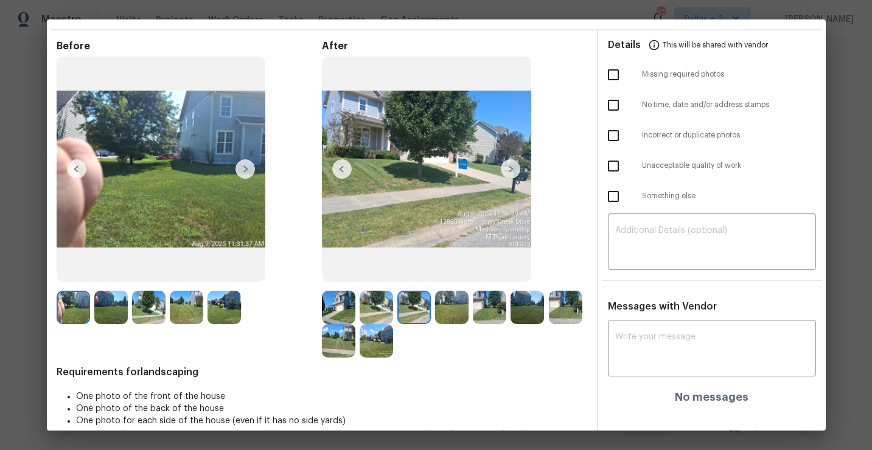
click at [443, 290] on div "After" at bounding box center [454, 199] width 265 height 318
click at [447, 299] on img at bounding box center [451, 307] width 33 height 33
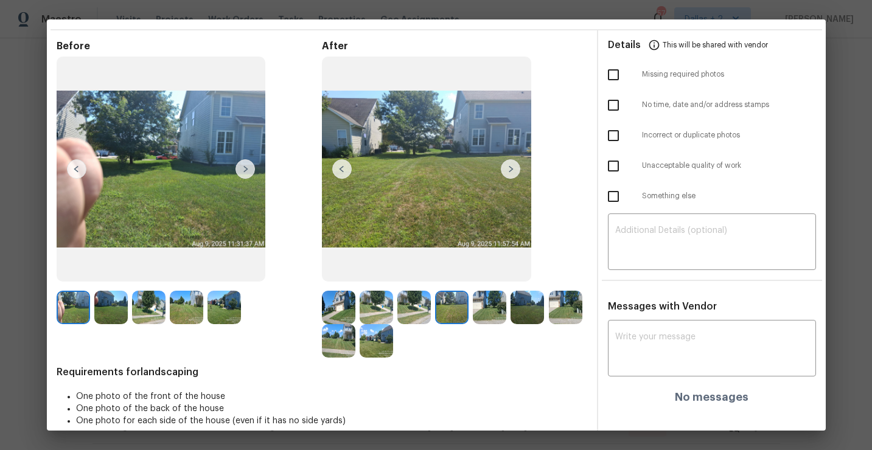
click at [491, 298] on img at bounding box center [489, 307] width 33 height 33
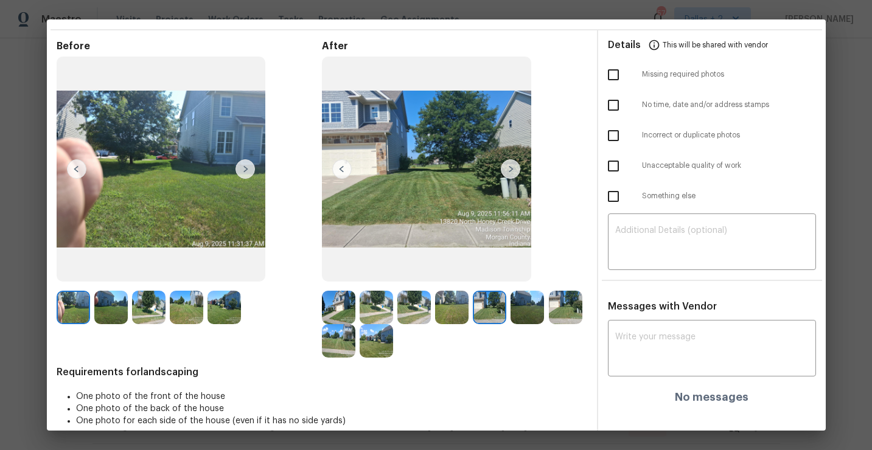
click at [517, 301] on img at bounding box center [527, 307] width 33 height 33
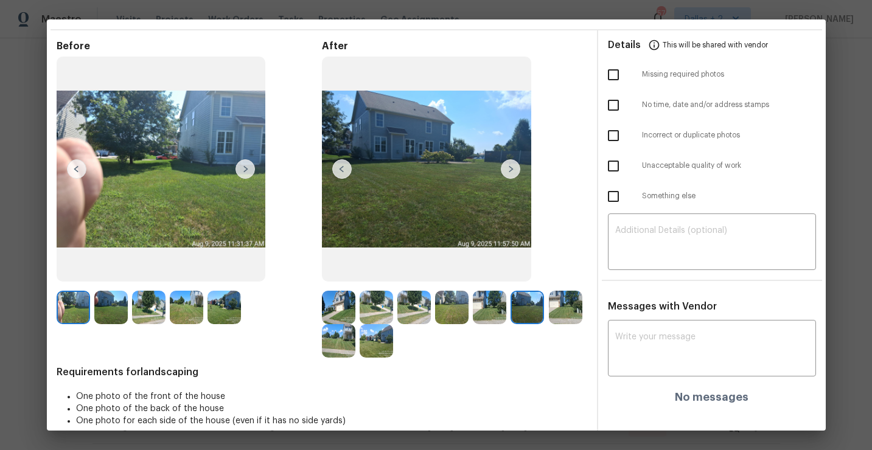
click at [565, 307] on img at bounding box center [565, 307] width 33 height 33
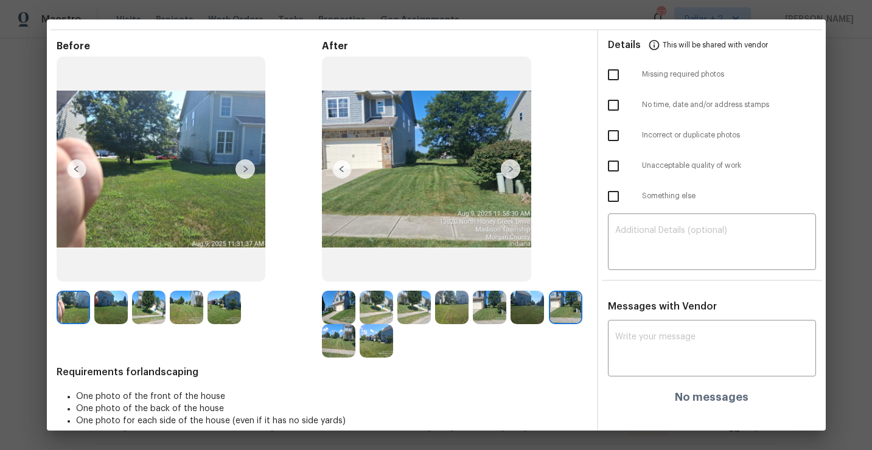
click at [334, 308] on img at bounding box center [338, 307] width 33 height 33
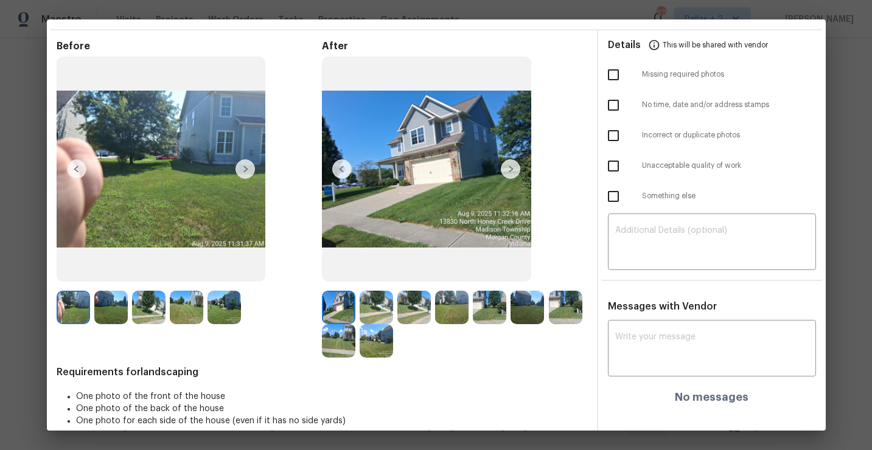
click at [107, 301] on img at bounding box center [110, 307] width 33 height 33
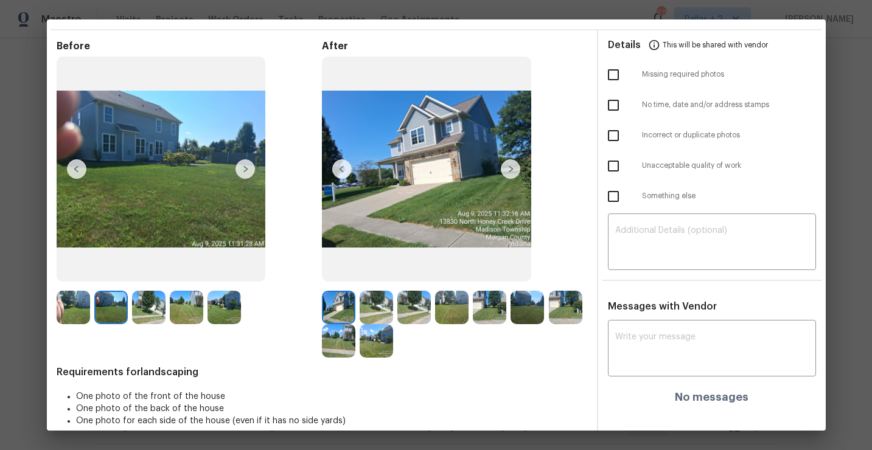
click at [149, 303] on img at bounding box center [148, 307] width 33 height 33
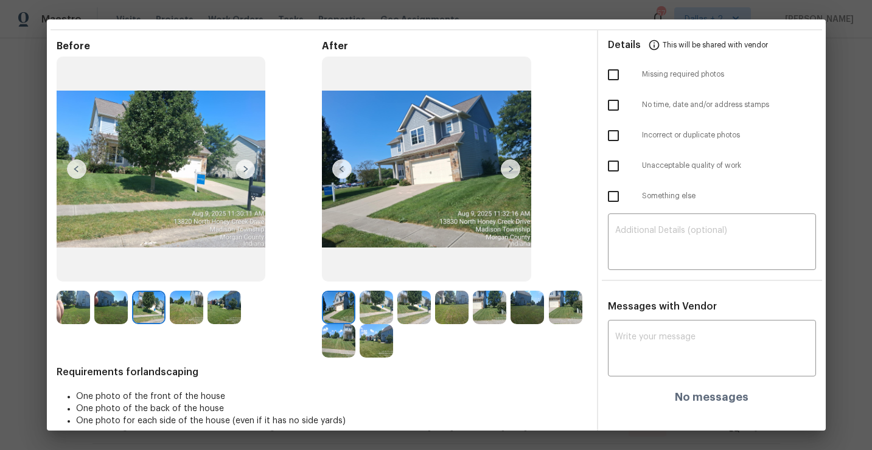
click at [180, 319] on img at bounding box center [186, 307] width 33 height 33
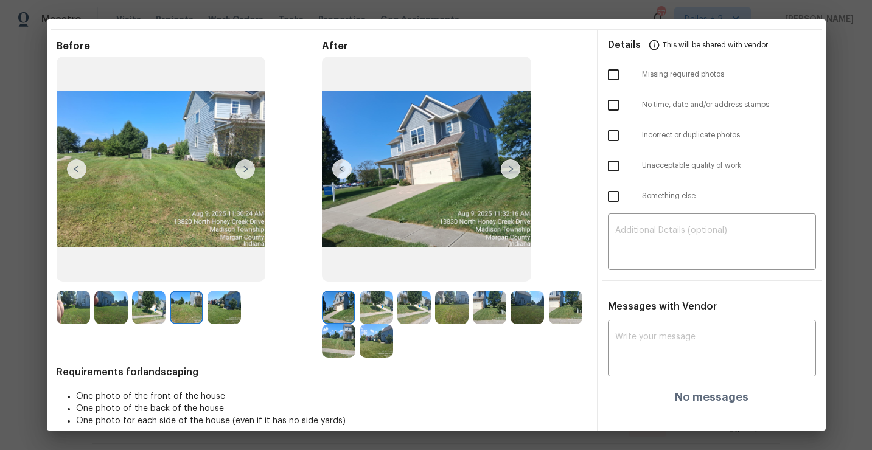
click at [229, 320] on img at bounding box center [224, 307] width 33 height 33
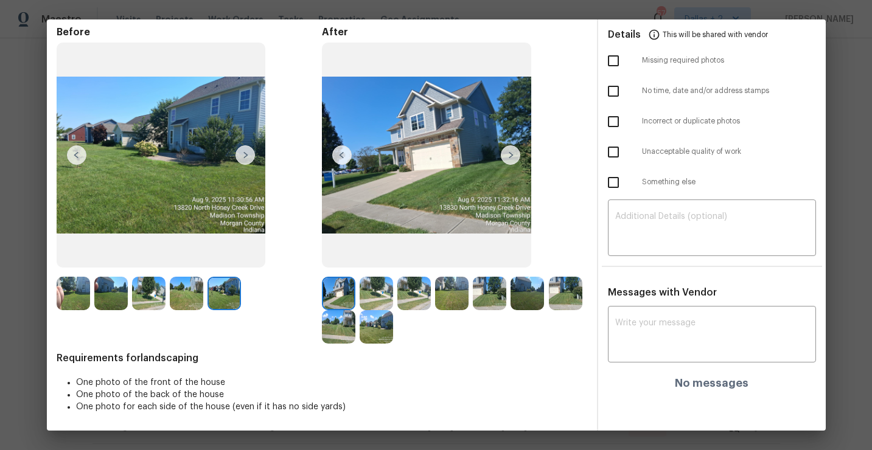
scroll to position [0, 0]
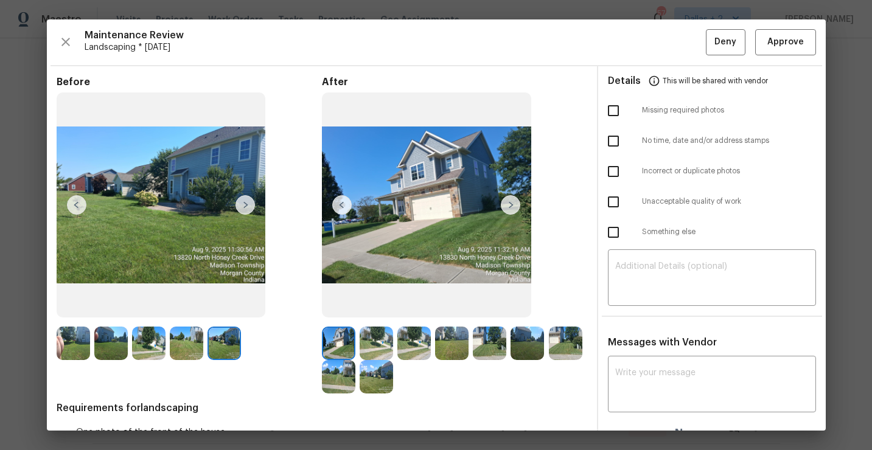
click at [220, 342] on img at bounding box center [224, 343] width 33 height 33
click at [183, 347] on img at bounding box center [186, 343] width 33 height 33
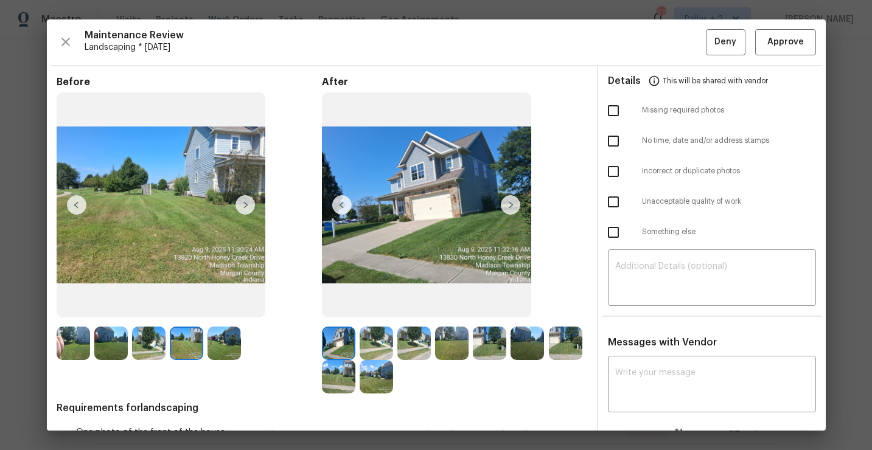
click at [329, 345] on img at bounding box center [338, 343] width 33 height 33
click at [366, 339] on img at bounding box center [376, 343] width 33 height 33
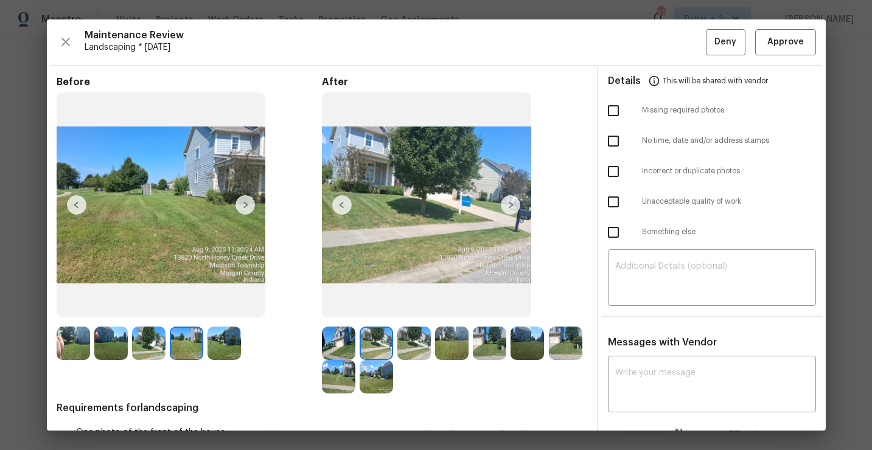
click at [410, 342] on img at bounding box center [413, 343] width 33 height 33
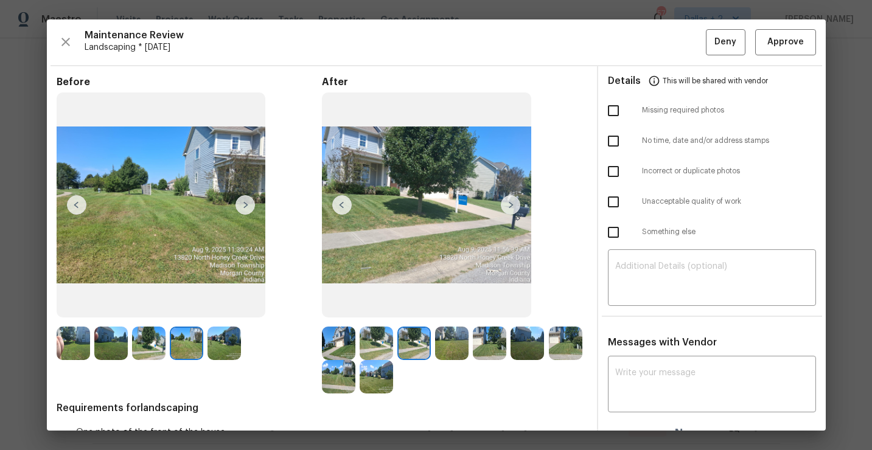
click at [455, 357] on img at bounding box center [451, 343] width 33 height 33
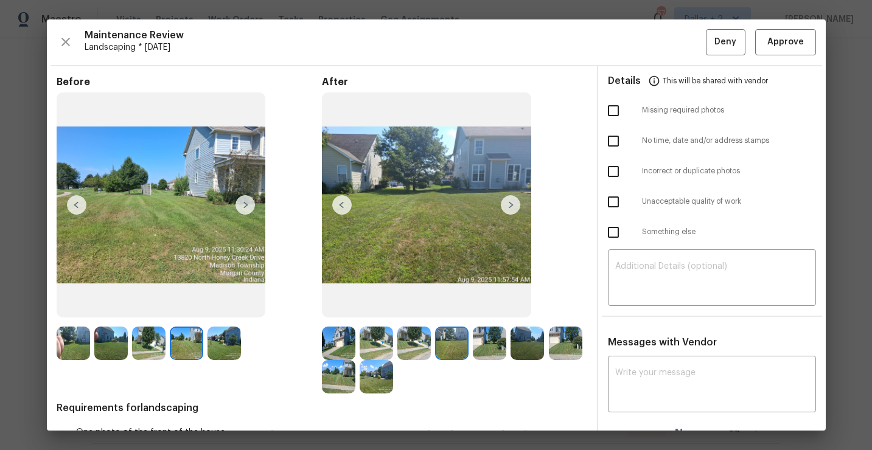
click at [496, 344] on img at bounding box center [489, 343] width 33 height 33
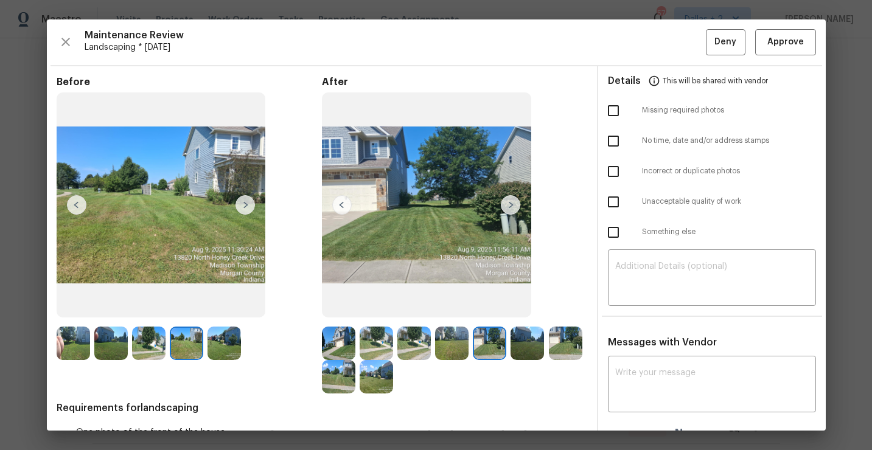
click at [551, 338] on img at bounding box center [565, 343] width 33 height 33
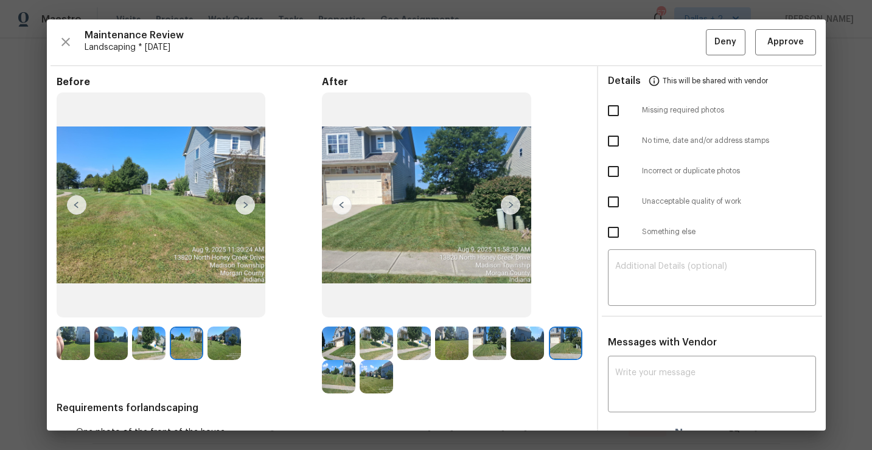
click at [534, 346] on img at bounding box center [527, 343] width 33 height 33
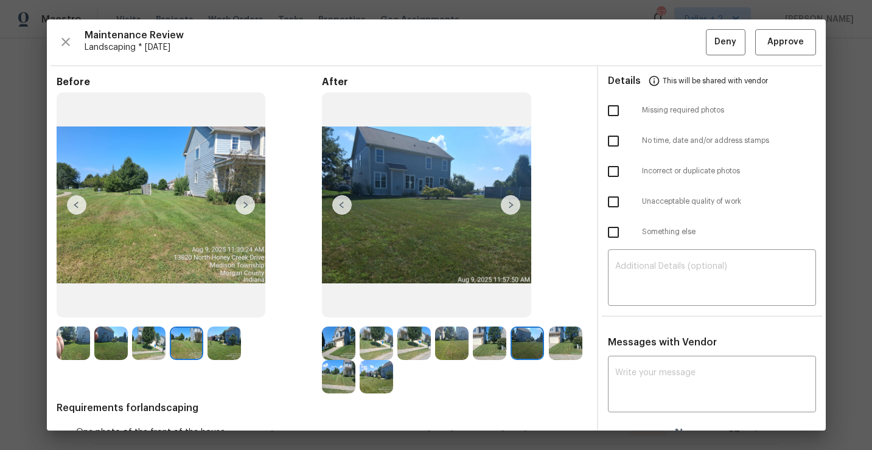
click at [492, 359] on img at bounding box center [489, 343] width 33 height 33
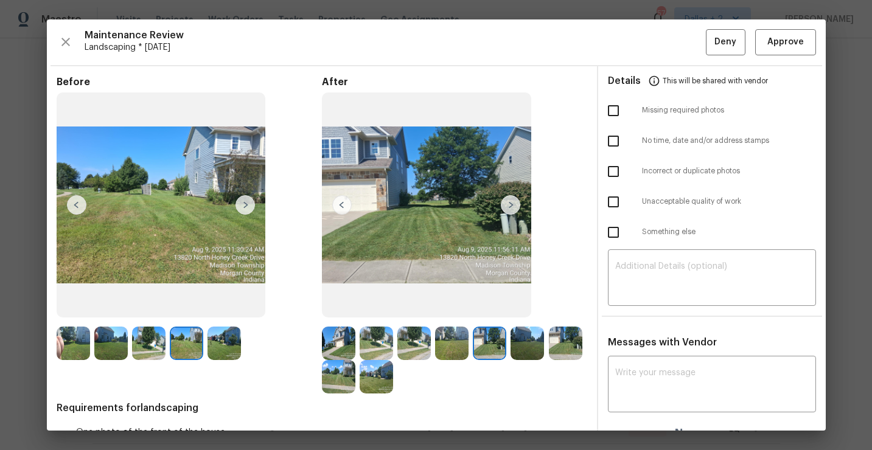
click at [569, 344] on img at bounding box center [565, 343] width 33 height 33
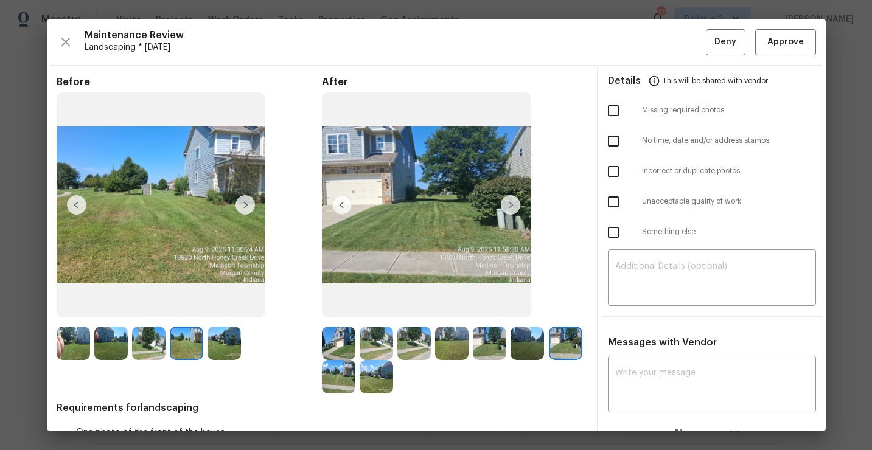
click at [338, 348] on img at bounding box center [338, 343] width 33 height 33
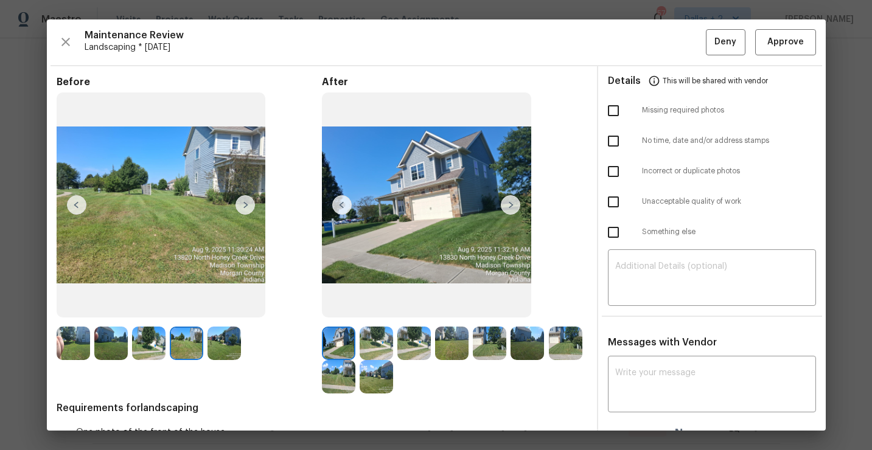
click at [368, 345] on img at bounding box center [376, 343] width 33 height 33
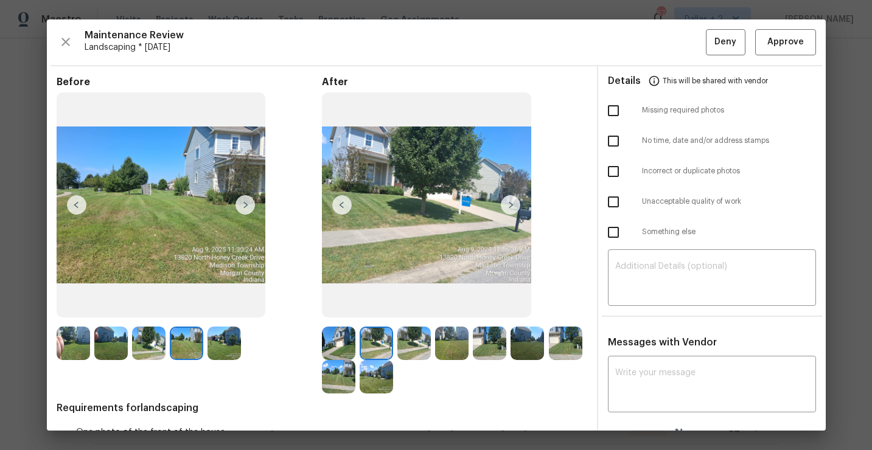
click at [388, 345] on img at bounding box center [376, 343] width 33 height 33
click at [74, 37] on div "Maintenance Review Landscaping * Mon, Aug 04 Deny Approve" at bounding box center [437, 42] width 760 height 26
click at [61, 45] on icon "button" at bounding box center [65, 42] width 15 height 15
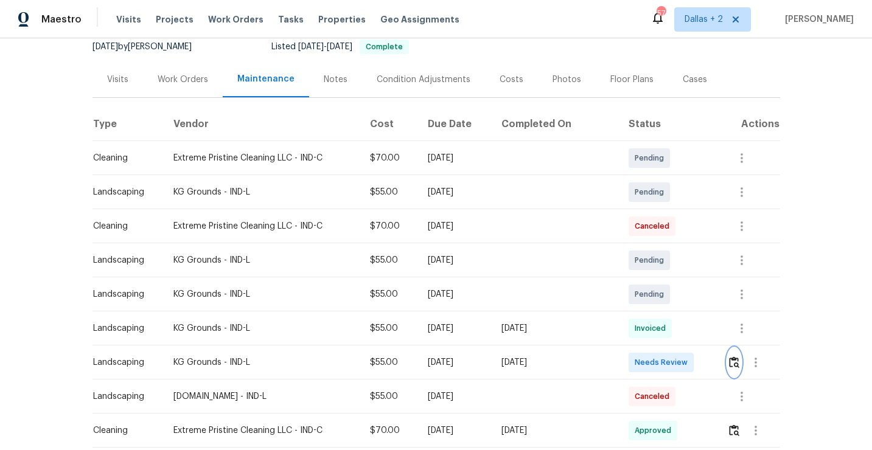
scroll to position [153, 0]
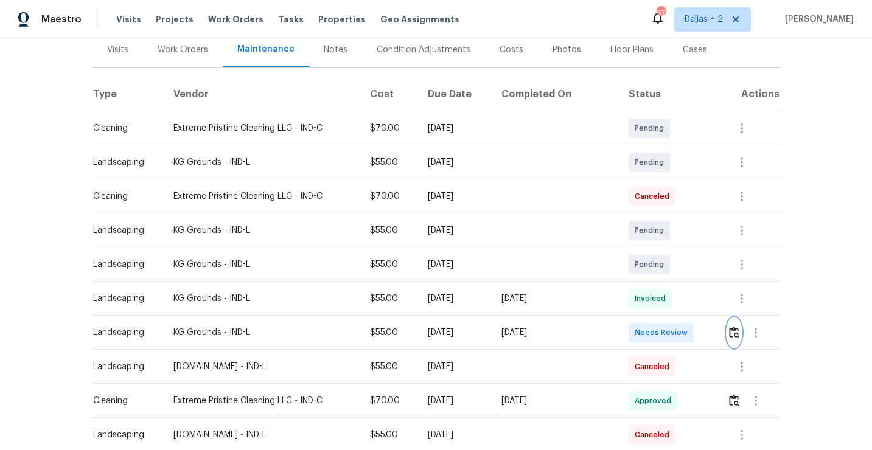
click at [730, 332] on img "button" at bounding box center [734, 333] width 10 height 12
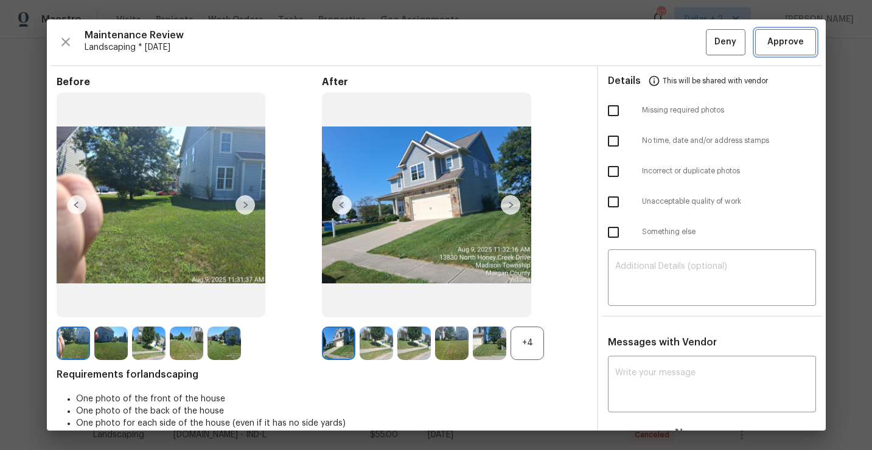
click at [787, 42] on span "Approve" at bounding box center [786, 42] width 37 height 15
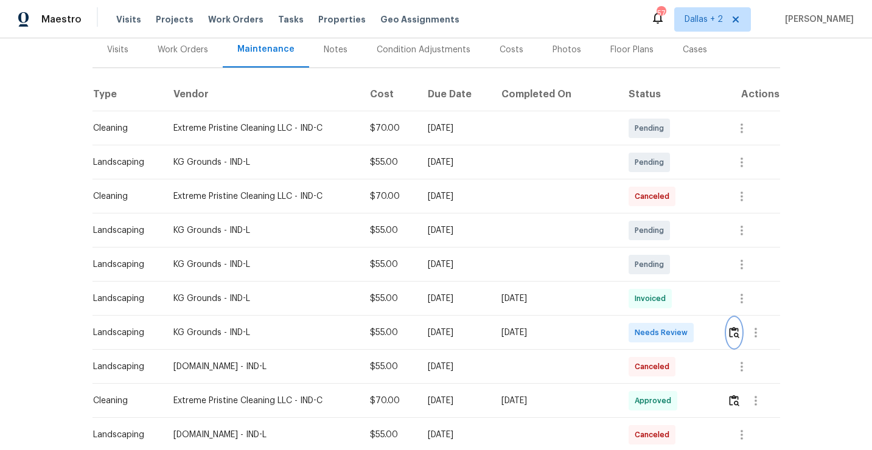
scroll to position [0, 0]
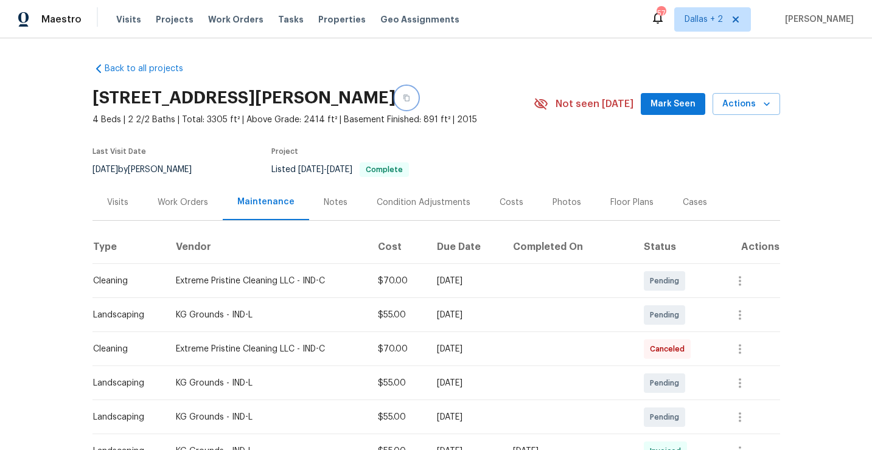
click at [418, 102] on button "button" at bounding box center [407, 98] width 22 height 22
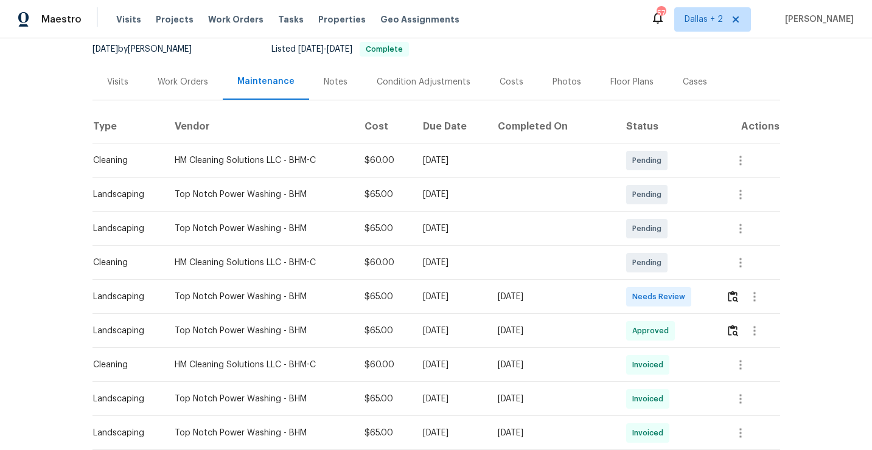
scroll to position [160, 0]
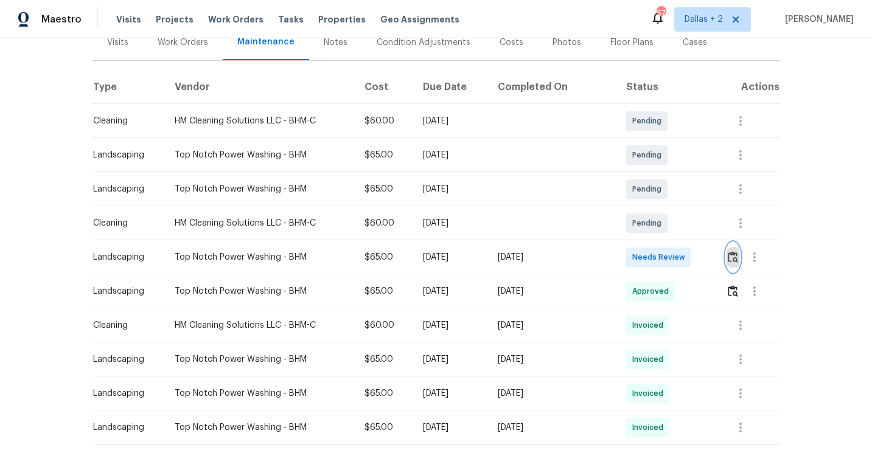
click at [738, 263] on button "button" at bounding box center [733, 257] width 14 height 29
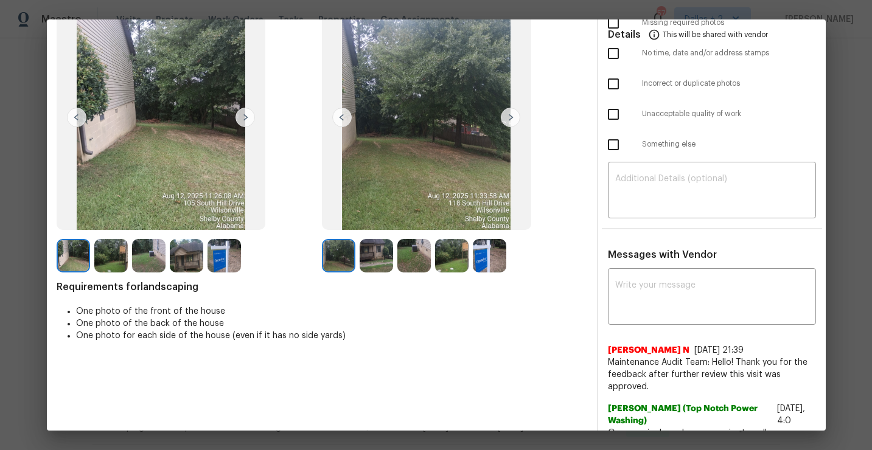
scroll to position [51, 0]
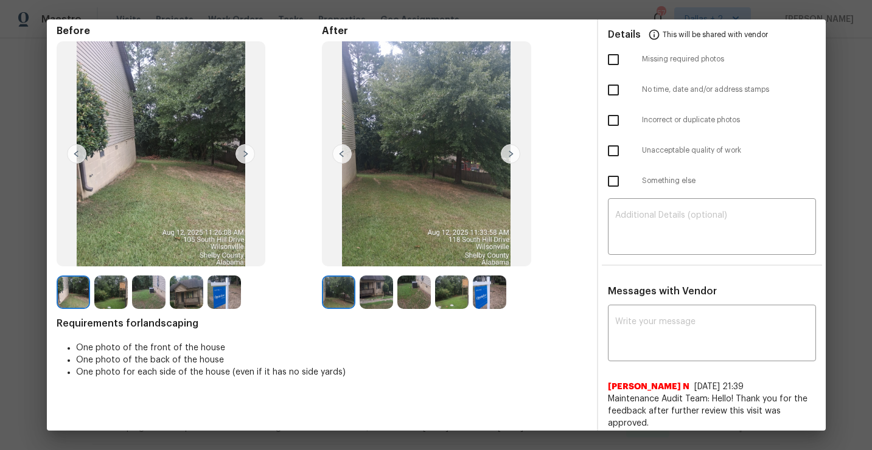
click at [103, 293] on img at bounding box center [110, 292] width 33 height 33
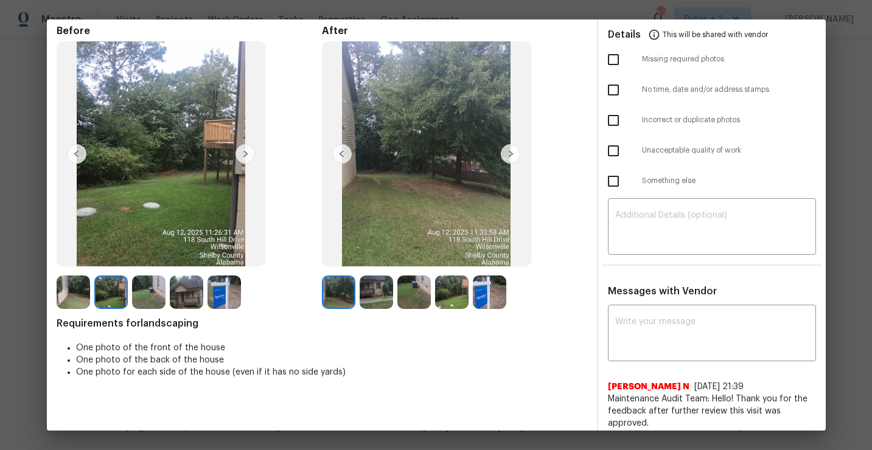
click at [145, 296] on img at bounding box center [148, 292] width 33 height 33
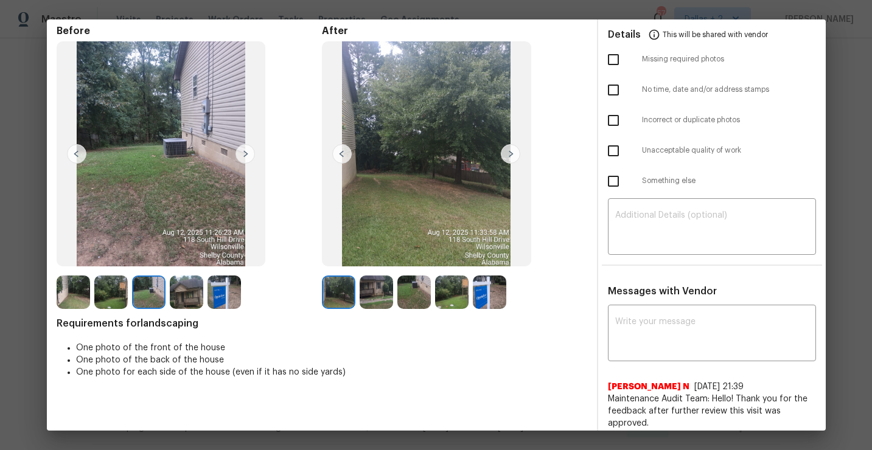
click at [182, 313] on div "Before After Requirements for landscaping One photo of the front of the house O…" at bounding box center [322, 351] width 531 height 653
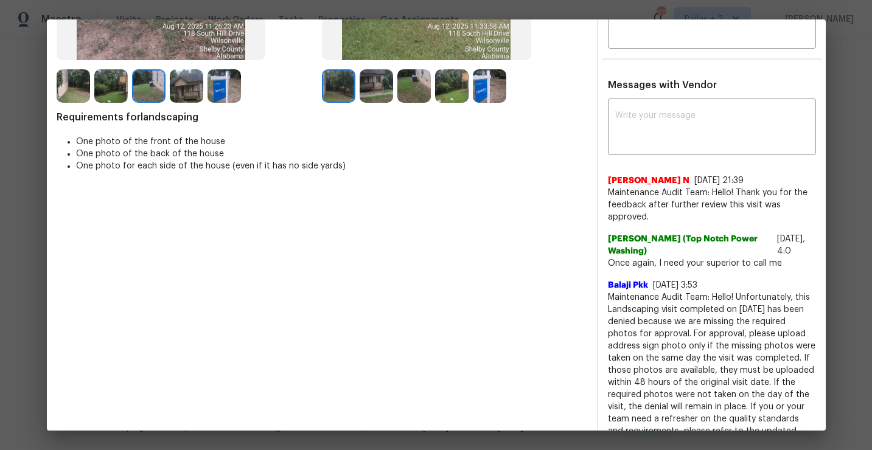
scroll to position [0, 0]
